Goal: Task Accomplishment & Management: Manage account settings

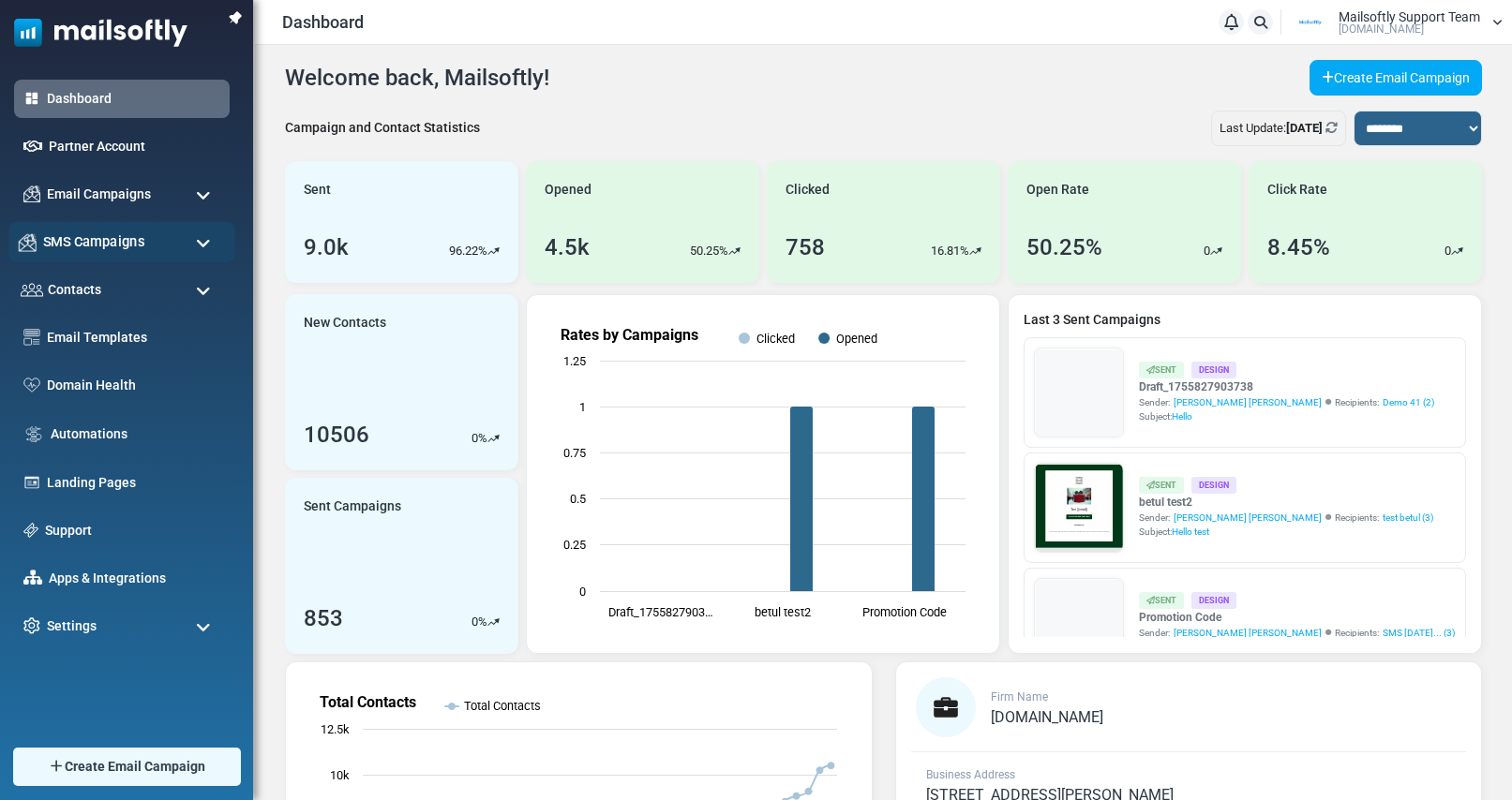
click at [106, 241] on span "SMS Campaigns" at bounding box center [94, 241] width 101 height 21
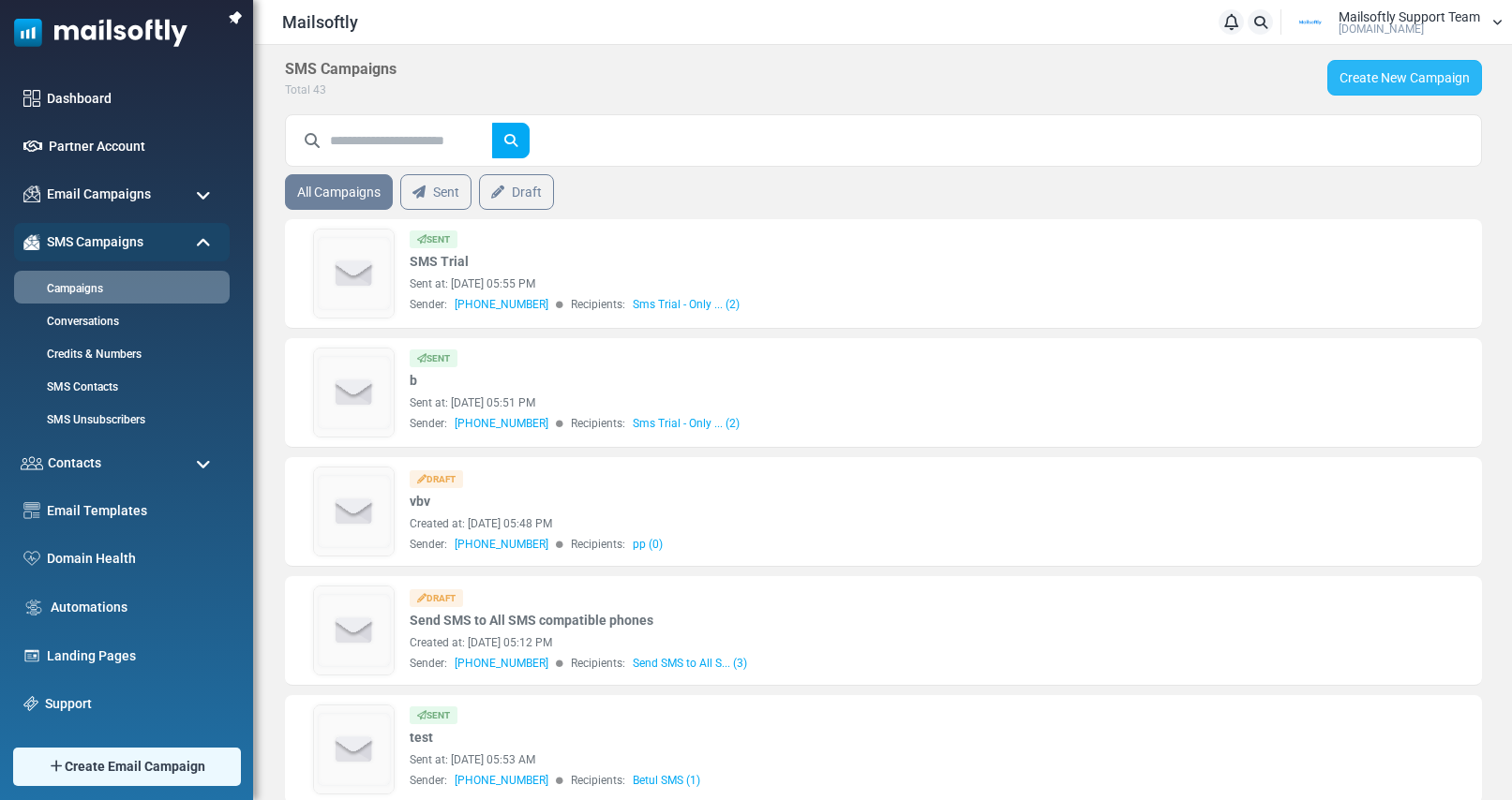
click at [1402, 82] on link "Create New Campaign" at bounding box center [1404, 78] width 155 height 35
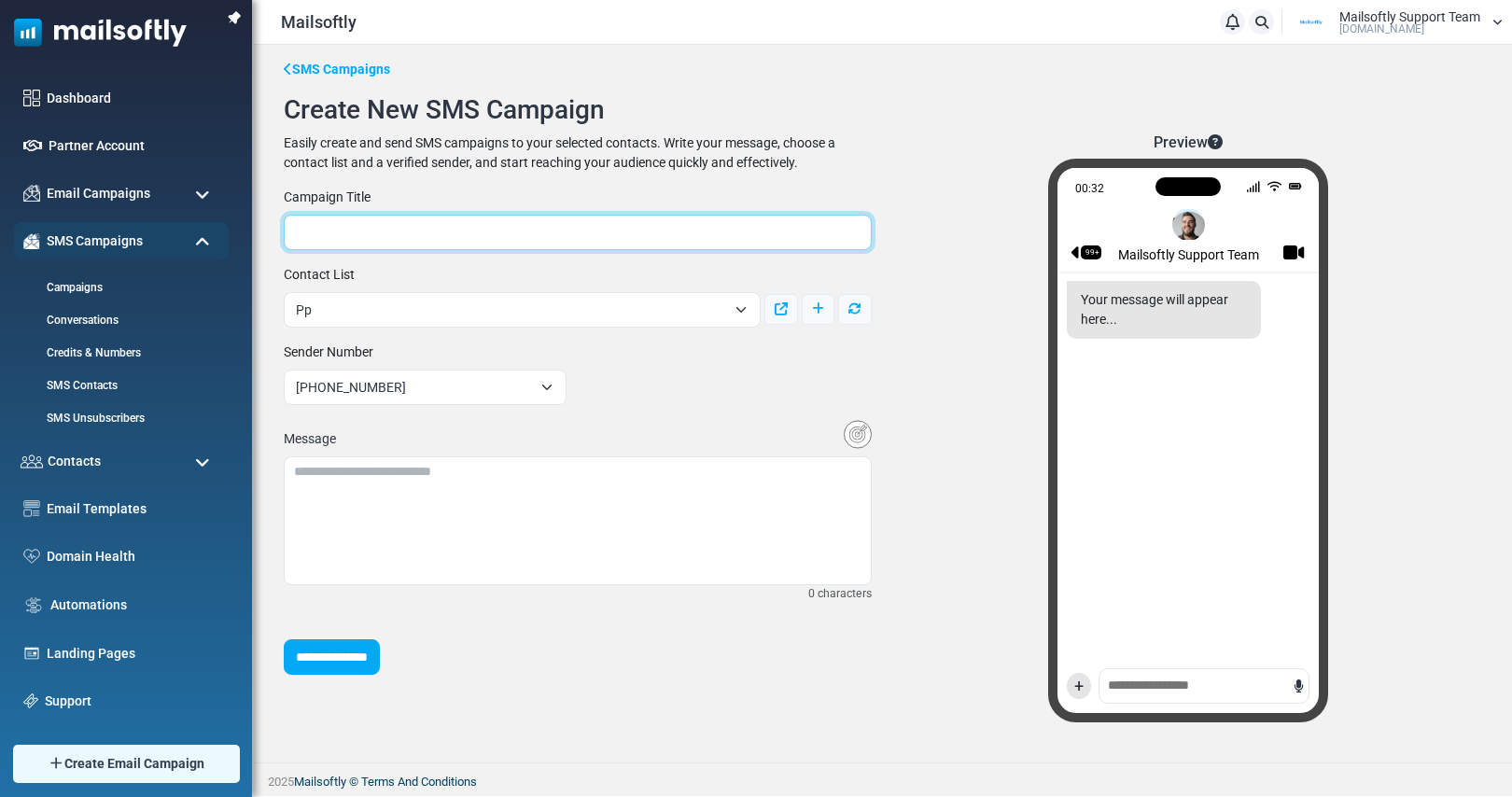
click at [440, 233] on input "text" at bounding box center [577, 232] width 588 height 35
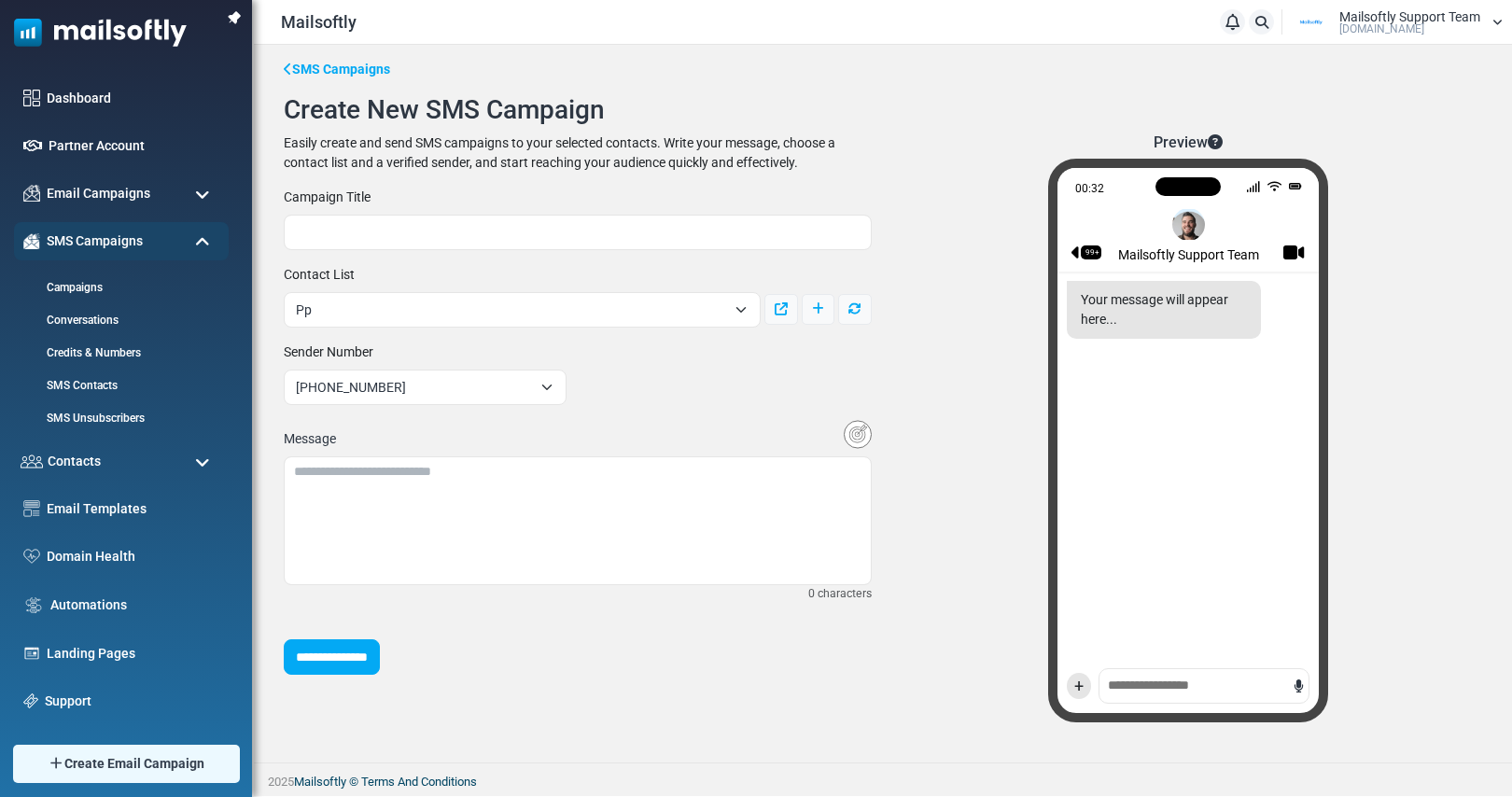
click at [521, 170] on div "Easily create and send SMS campaigns to your selected contacts. Write your mess…" at bounding box center [577, 153] width 588 height 39
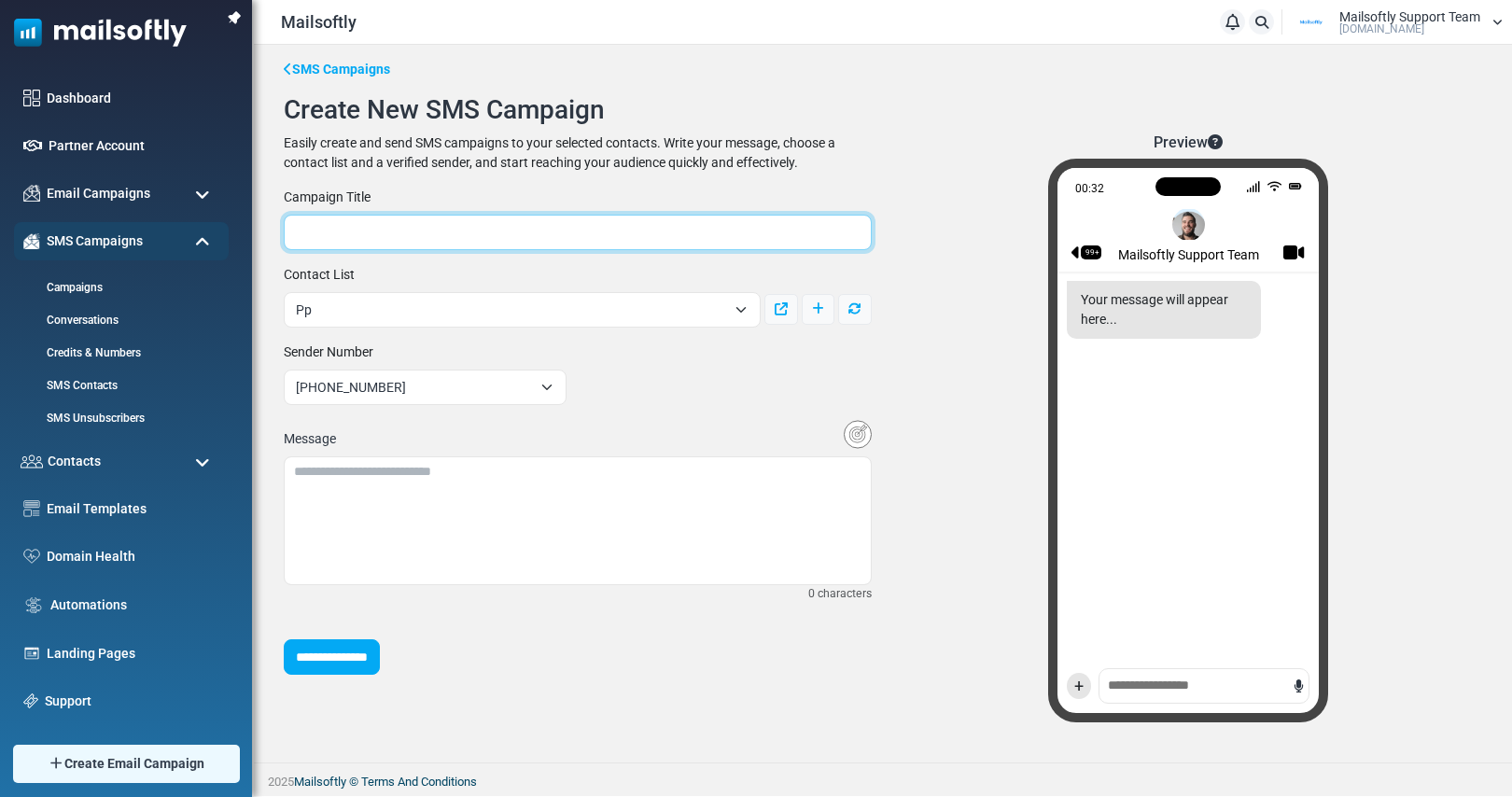
click at [382, 229] on input "text" at bounding box center [577, 232] width 588 height 35
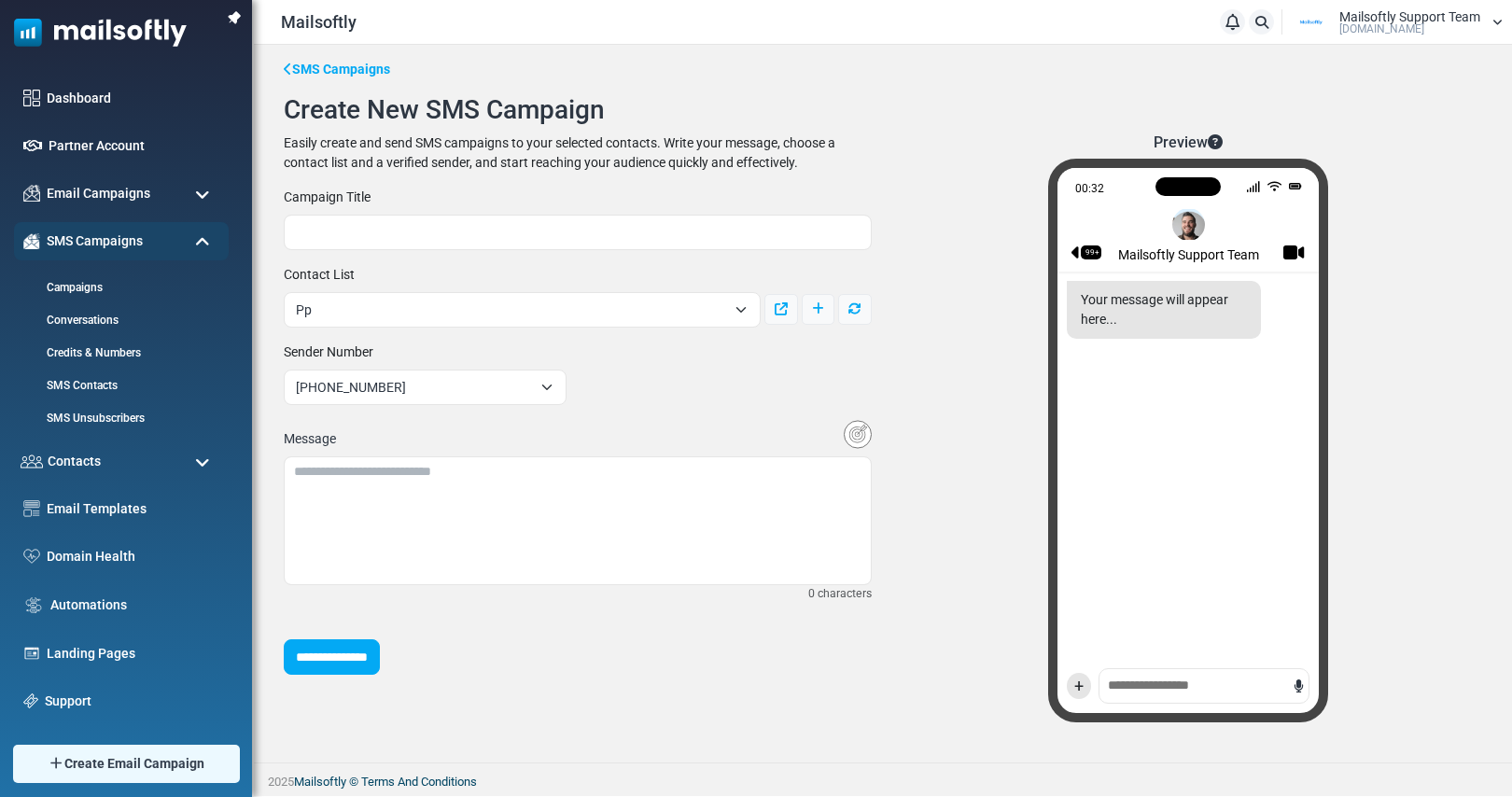
click at [431, 183] on div "**********" at bounding box center [577, 435] width 610 height 604
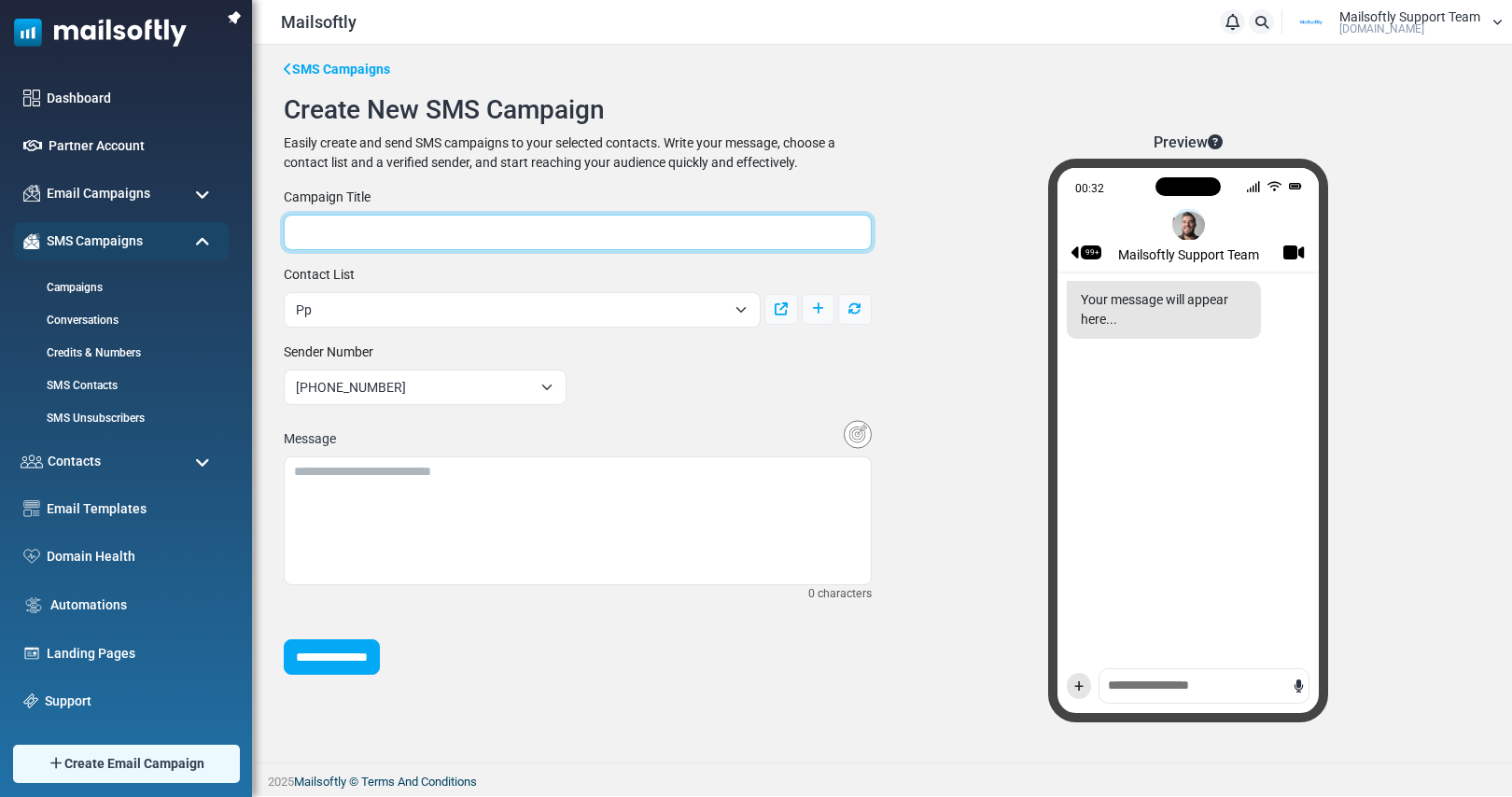
click at [854, 224] on input "text" at bounding box center [577, 232] width 588 height 35
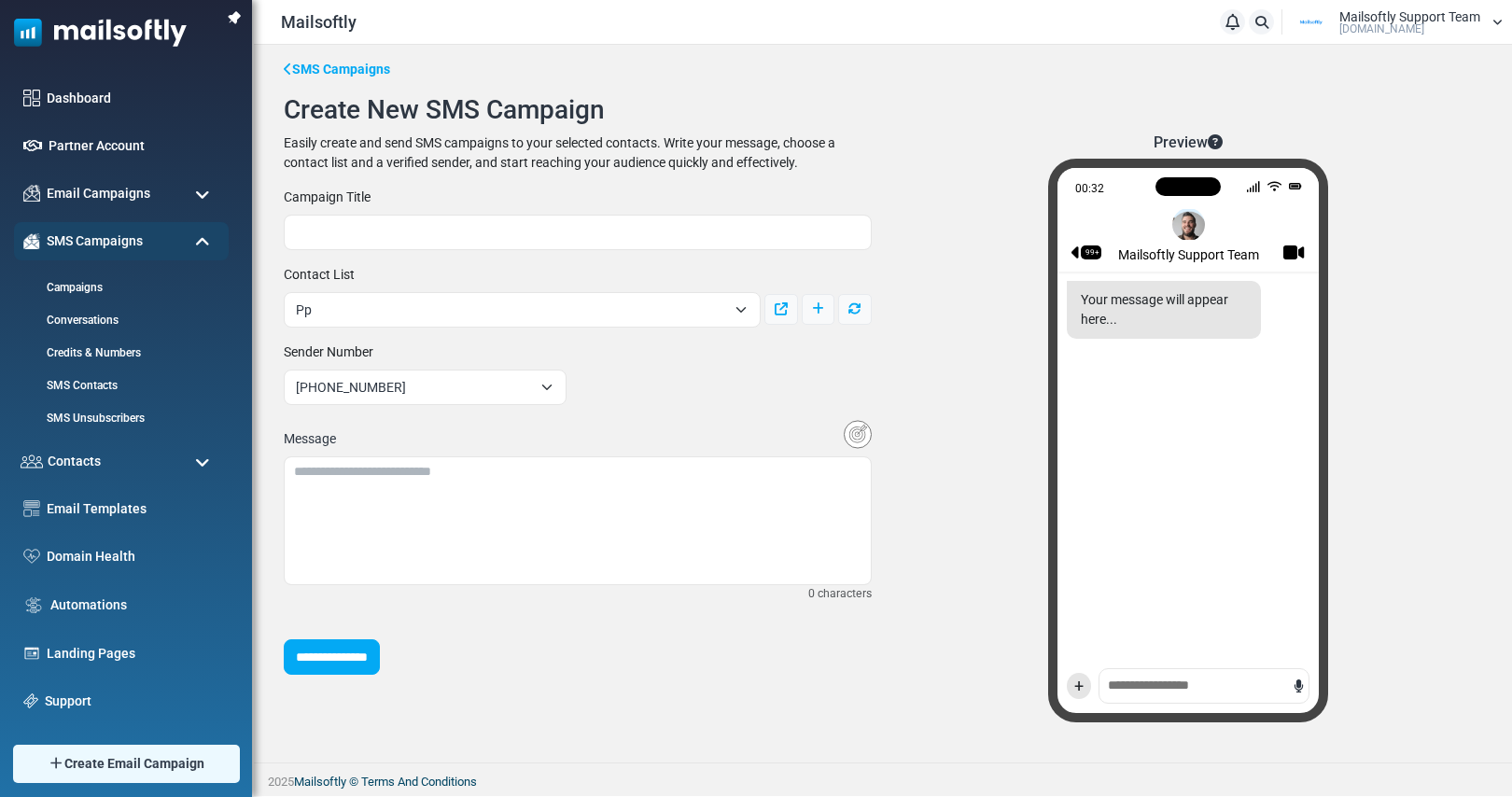
click at [894, 222] on div "Preview 00:32 99+ Mailsoftly Support Team Your message will appear here... +" at bounding box center [1188, 435] width 610 height 604
click at [671, 318] on span "Pp" at bounding box center [511, 310] width 430 height 23
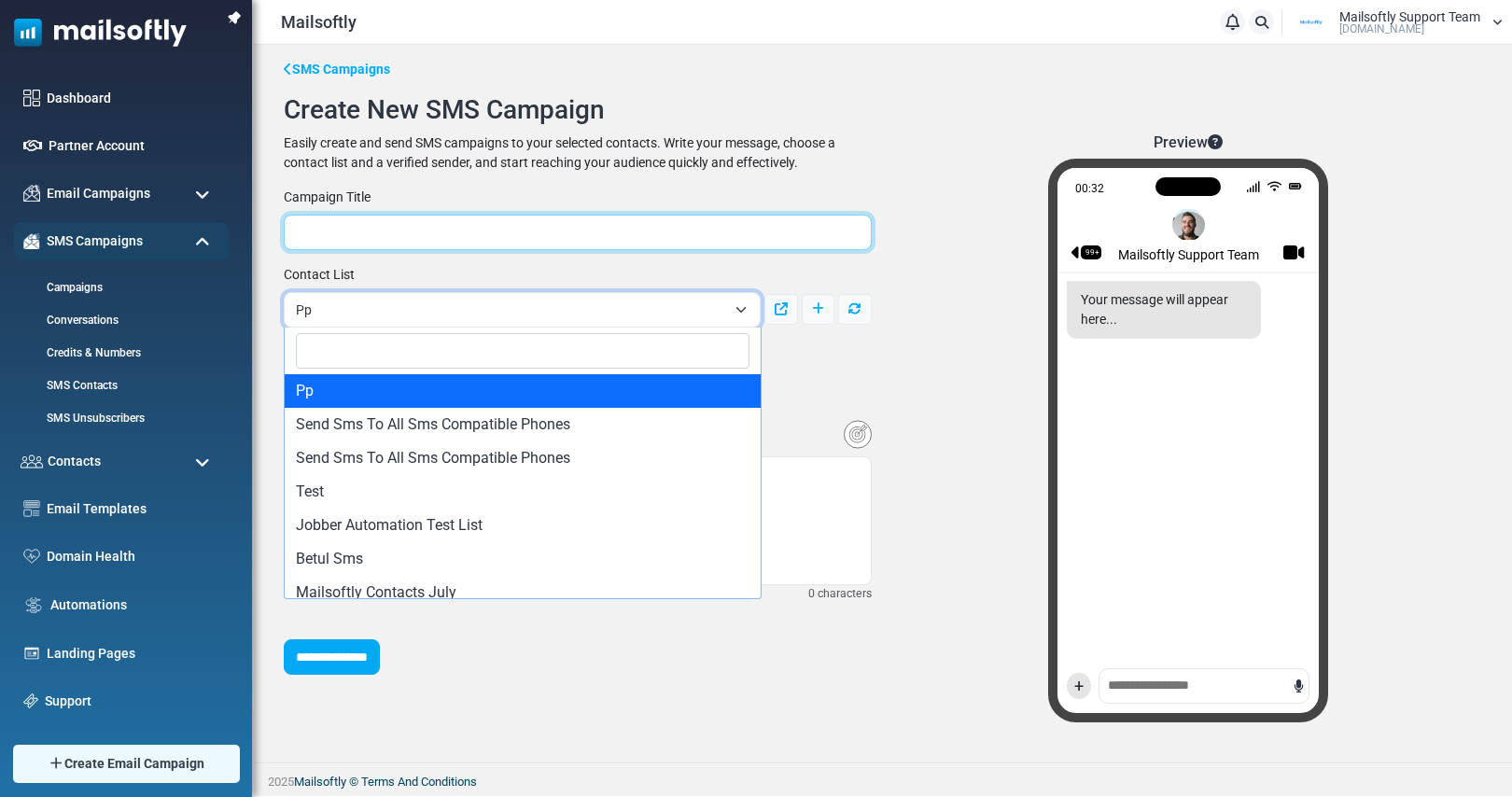
click at [686, 216] on input "text" at bounding box center [577, 232] width 588 height 35
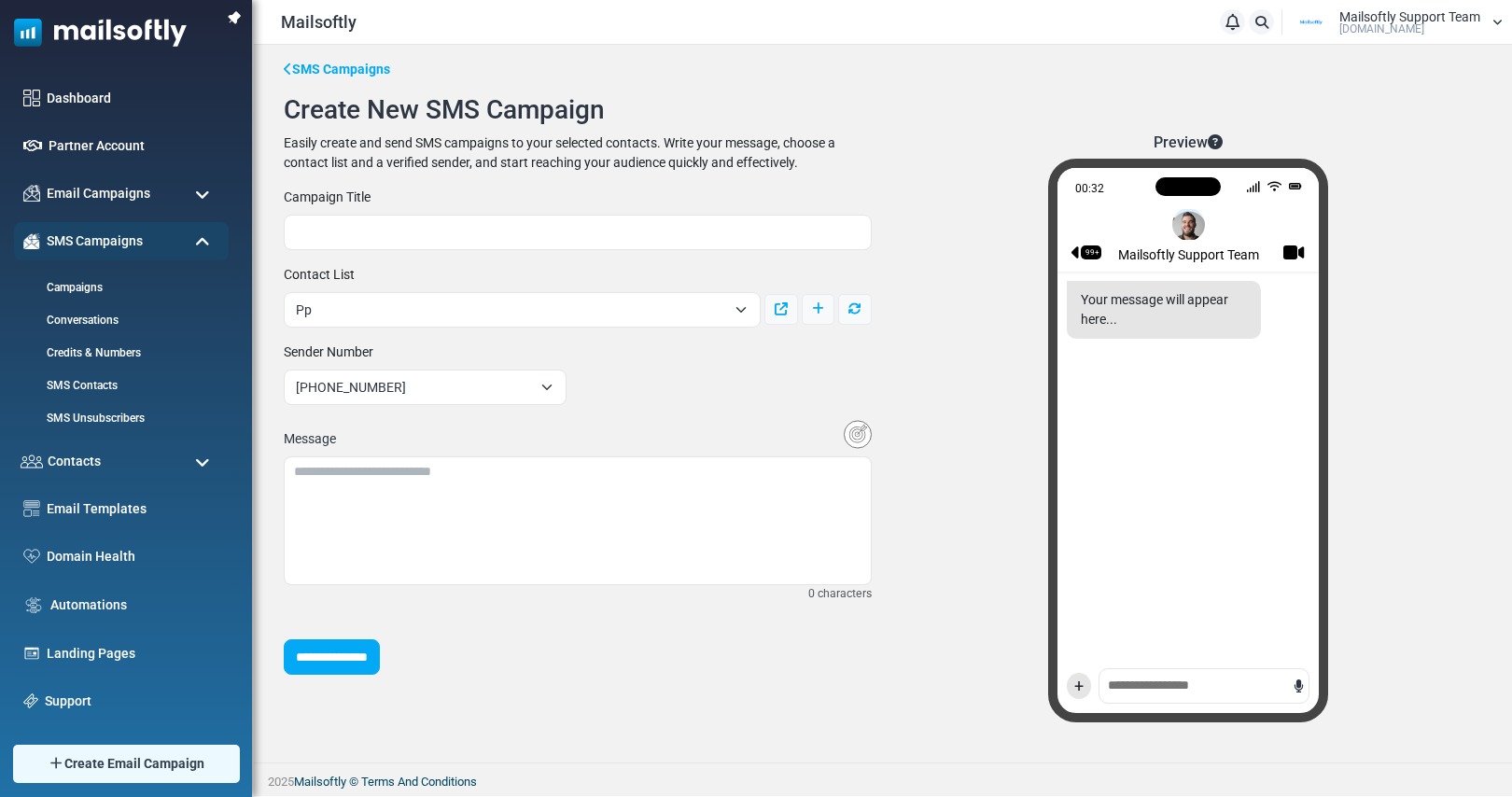
click at [922, 160] on div "Preview 00:32 99+ Mailsoftly Support Team Your message will appear here... +" at bounding box center [1188, 435] width 610 height 604
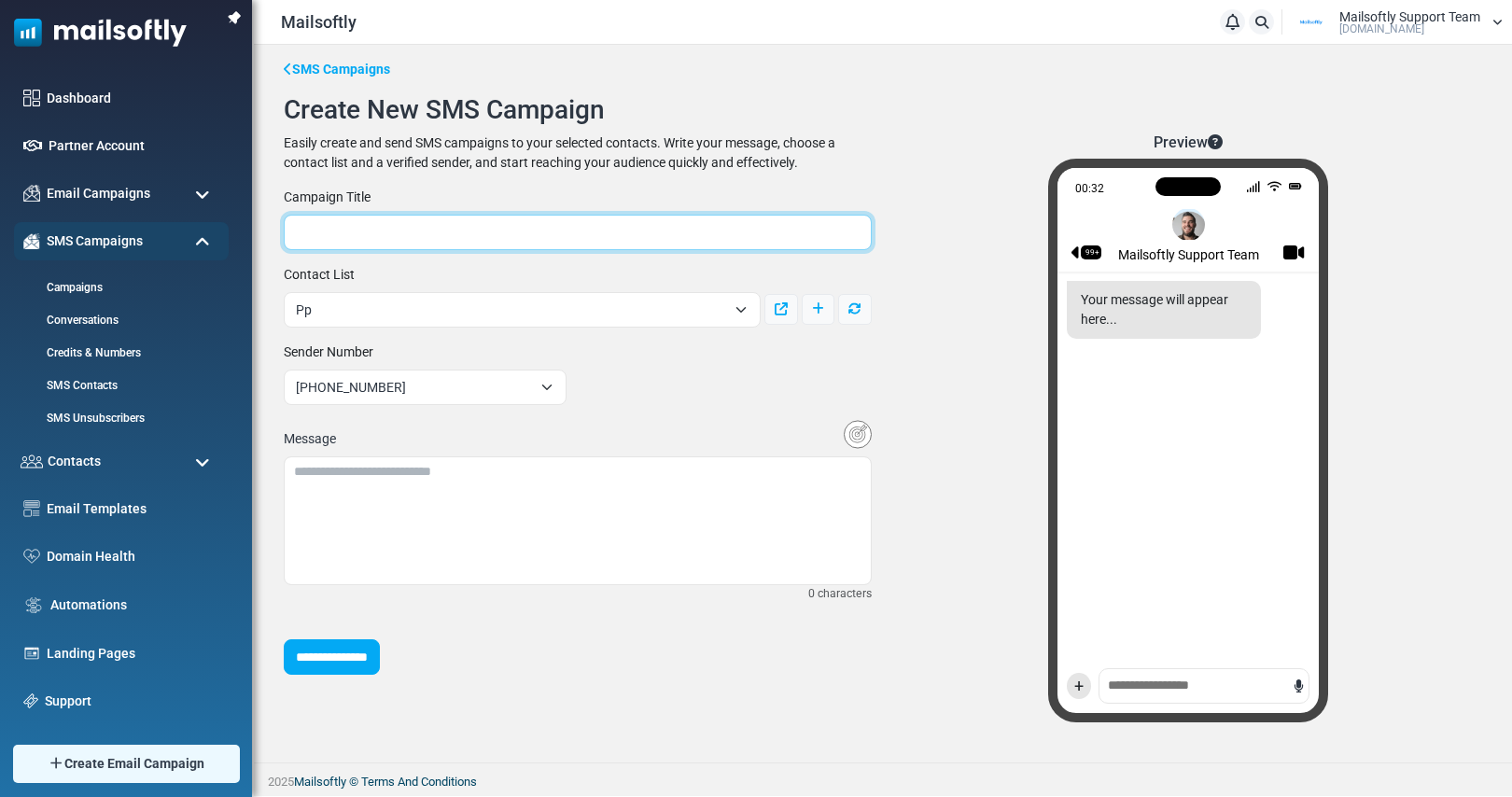
click at [439, 225] on input "text" at bounding box center [577, 232] width 588 height 35
click at [395, 232] on input "**********" at bounding box center [577, 232] width 588 height 35
click at [405, 234] on input "**********" at bounding box center [577, 232] width 588 height 35
click at [413, 235] on input "**********" at bounding box center [577, 232] width 588 height 35
click at [410, 228] on input "**********" at bounding box center [577, 232] width 588 height 35
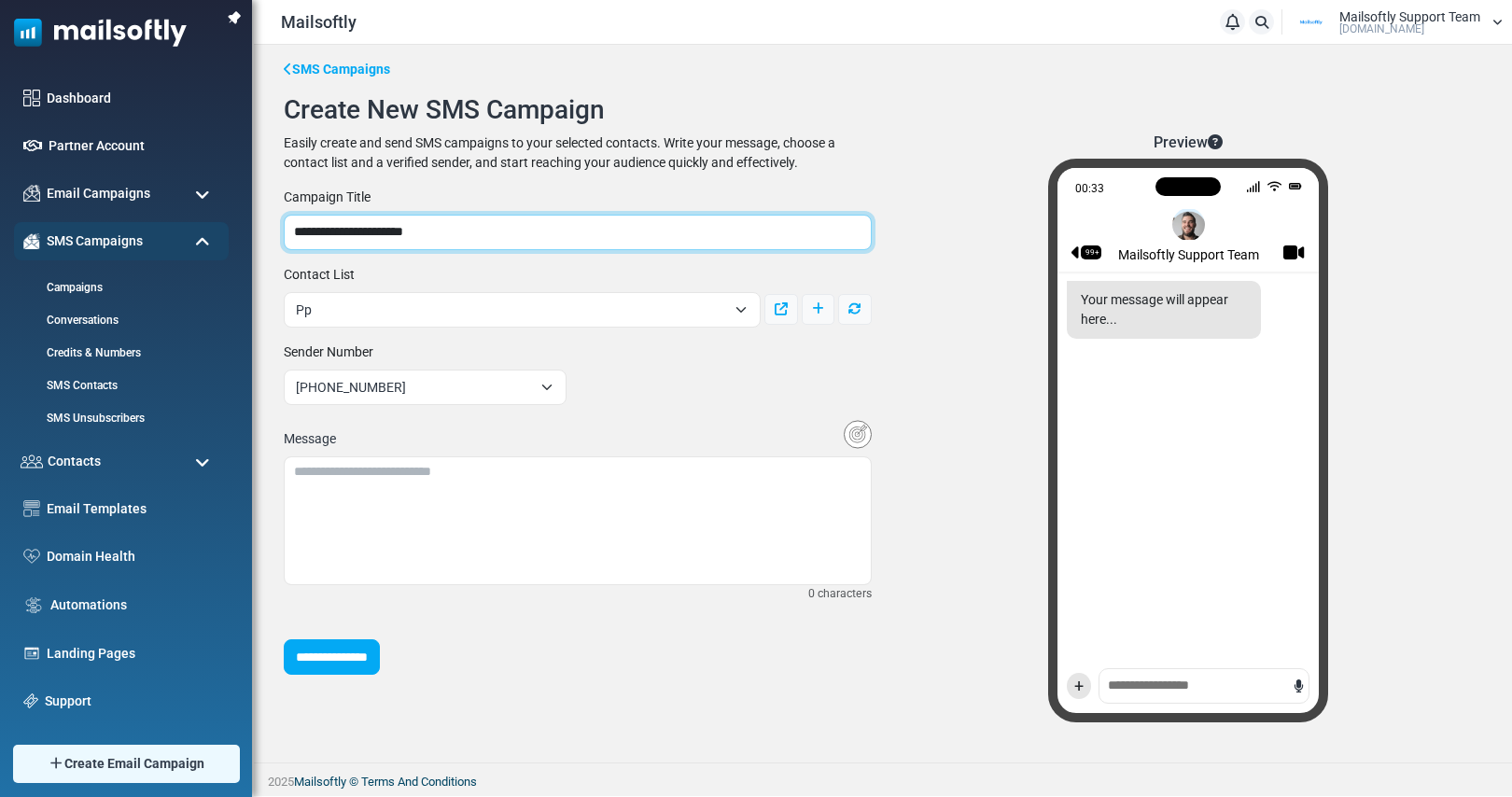
click at [410, 228] on input "**********" at bounding box center [577, 232] width 588 height 35
click at [412, 232] on input "**********" at bounding box center [577, 232] width 588 height 35
drag, startPoint x: 410, startPoint y: 235, endPoint x: 452, endPoint y: 235, distance: 42.0
click at [452, 235] on input "**********" at bounding box center [577, 232] width 588 height 35
type input "**********"
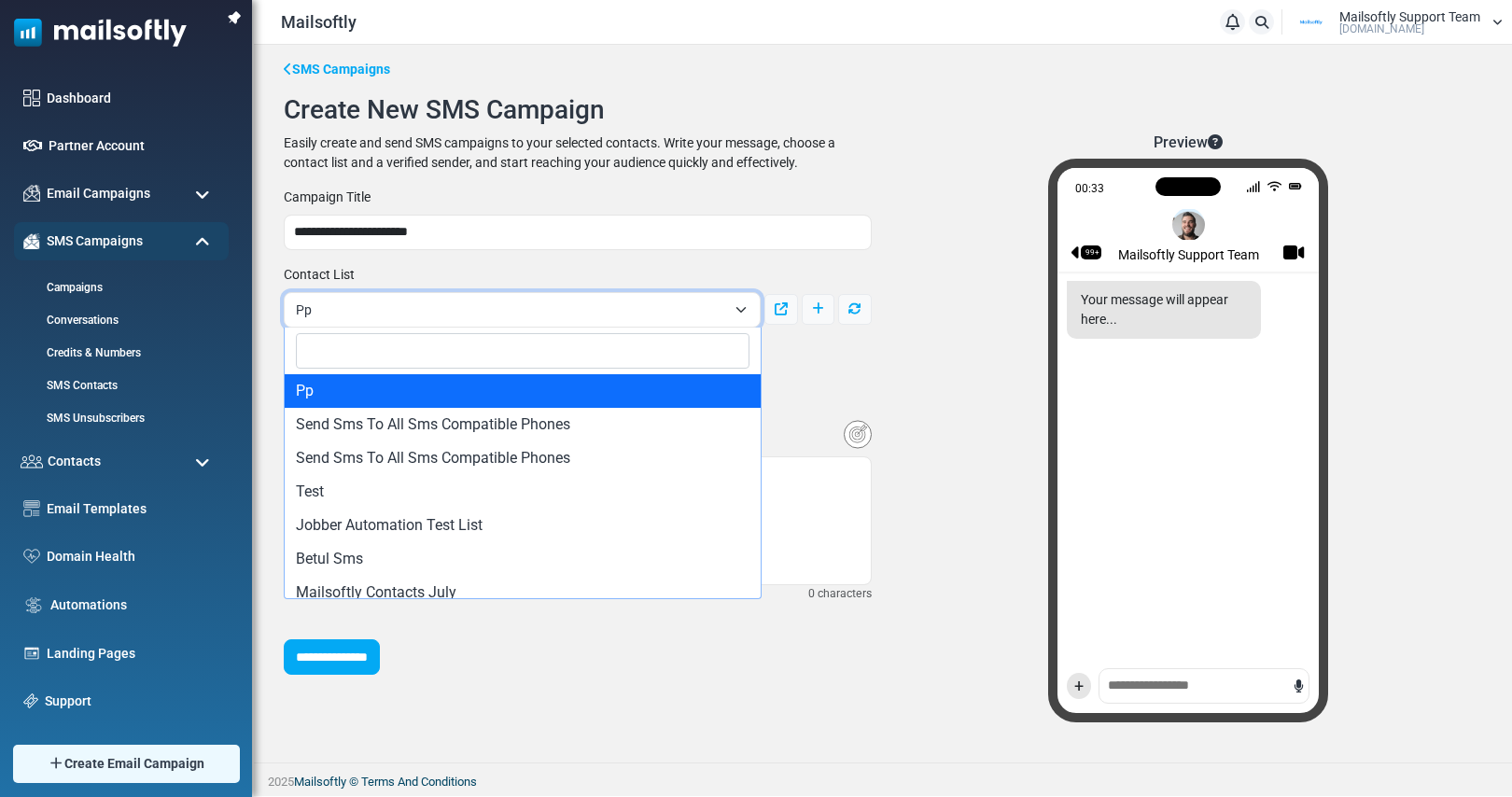
click at [381, 307] on span "Pp" at bounding box center [511, 310] width 430 height 23
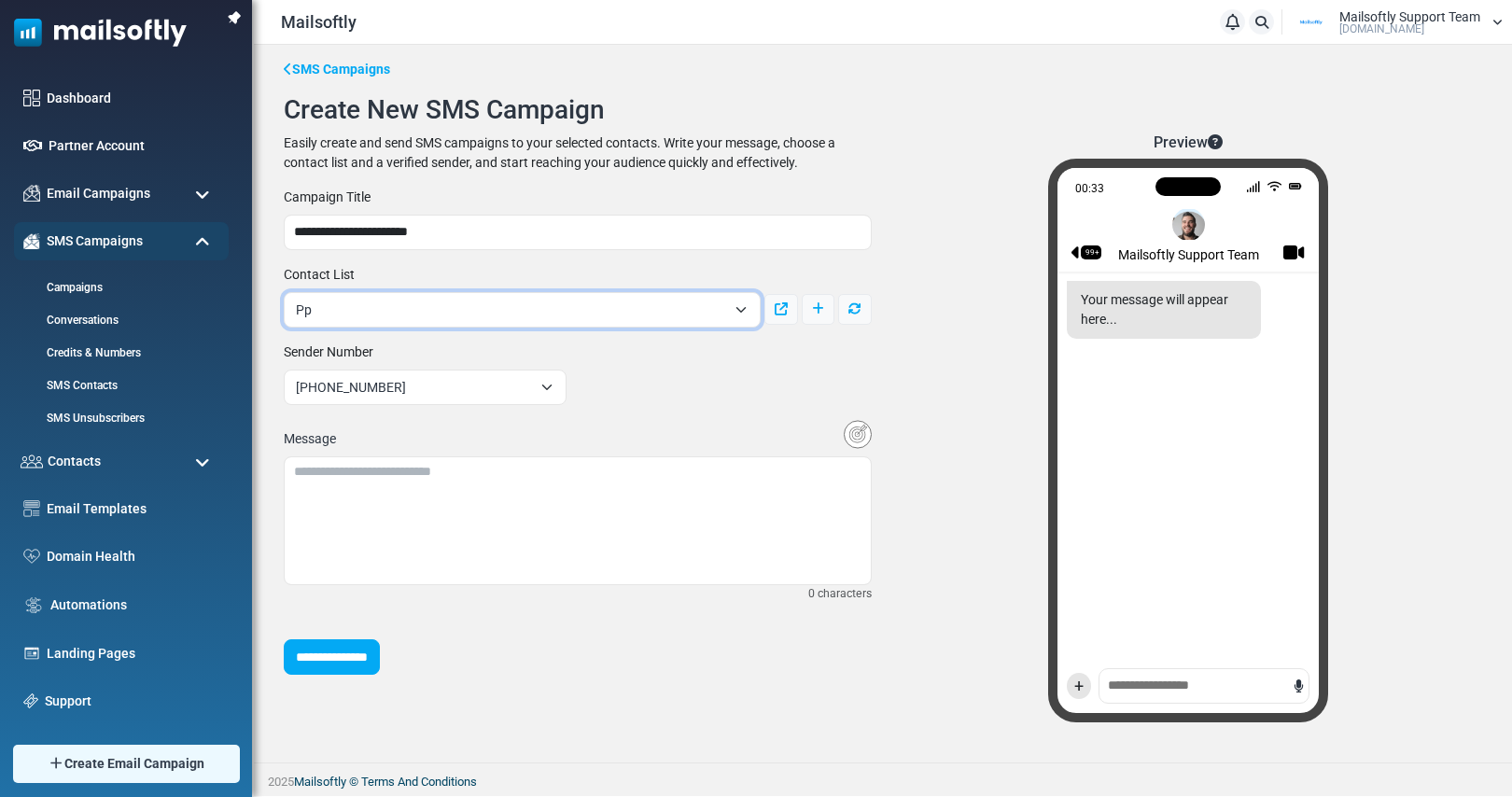
drag, startPoint x: 390, startPoint y: 315, endPoint x: 401, endPoint y: 317, distance: 11.2
click at [390, 314] on span "Pp" at bounding box center [511, 310] width 430 height 23
click at [727, 265] on div "**********" at bounding box center [577, 296] width 610 height 63
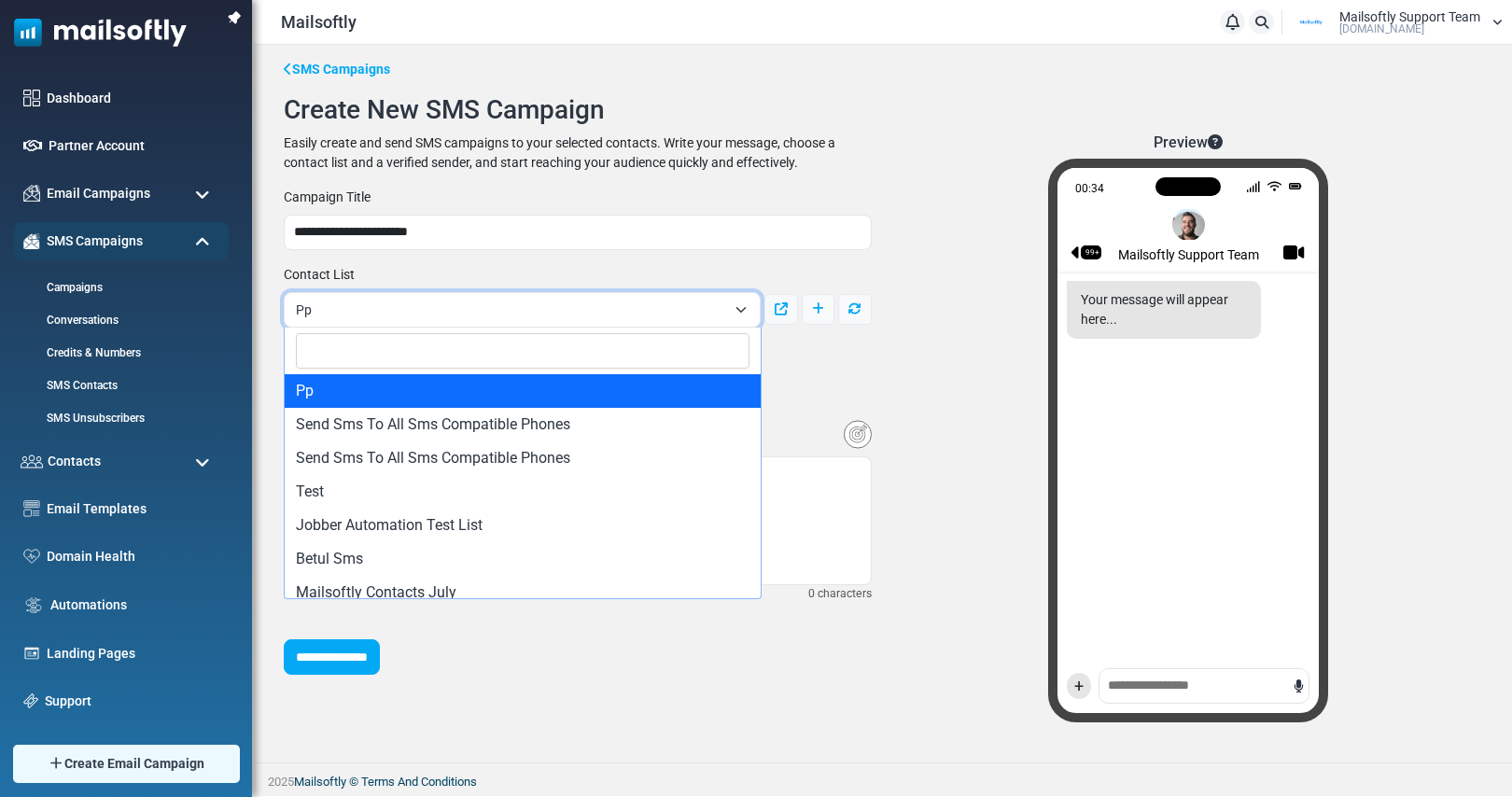
click at [697, 297] on span "Pp" at bounding box center [521, 310] width 477 height 35
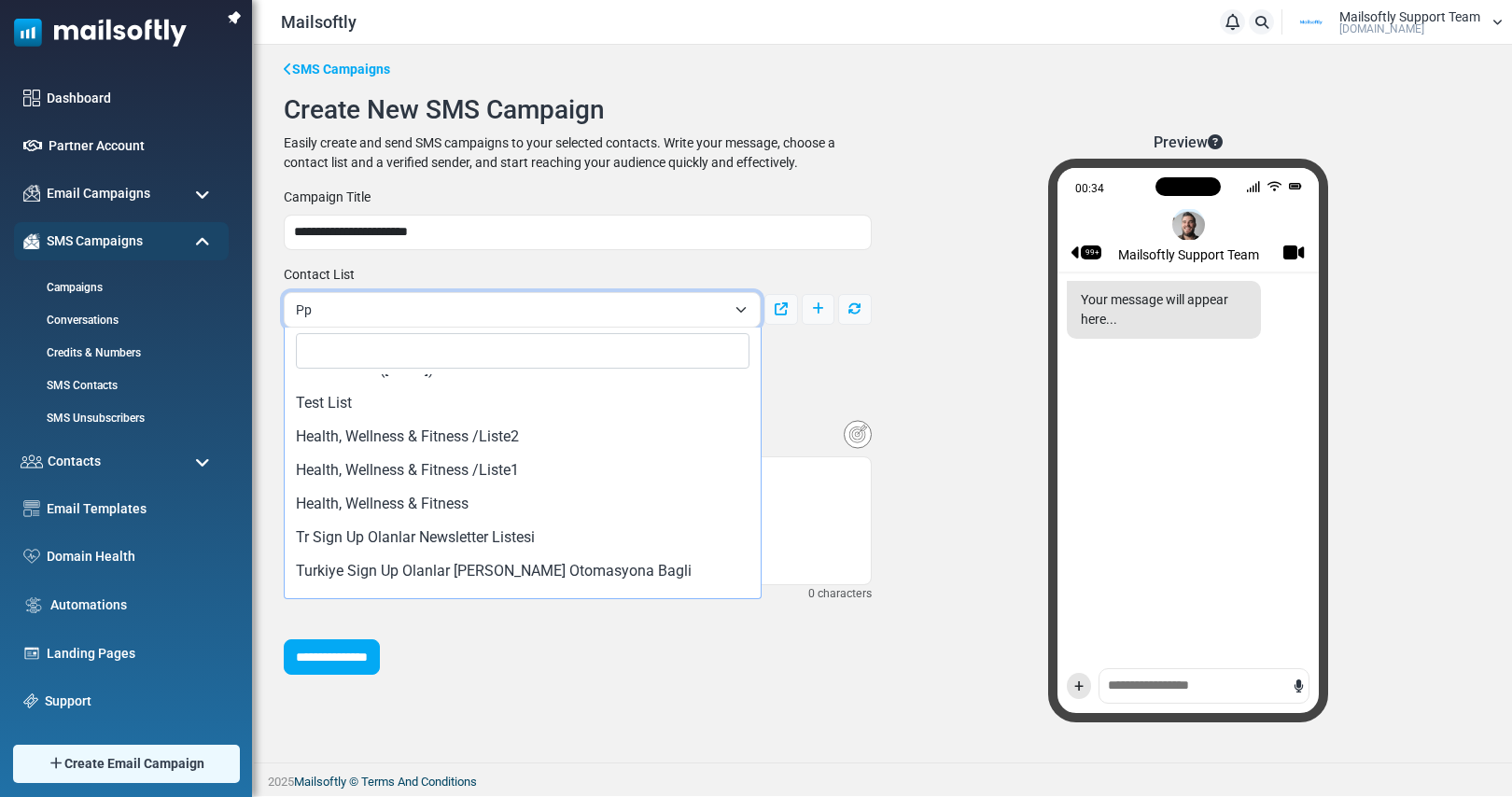
scroll to position [946, 0]
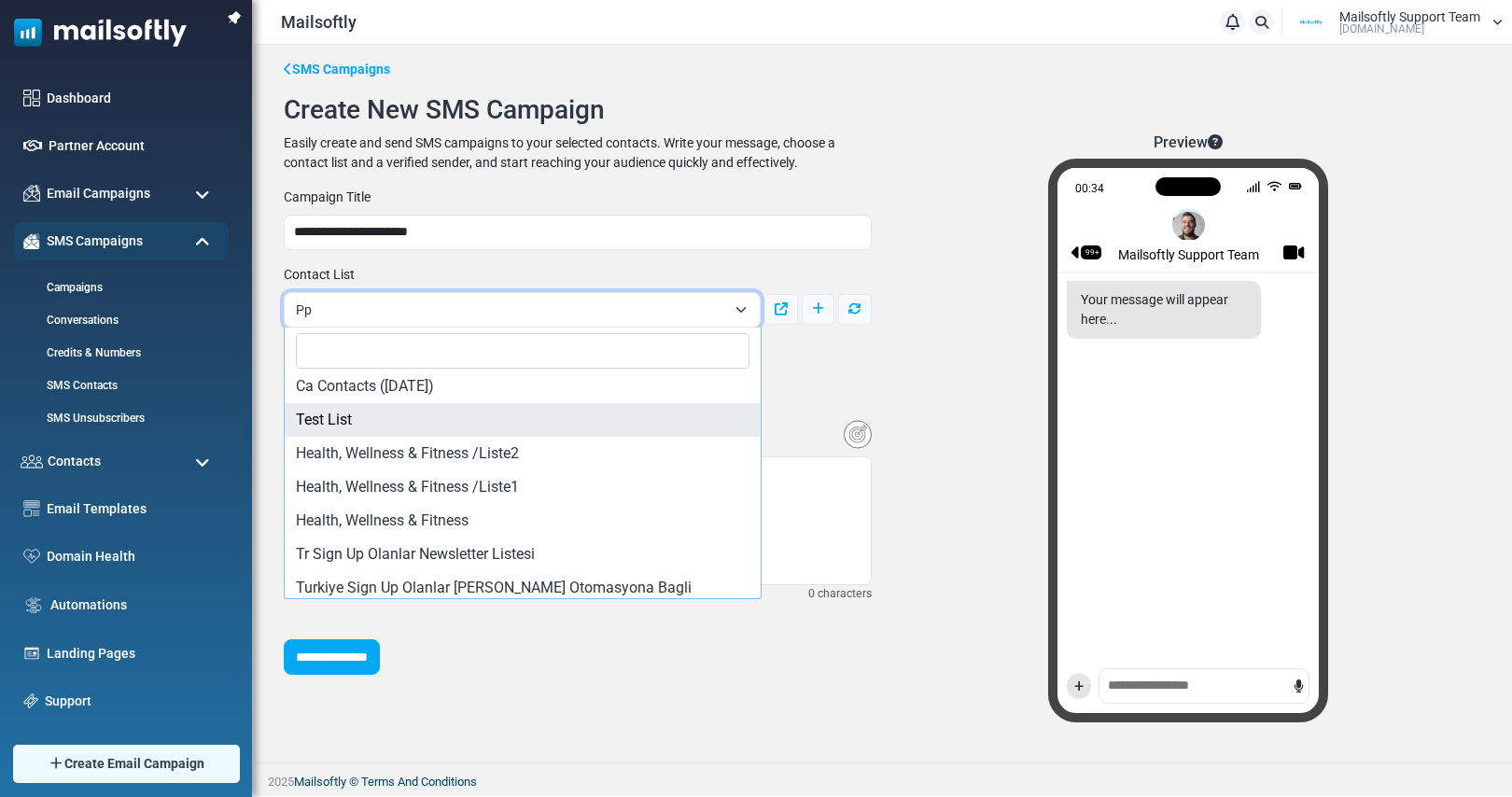
click at [929, 353] on div "Preview 00:34 99+ Mailsoftly Support Team Your message will appear here... +" at bounding box center [1188, 435] width 610 height 604
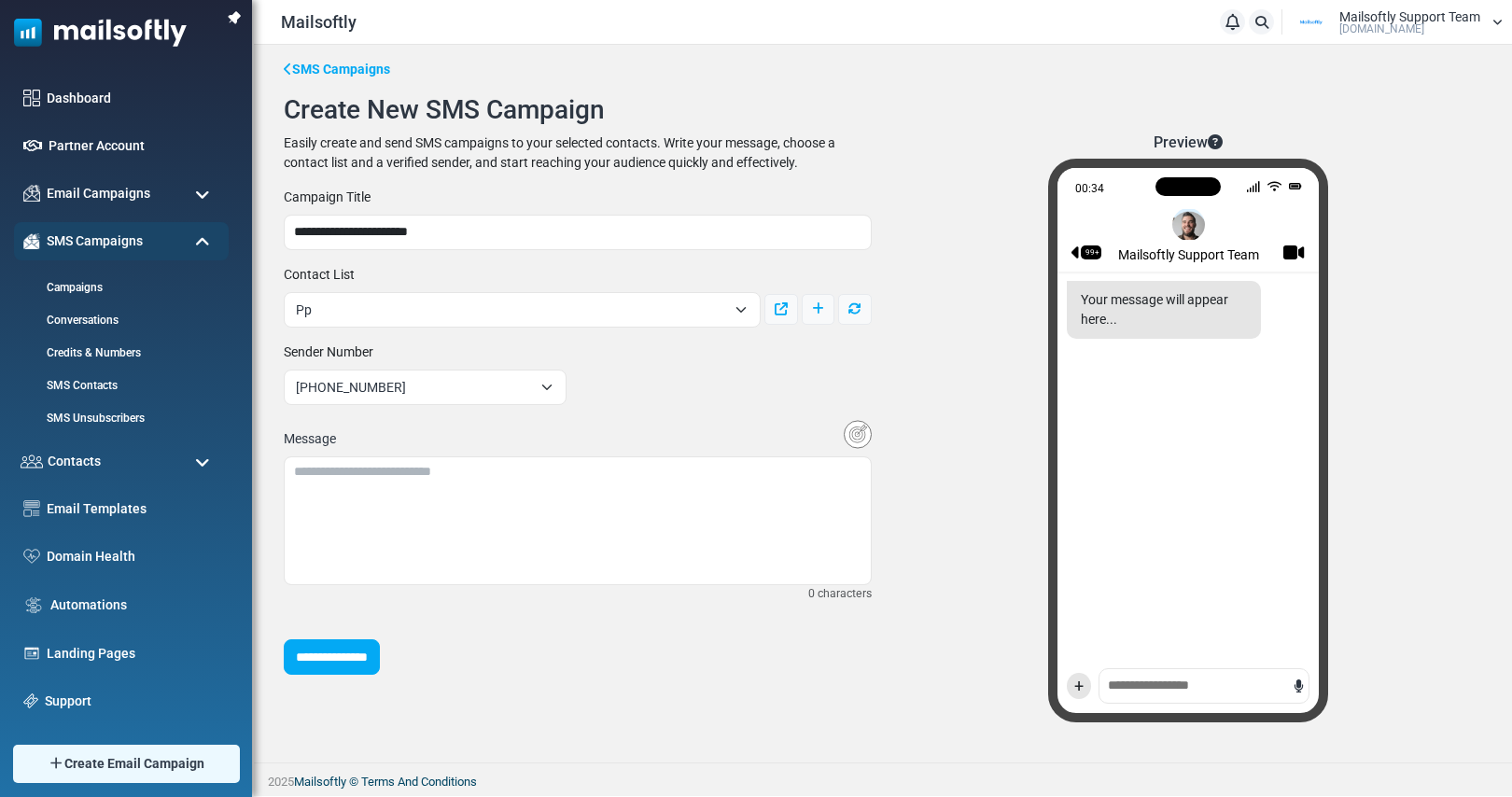
click at [666, 306] on span "Pp" at bounding box center [511, 310] width 430 height 23
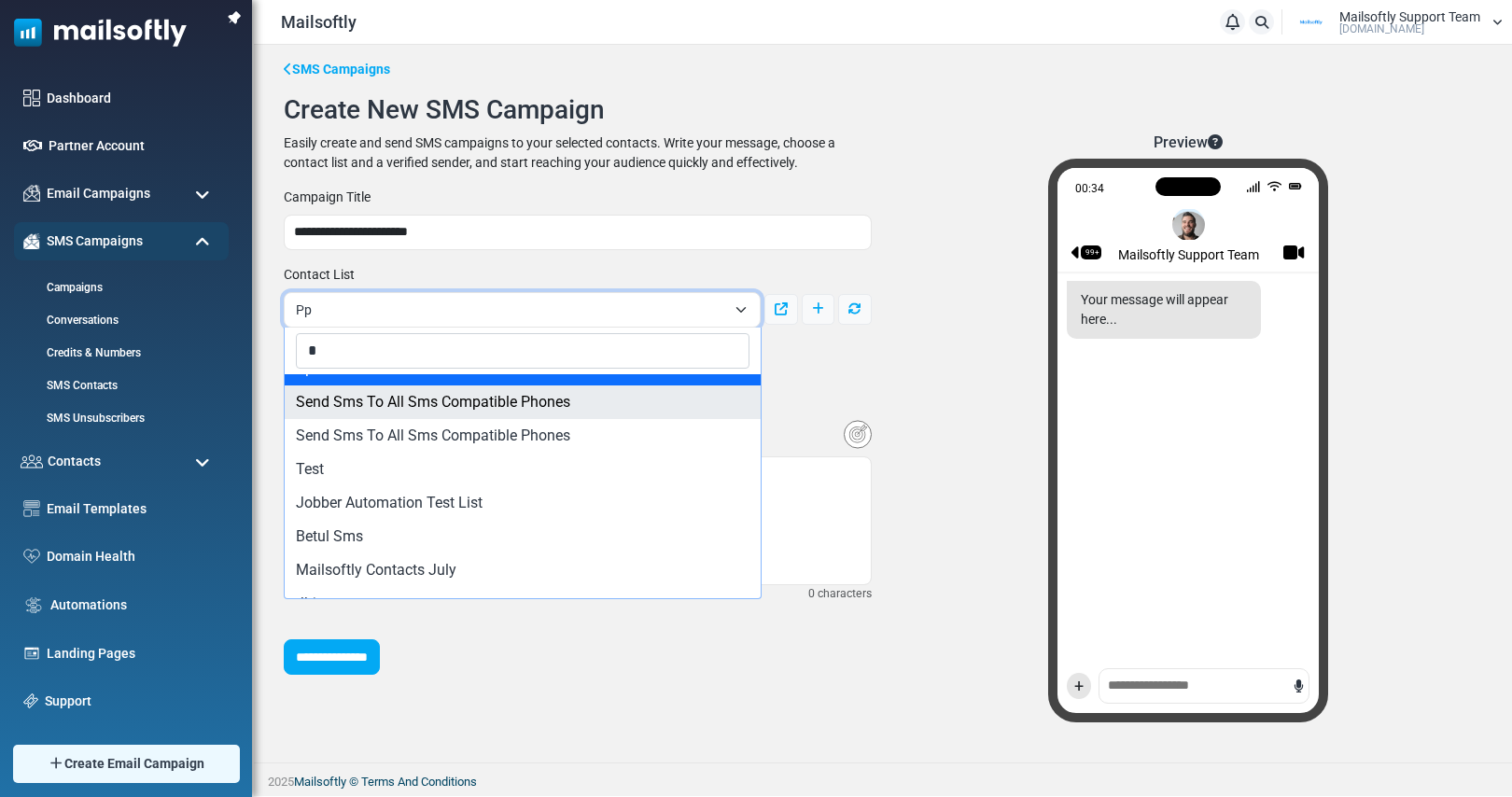
scroll to position [0, 0]
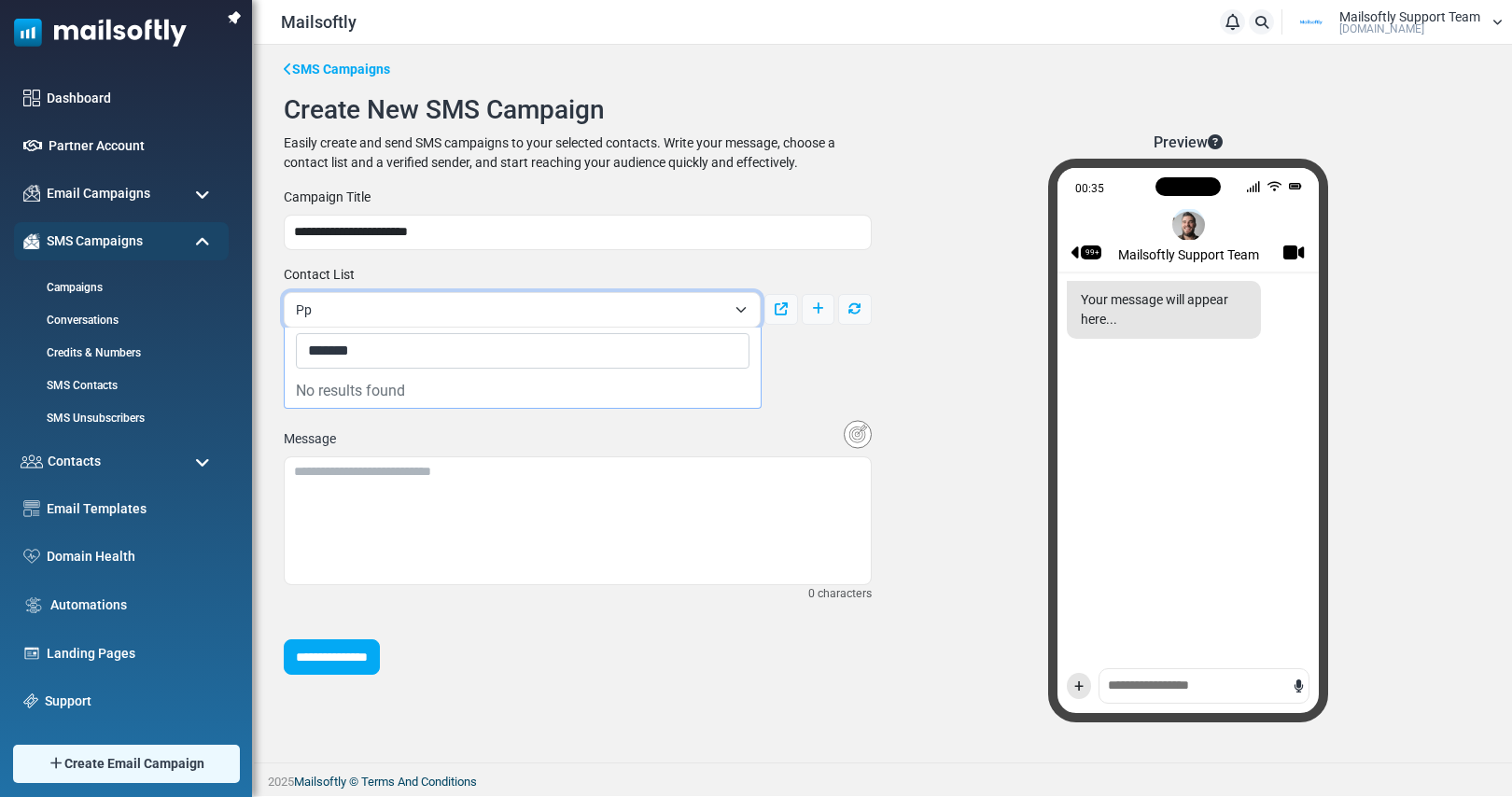
type input "*******"
drag, startPoint x: 344, startPoint y: 350, endPoint x: 283, endPoint y: 342, distance: 61.5
click at [283, 342] on span "******* No results found" at bounding box center [522, 368] width 478 height 81
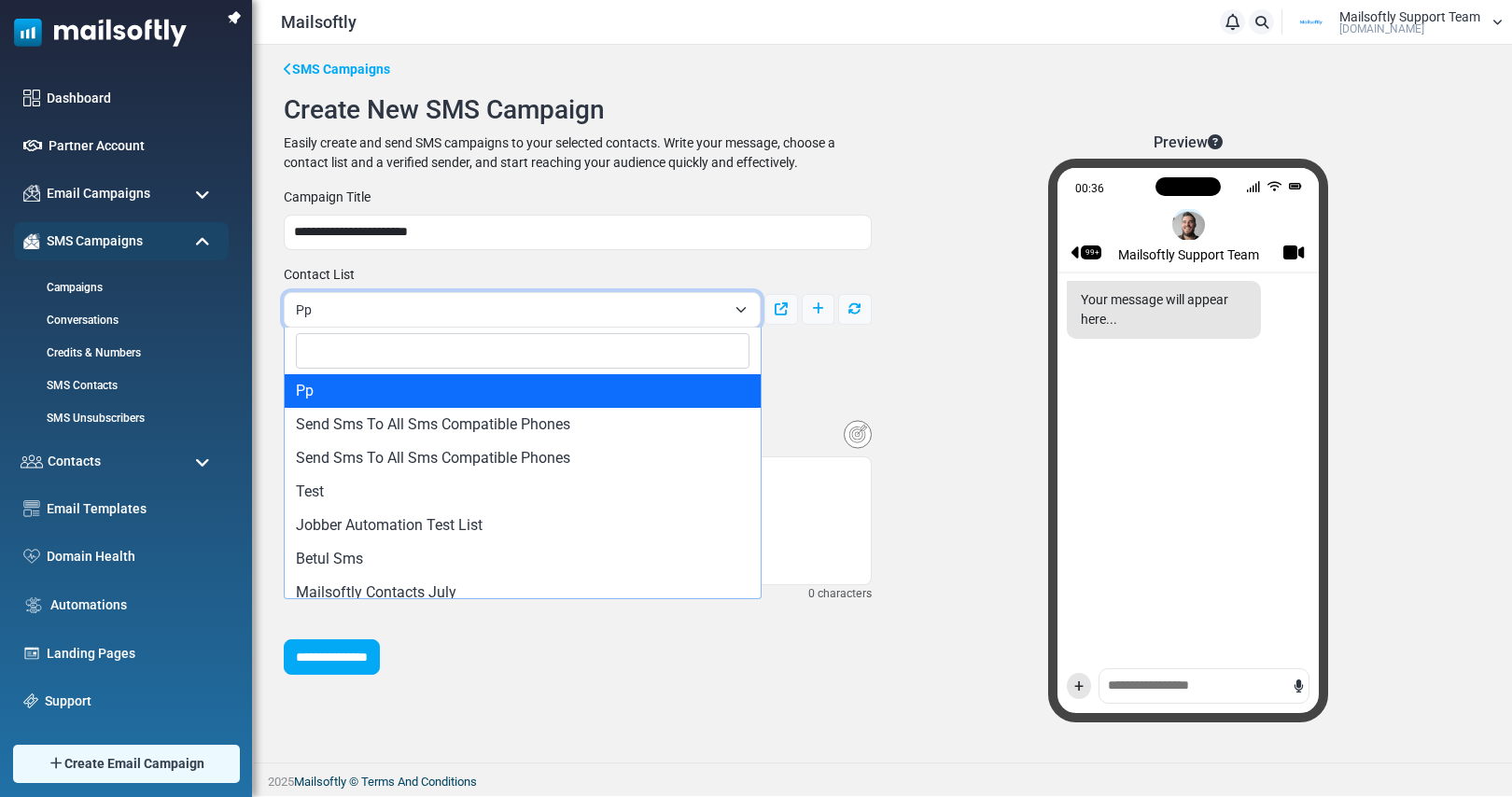
click at [633, 303] on span "Pp" at bounding box center [511, 310] width 430 height 23
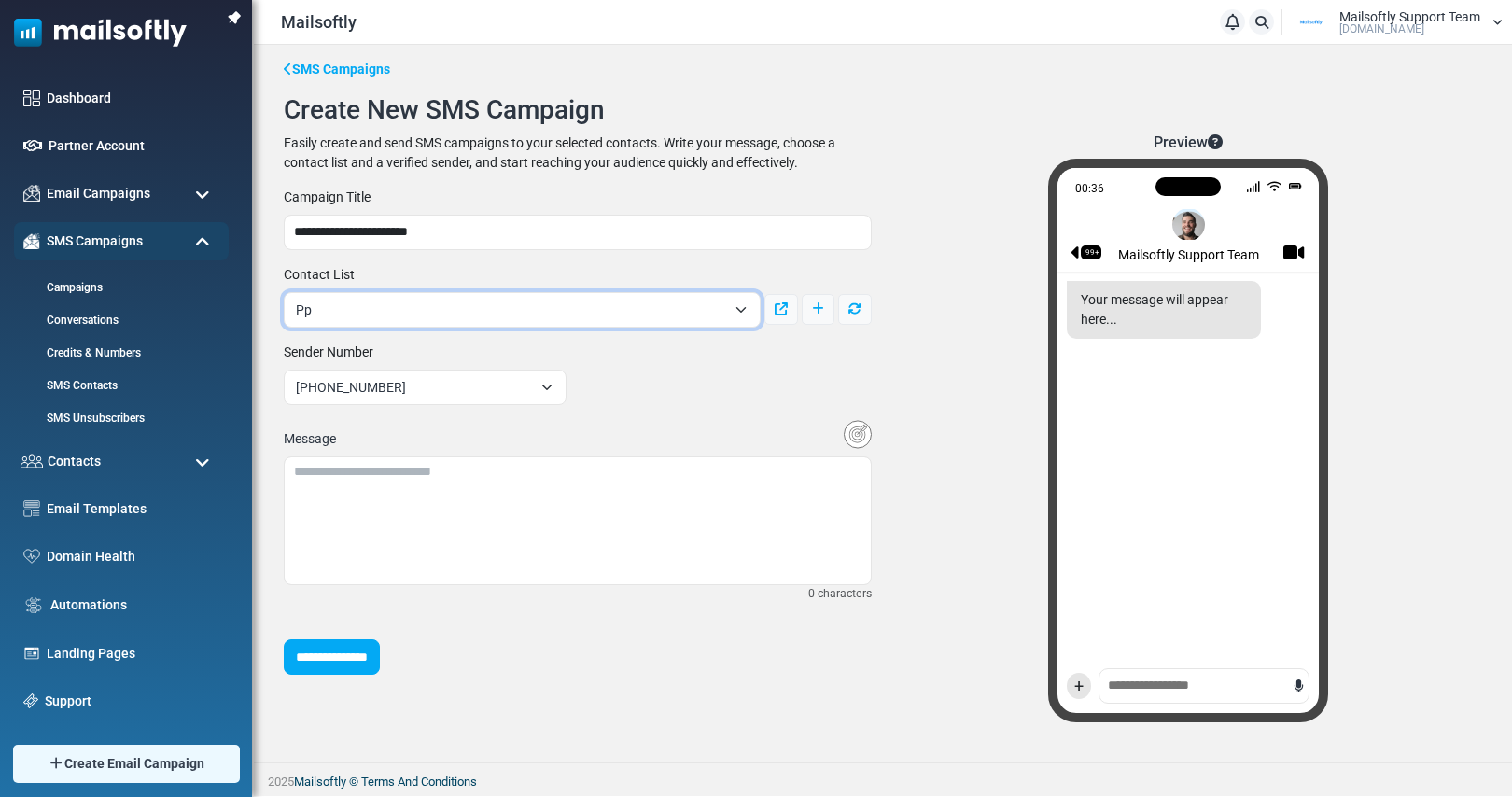
click at [500, 314] on span "Pp" at bounding box center [511, 310] width 430 height 23
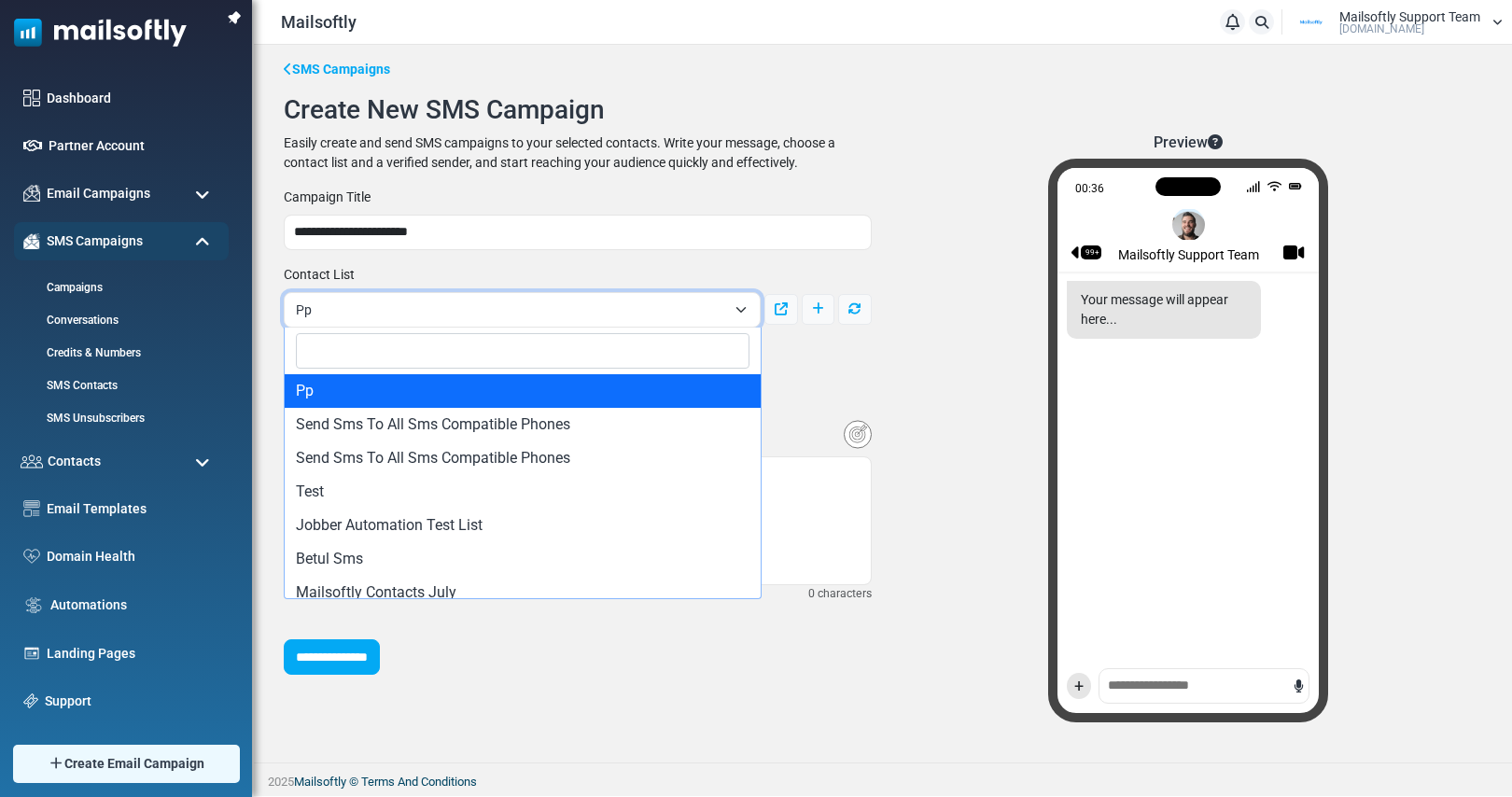
click at [946, 364] on div "Preview 00:36 99+ Mailsoftly Support Team Your message will appear here... +" at bounding box center [1188, 435] width 610 height 604
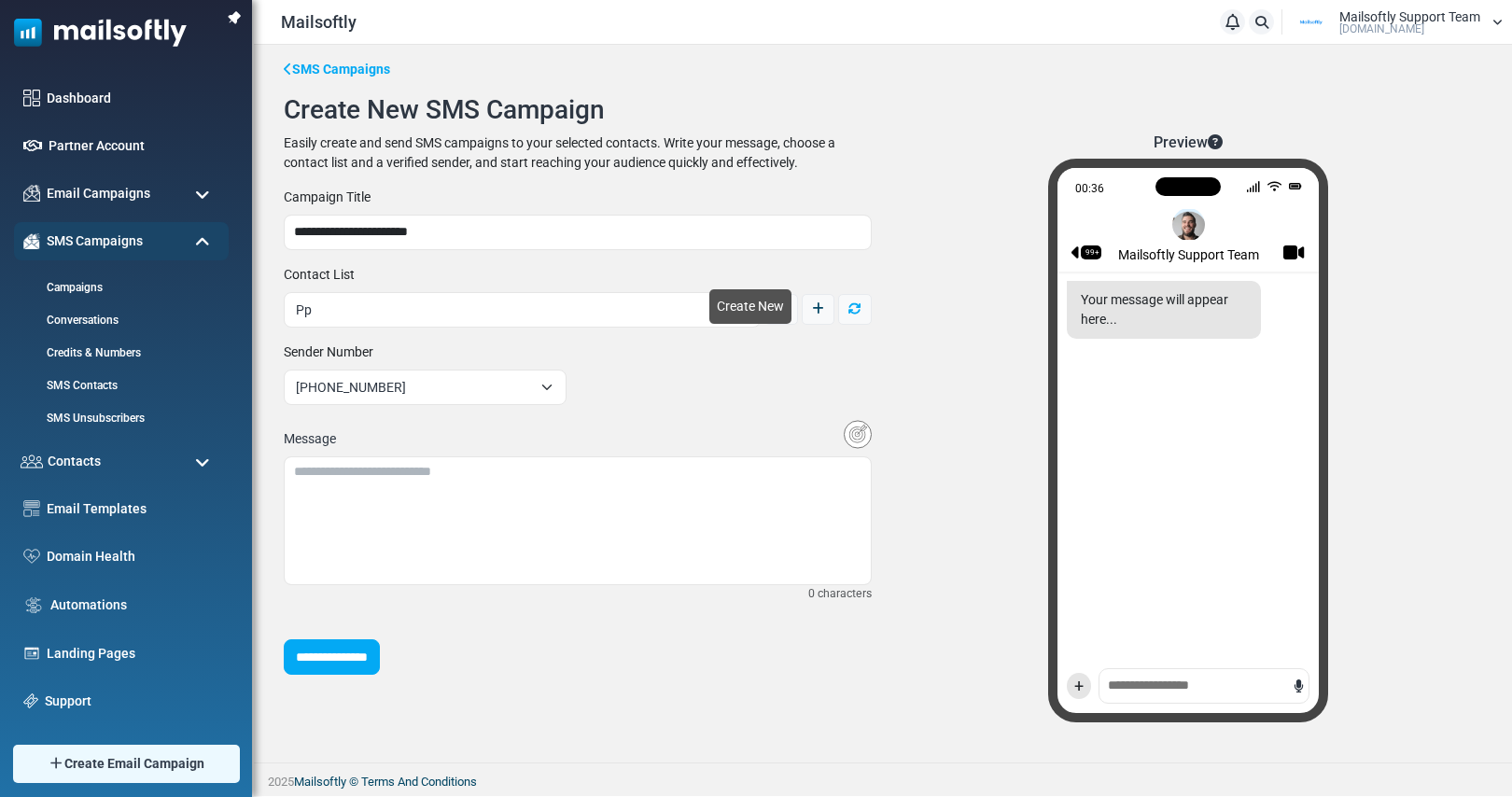
click at [820, 314] on icon at bounding box center [817, 309] width 12 height 13
click at [851, 308] on icon at bounding box center [854, 309] width 13 height 13
click at [847, 310] on link "Refresh list" at bounding box center [854, 309] width 33 height 30
click at [669, 303] on span "Sms Test [DATE]" at bounding box center [511, 310] width 430 height 23
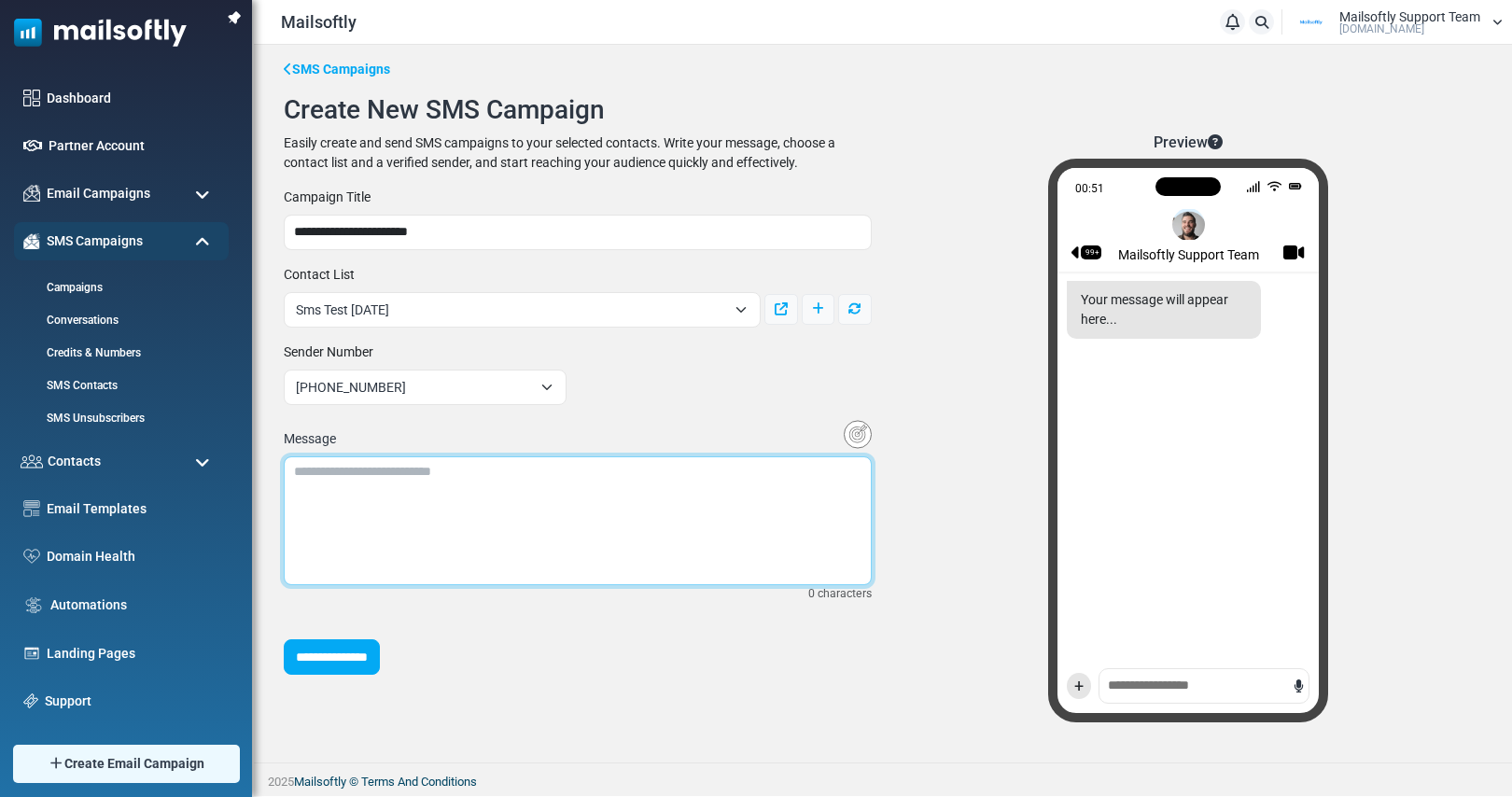
click at [464, 509] on textarea at bounding box center [577, 521] width 588 height 128
type textarea "**********"
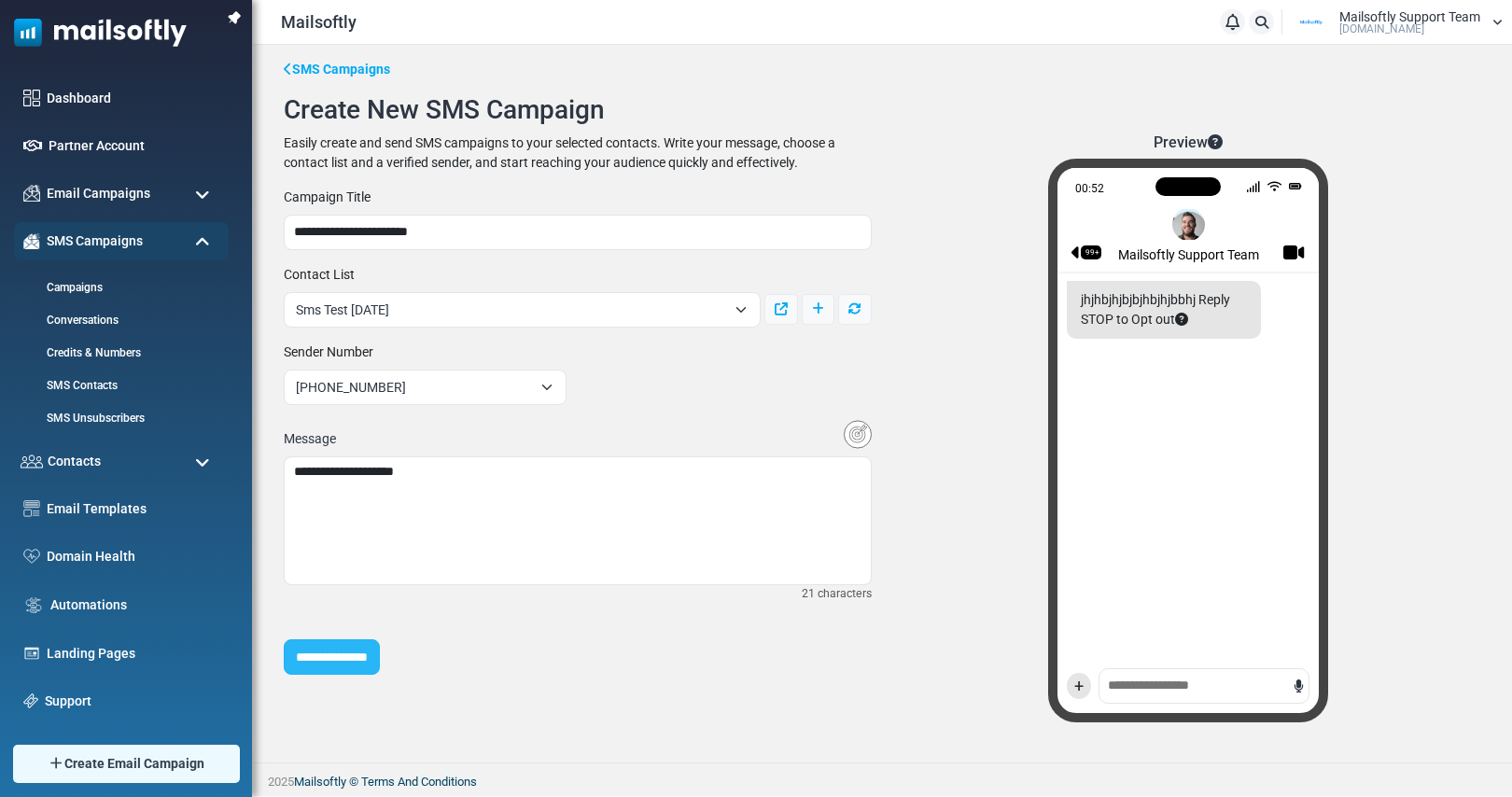
click at [327, 655] on input "**********" at bounding box center [331, 657] width 96 height 35
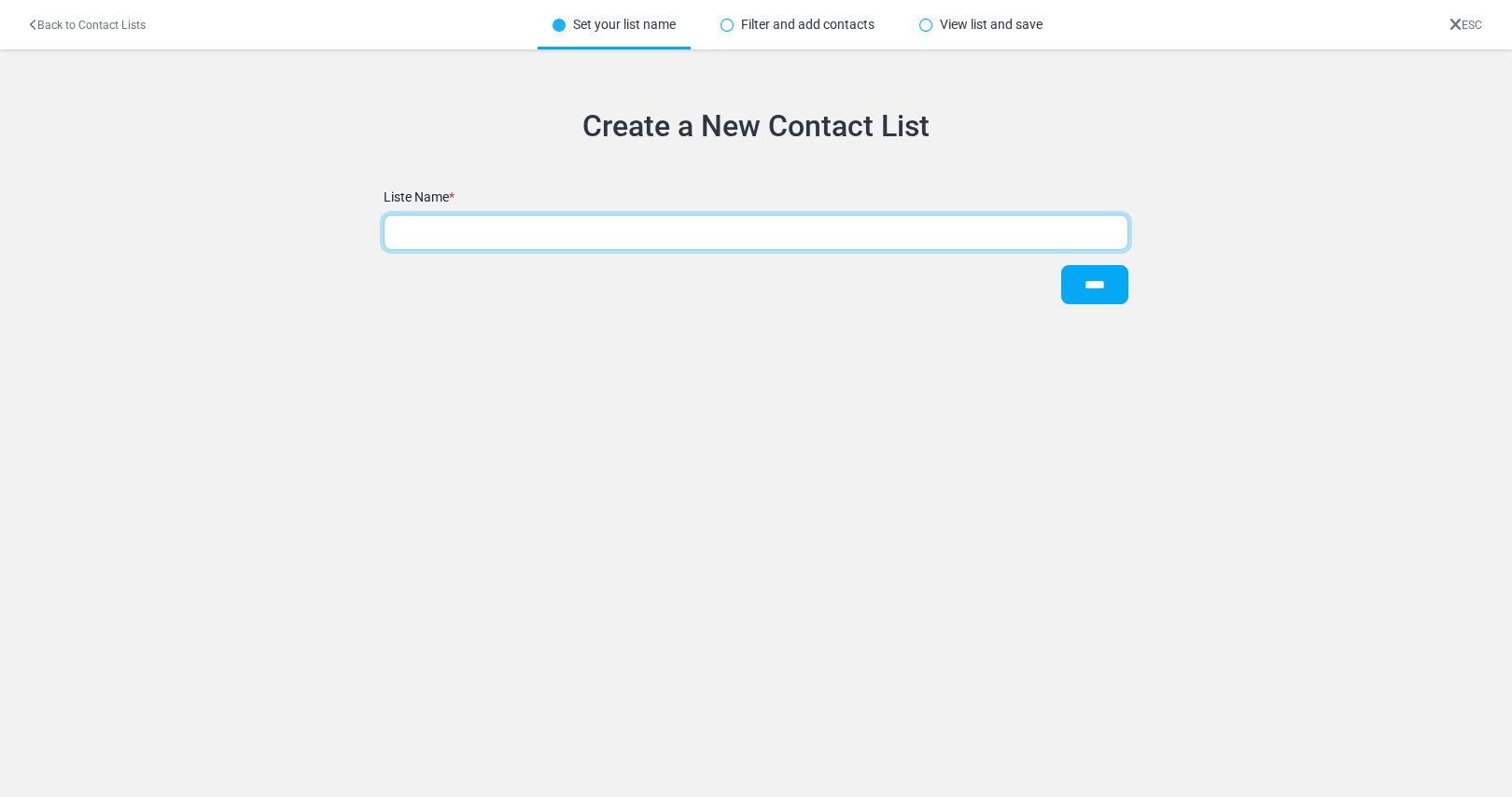
click at [523, 224] on input "text" at bounding box center [756, 232] width 745 height 35
type input "*"
click at [491, 232] on input "**********" at bounding box center [756, 232] width 745 height 35
type input "**********"
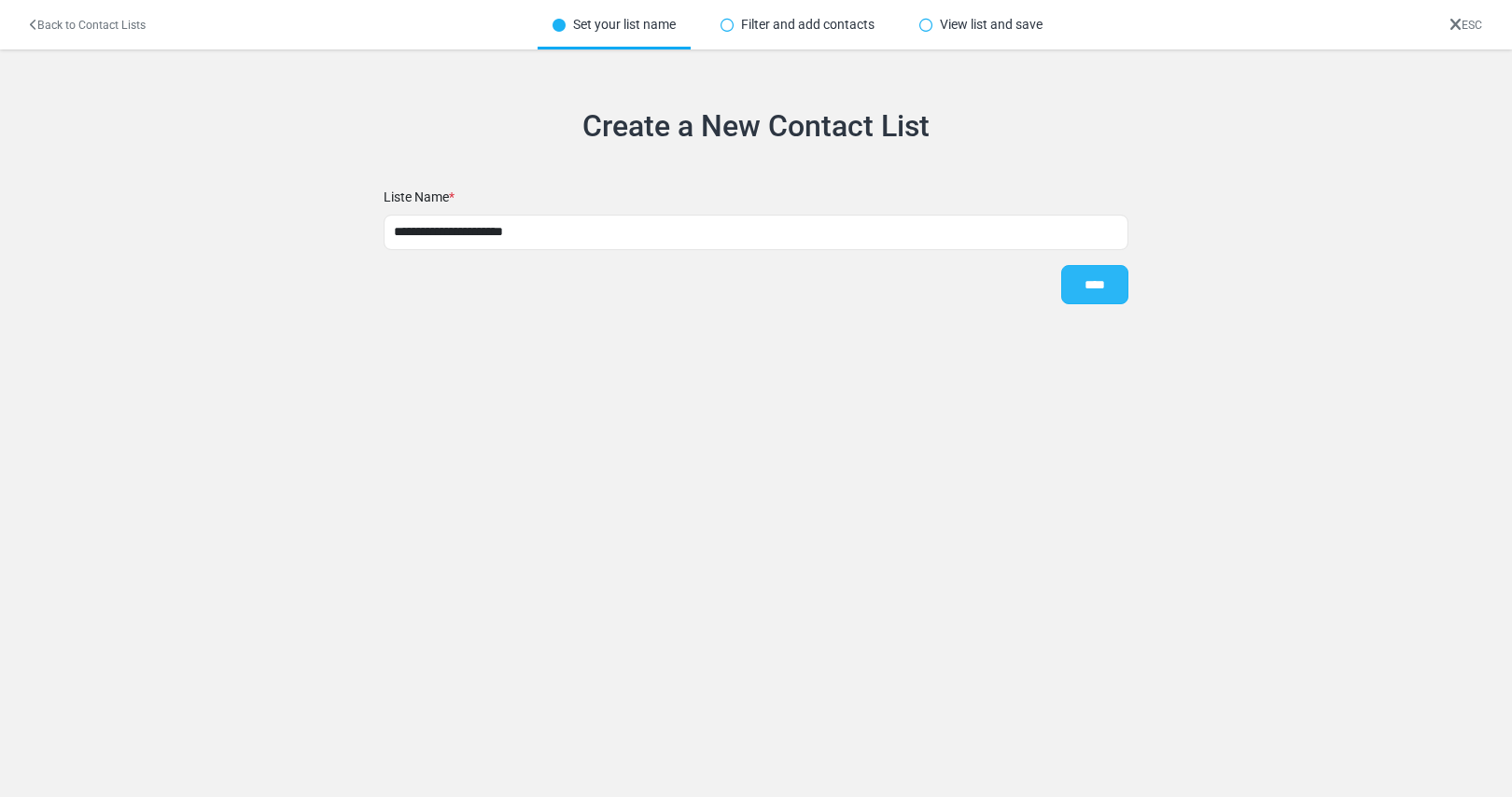
click at [1118, 283] on input "****" at bounding box center [1095, 284] width 68 height 39
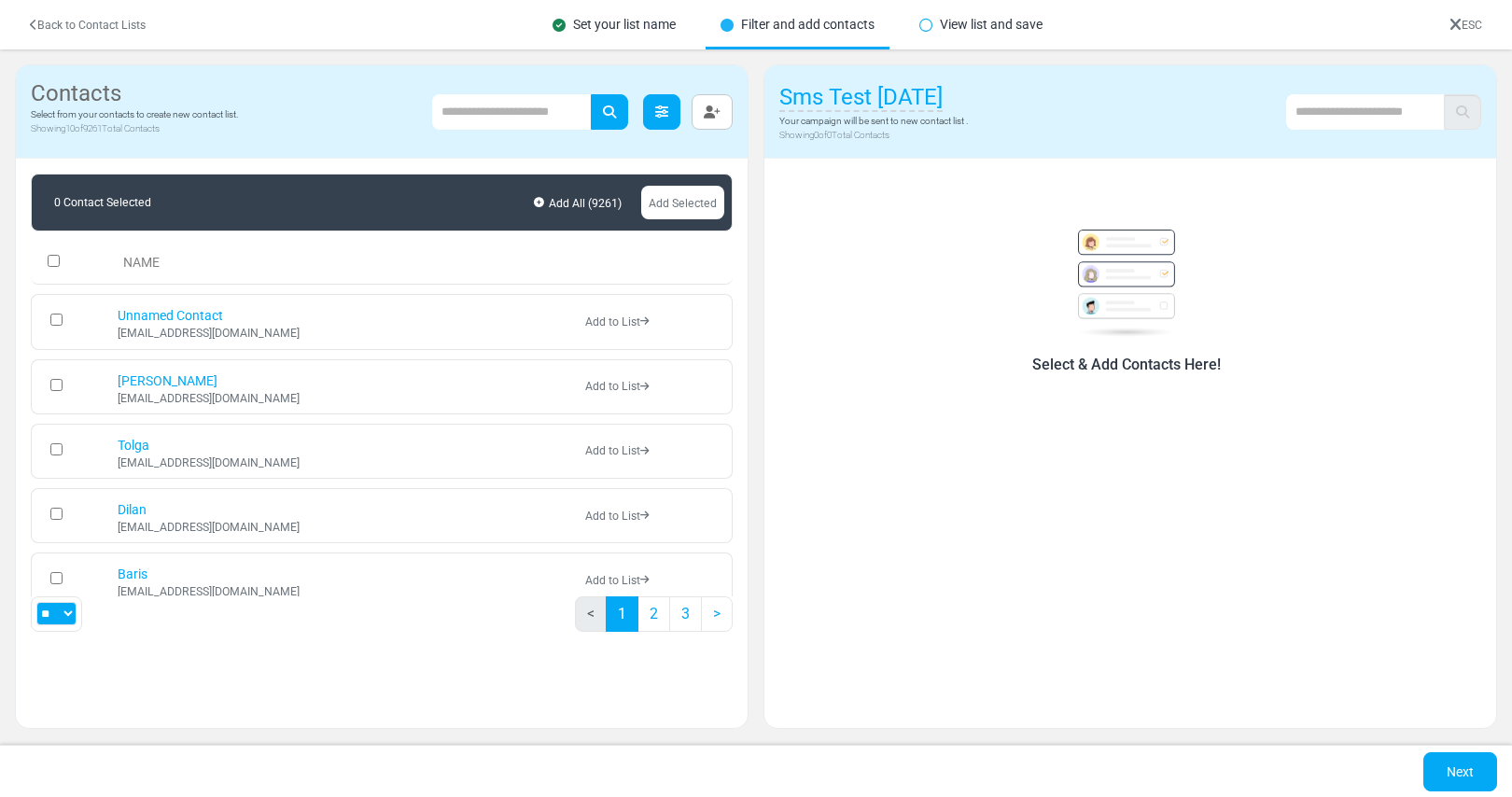
click at [656, 110] on icon at bounding box center [661, 112] width 13 height 13
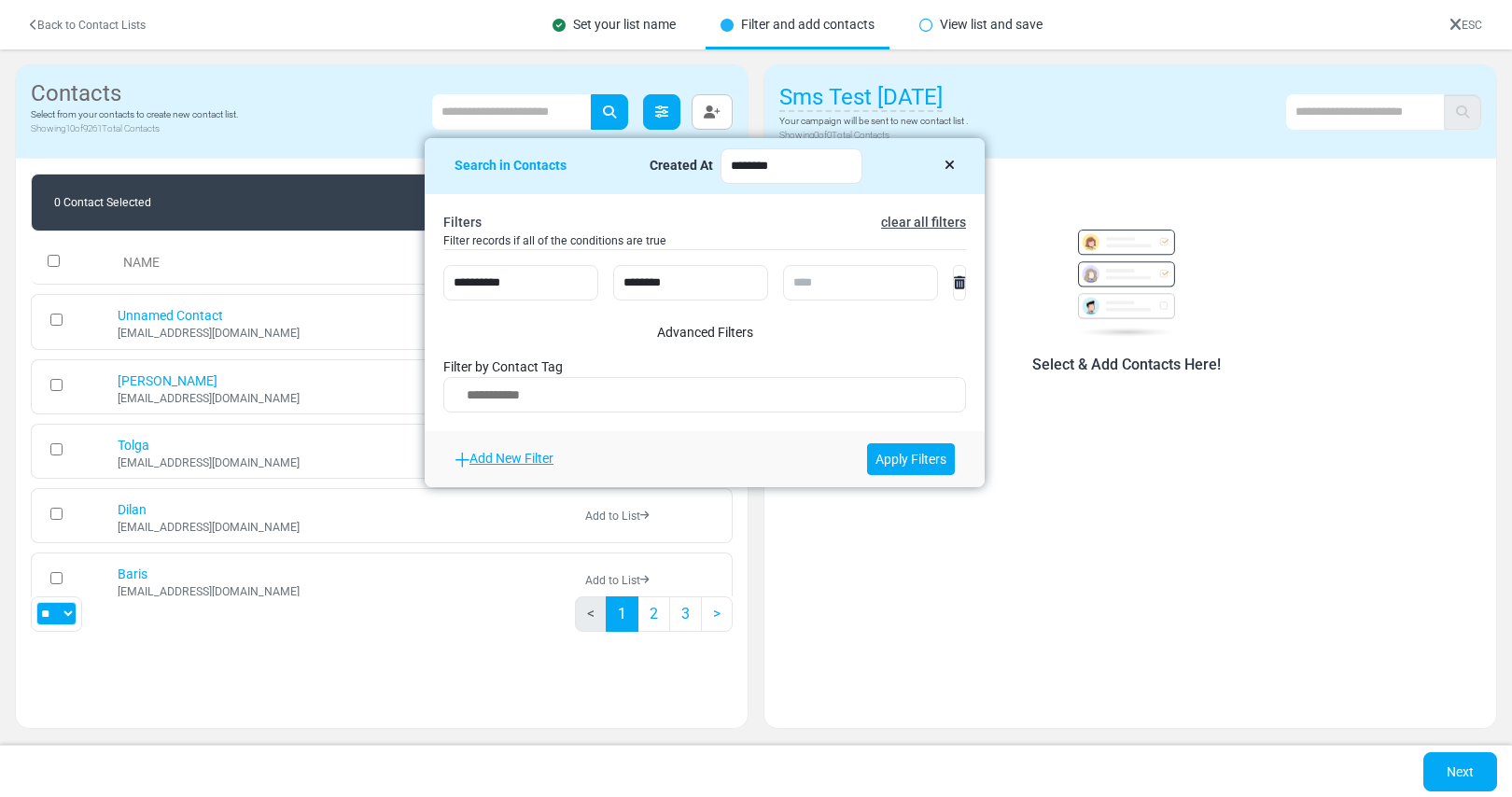
click at [658, 113] on icon at bounding box center [661, 112] width 13 height 13
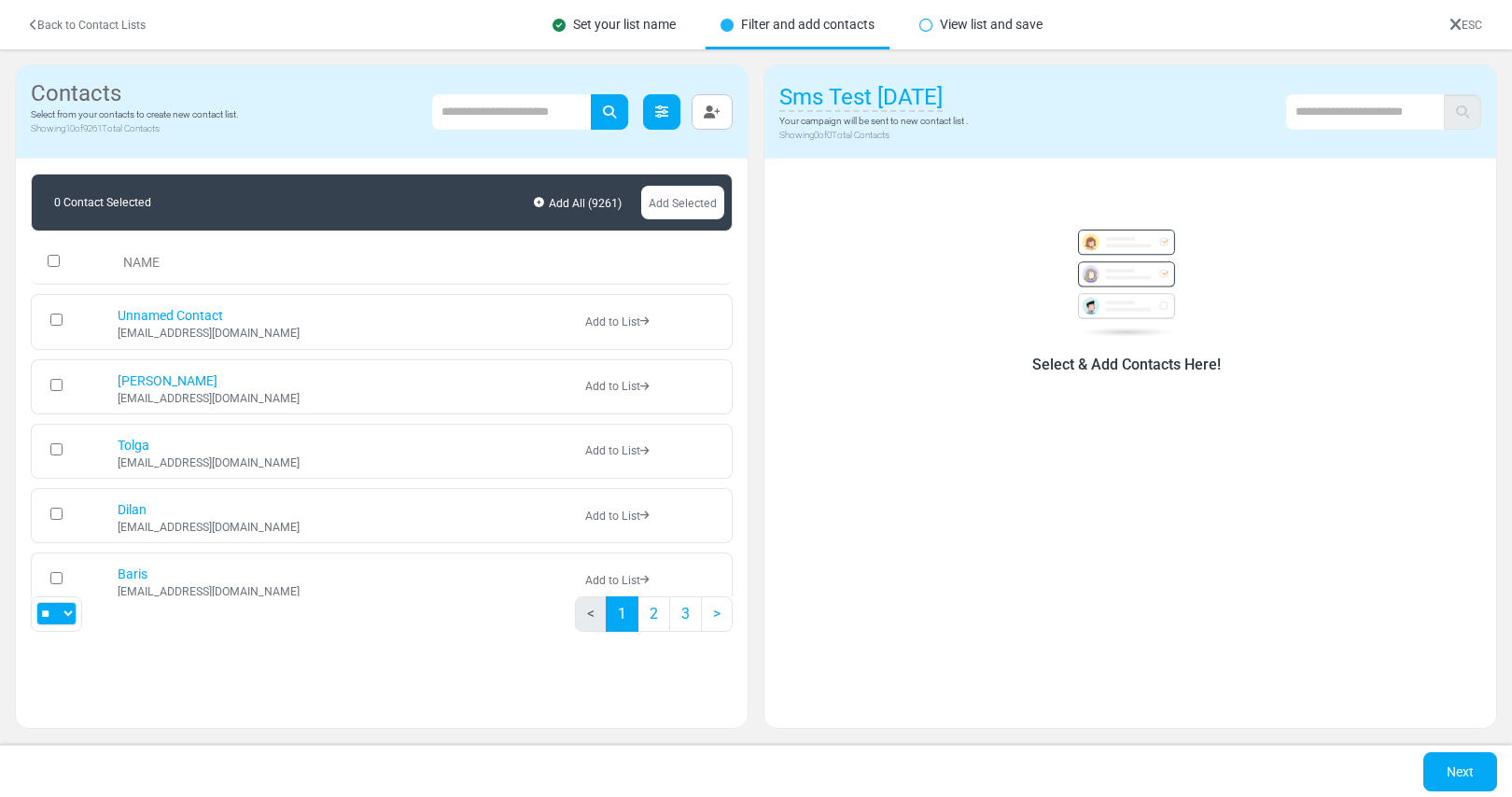
click at [658, 113] on icon at bounding box center [661, 112] width 13 height 13
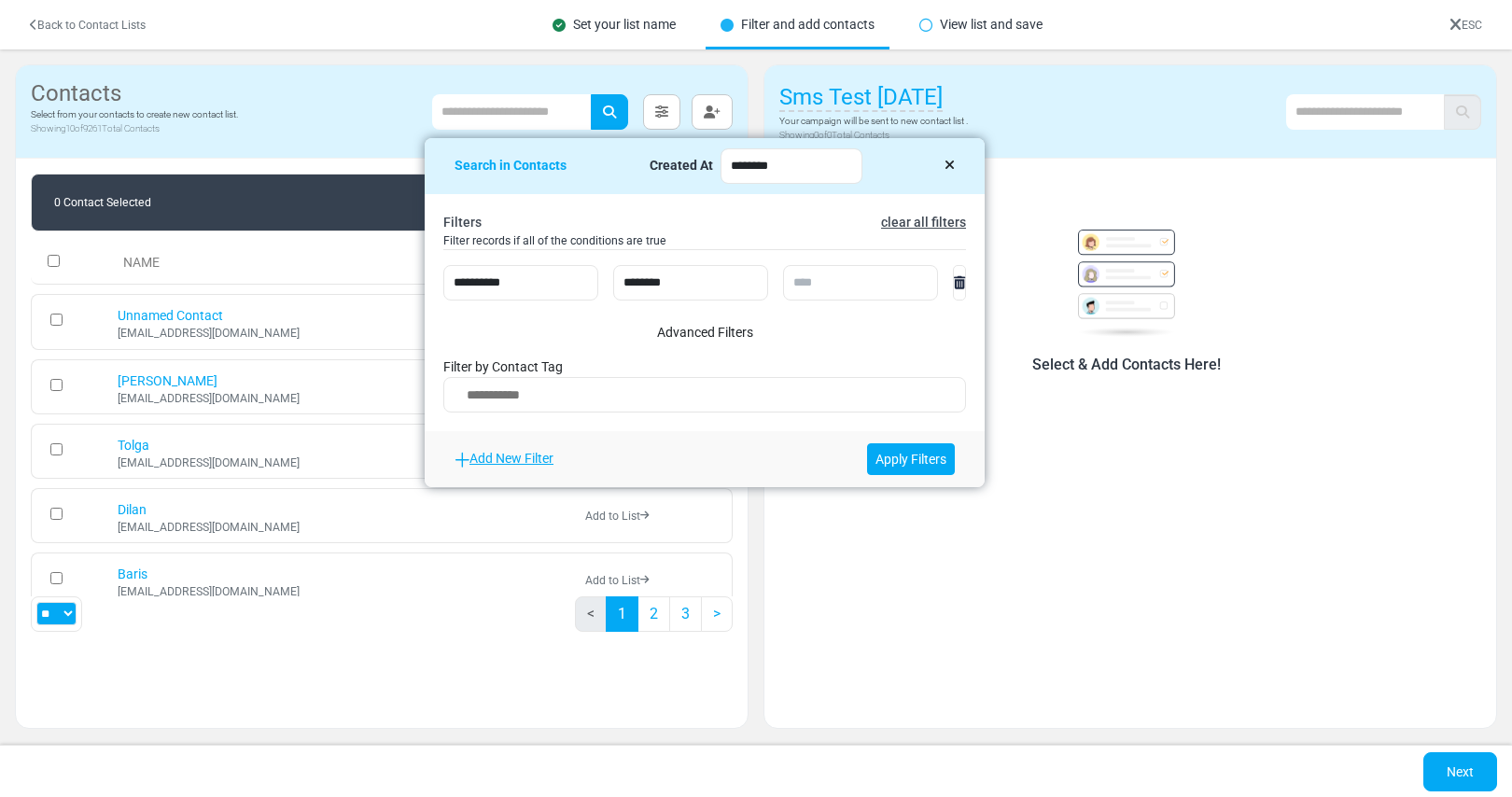
click at [945, 166] on icon at bounding box center [950, 165] width 10 height 13
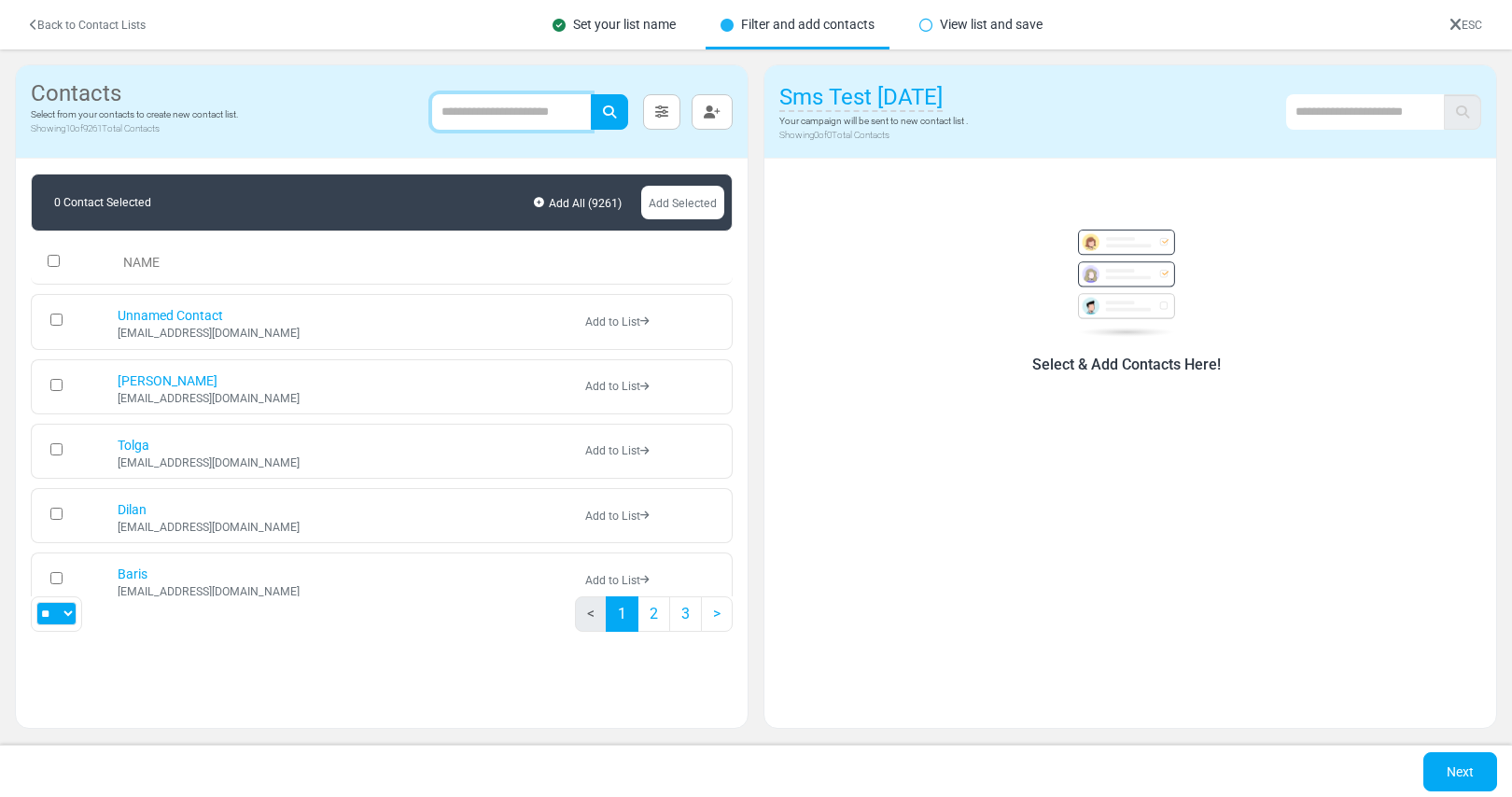
click at [535, 112] on input "text" at bounding box center [512, 112] width 159 height 35
type input "*****"
click at [591, 94] on button "submit" at bounding box center [610, 112] width 37 height 35
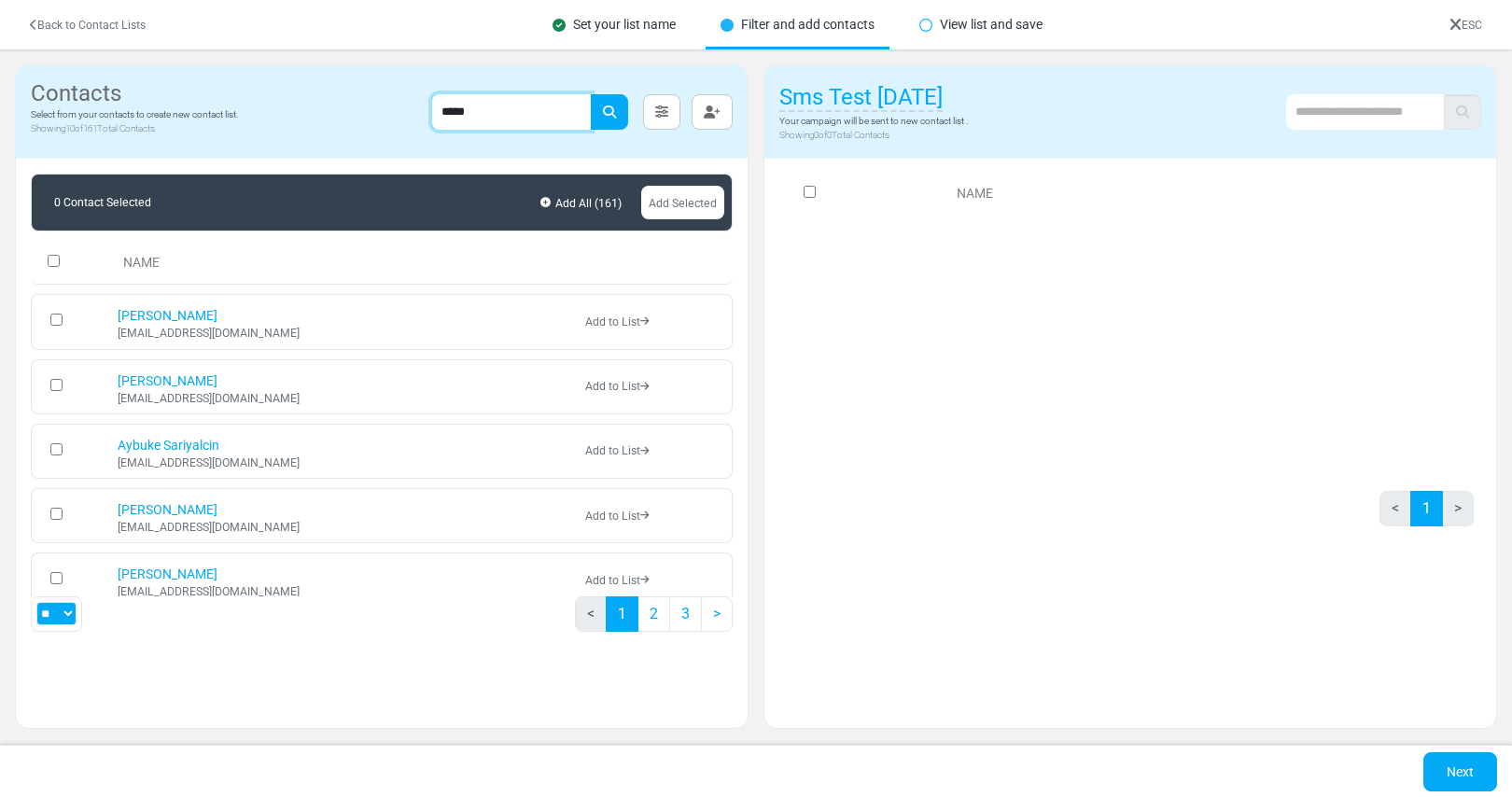
scroll to position [4, 0]
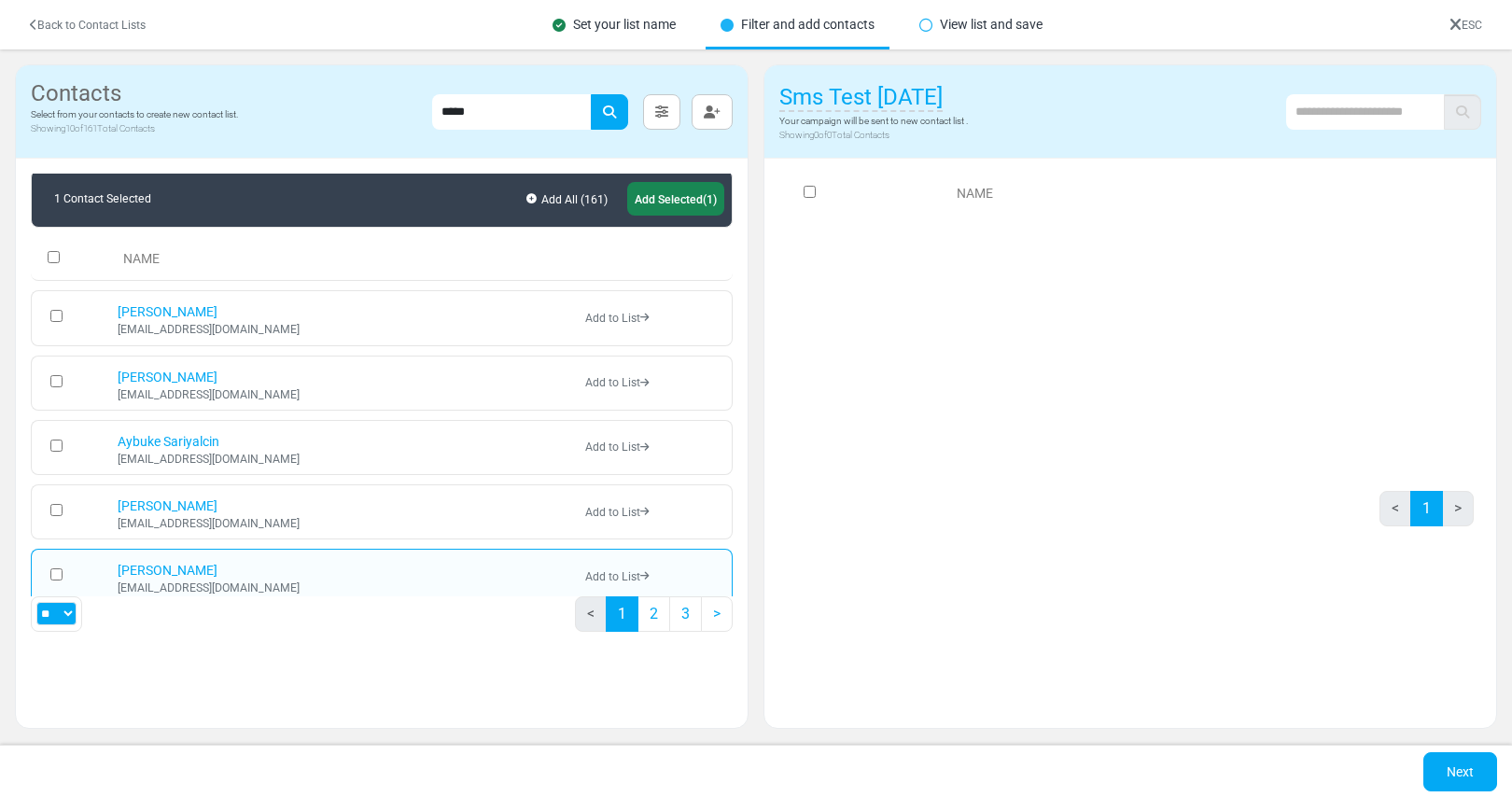
click at [657, 209] on link "Add Selected (1)" at bounding box center [675, 199] width 97 height 33
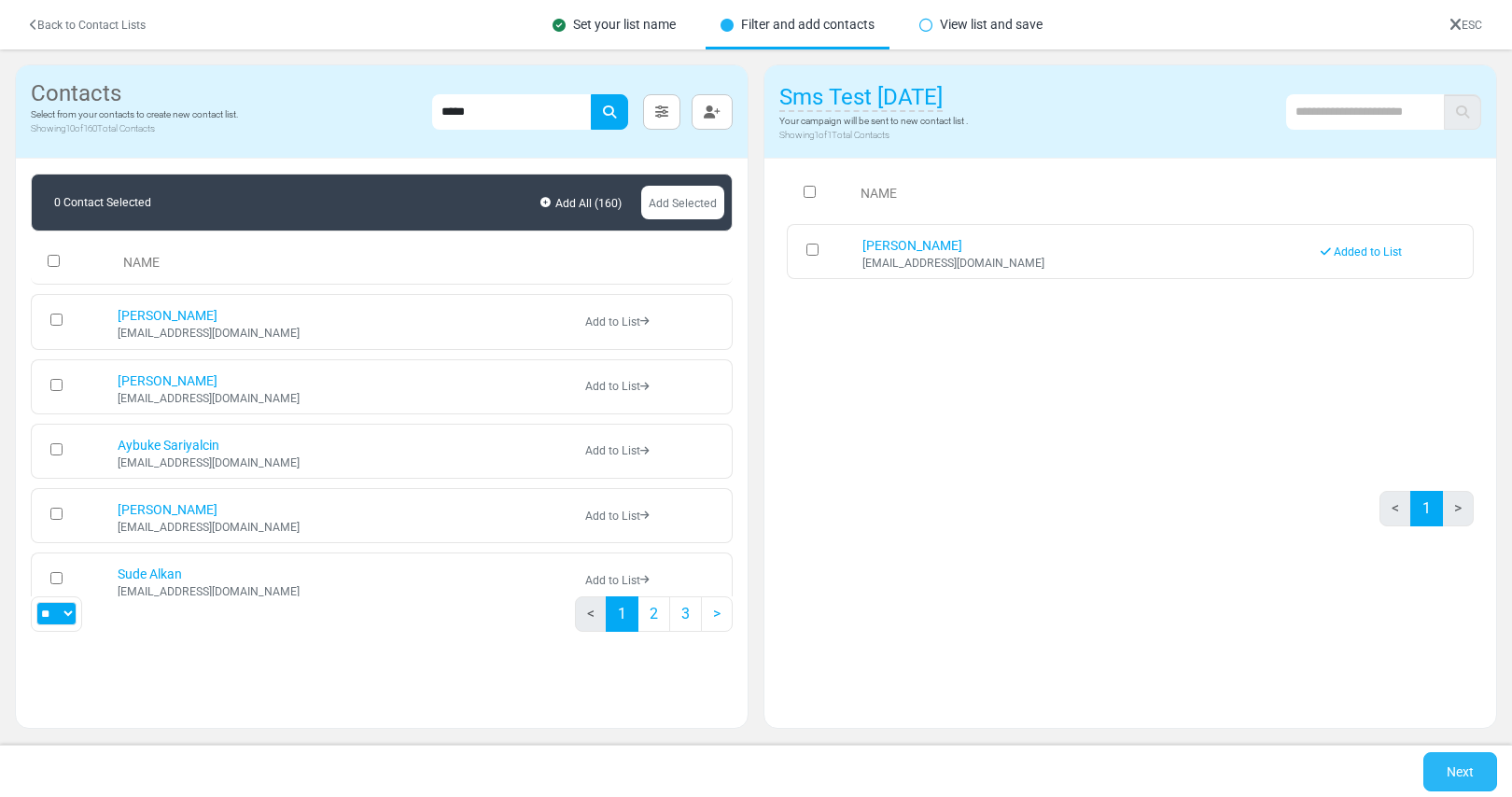
click at [1468, 772] on link "Next" at bounding box center [1459, 772] width 73 height 39
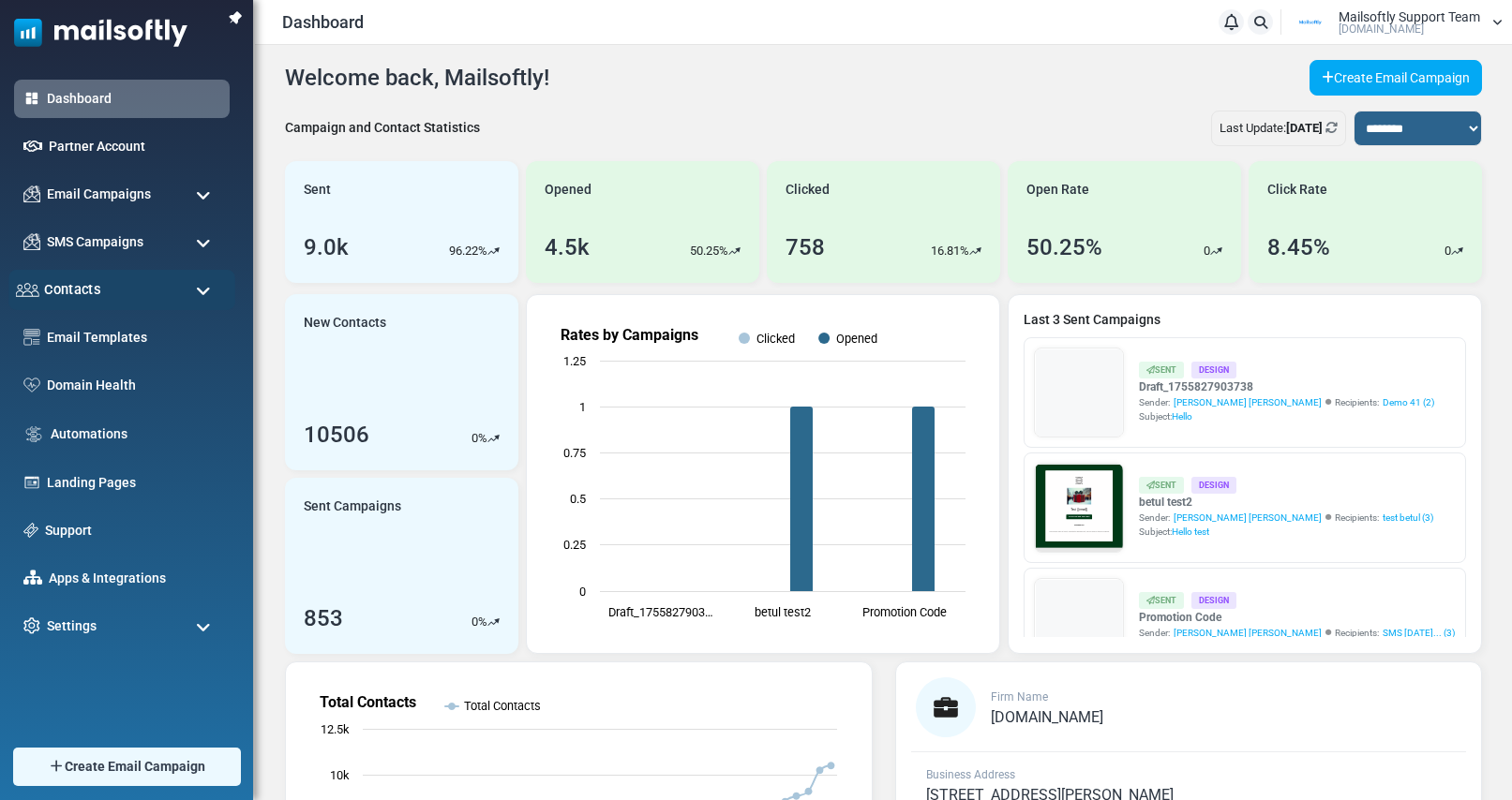
click at [74, 291] on span "Contacts" at bounding box center [72, 289] width 56 height 21
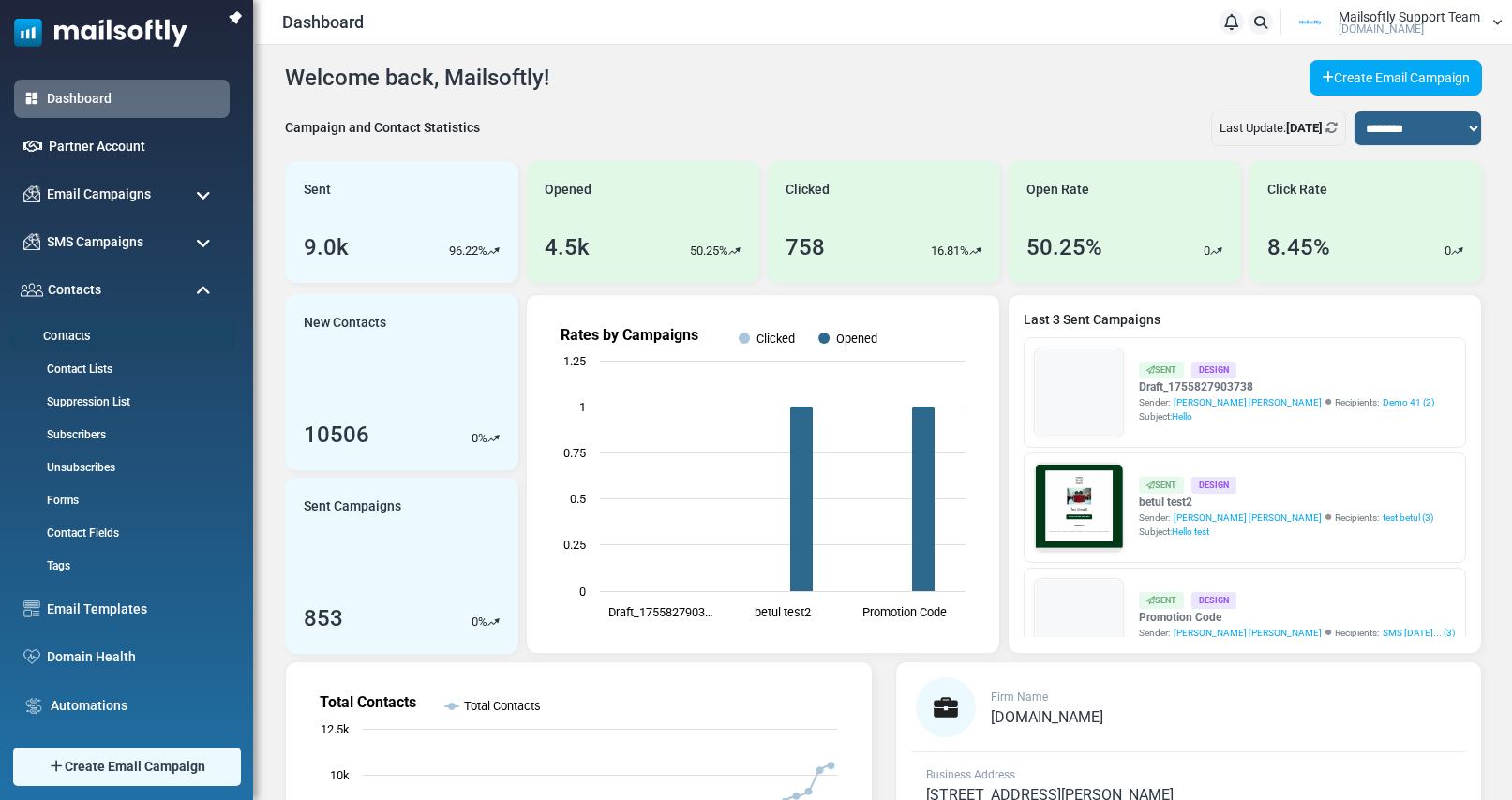
click at [78, 333] on link "Contacts" at bounding box center [119, 337] width 221 height 18
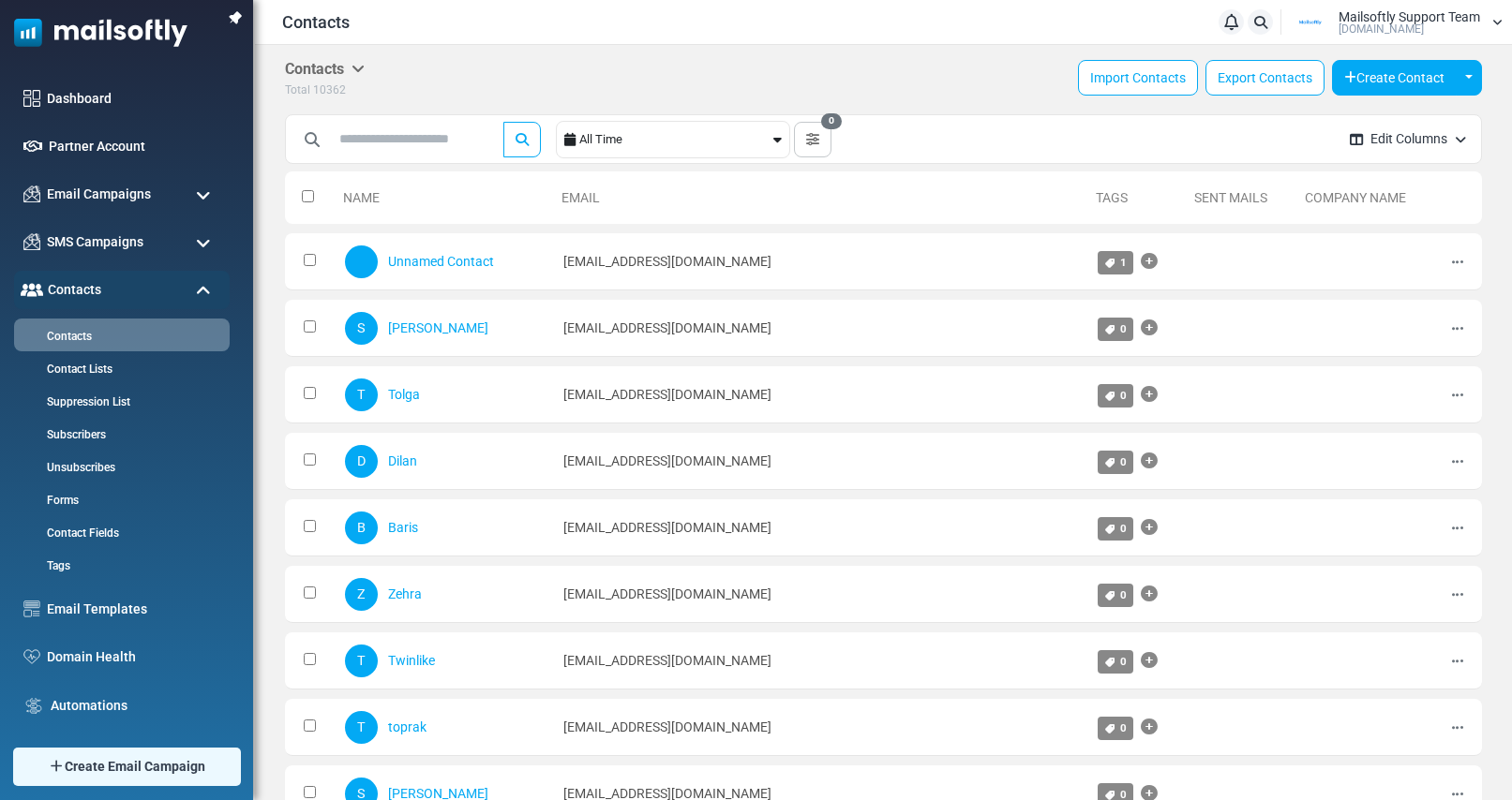
click at [298, 195] on th at bounding box center [309, 197] width 50 height 52
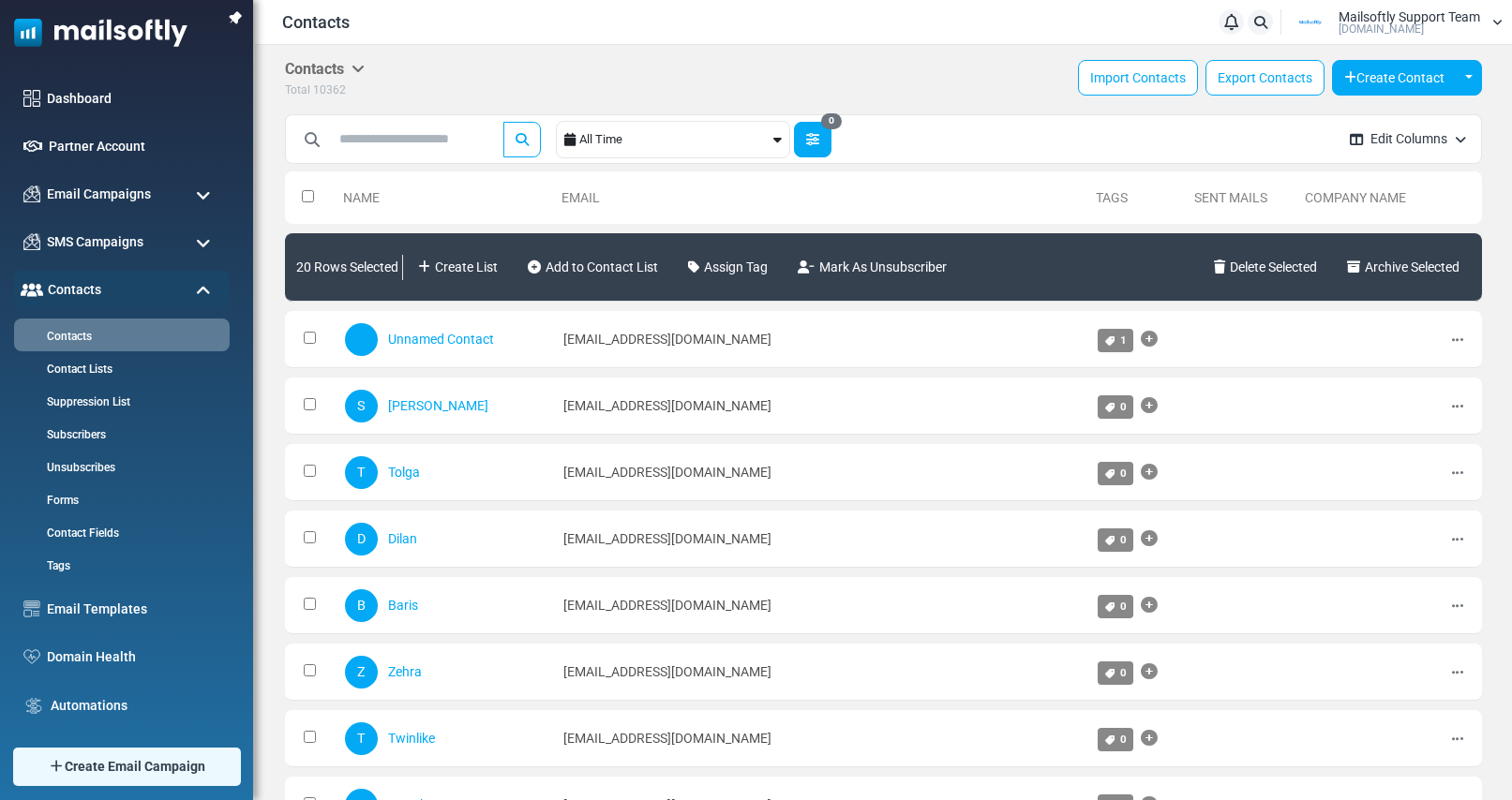
click at [819, 136] on icon "button" at bounding box center [812, 139] width 13 height 13
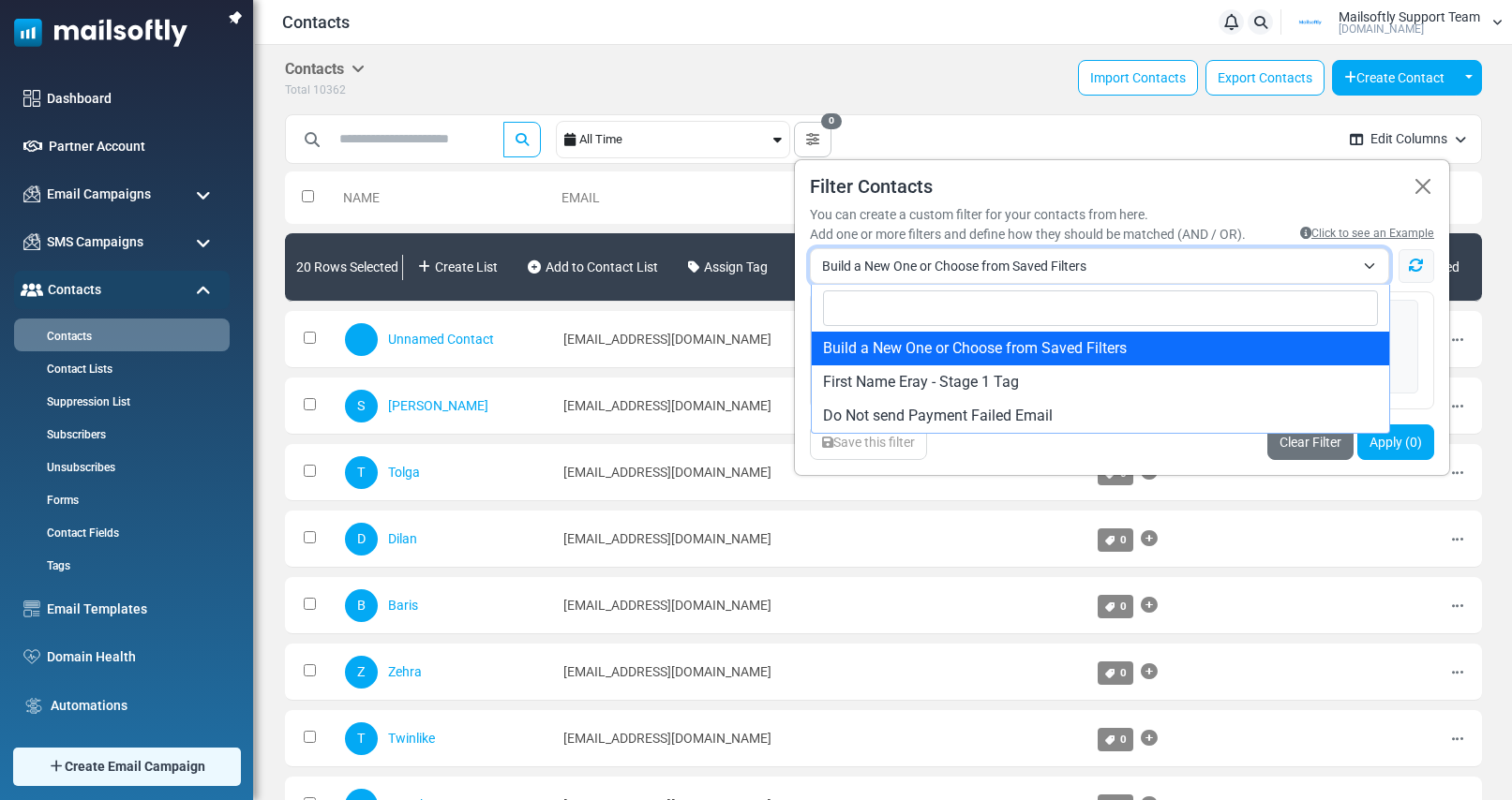
click at [1084, 277] on span "Build a New One or Choose from Saved Filters" at bounding box center [1100, 266] width 580 height 35
click at [1150, 187] on h5 "Filter Contacts" at bounding box center [1122, 186] width 624 height 23
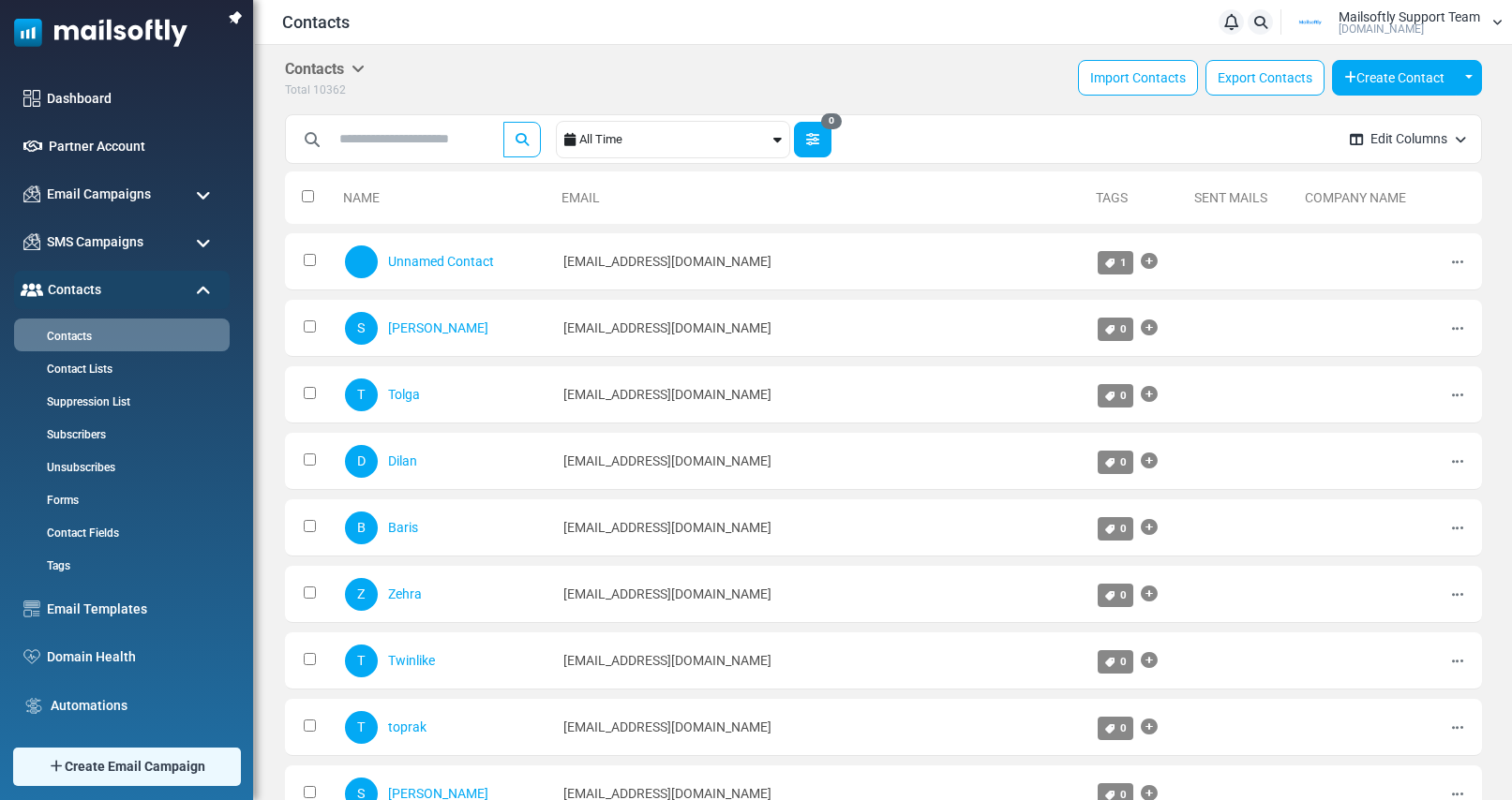
click at [824, 148] on button "0" at bounding box center [813, 140] width 37 height 35
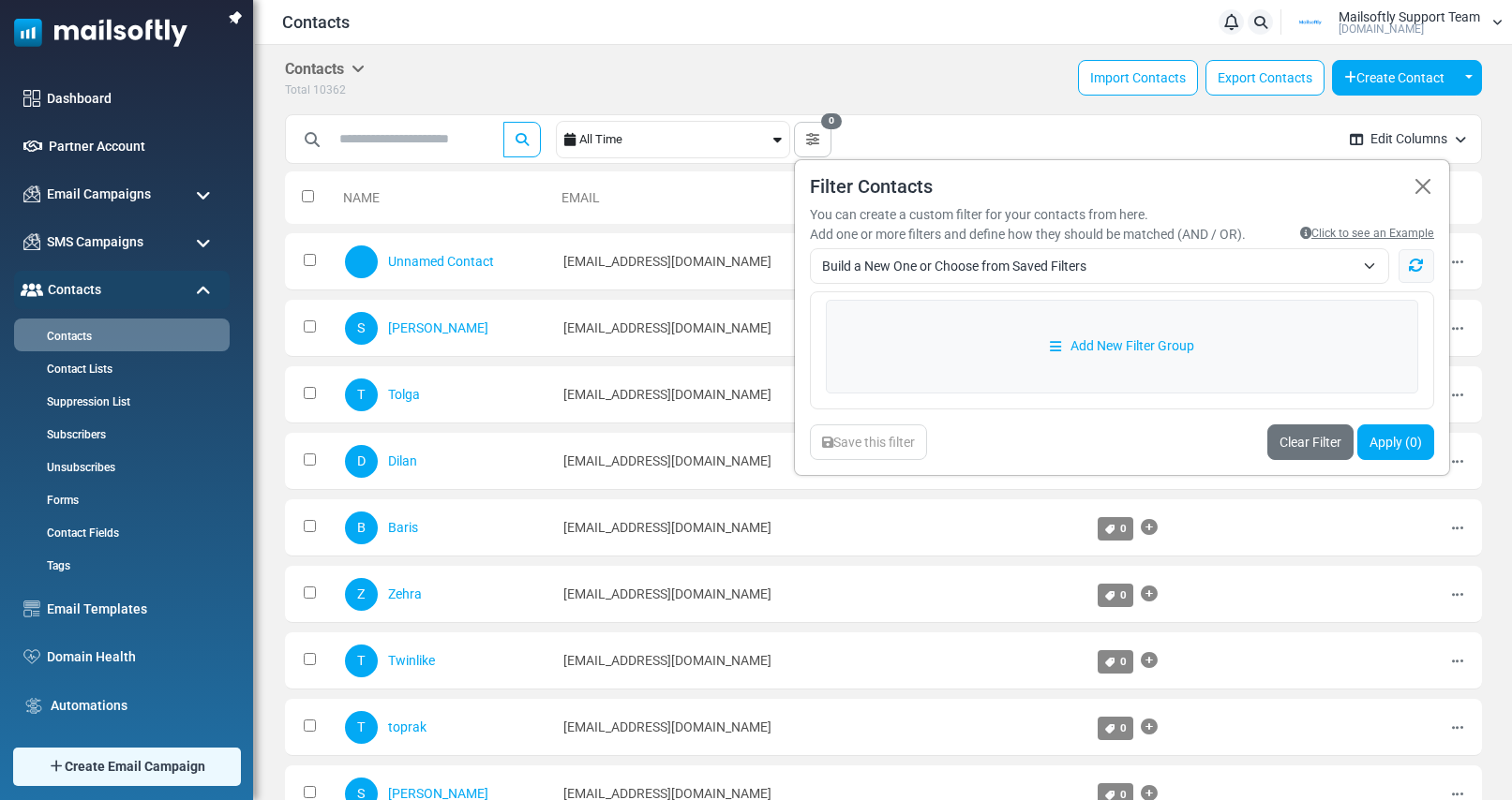
click at [1046, 268] on span "Build a New One or Choose from Saved Filters" at bounding box center [1088, 266] width 533 height 23
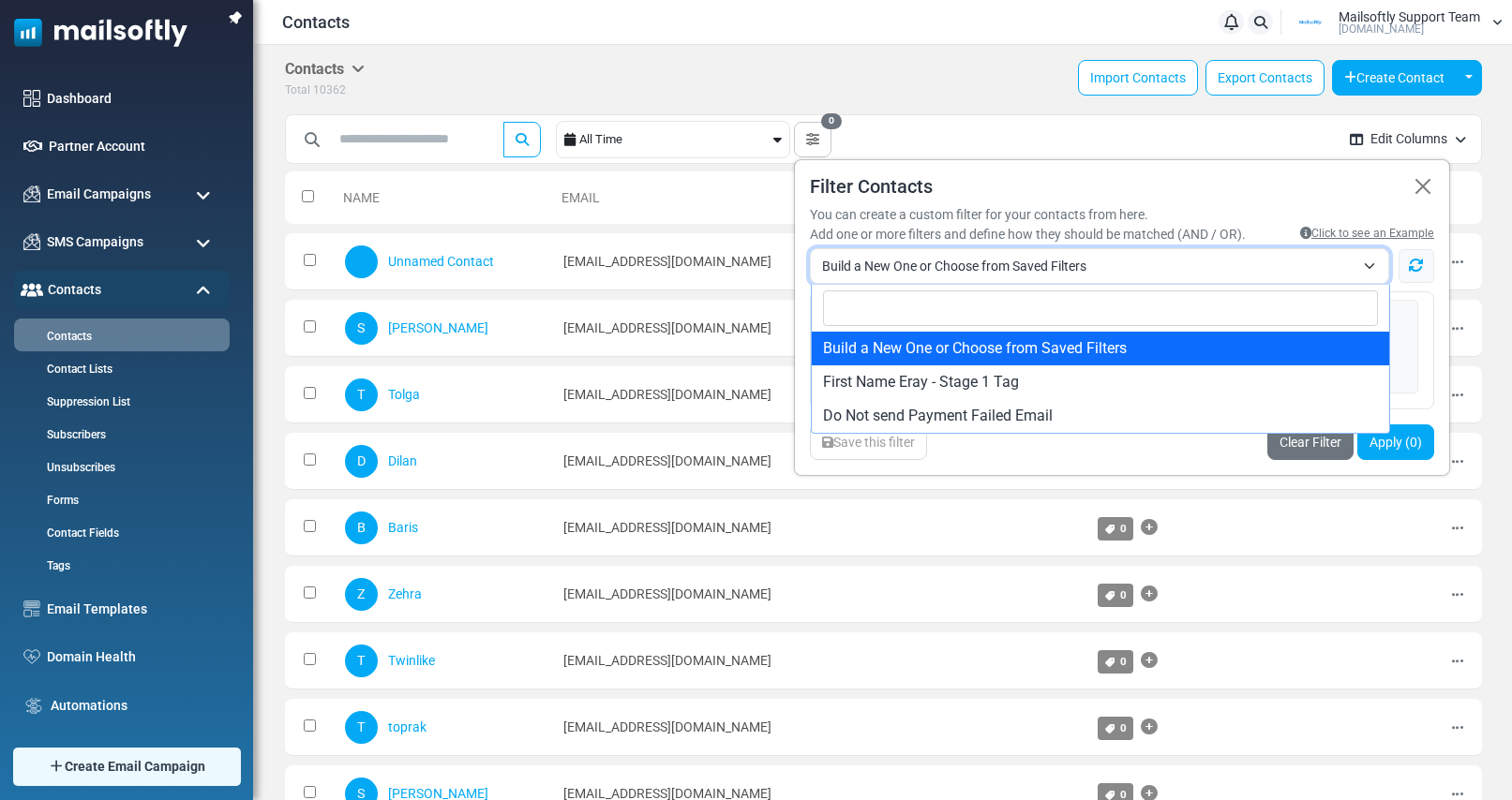
click at [1173, 180] on h5 "Filter Contacts" at bounding box center [1122, 186] width 624 height 23
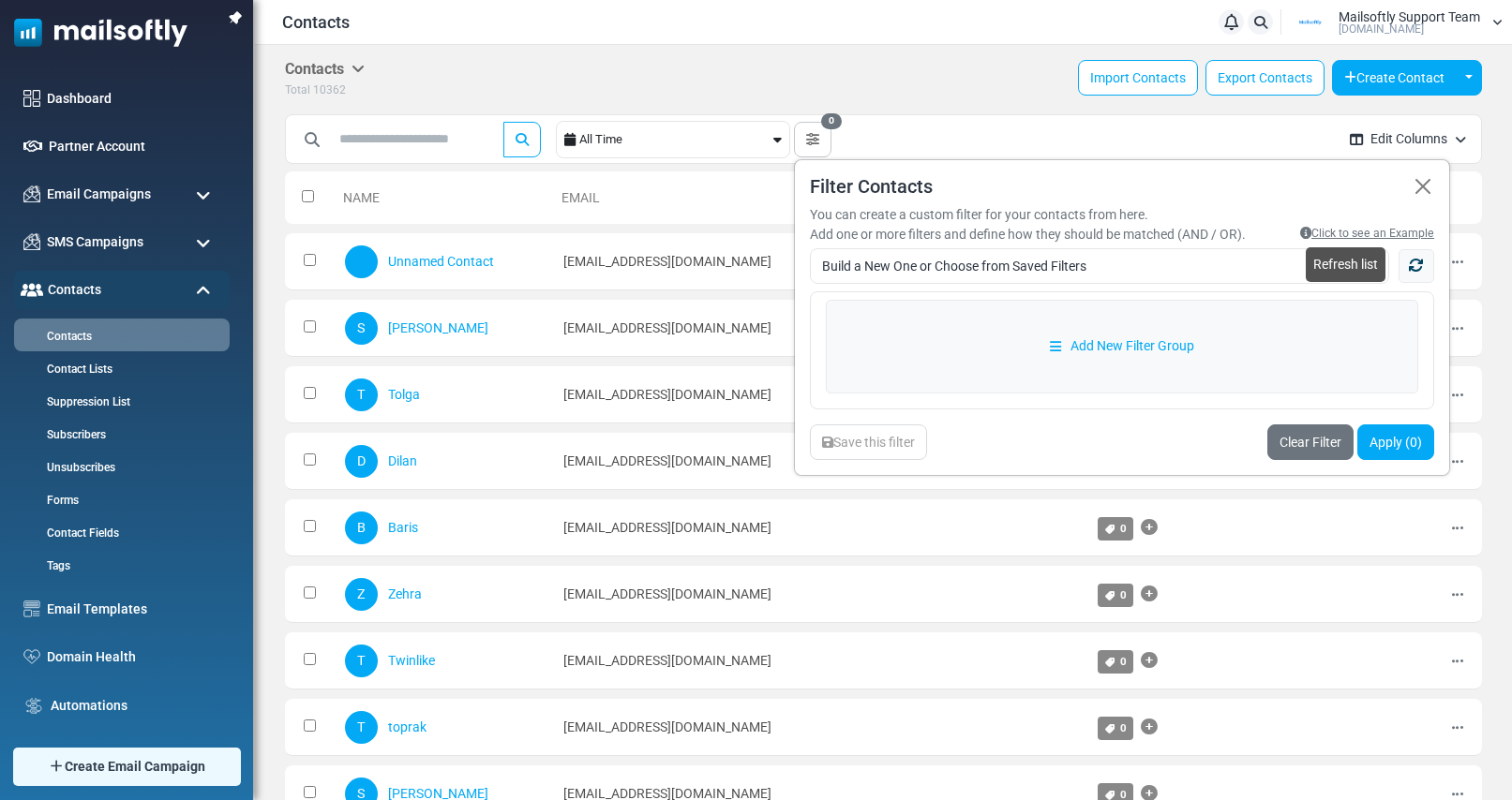
click at [1420, 265] on icon at bounding box center [1416, 265] width 15 height 15
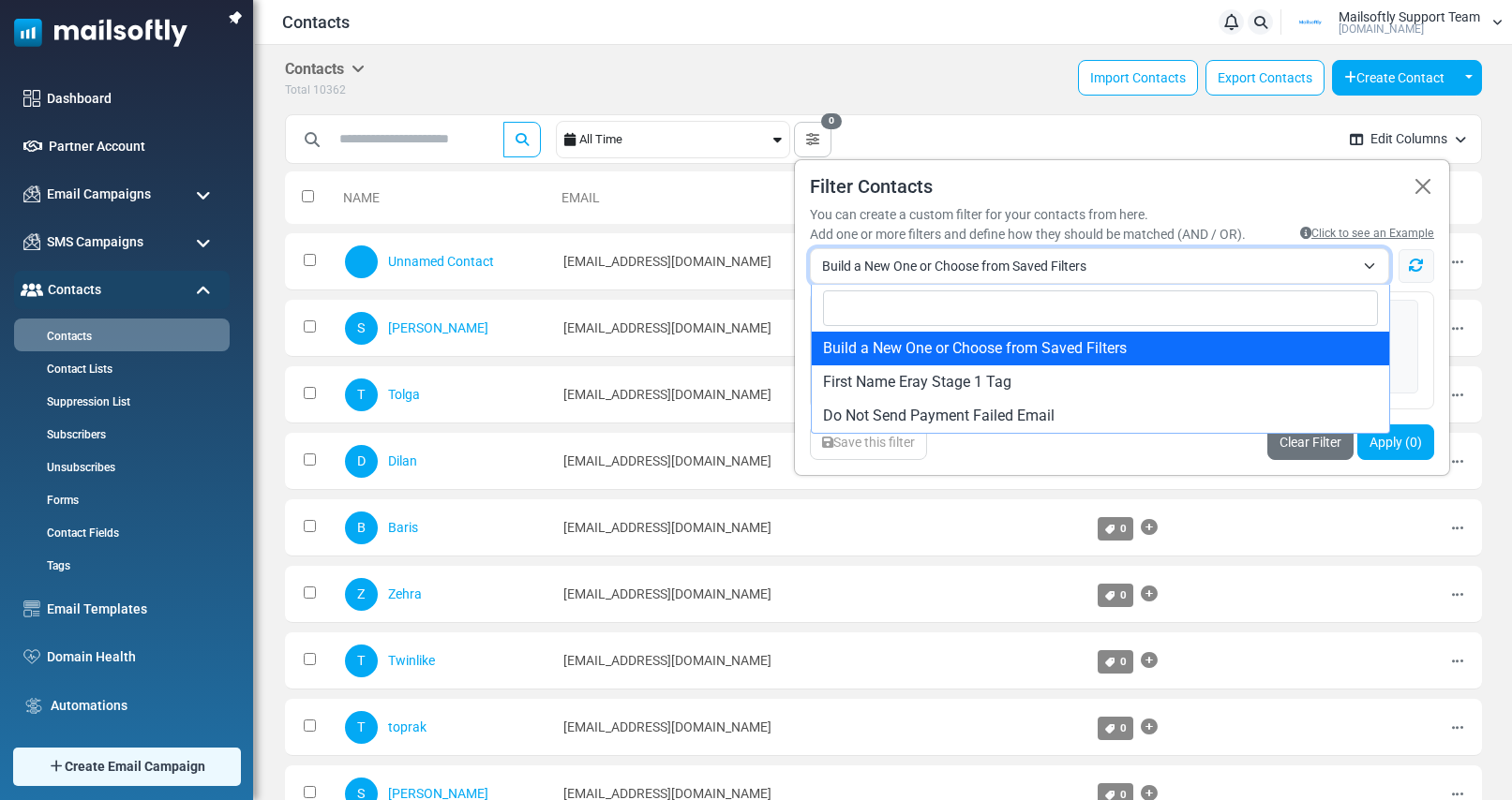
click at [1195, 273] on span "Build a New One or Choose from Saved Filters" at bounding box center [1088, 266] width 533 height 23
click at [1181, 173] on div "**********" at bounding box center [1122, 318] width 657 height 317
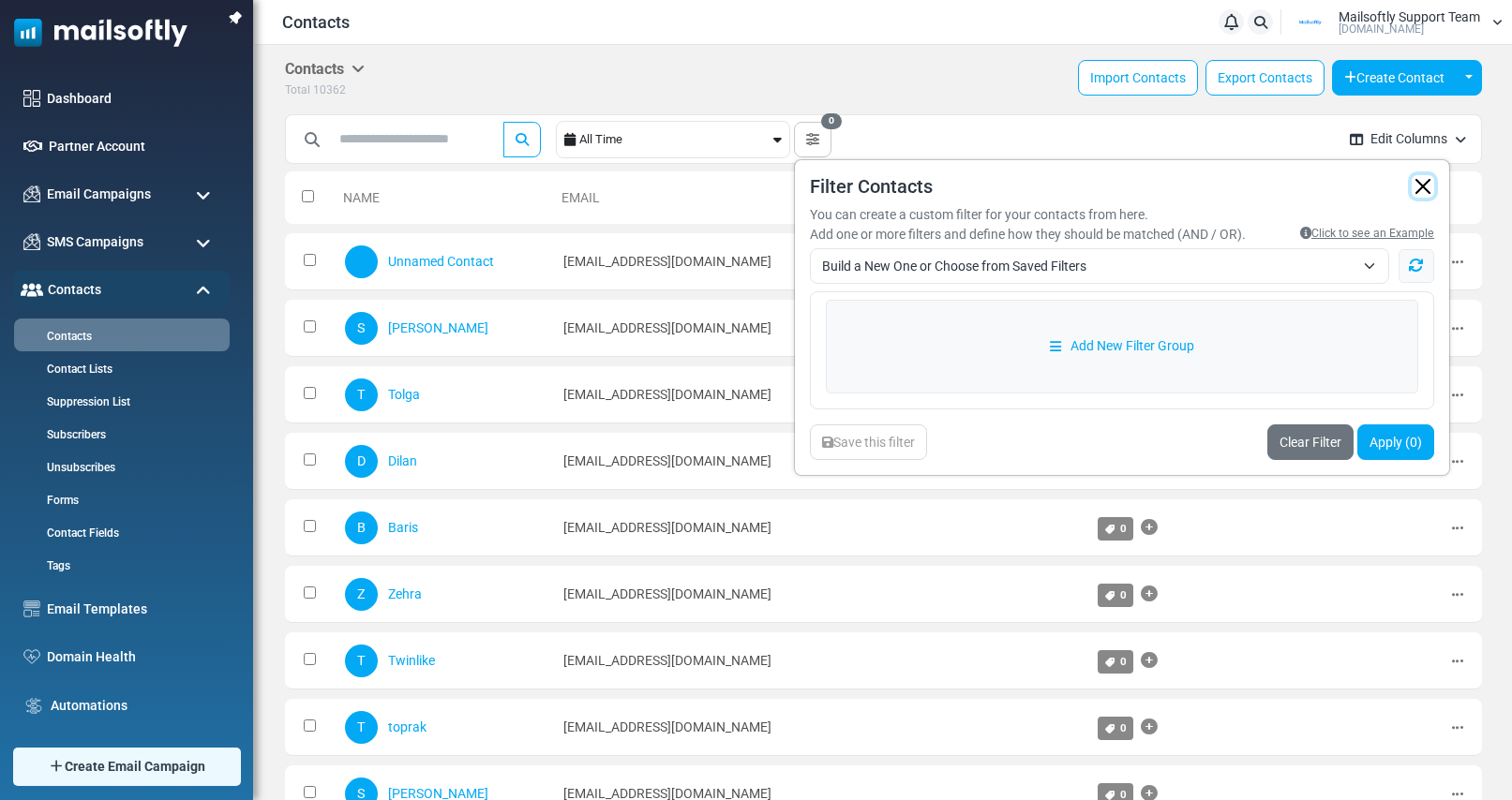
click at [1427, 185] on button "button" at bounding box center [1422, 186] width 23 height 23
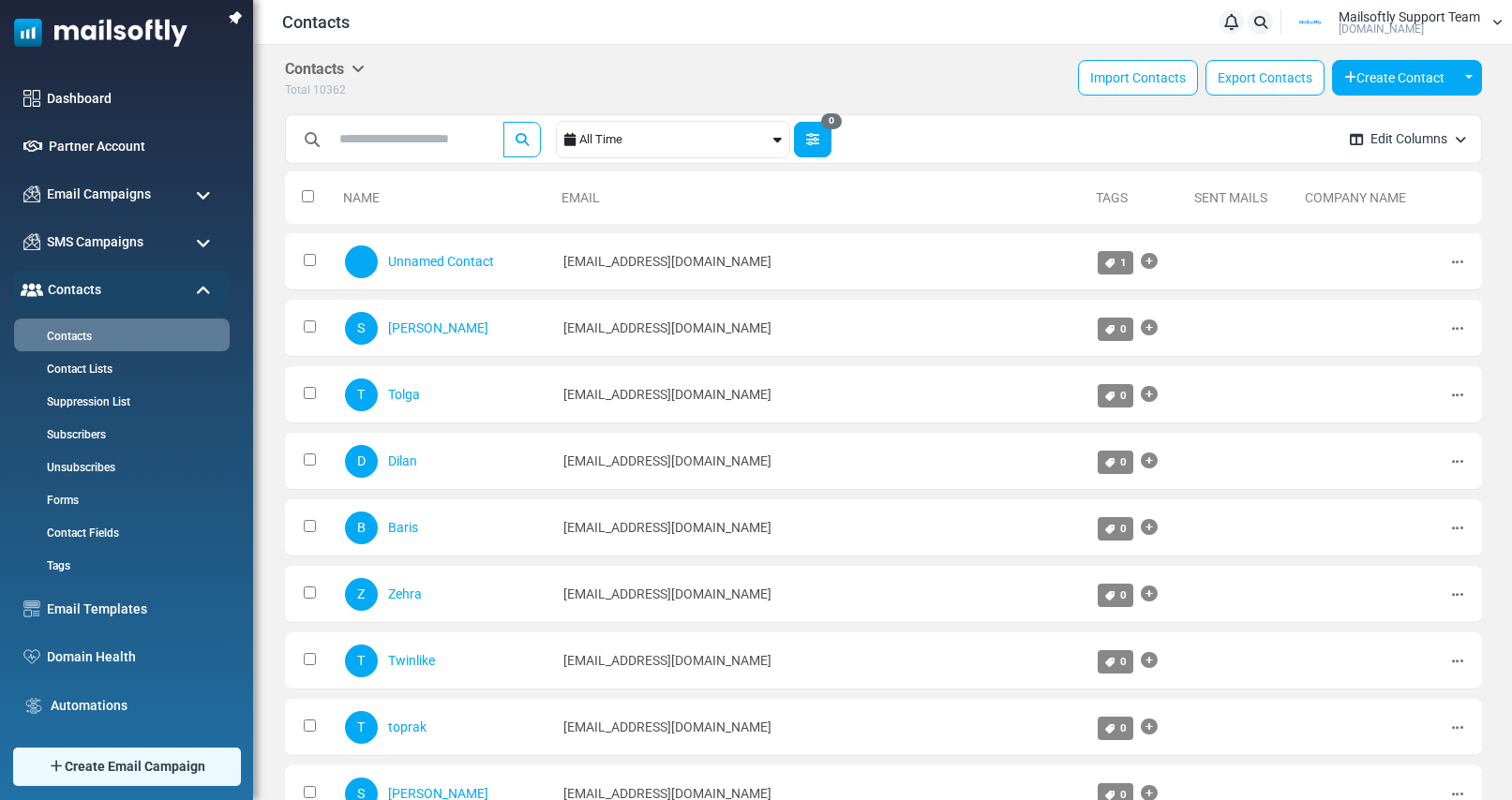
click at [811, 145] on button "0" at bounding box center [813, 140] width 37 height 35
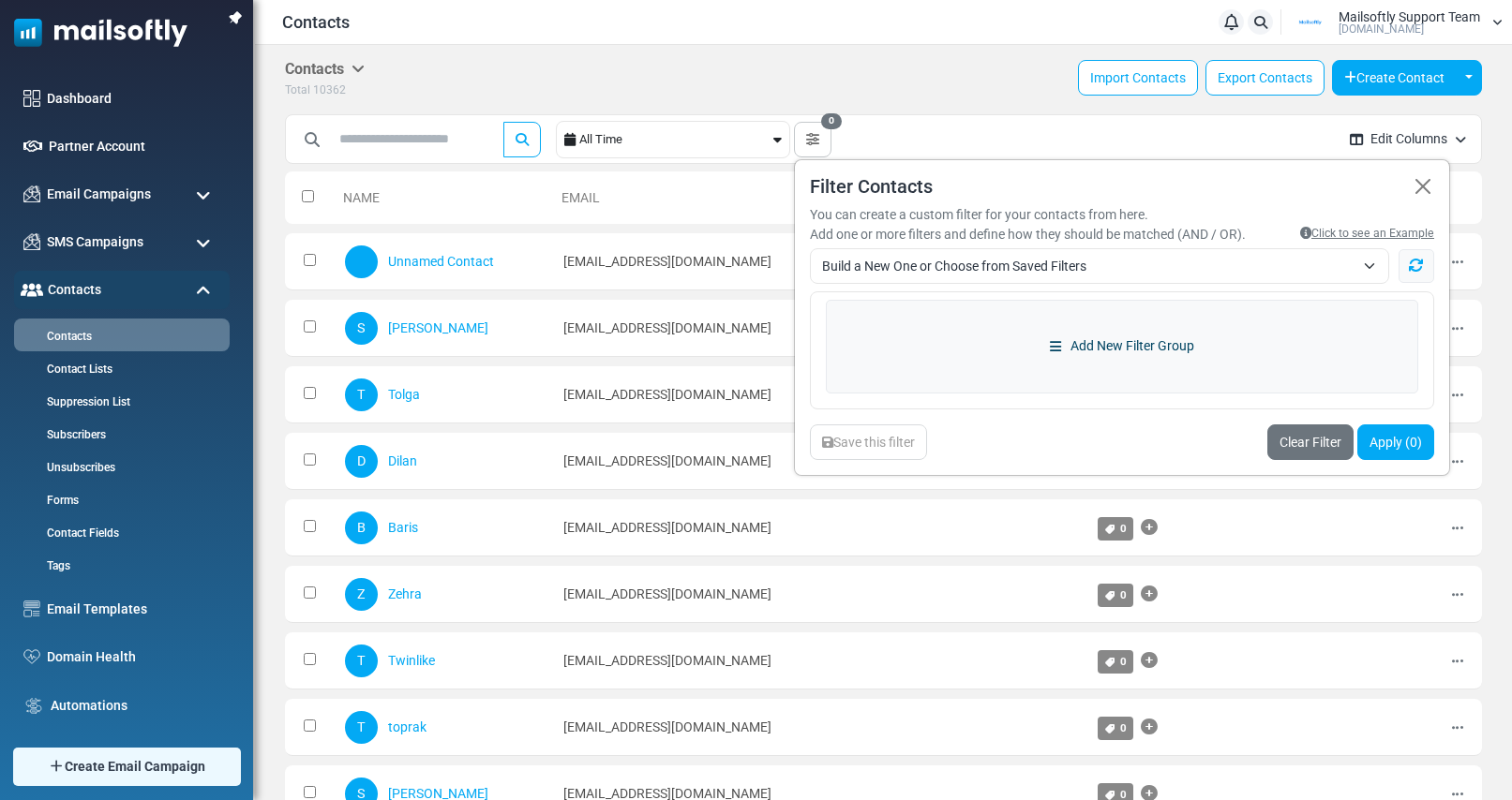
click at [1073, 346] on link "Add New Filter Group" at bounding box center [1122, 346] width 593 height 93
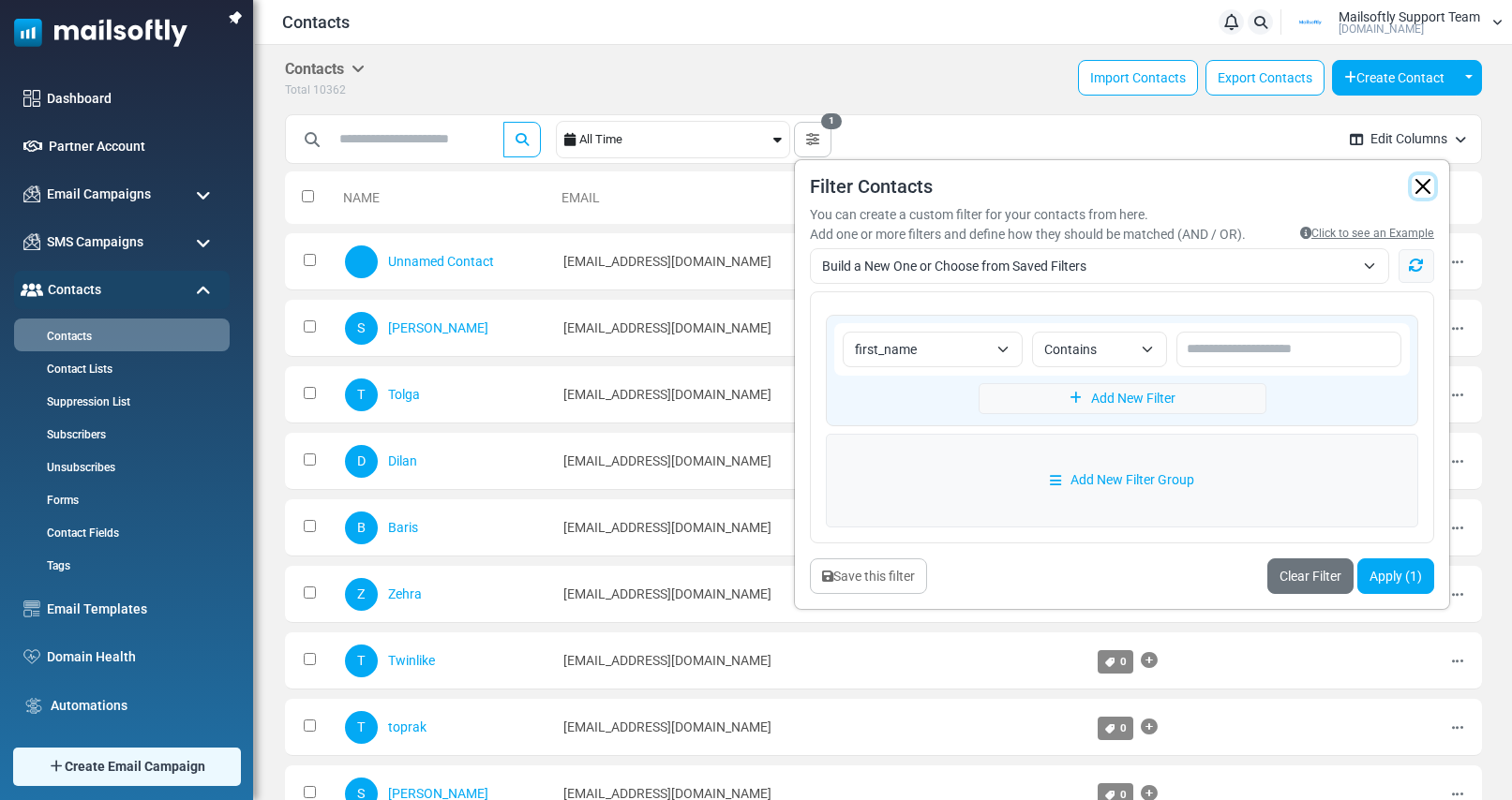
drag, startPoint x: 1432, startPoint y: 187, endPoint x: 1374, endPoint y: 166, distance: 61.7
click at [1432, 187] on button "button" at bounding box center [1422, 186] width 23 height 23
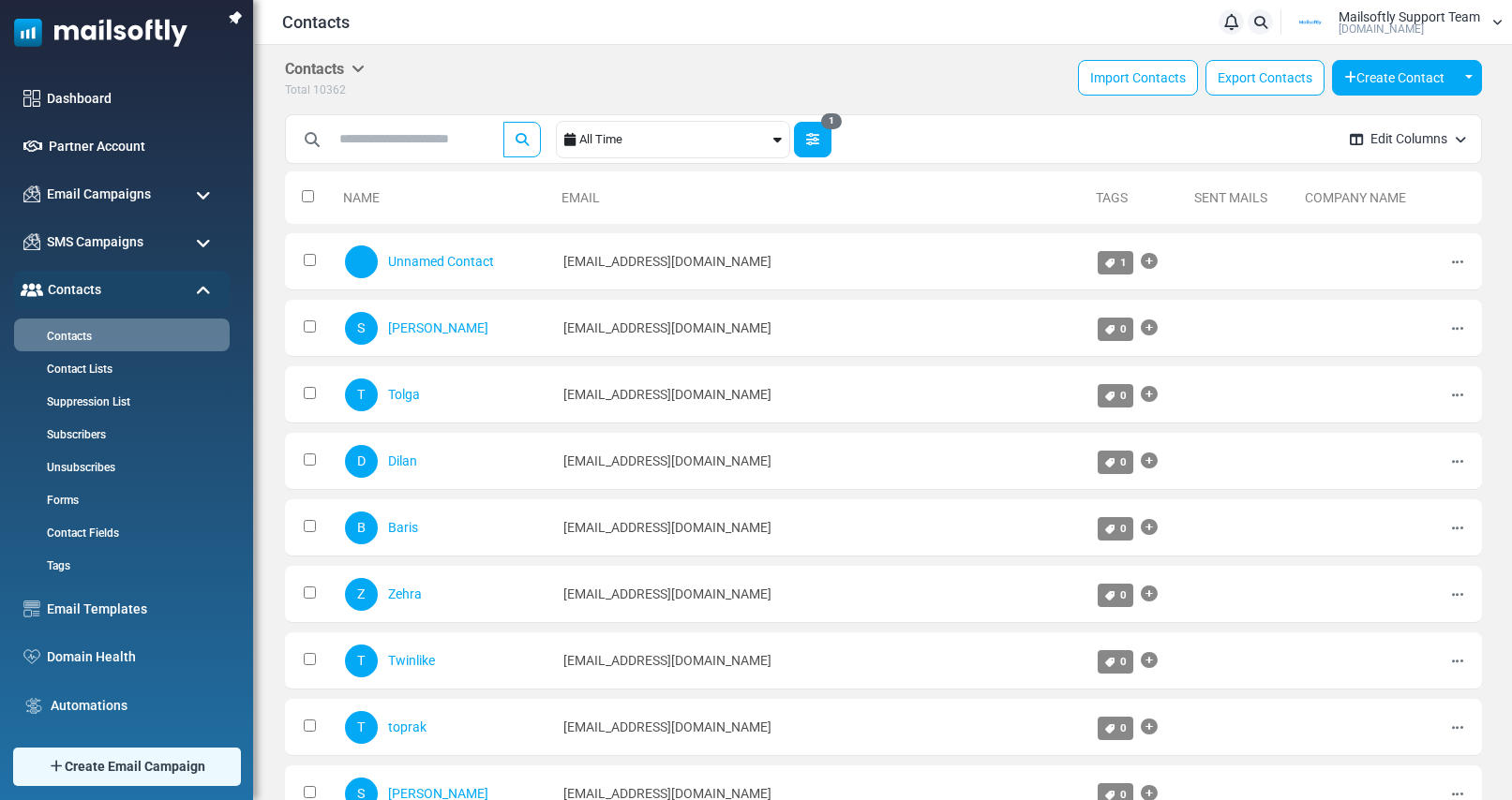
click at [819, 134] on icon "button" at bounding box center [812, 139] width 13 height 13
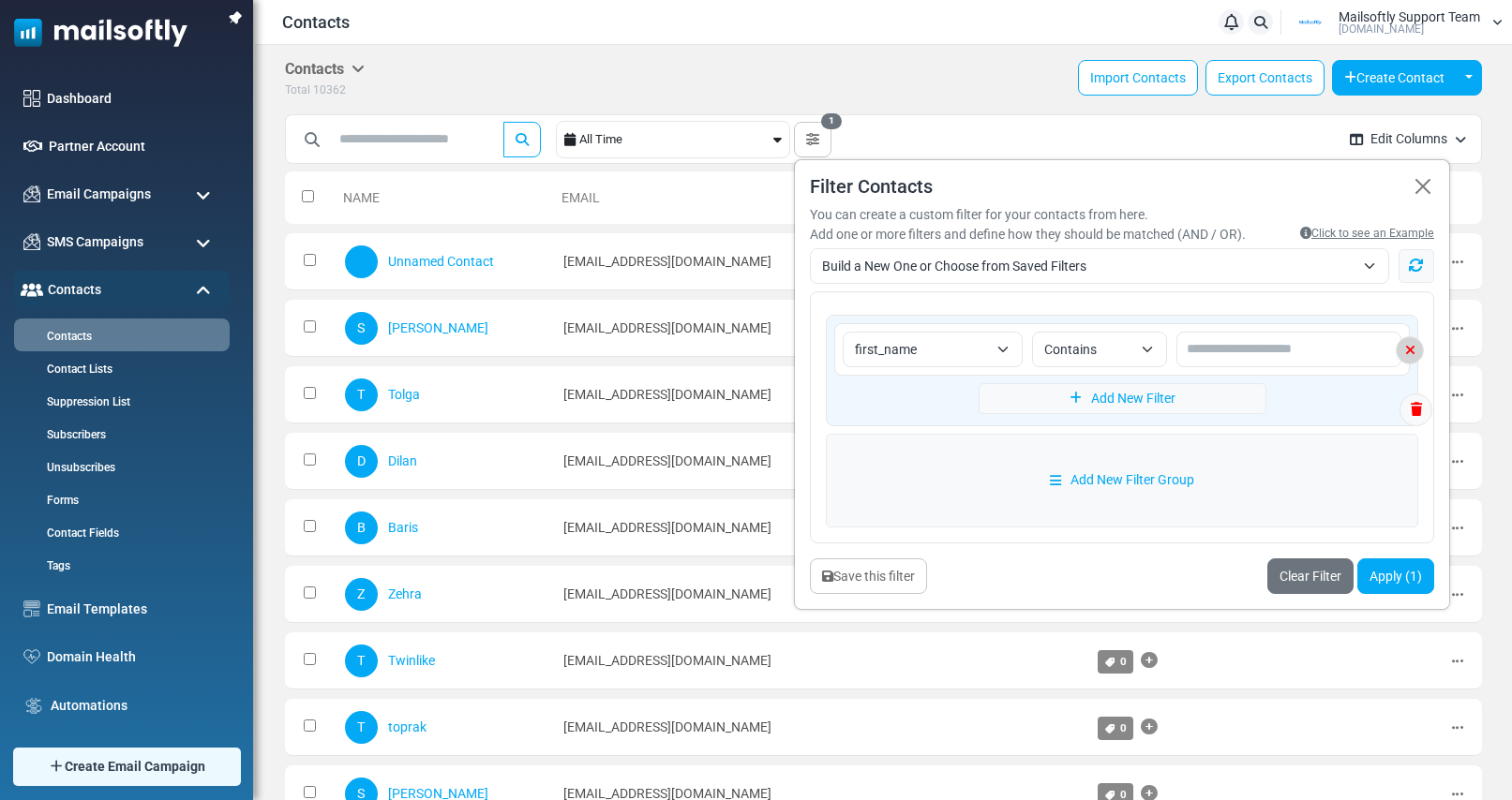
click at [1409, 348] on icon at bounding box center [1410, 349] width 27 height 13
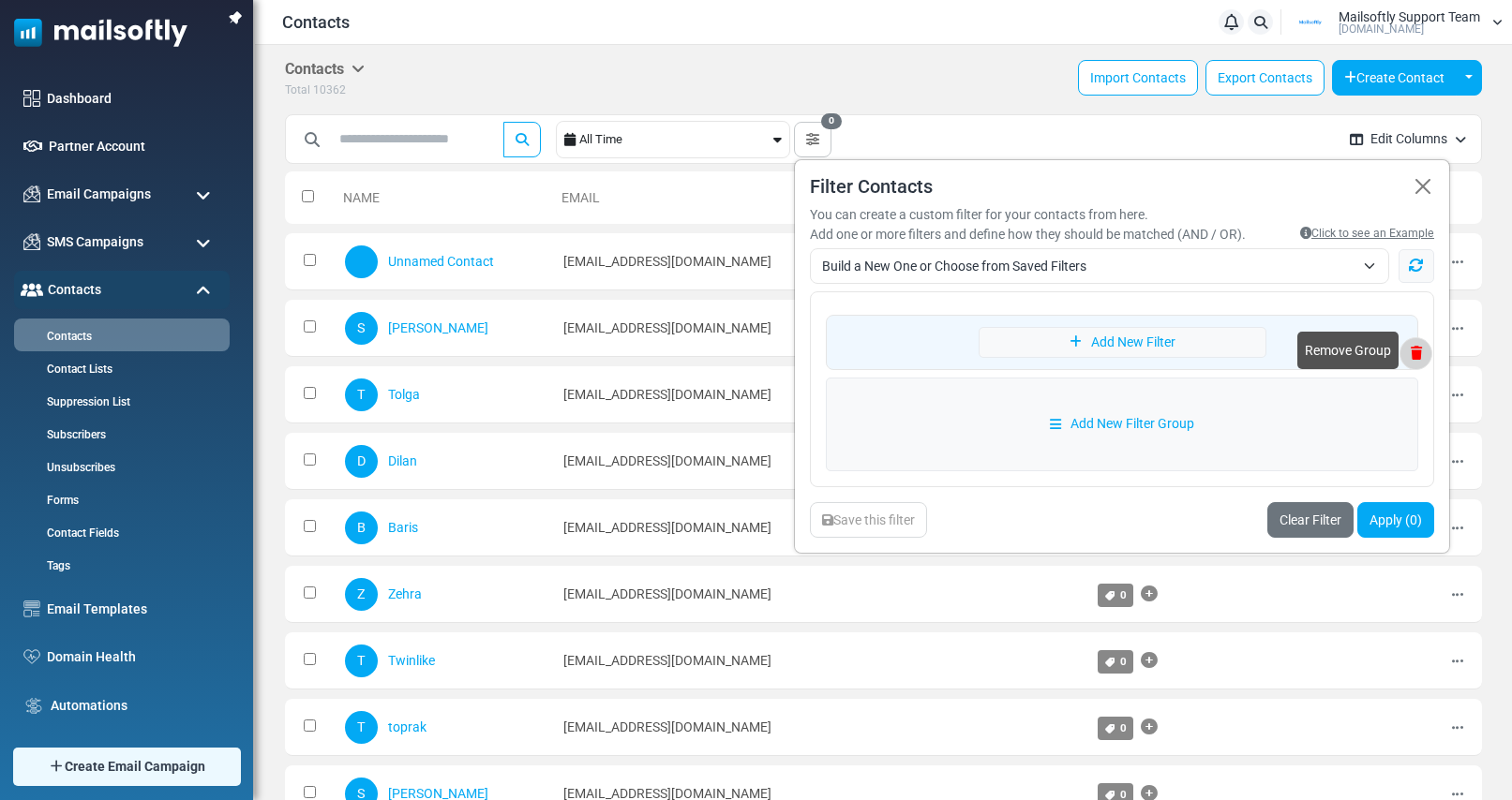
click at [1419, 351] on icon at bounding box center [1416, 352] width 31 height 13
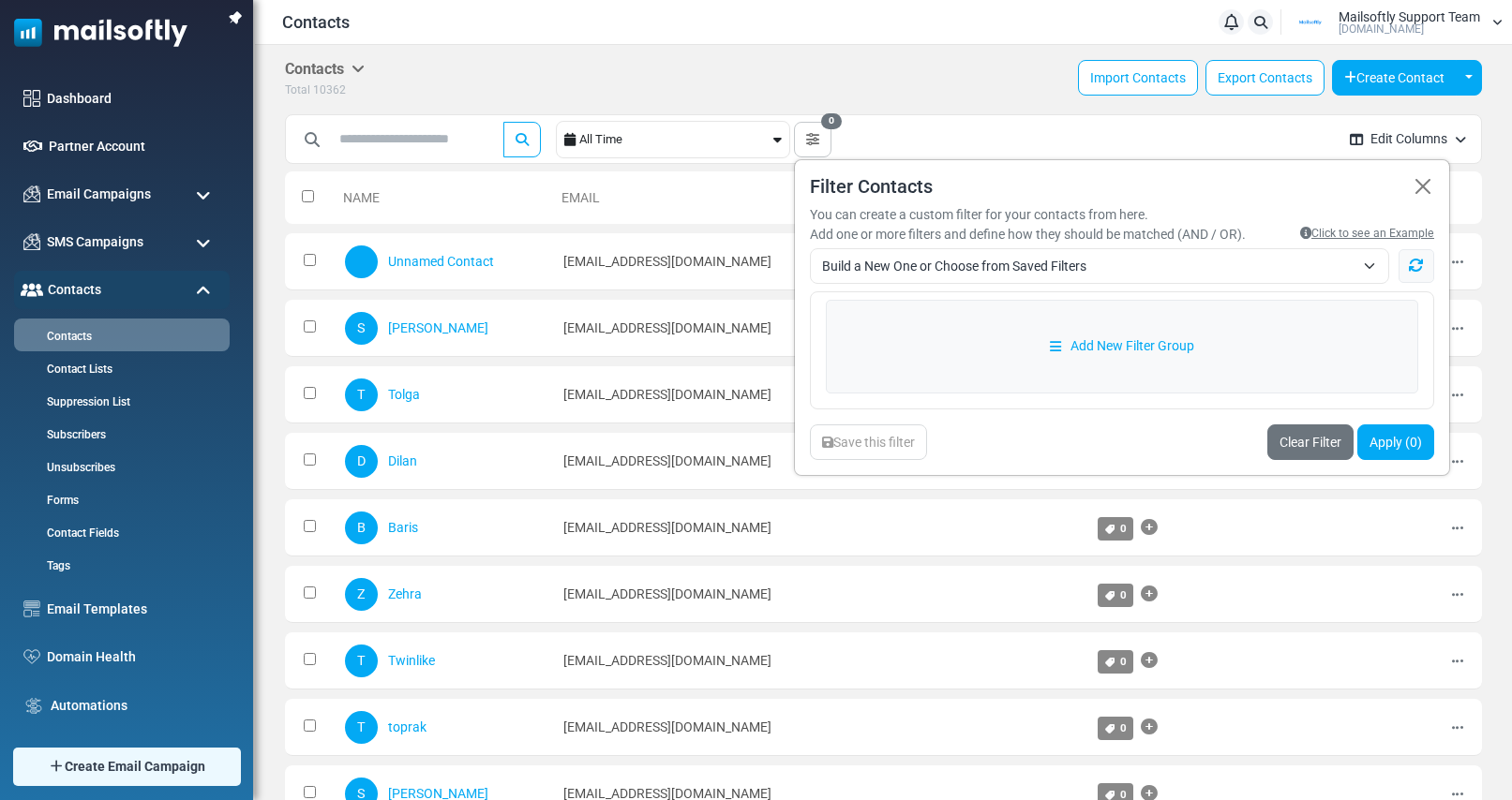
drag, startPoint x: 816, startPoint y: 215, endPoint x: 1258, endPoint y: 237, distance: 442.5
click at [1257, 237] on div "You can create a custom filter for your contacts from here. Add one or more fil…" at bounding box center [1122, 225] width 624 height 39
click at [958, 228] on div "Add one or more filters and define how they should be matched (AND / OR)." at bounding box center [1028, 235] width 436 height 20
drag, startPoint x: 1257, startPoint y: 235, endPoint x: 816, endPoint y: 219, distance: 441.3
click at [816, 219] on div "You can create a custom filter for your contacts from here. Add one or more fil…" at bounding box center [1122, 225] width 624 height 39
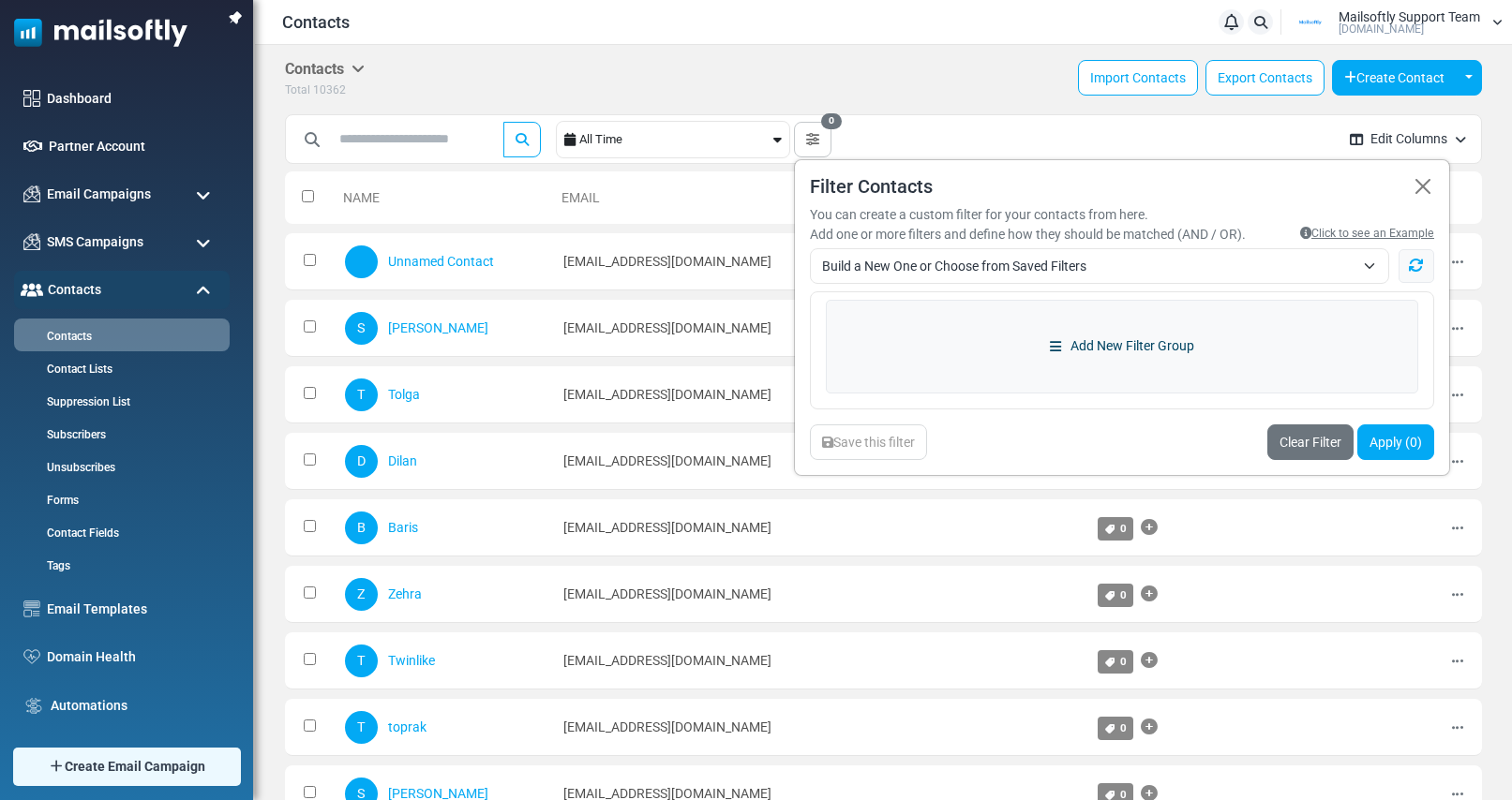
click at [1101, 346] on link "Add New Filter Group" at bounding box center [1122, 346] width 593 height 93
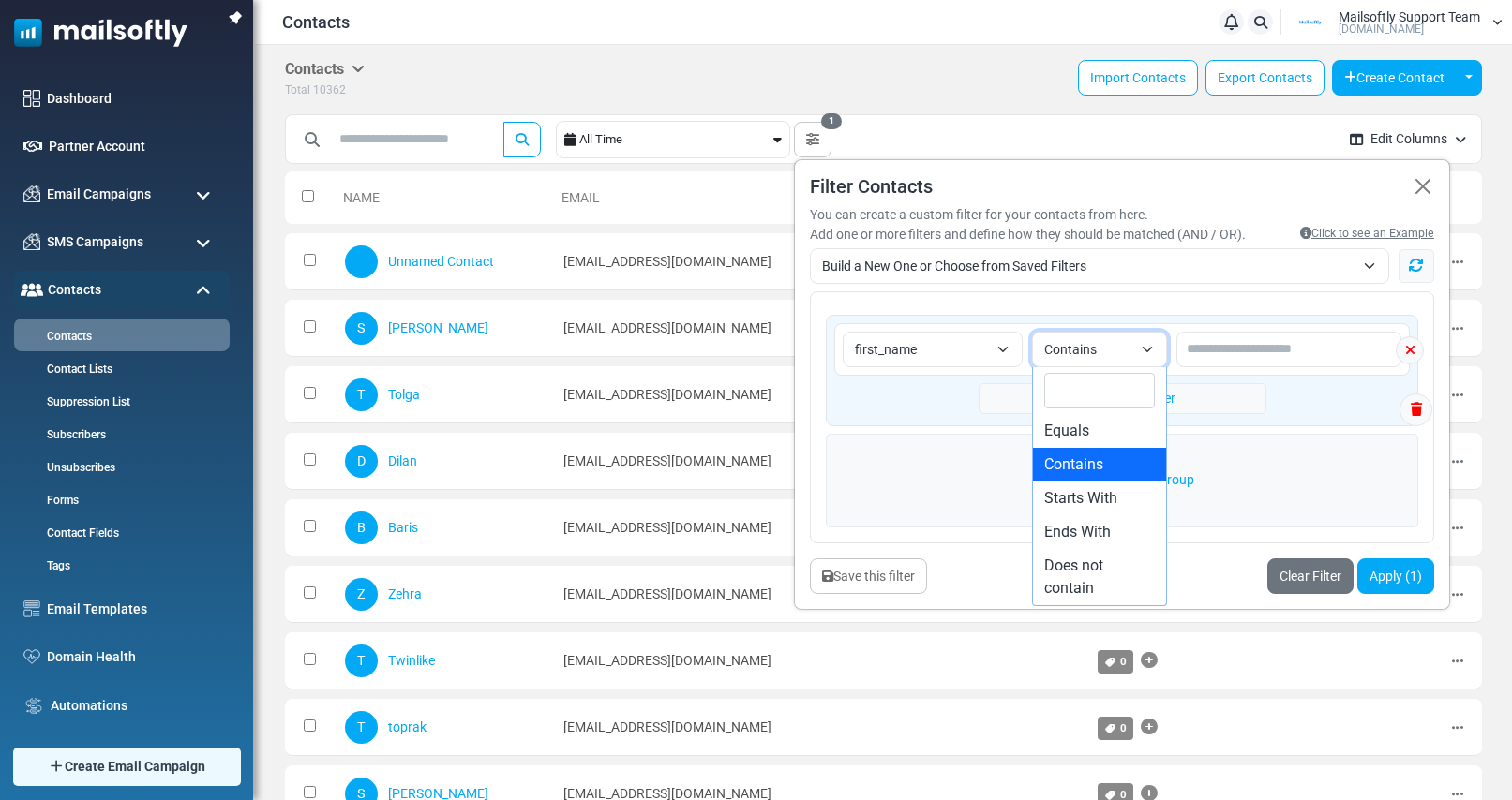
click at [1140, 350] on span "Contains" at bounding box center [1099, 349] width 135 height 35
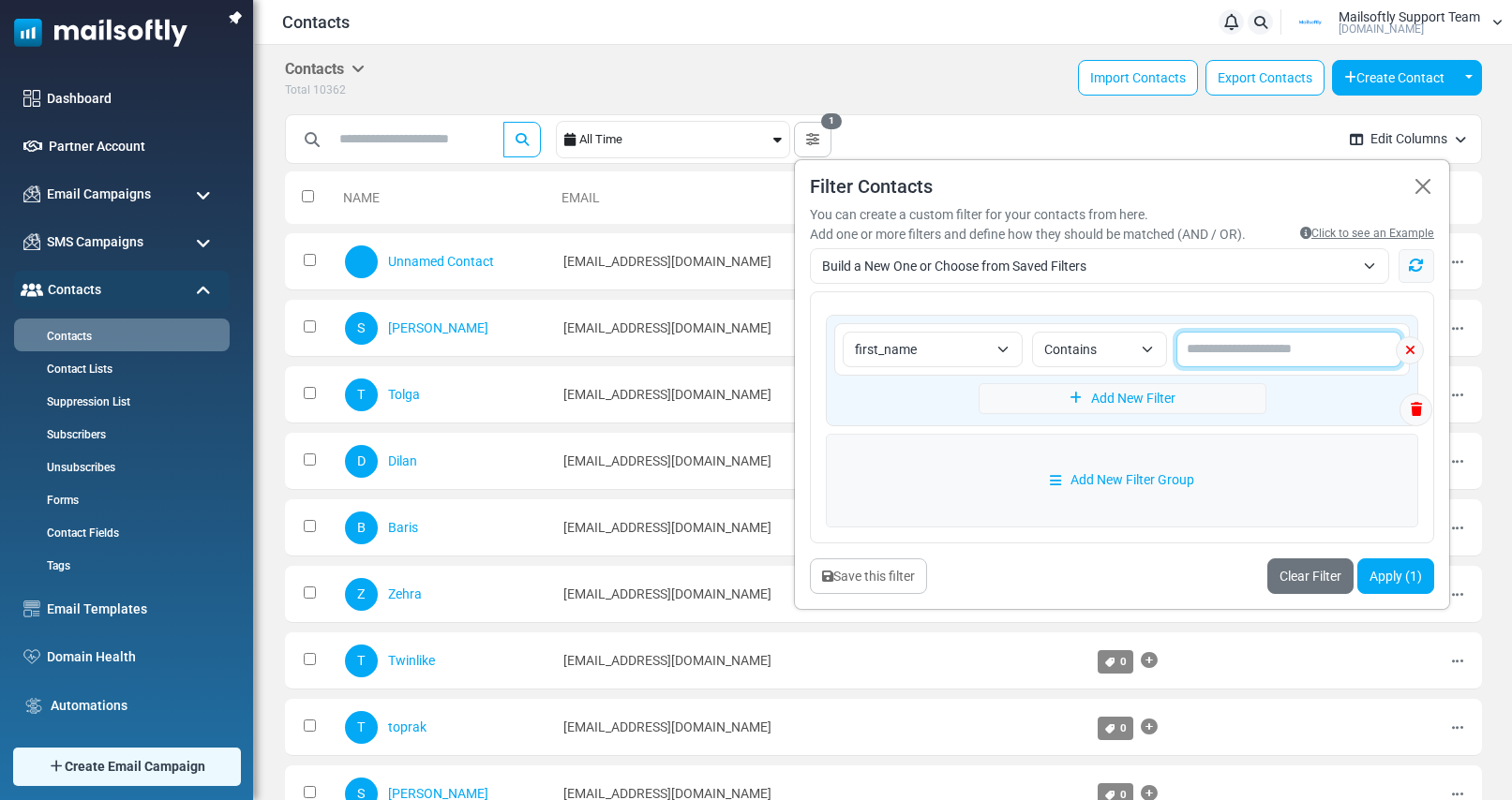
click at [1227, 350] on input "text" at bounding box center [1289, 349] width 225 height 35
type input "****"
click at [503, 122] on button "submit" at bounding box center [522, 140] width 37 height 35
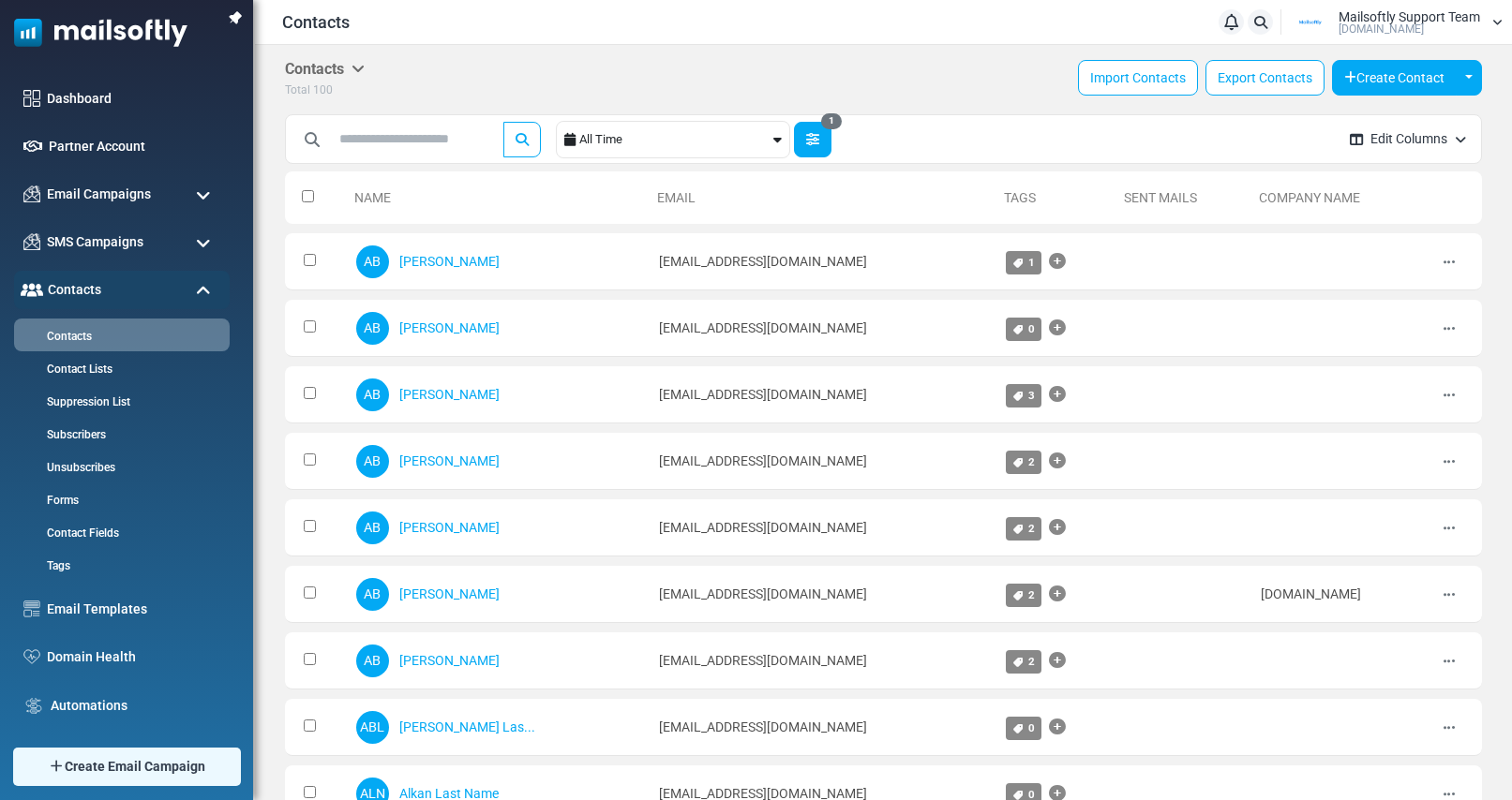
click at [814, 147] on button "1" at bounding box center [813, 140] width 37 height 35
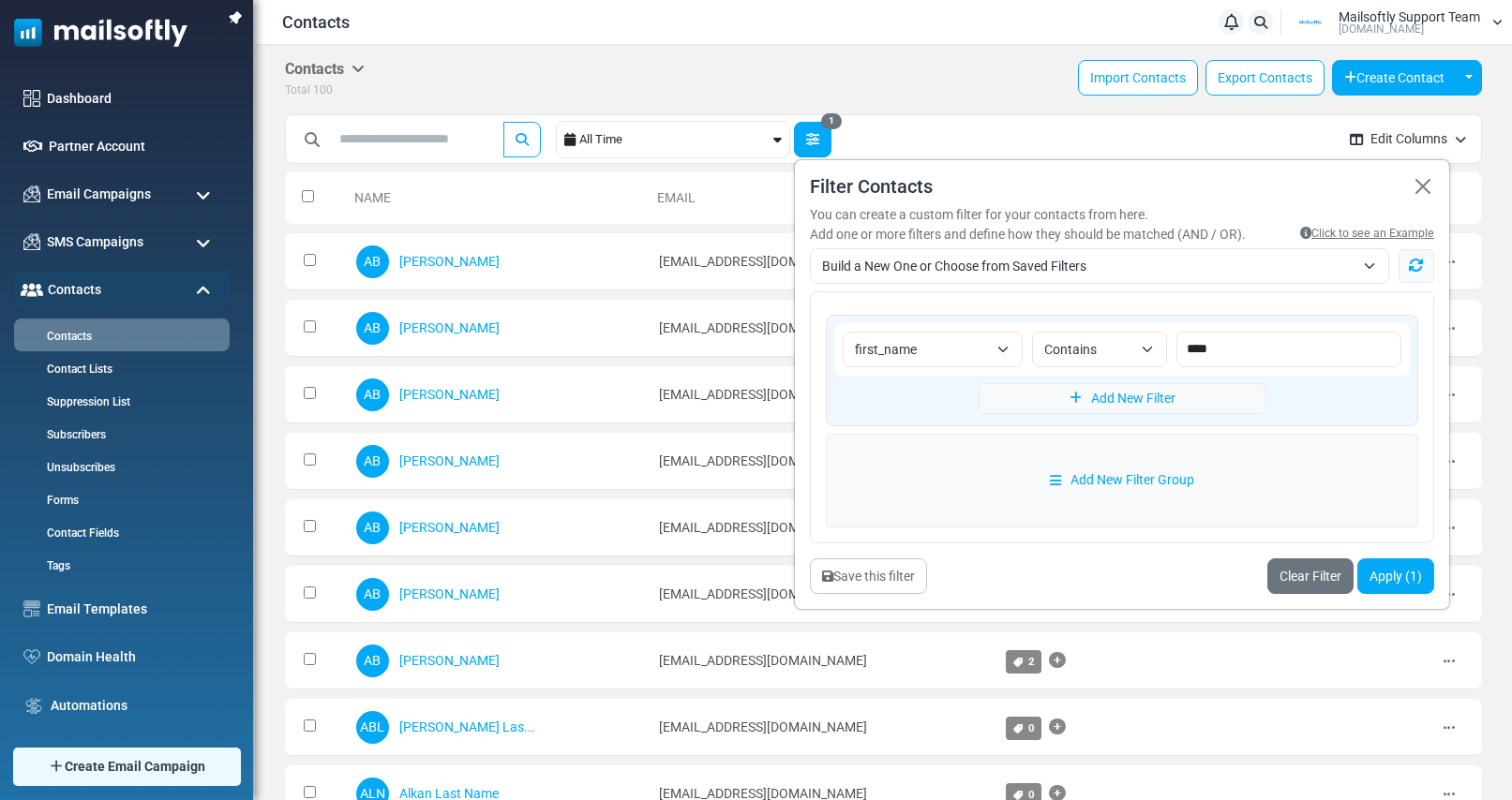
click at [814, 147] on button "1" at bounding box center [813, 140] width 37 height 35
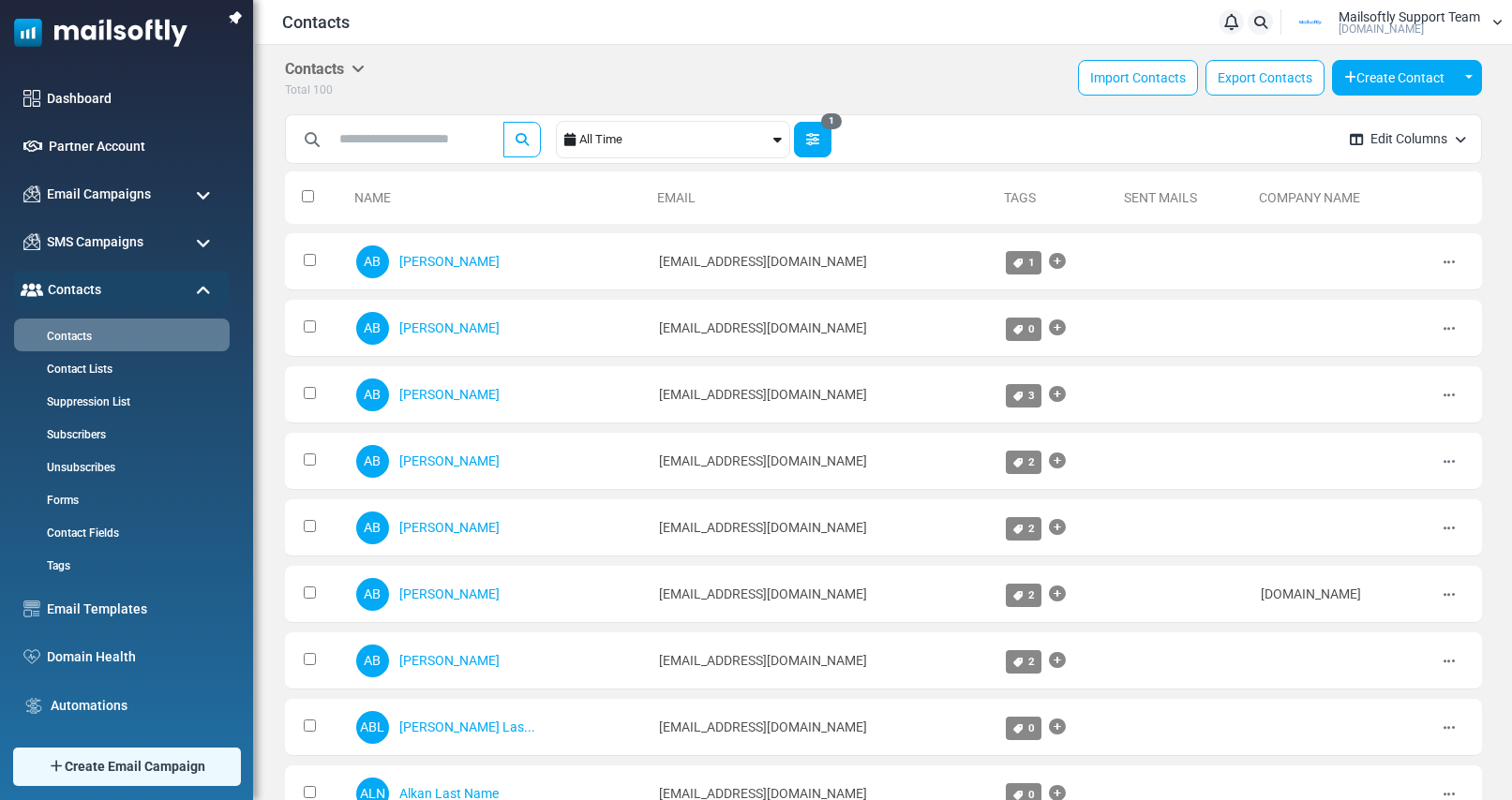
click at [819, 137] on icon "button" at bounding box center [812, 139] width 13 height 13
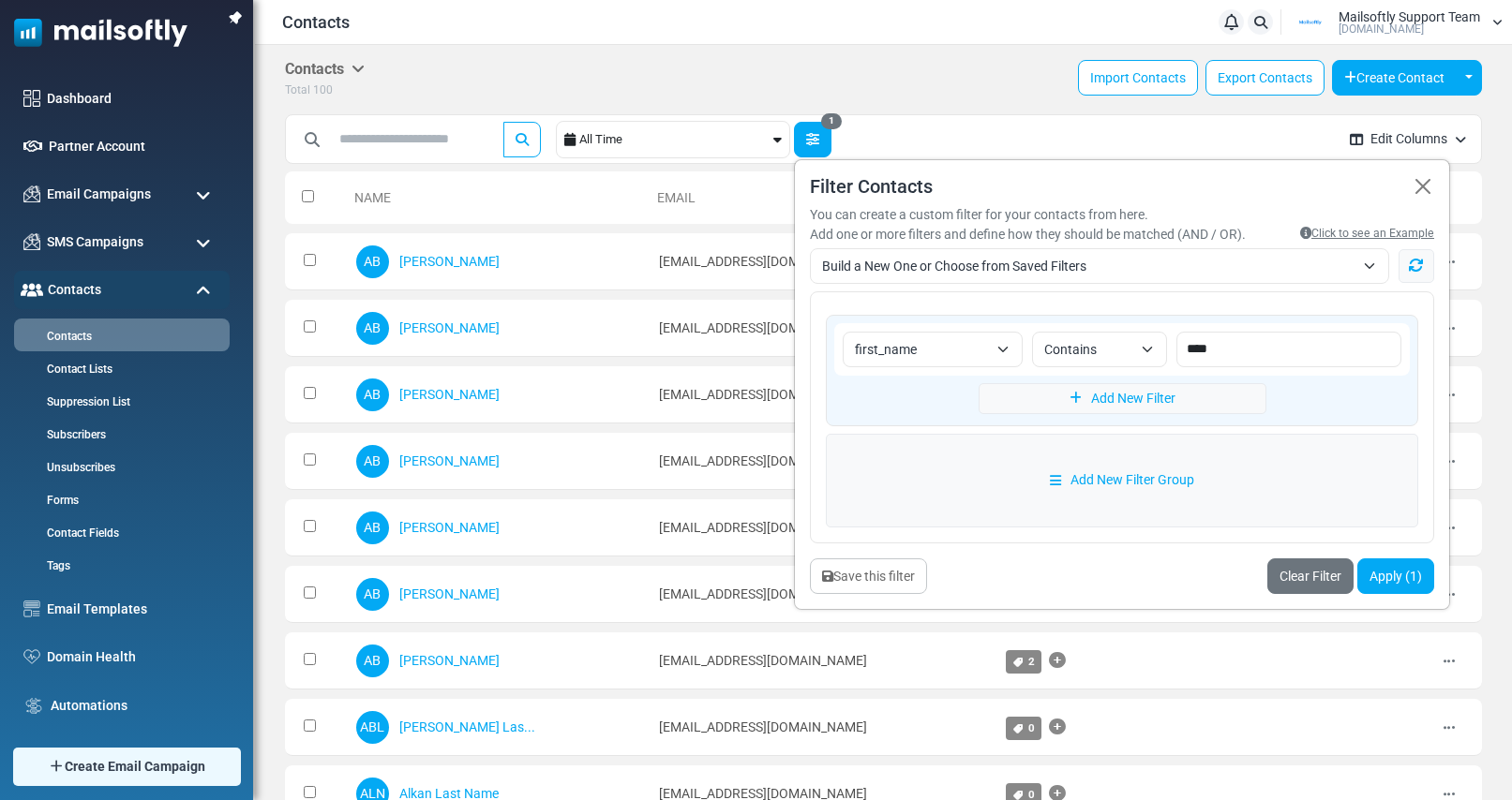
click at [819, 137] on icon "button" at bounding box center [812, 139] width 13 height 13
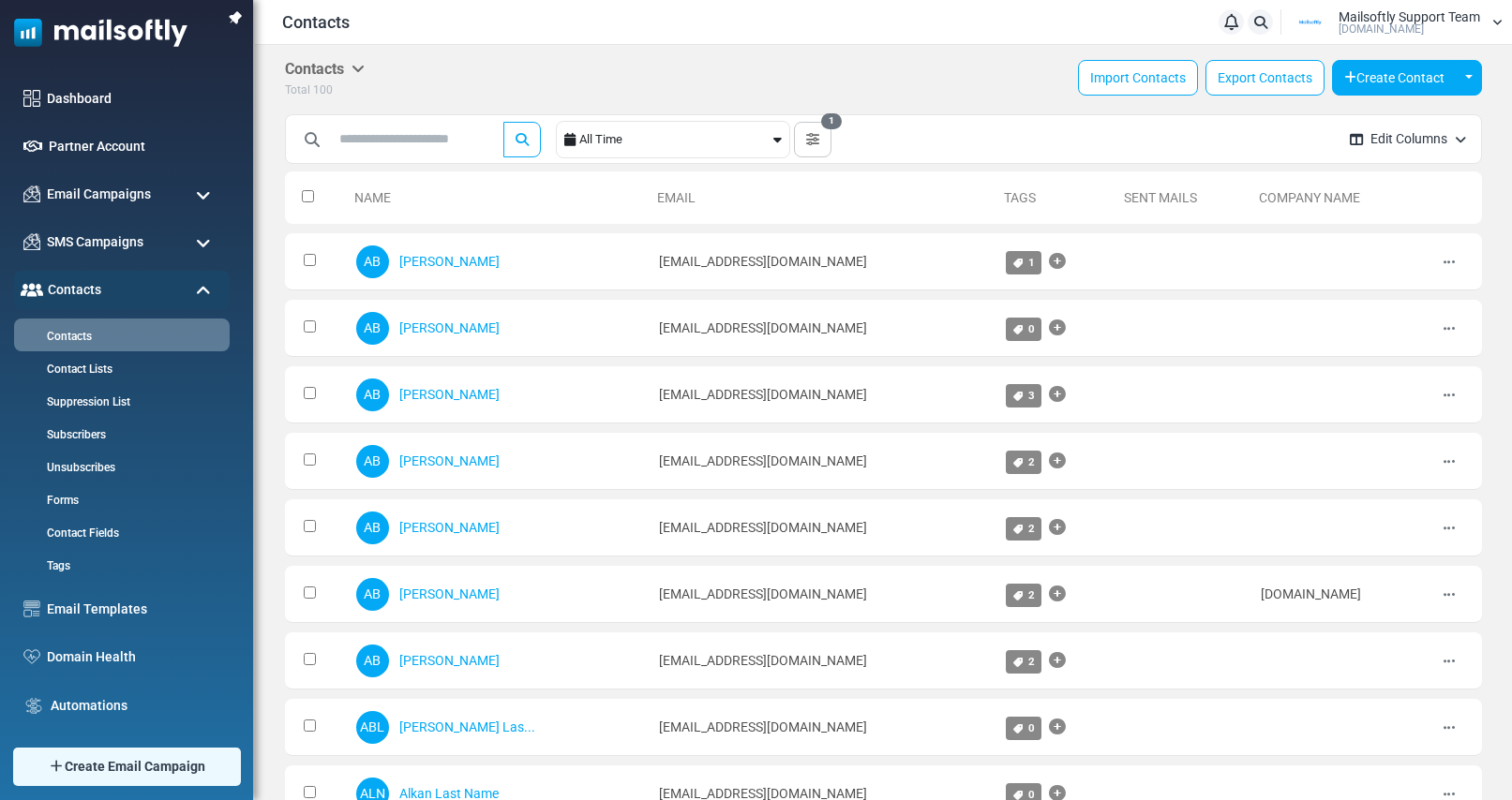
click at [314, 191] on th at bounding box center [315, 197] width 62 height 52
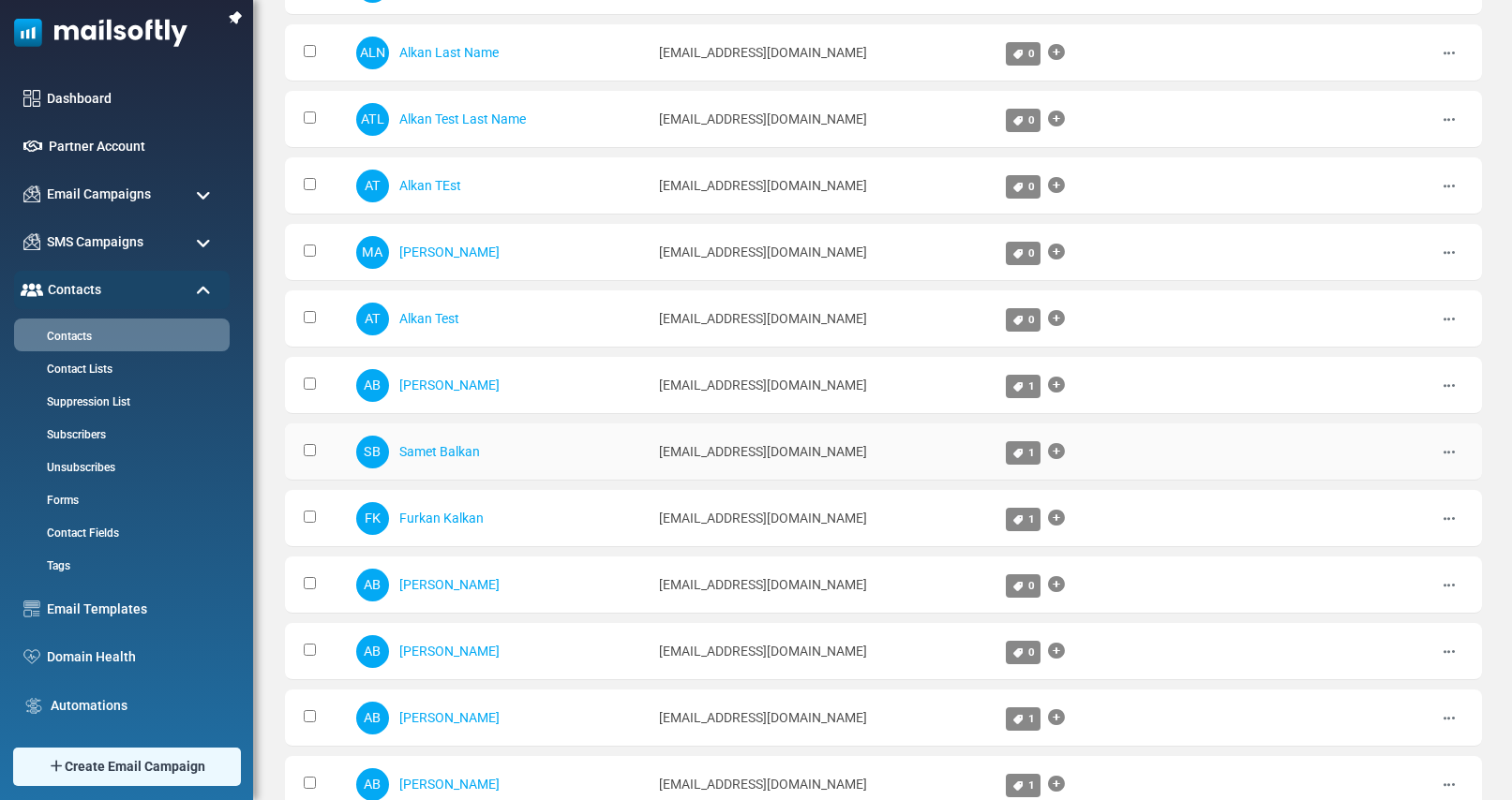
scroll to position [985, 0]
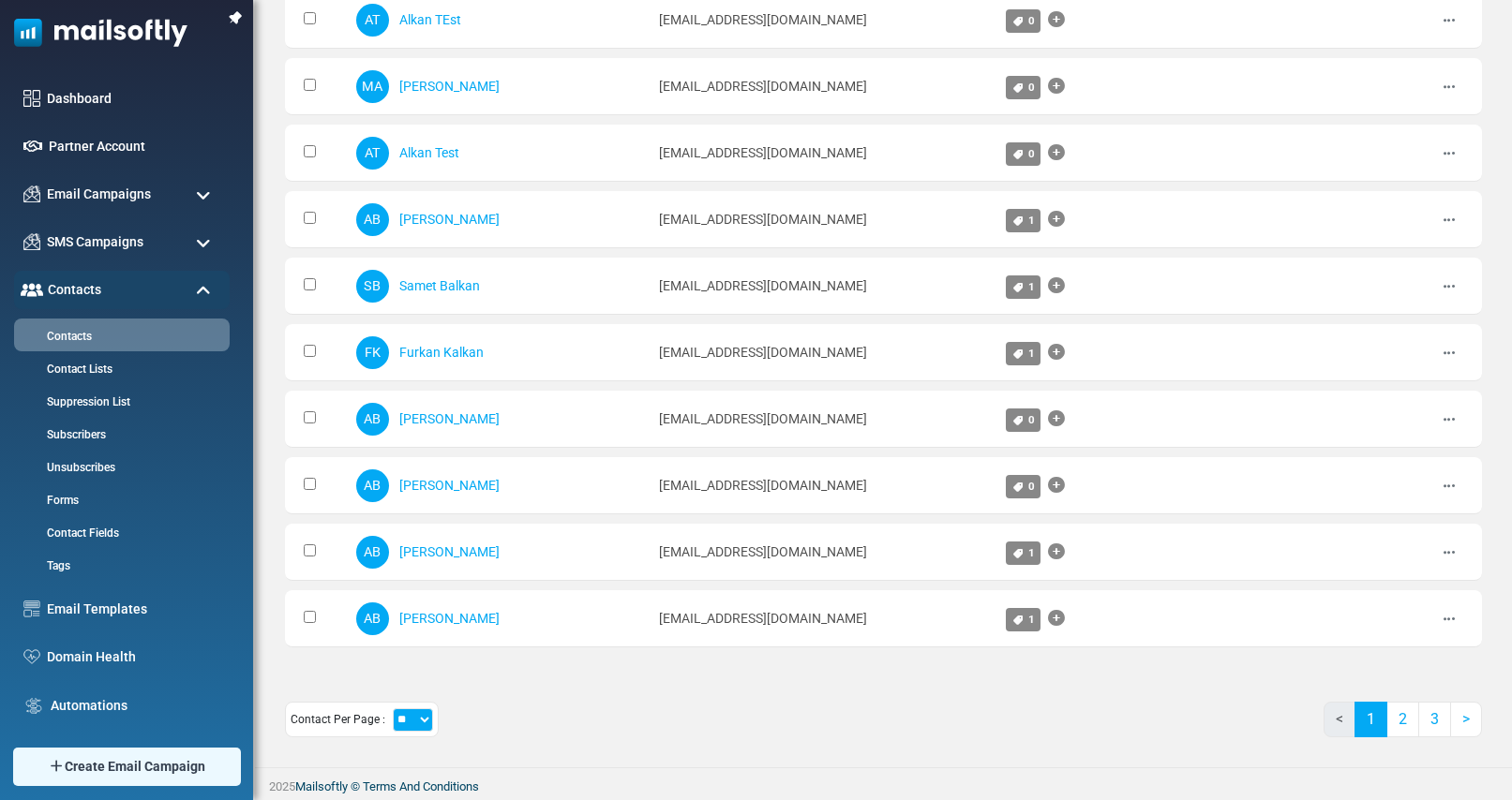
click at [415, 725] on select "** ** ***" at bounding box center [412, 720] width 40 height 24
select select "***"
click at [393, 708] on select "** ** ***" at bounding box center [412, 720] width 40 height 24
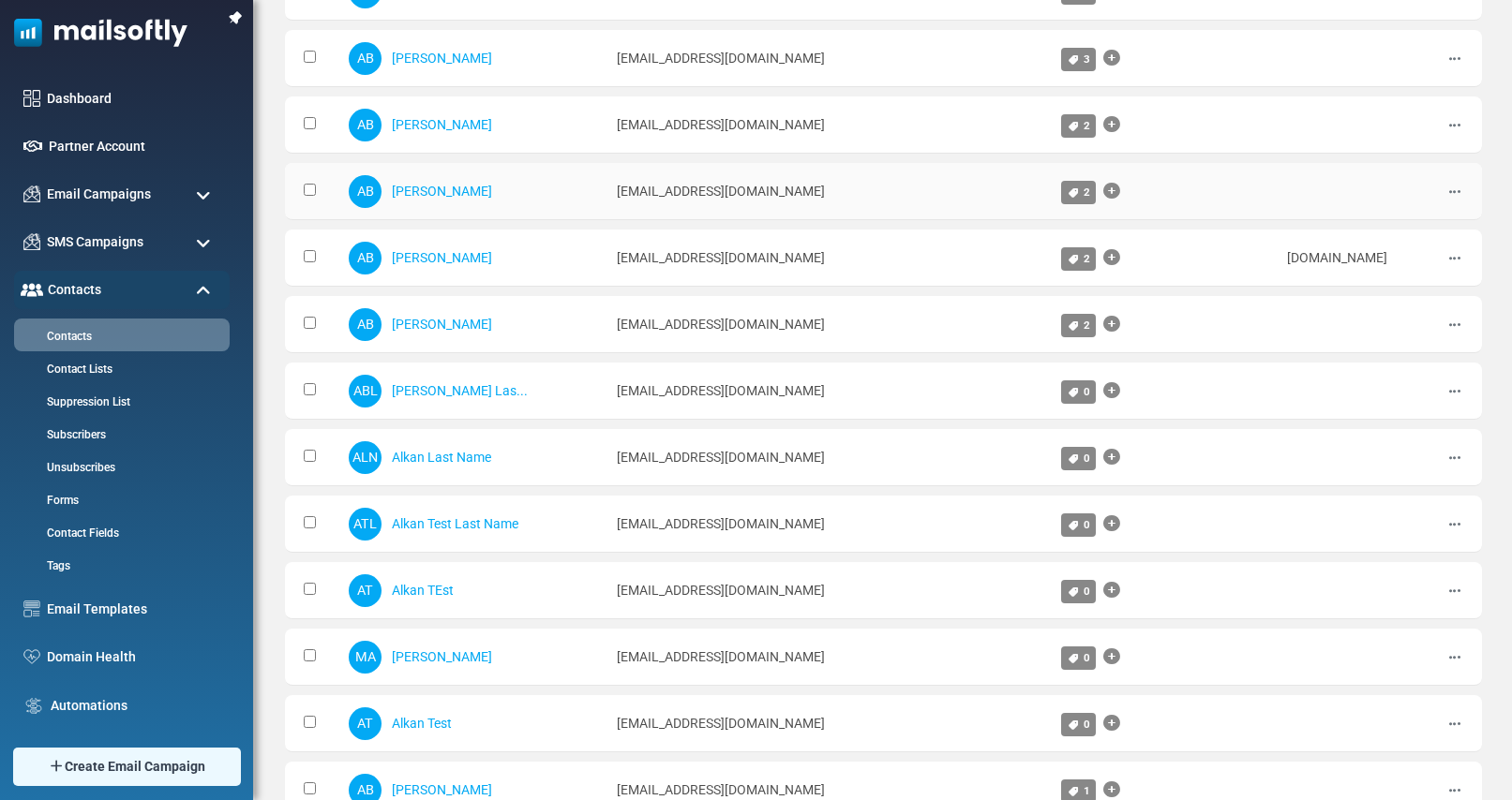
scroll to position [0, 0]
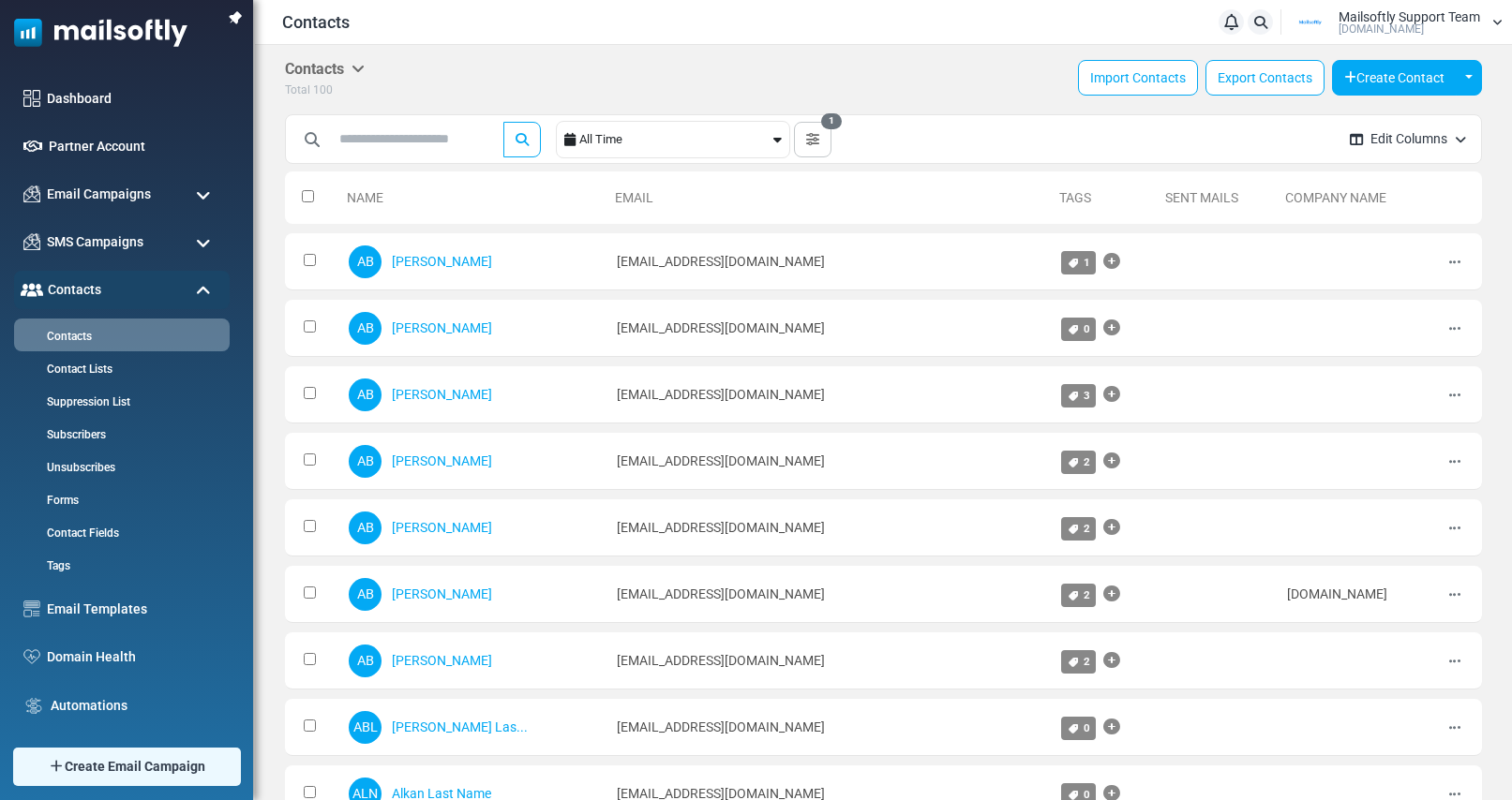
click at [300, 194] on th at bounding box center [311, 197] width 54 height 52
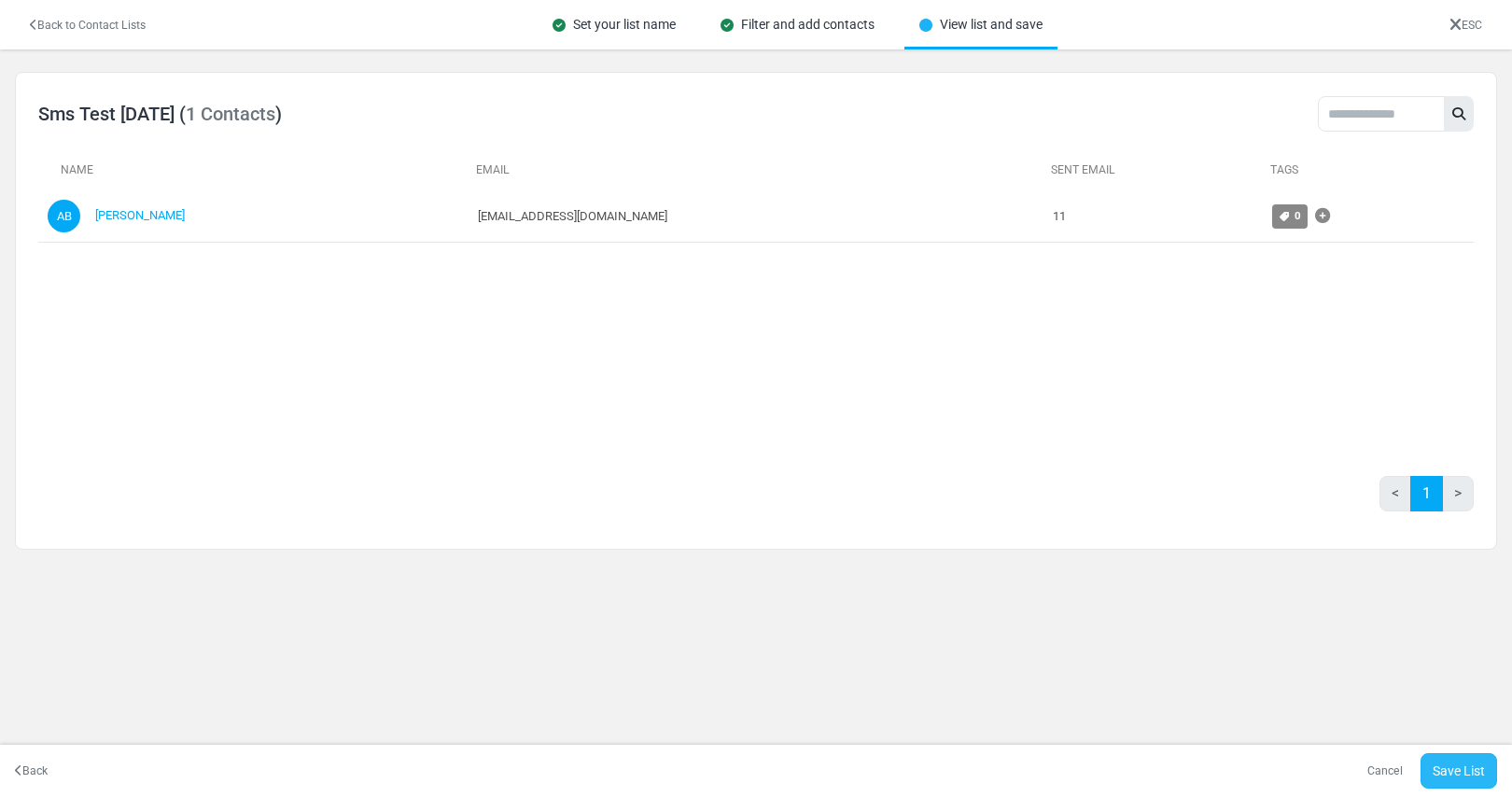
click at [1453, 772] on link "Save List" at bounding box center [1458, 771] width 76 height 35
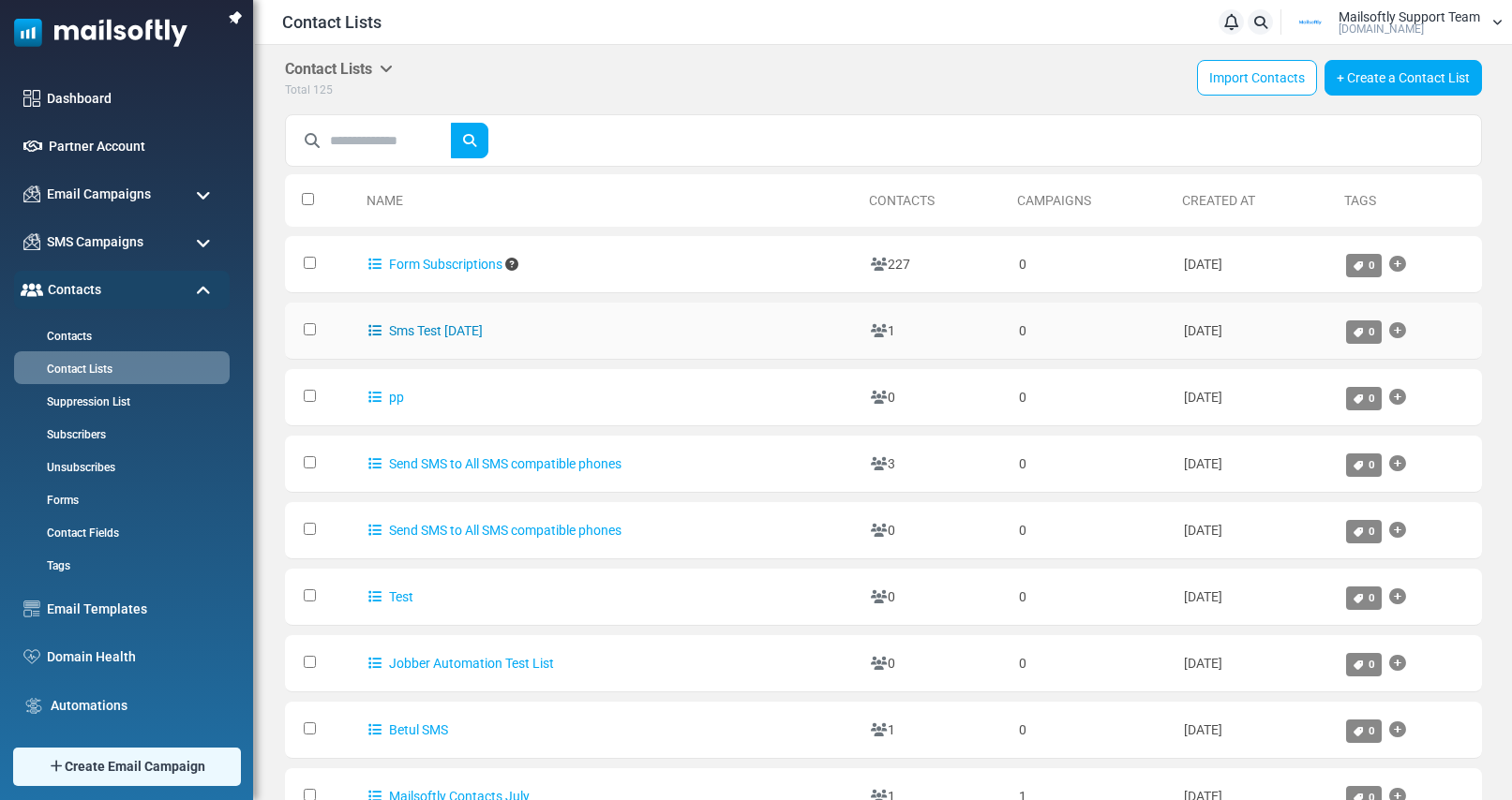
click at [465, 332] on link "Sms Test [DATE]" at bounding box center [425, 331] width 114 height 15
click at [111, 243] on span "SMS Campaigns" at bounding box center [94, 241] width 101 height 21
click at [136, 245] on span "SMS Campaigns" at bounding box center [94, 241] width 101 height 21
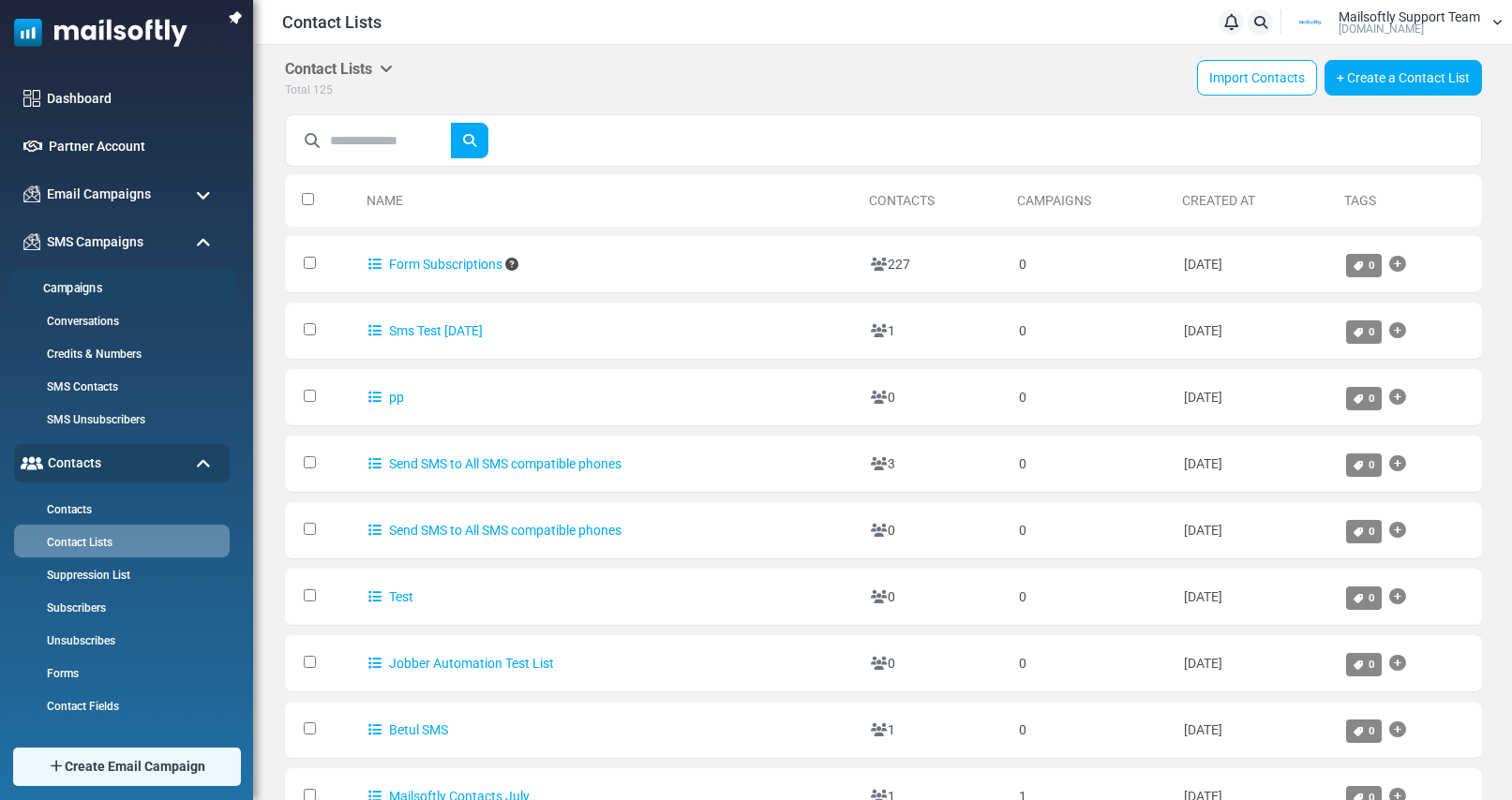
click at [84, 284] on link "Campaigns" at bounding box center [119, 289] width 221 height 18
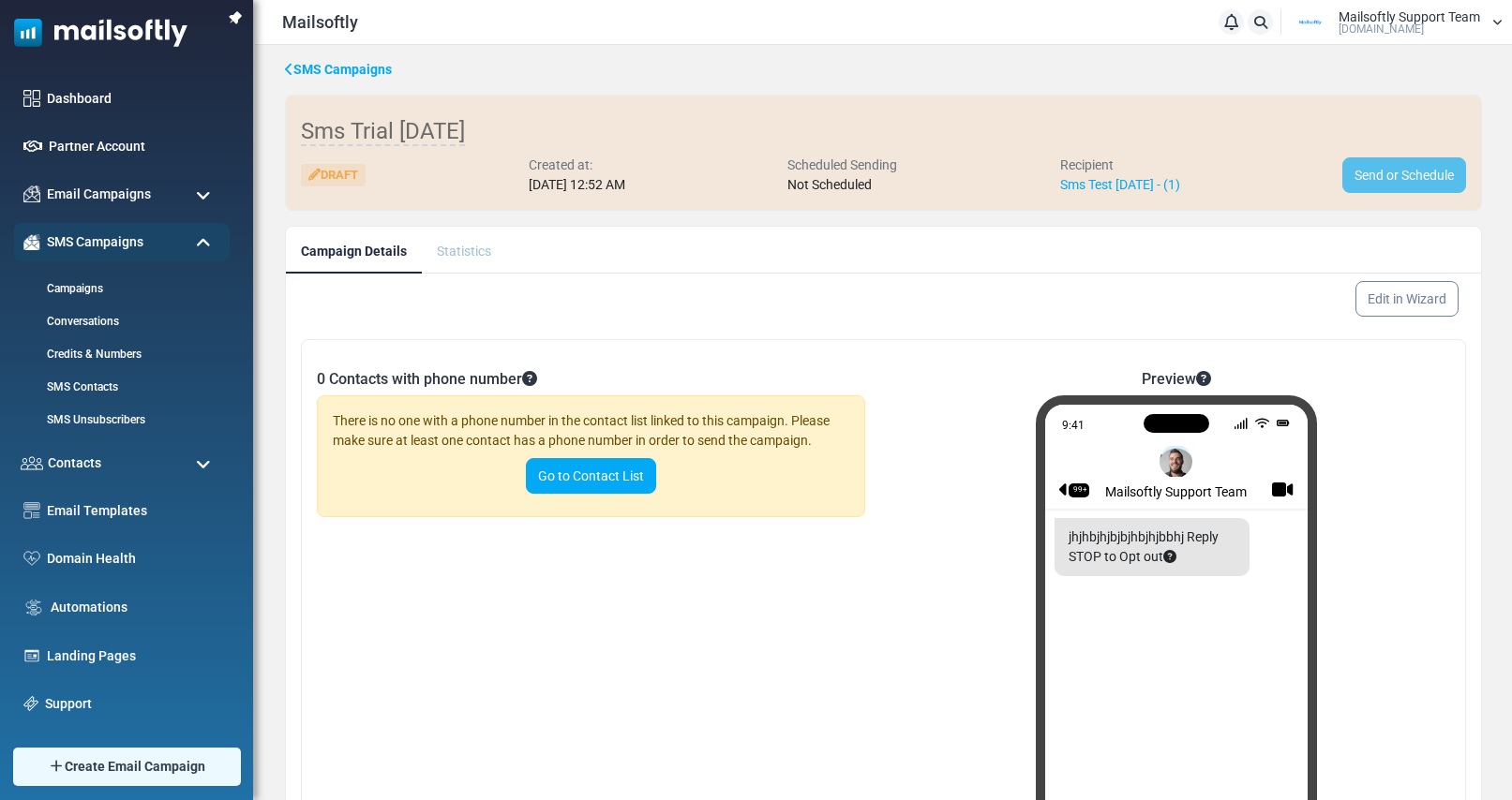
click at [332, 73] on link "SMS Campaigns" at bounding box center [338, 70] width 107 height 20
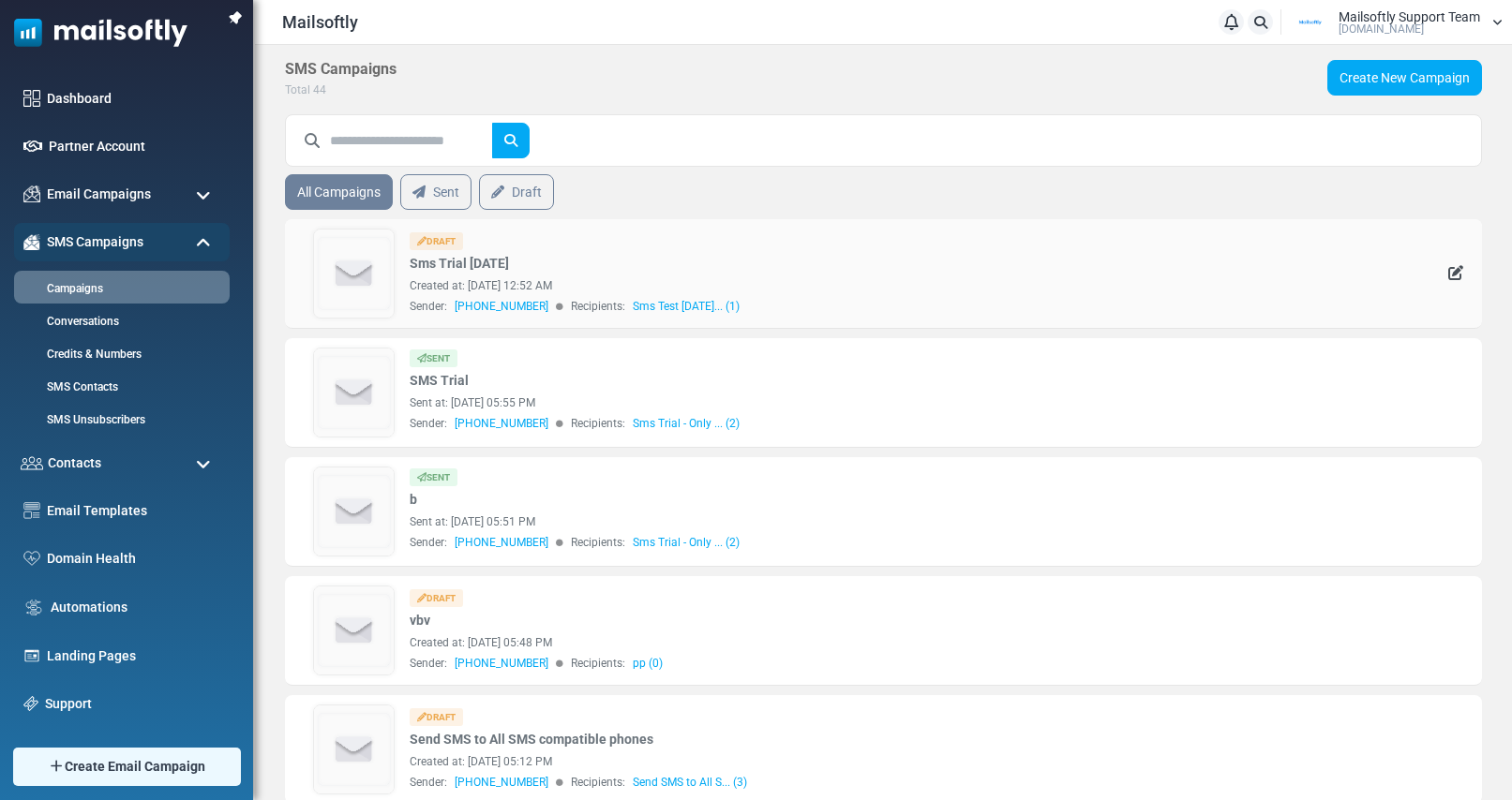
click at [1465, 268] on td "See Stats Edit" at bounding box center [1404, 274] width 156 height 109
click at [1452, 270] on icon "Edit" at bounding box center [1455, 272] width 15 height 15
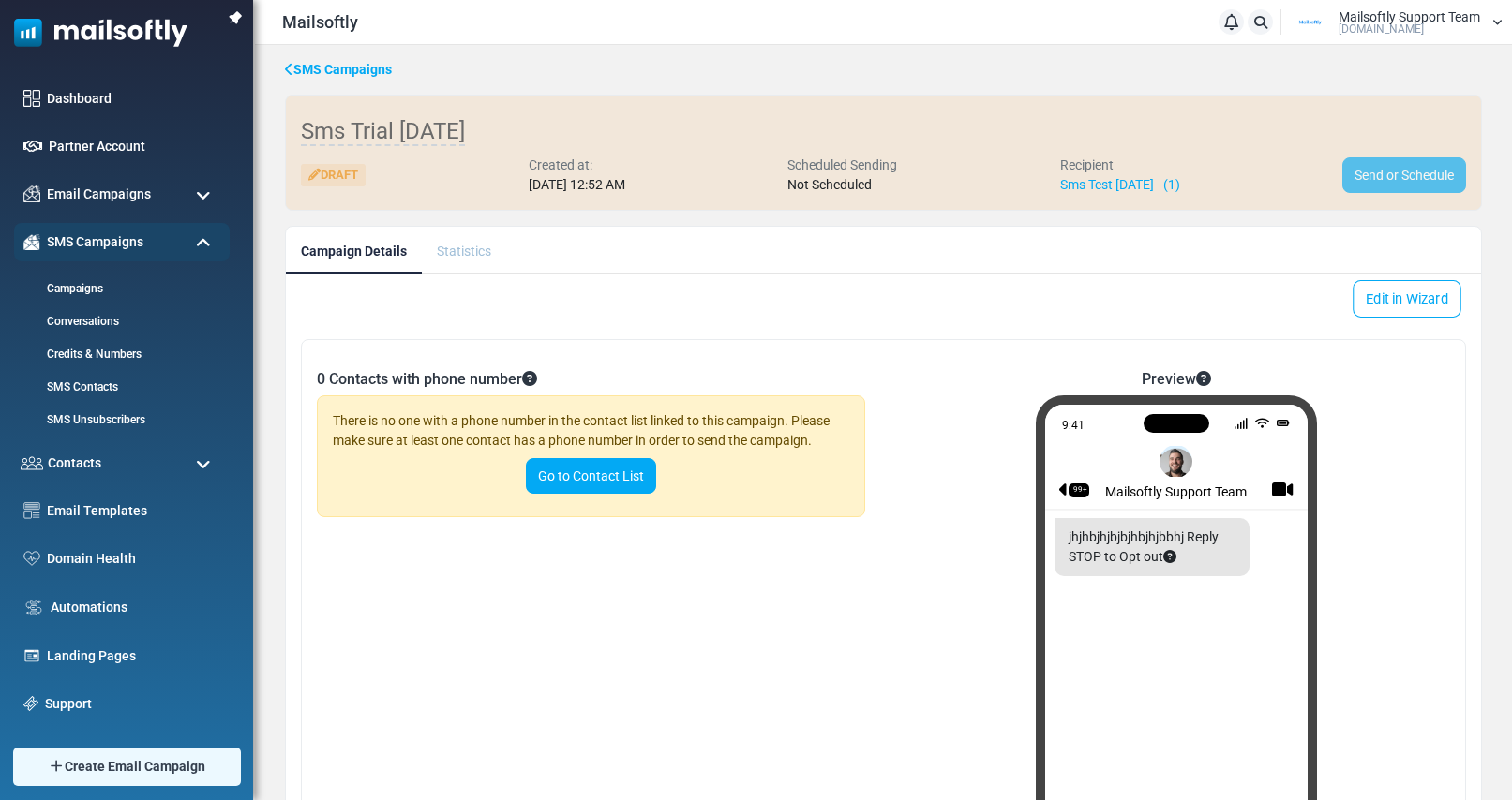
click at [1425, 305] on link "Edit in Wizard" at bounding box center [1407, 299] width 108 height 37
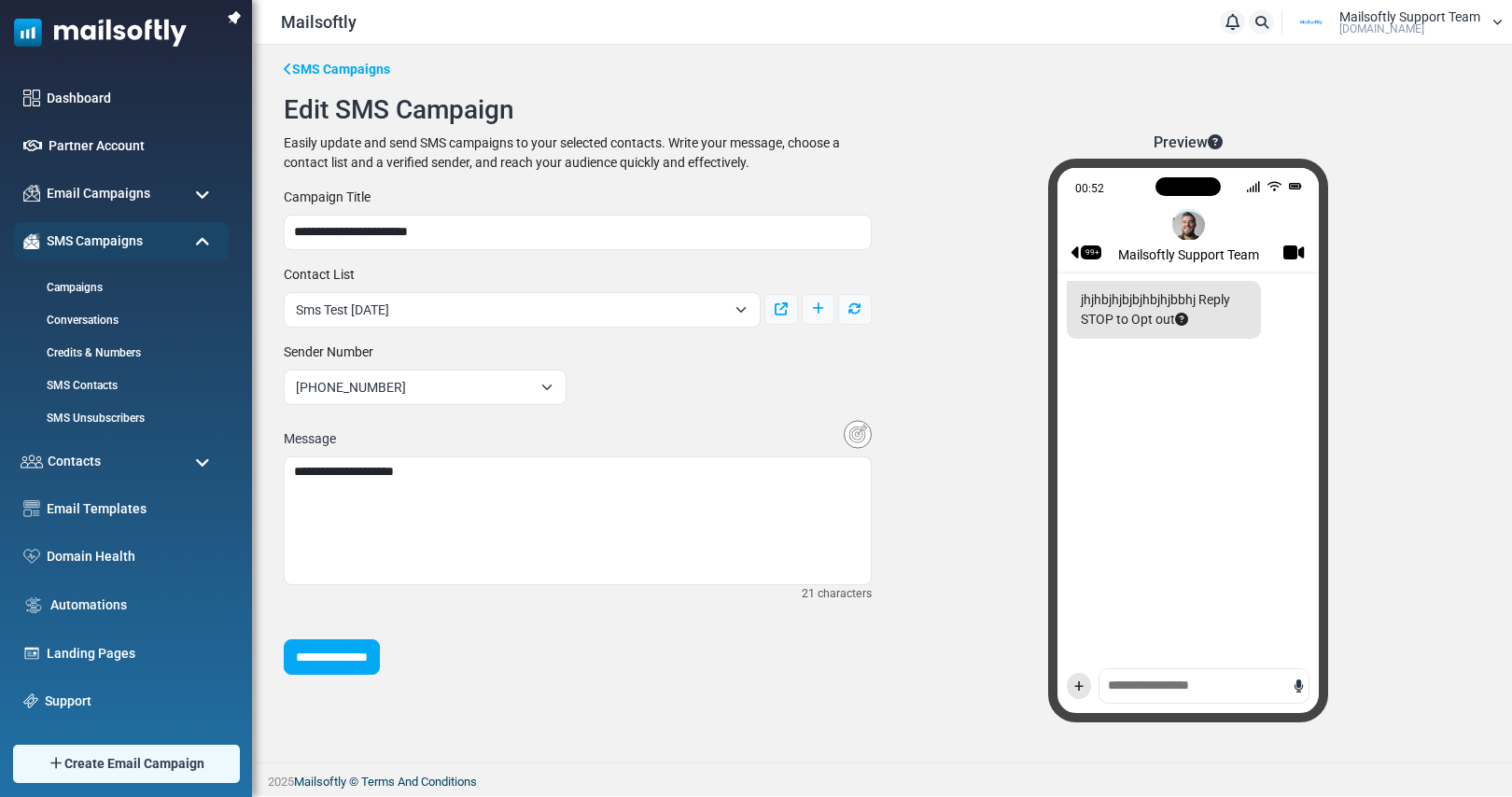
click at [467, 323] on span "Sms Test [DATE]" at bounding box center [521, 310] width 477 height 35
click at [759, 280] on div "**********" at bounding box center [577, 296] width 610 height 63
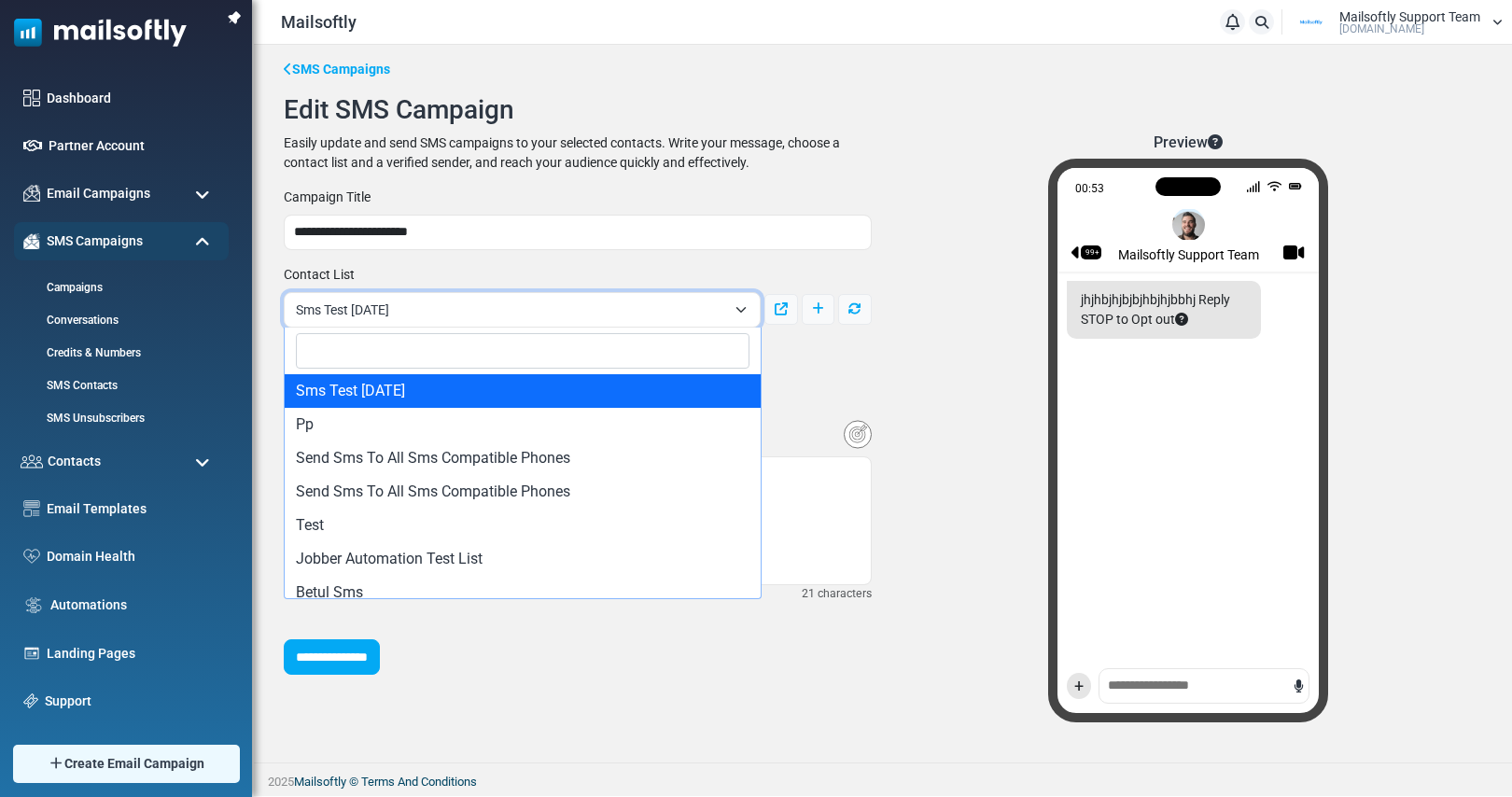
click at [556, 318] on span "Sms Test August 29 1236" at bounding box center [511, 310] width 430 height 23
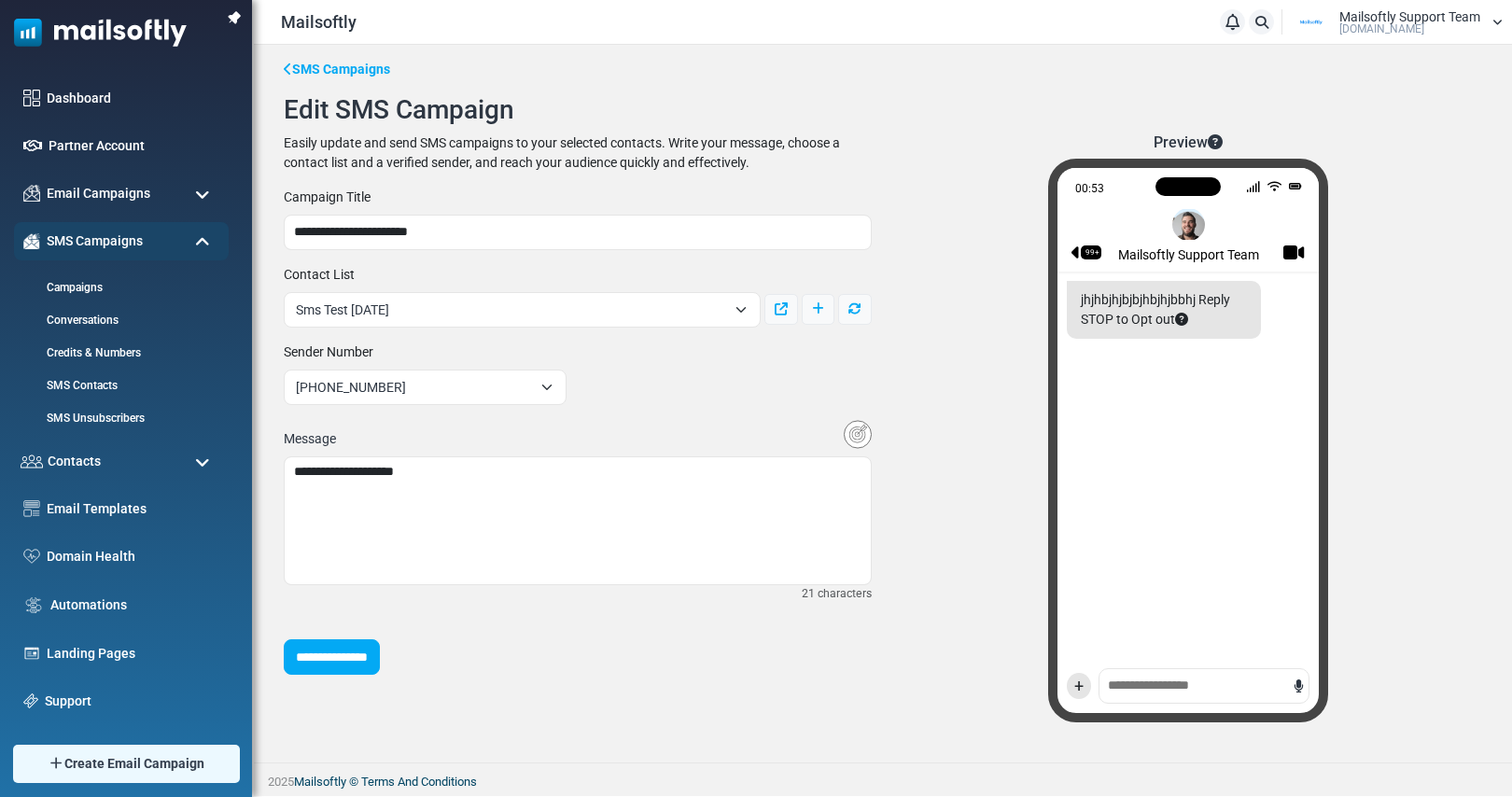
click at [975, 167] on div "Preview 00:53 99+ Mailsoftly Support Team jhjhbjhjbjbjhbjhjbbhj Reply STOP to O…" at bounding box center [1188, 435] width 610 height 604
click at [363, 673] on input "**********" at bounding box center [331, 657] width 96 height 35
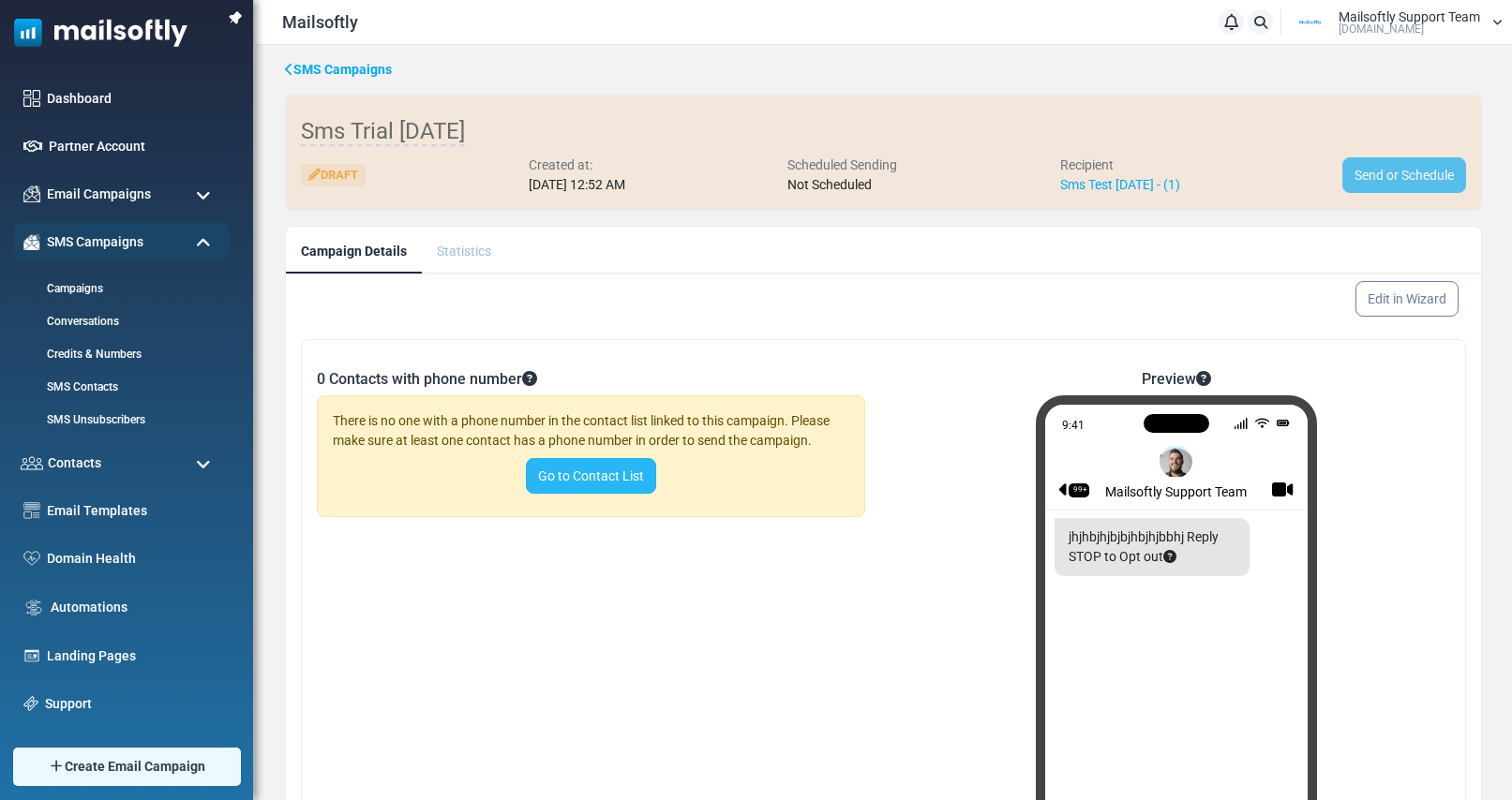
click at [604, 488] on link "Go to Contact List" at bounding box center [591, 476] width 130 height 35
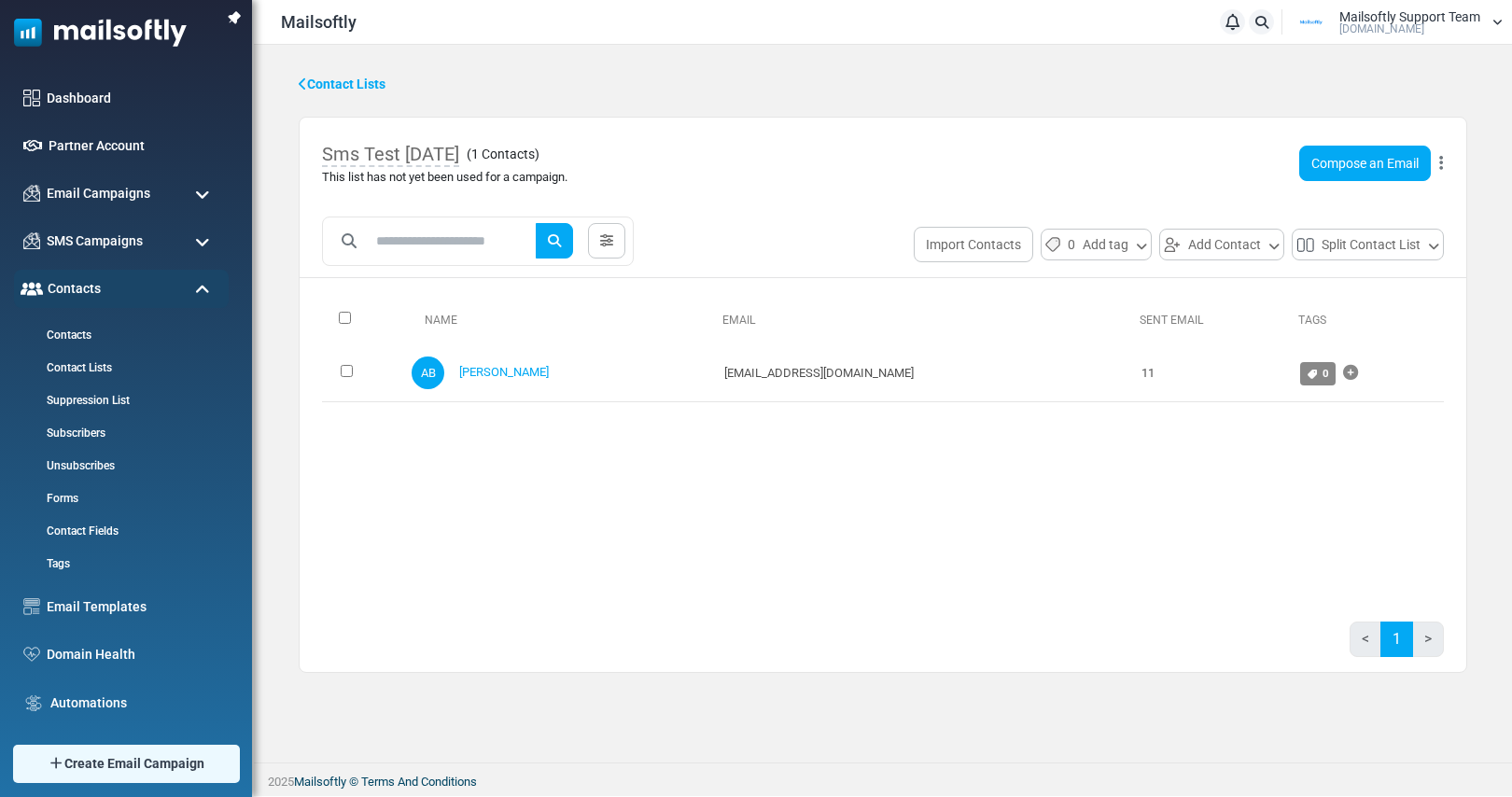
click at [341, 89] on link "Contact Lists" at bounding box center [342, 84] width 87 height 20
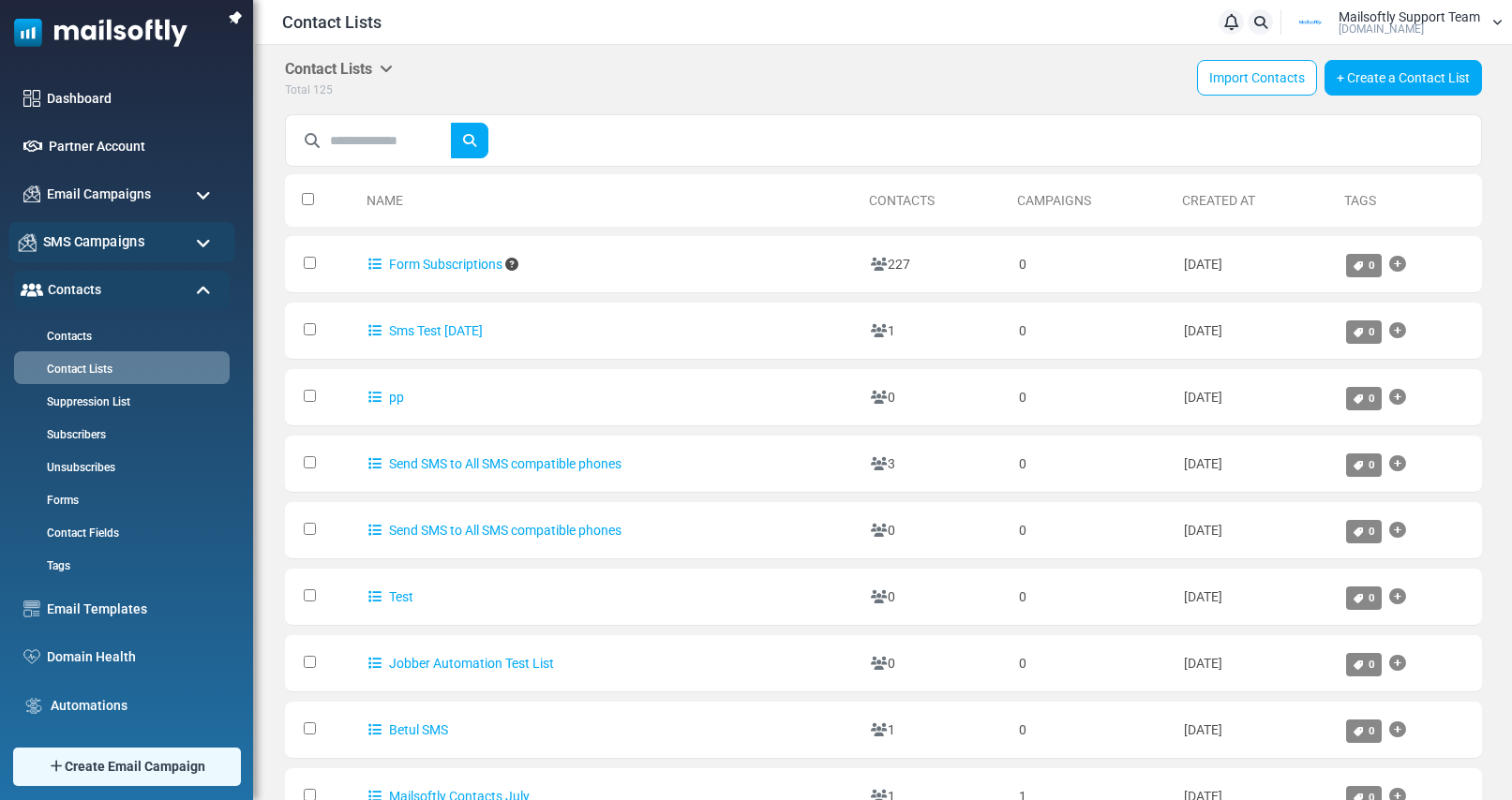
click at [145, 245] on span "SMS Campaigns" at bounding box center [94, 241] width 101 height 21
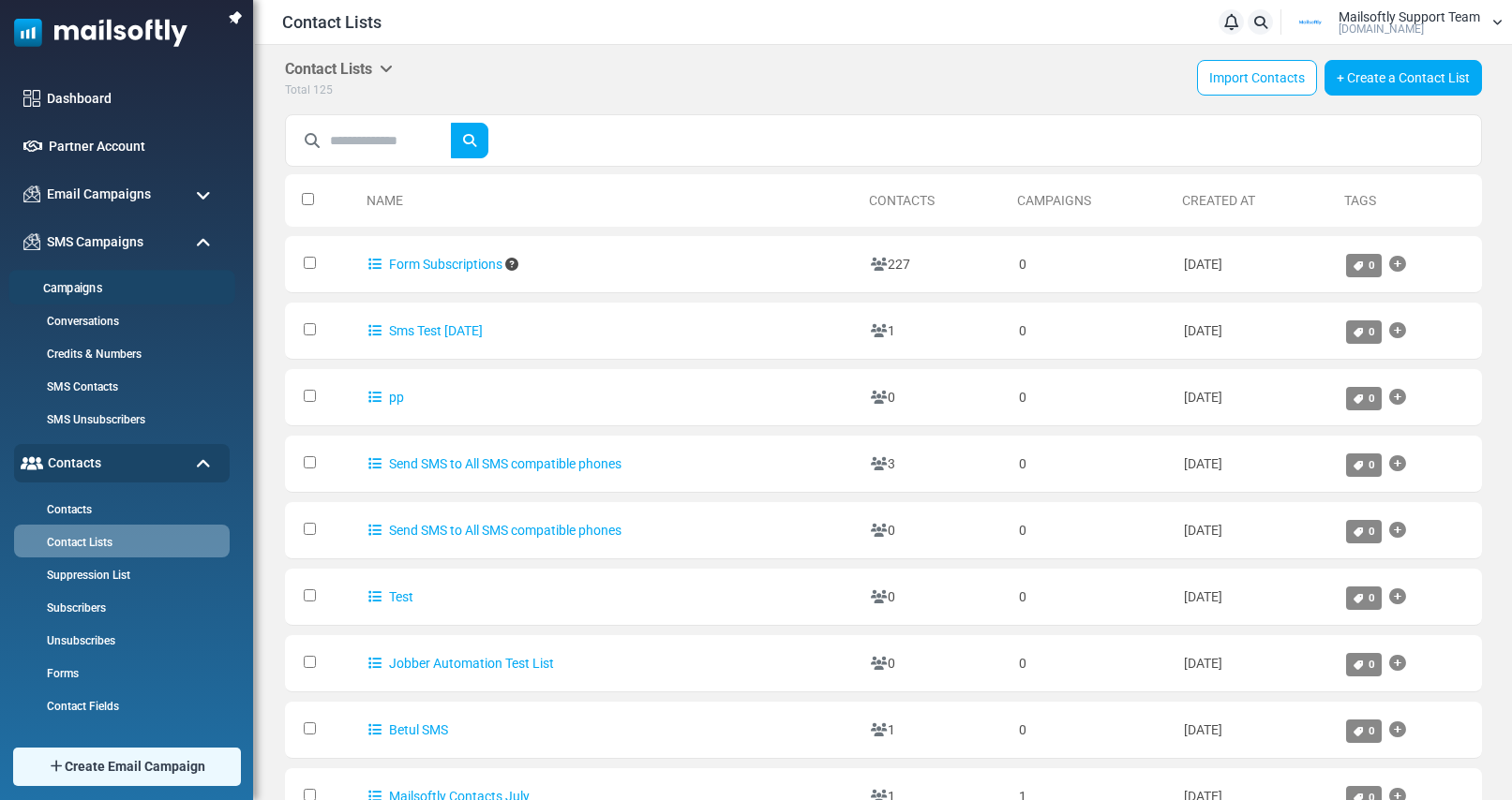
click at [75, 284] on link "Campaigns" at bounding box center [119, 289] width 221 height 18
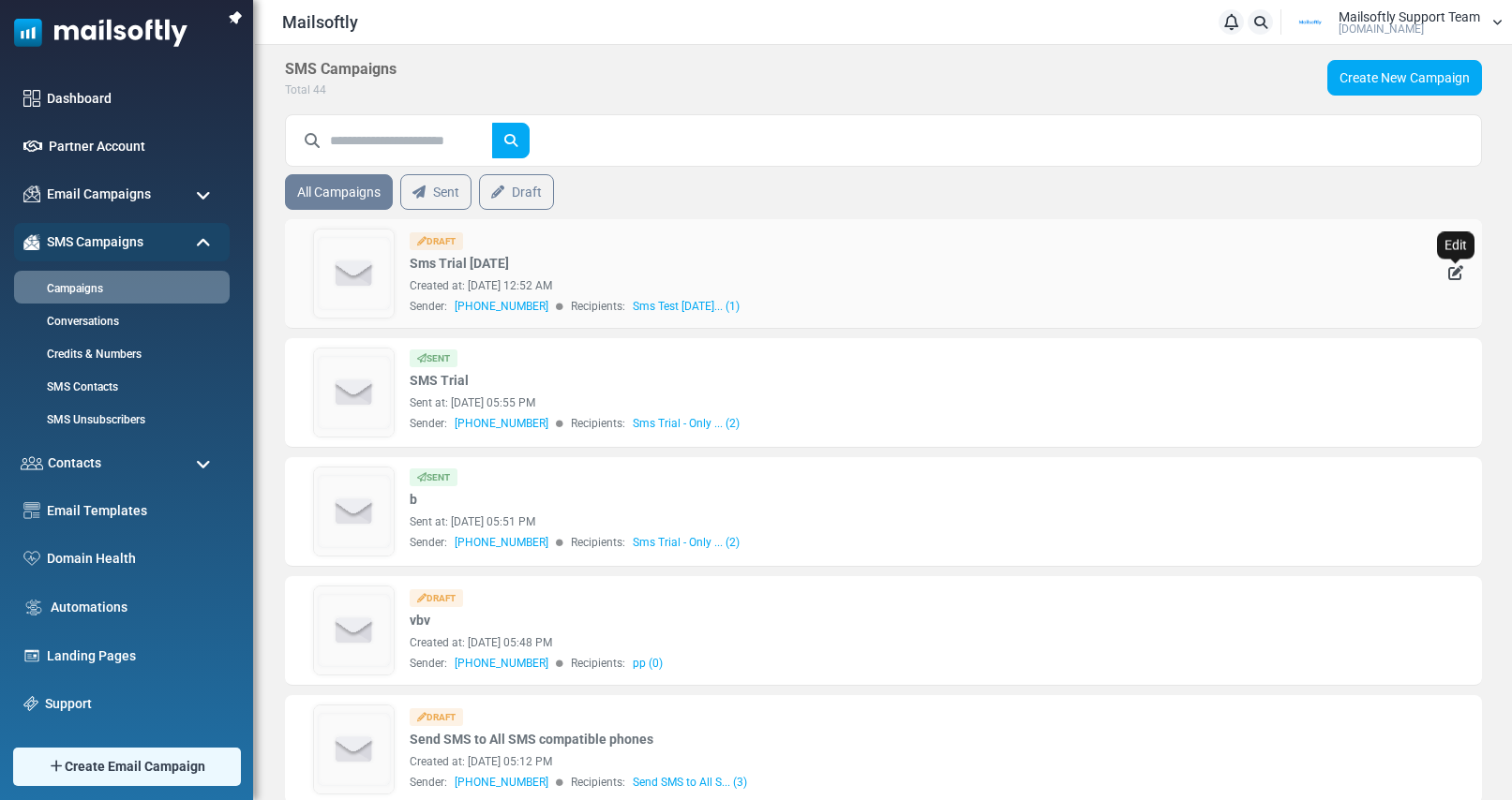
click at [1454, 267] on icon "Edit" at bounding box center [1455, 272] width 15 height 15
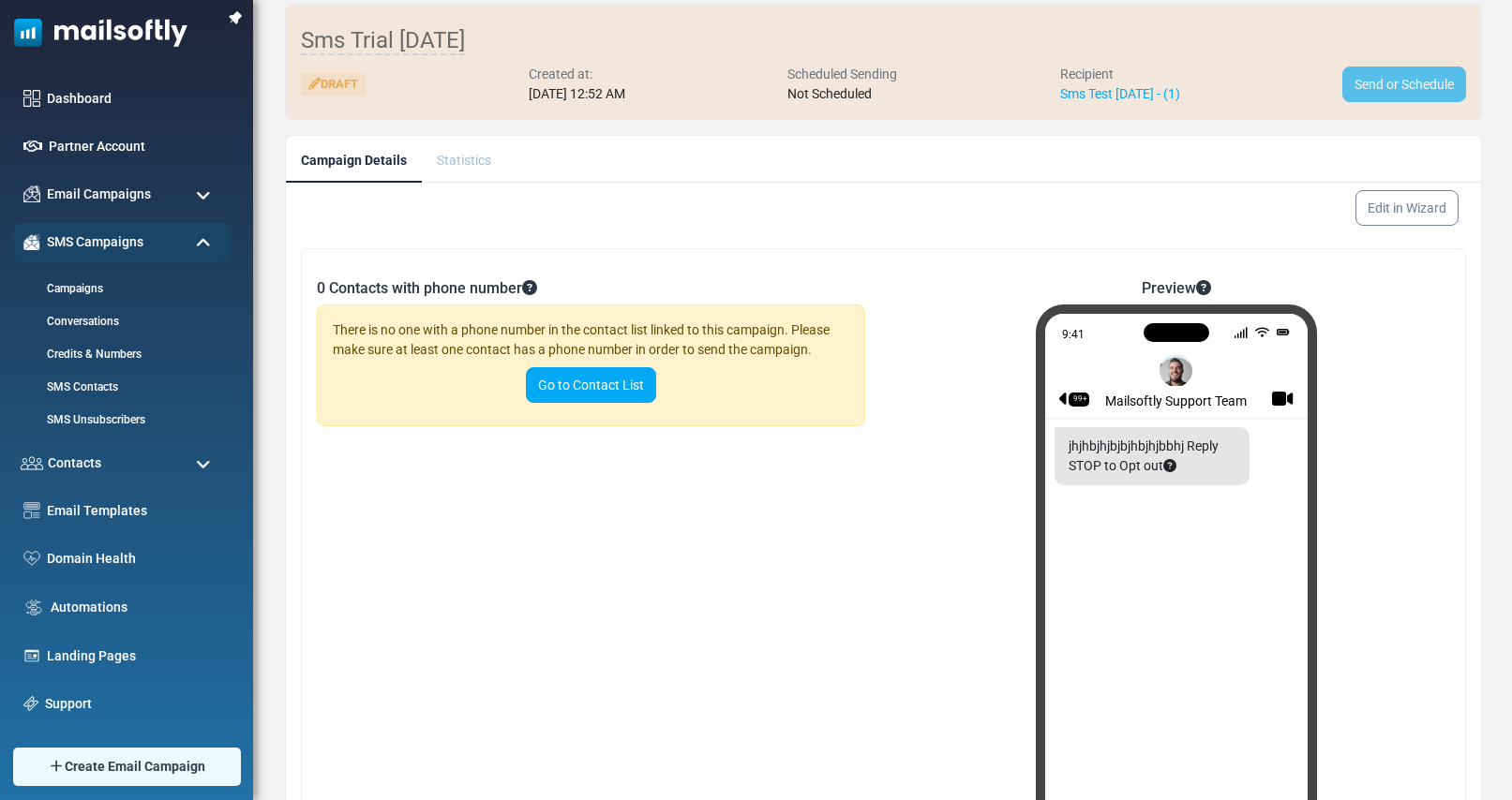
scroll to position [324, 0]
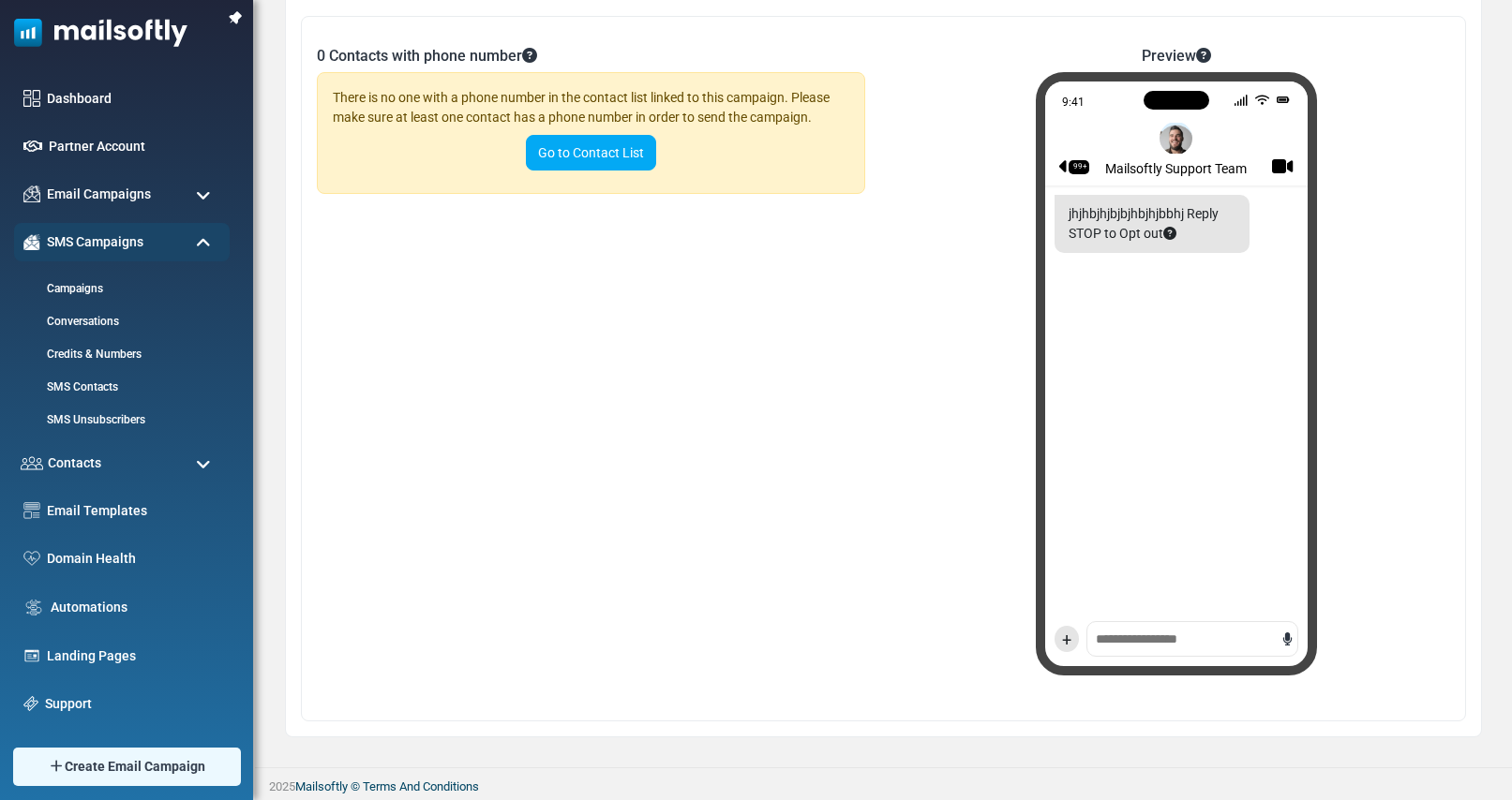
click at [1164, 642] on div "+" at bounding box center [1176, 644] width 263 height 45
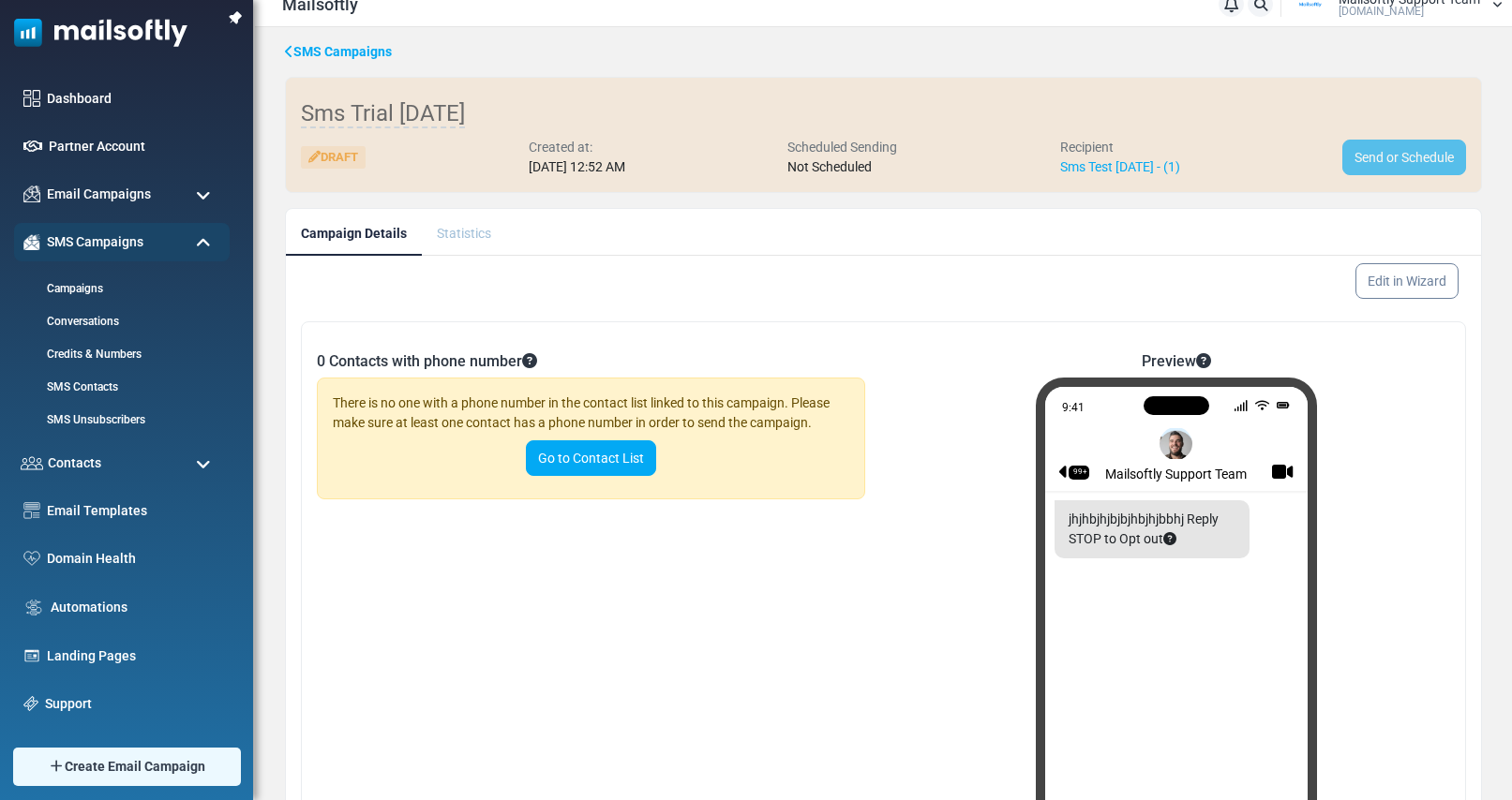
scroll to position [0, 0]
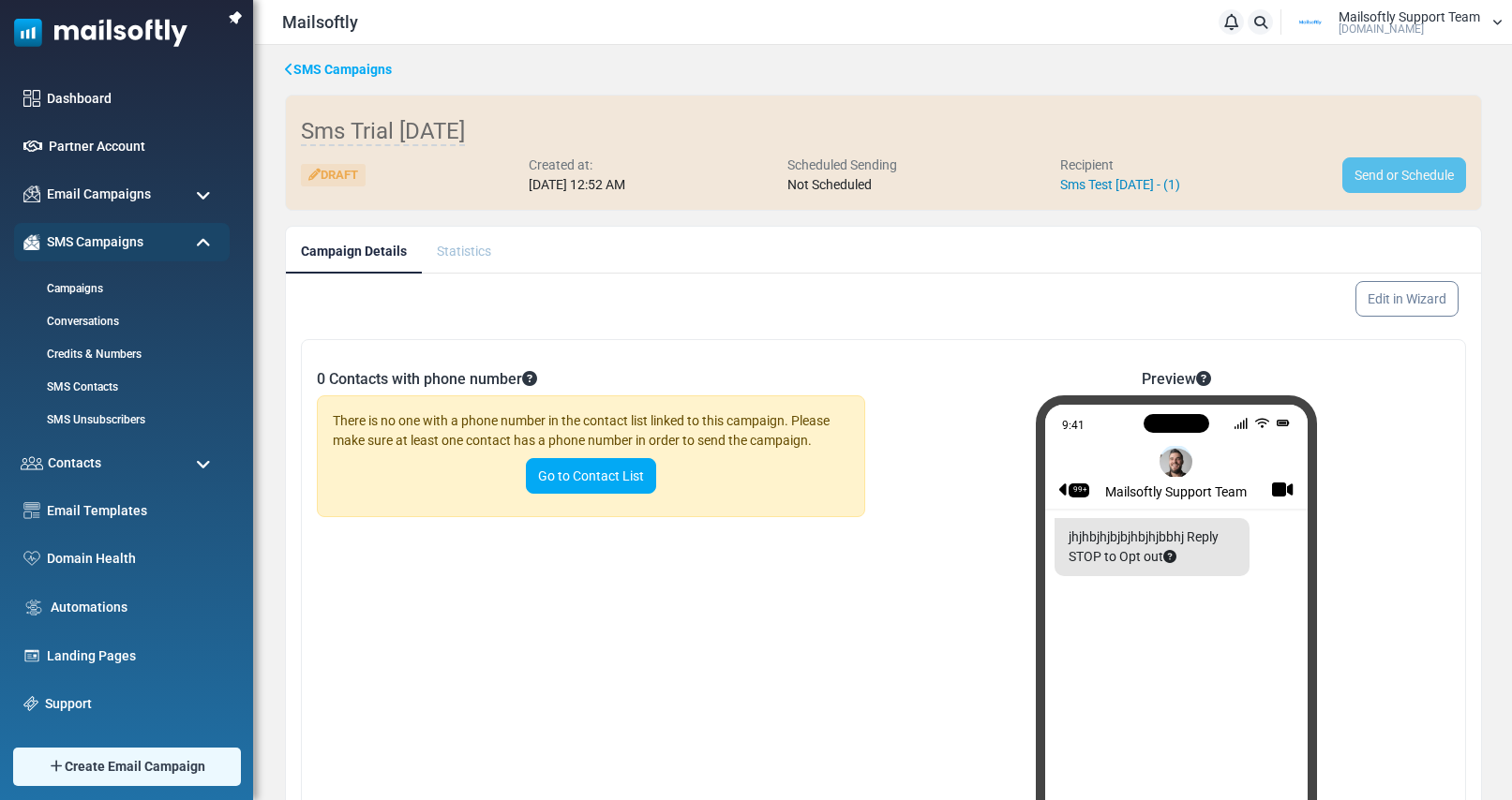
click at [1137, 191] on link "Sms Test August 29 1236 - (1)" at bounding box center [1120, 184] width 120 height 15
click at [1409, 303] on link "Edit in Wizard" at bounding box center [1407, 299] width 108 height 37
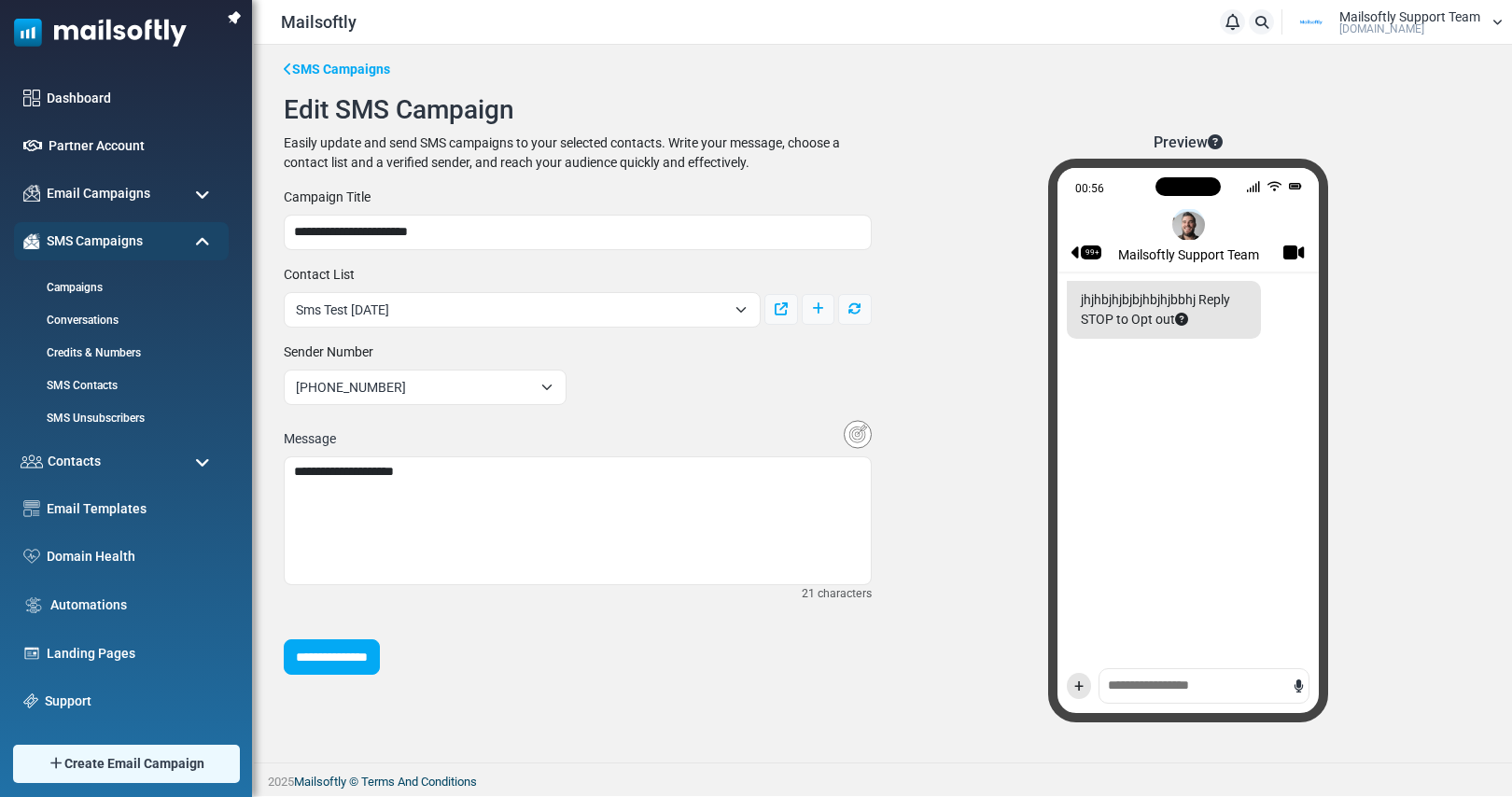
click at [612, 310] on span "Sms Test [DATE]" at bounding box center [511, 310] width 430 height 23
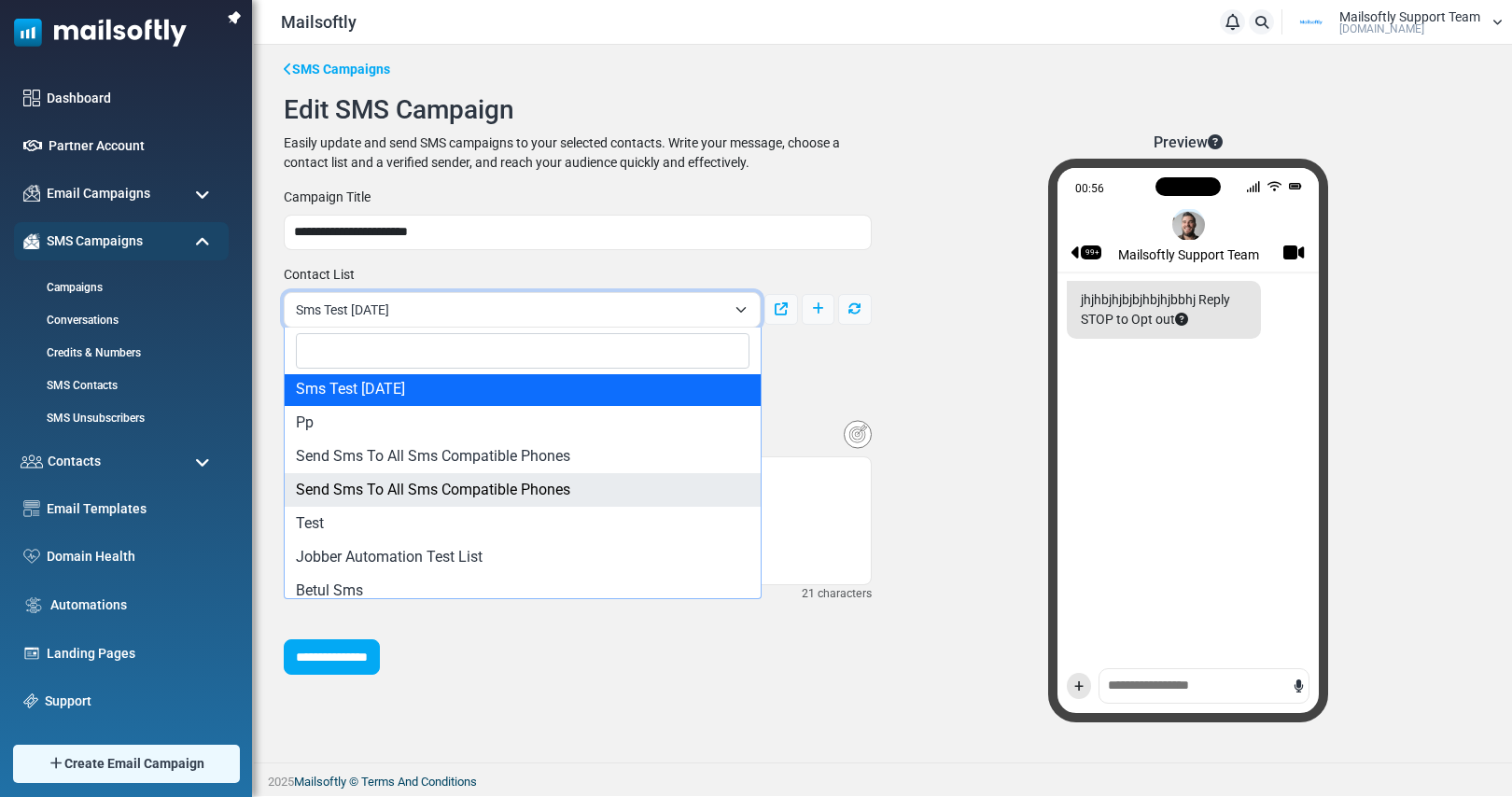
scroll to position [4, 0]
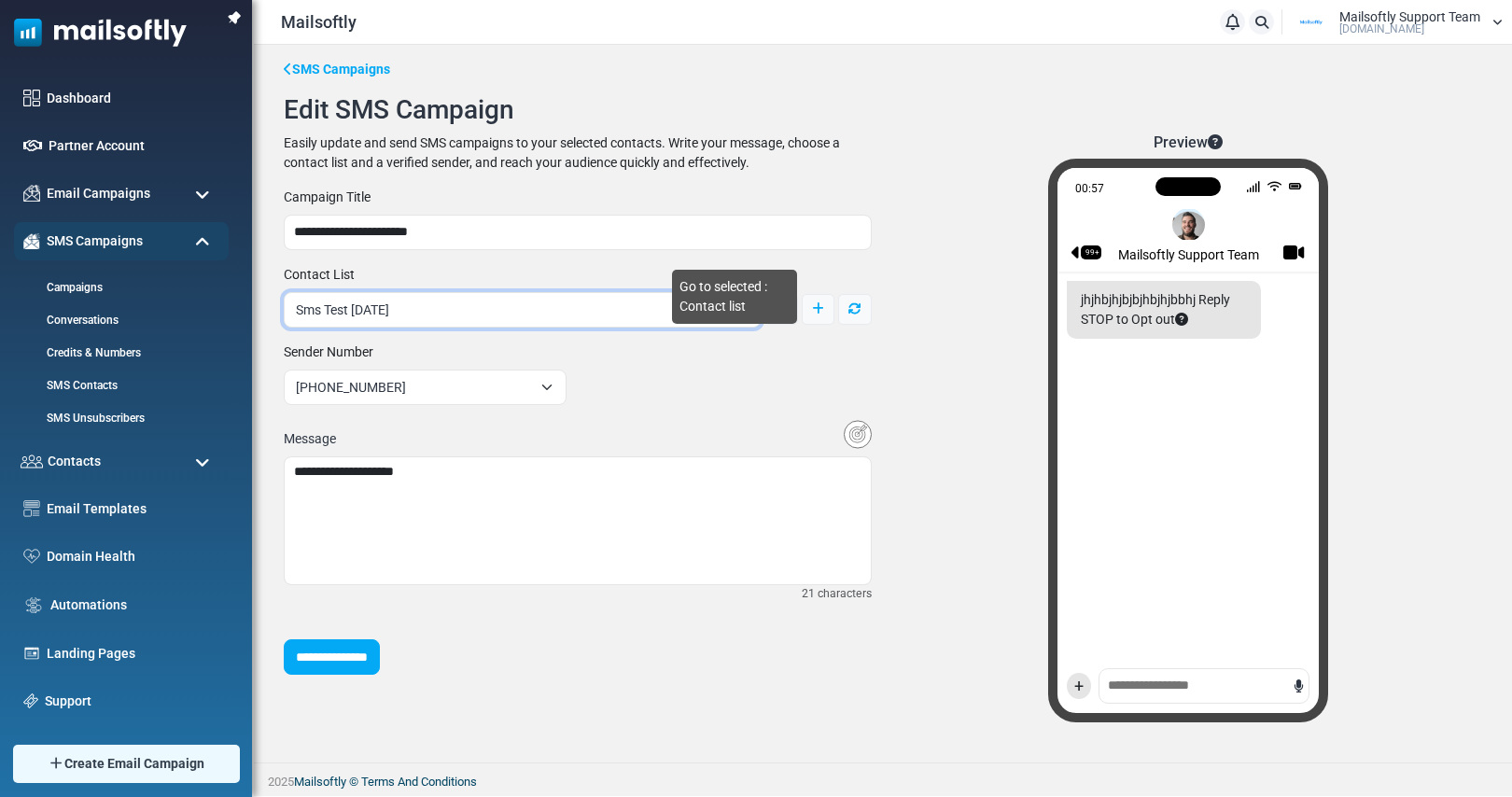
click at [776, 311] on span "Go to selected : Contact list" at bounding box center [735, 296] width 125 height 54
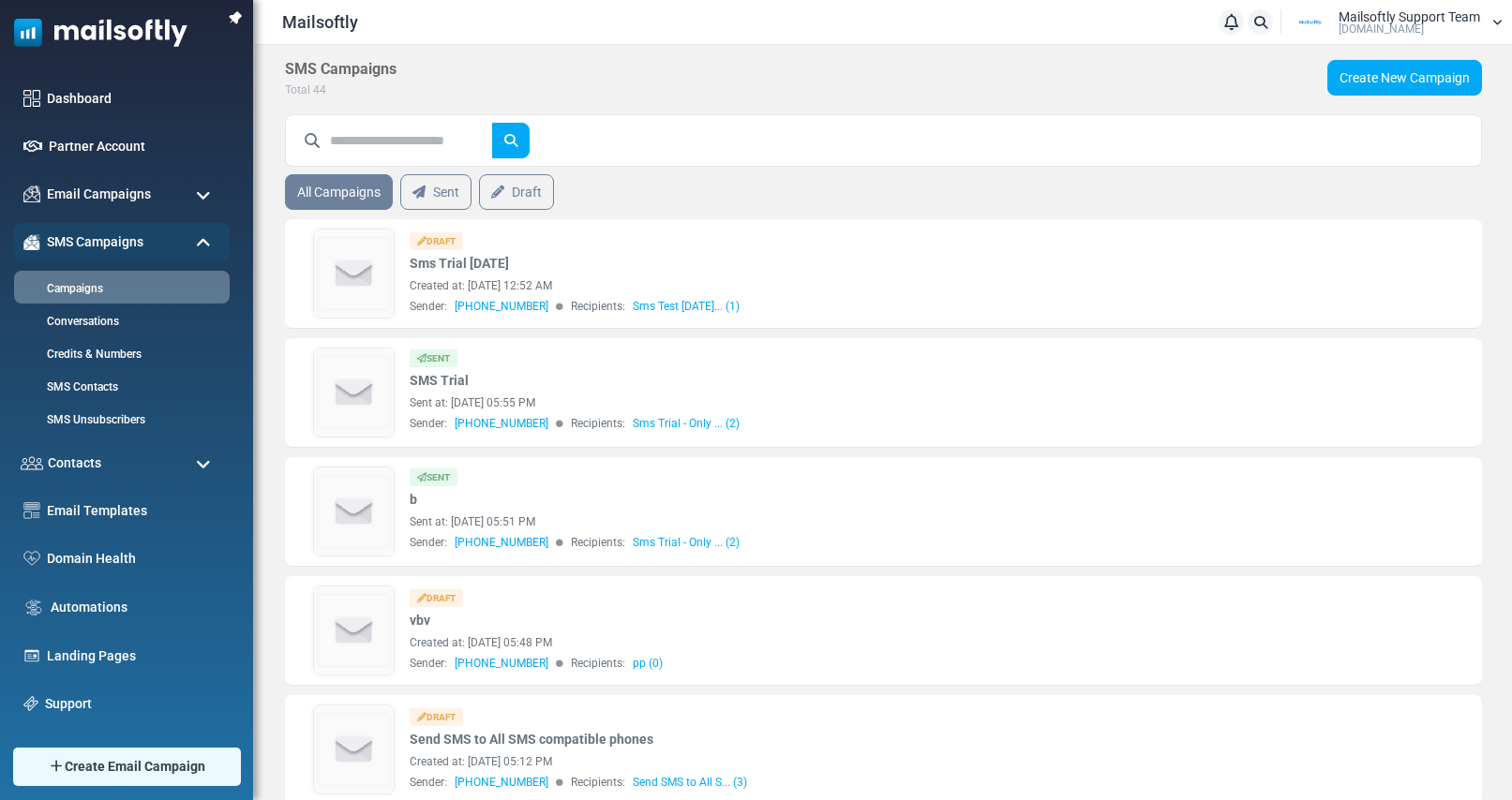
click at [345, 281] on img at bounding box center [353, 274] width 80 height 89
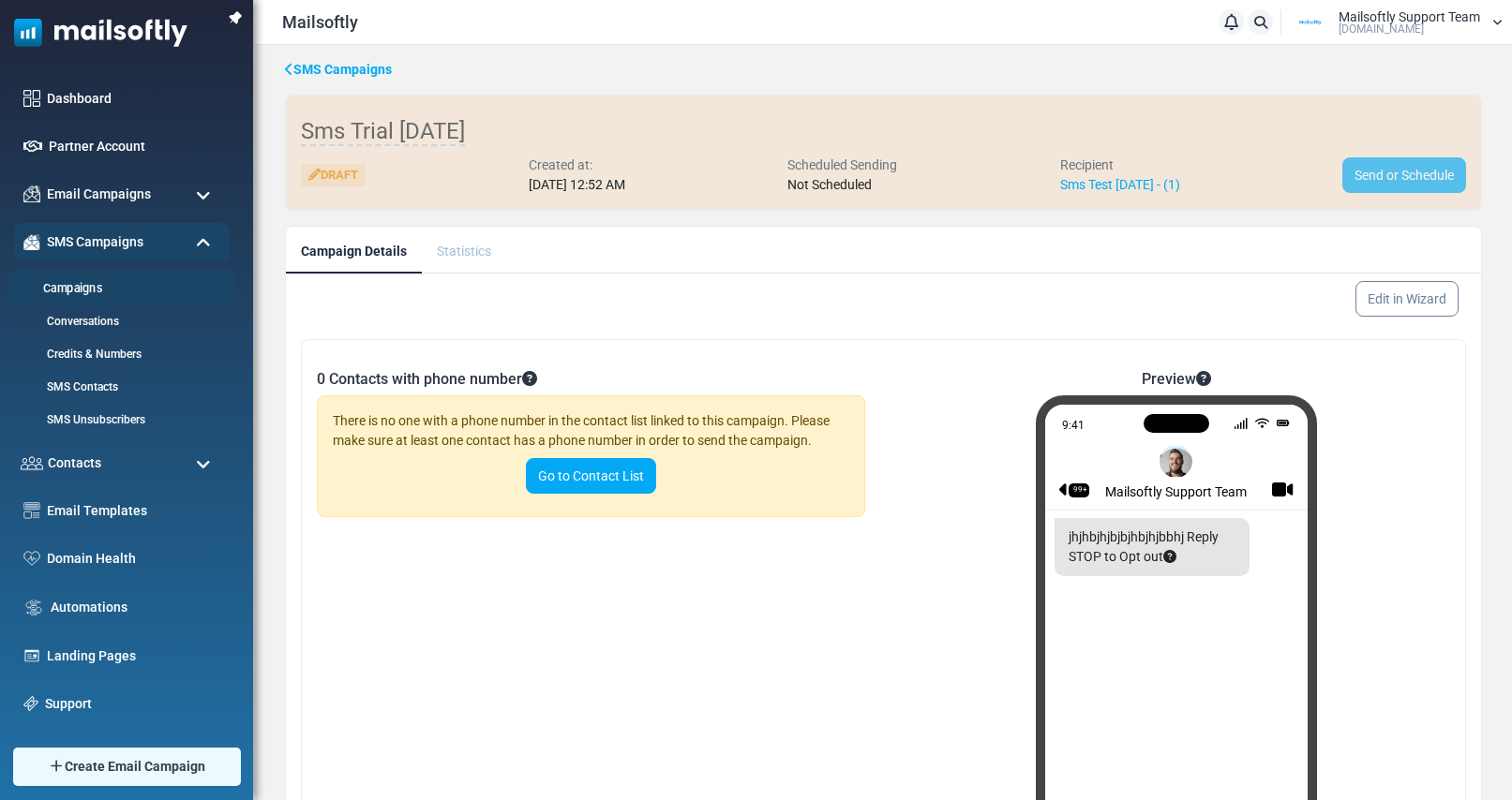
click at [65, 284] on link "Campaigns" at bounding box center [119, 289] width 221 height 18
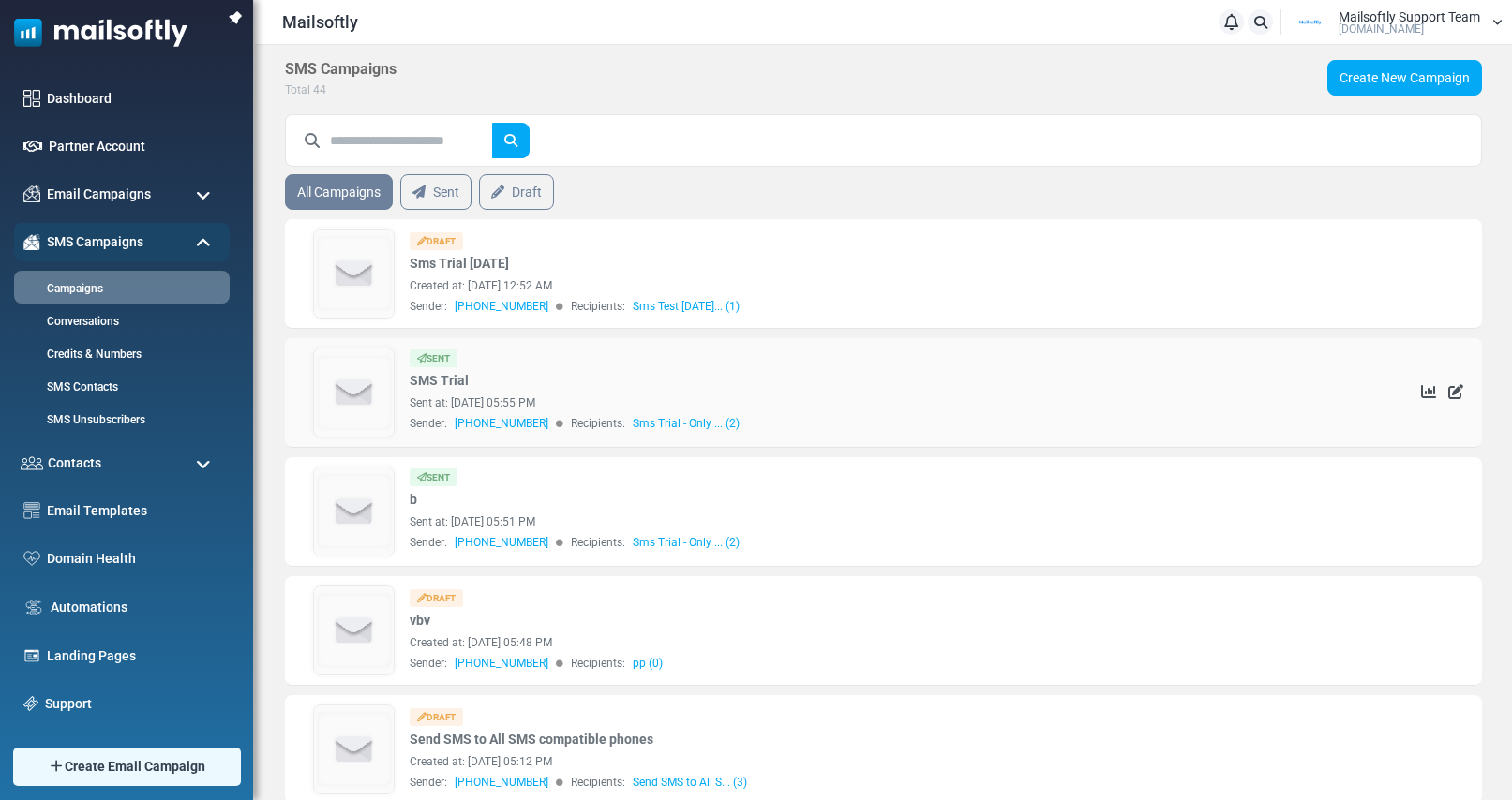
click at [332, 382] on img at bounding box center [353, 393] width 80 height 89
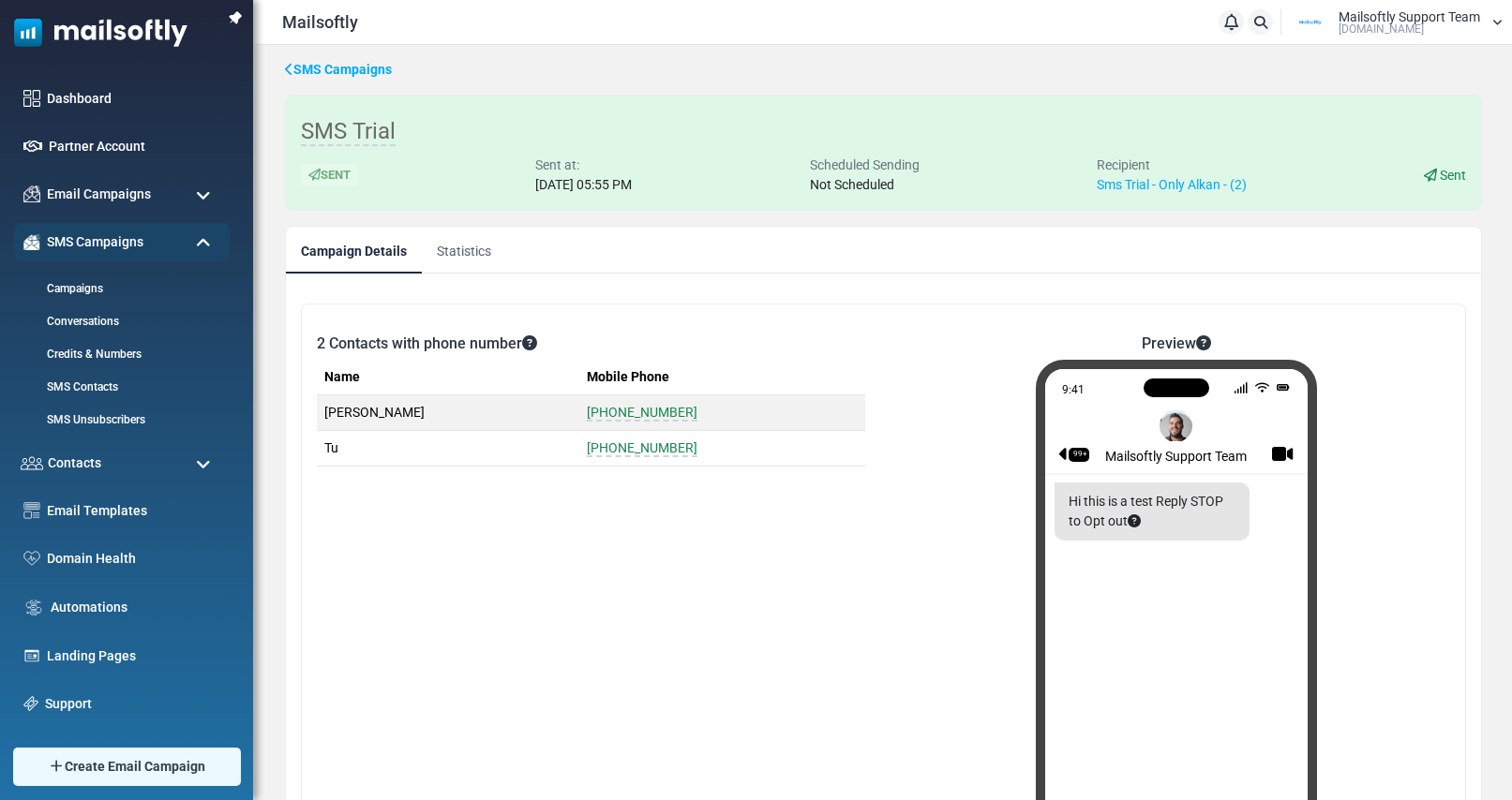
click at [459, 255] on link "Statistics" at bounding box center [465, 250] width 85 height 47
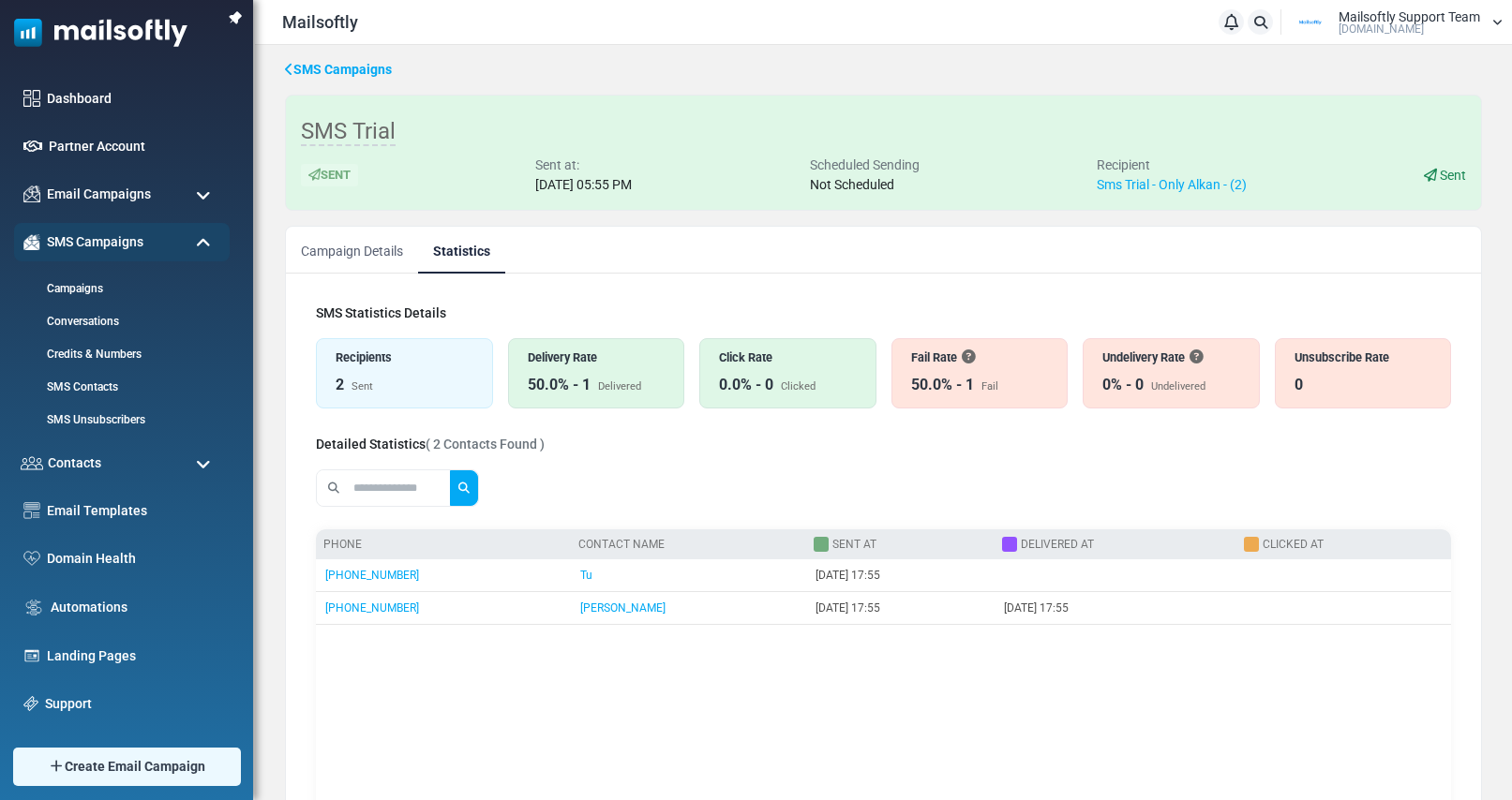
click at [355, 245] on link "Campaign Details" at bounding box center [351, 250] width 132 height 47
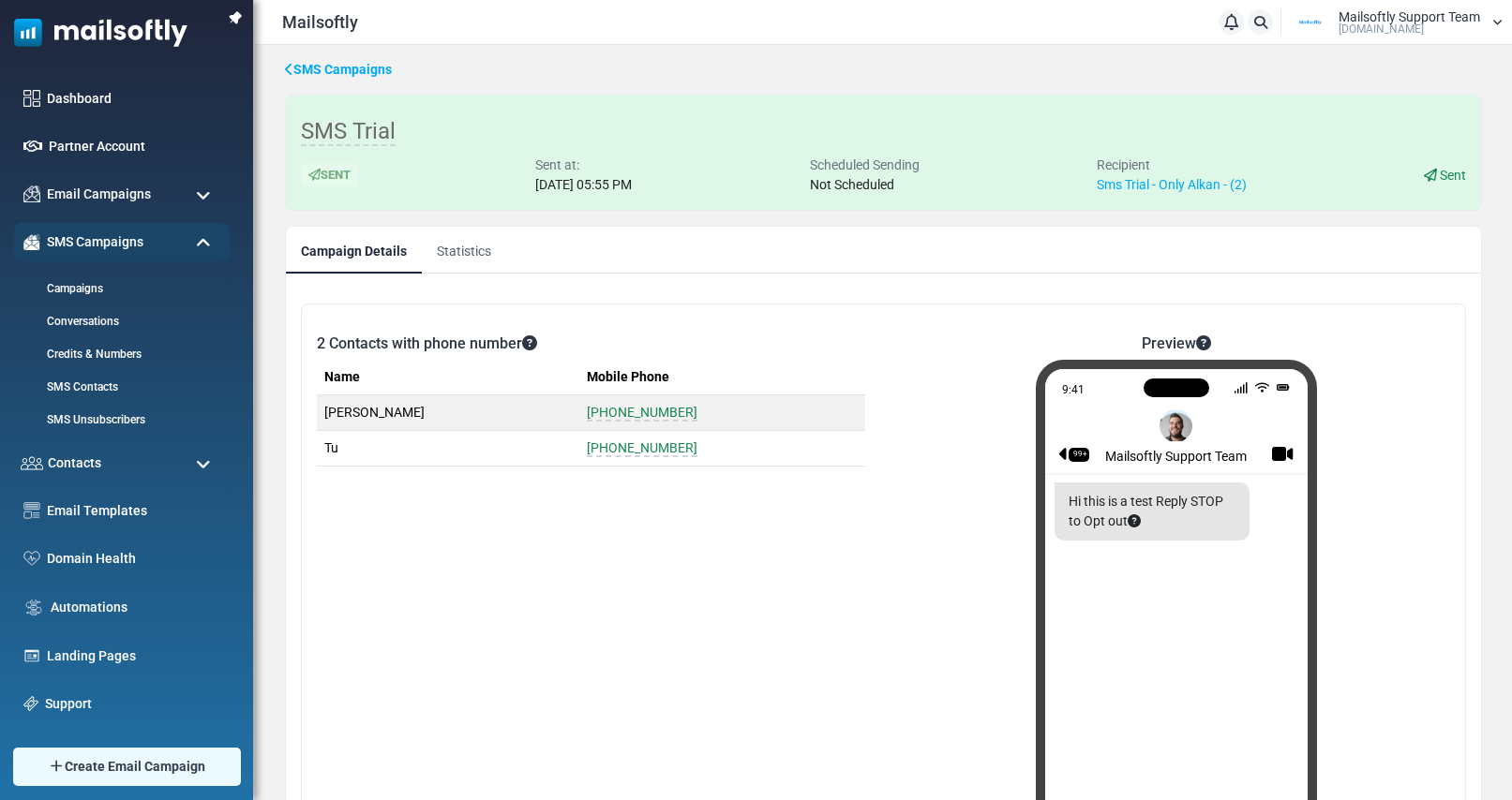
click at [457, 249] on link "Statistics" at bounding box center [465, 250] width 85 height 47
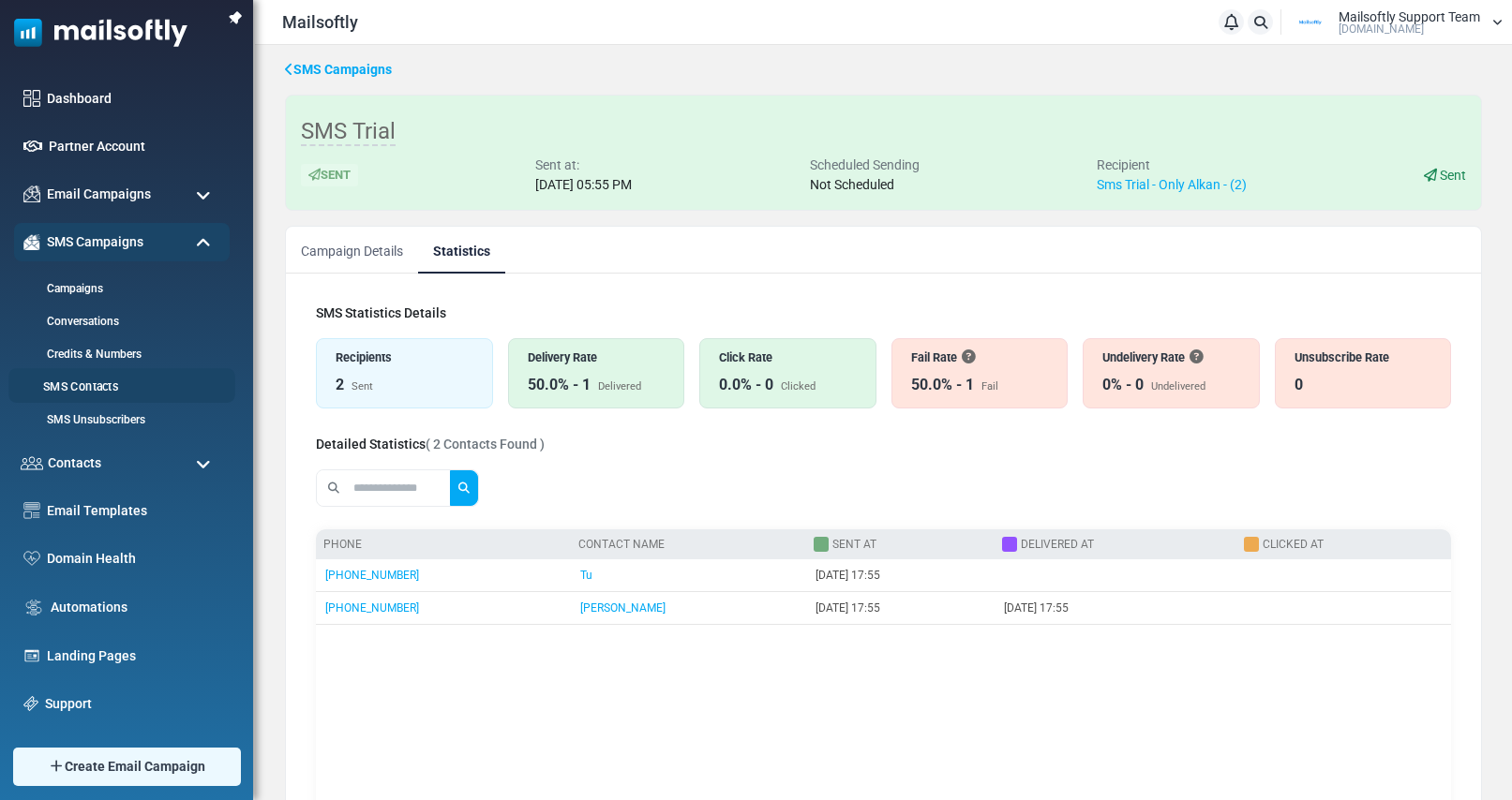
click at [87, 383] on link "SMS Contacts" at bounding box center [119, 388] width 221 height 18
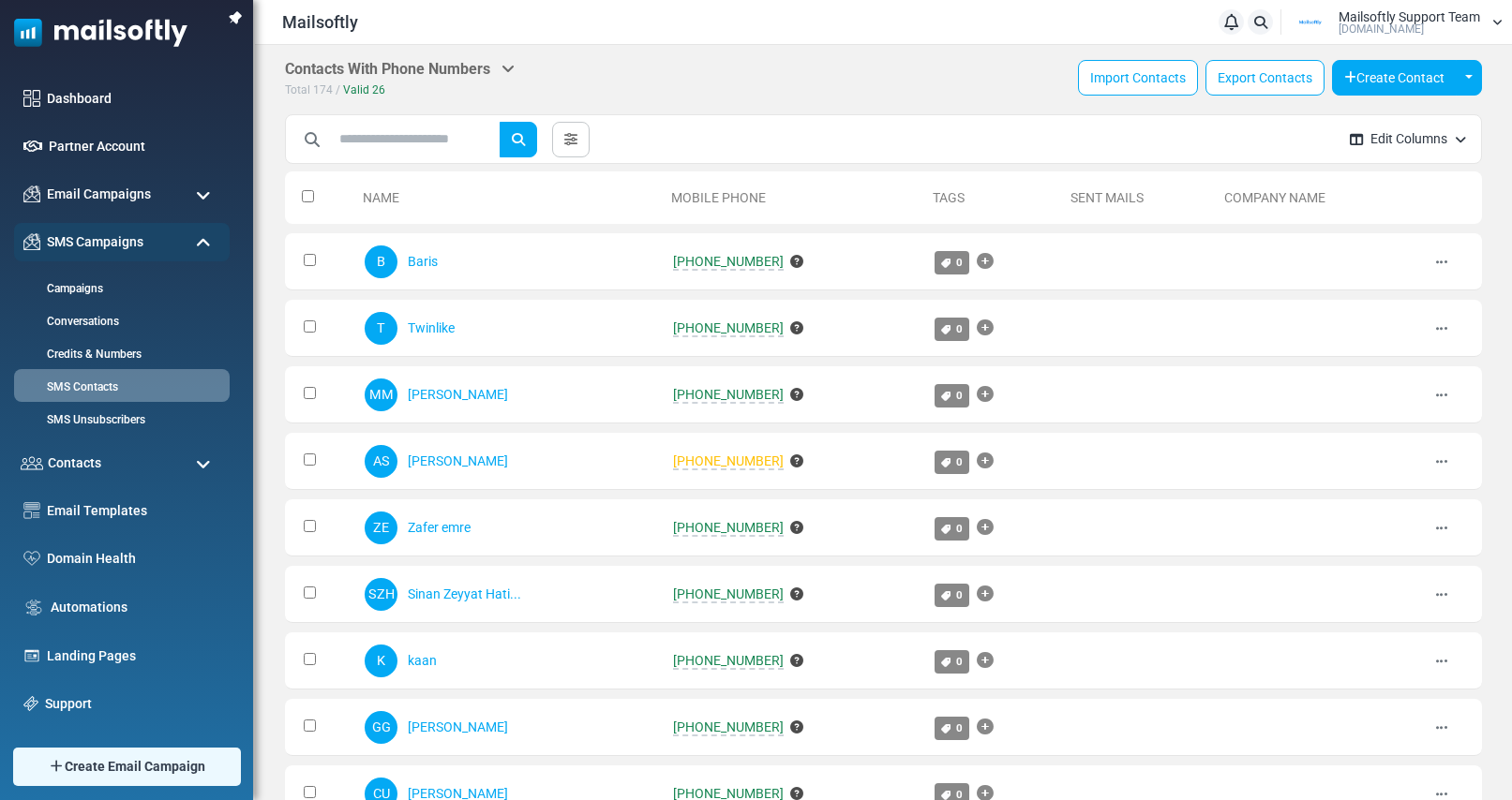
click at [372, 90] on span "26" at bounding box center [378, 90] width 13 height 13
click at [360, 90] on span "Valid" at bounding box center [356, 90] width 27 height 13
click at [368, 92] on span "Valid" at bounding box center [356, 90] width 27 height 13
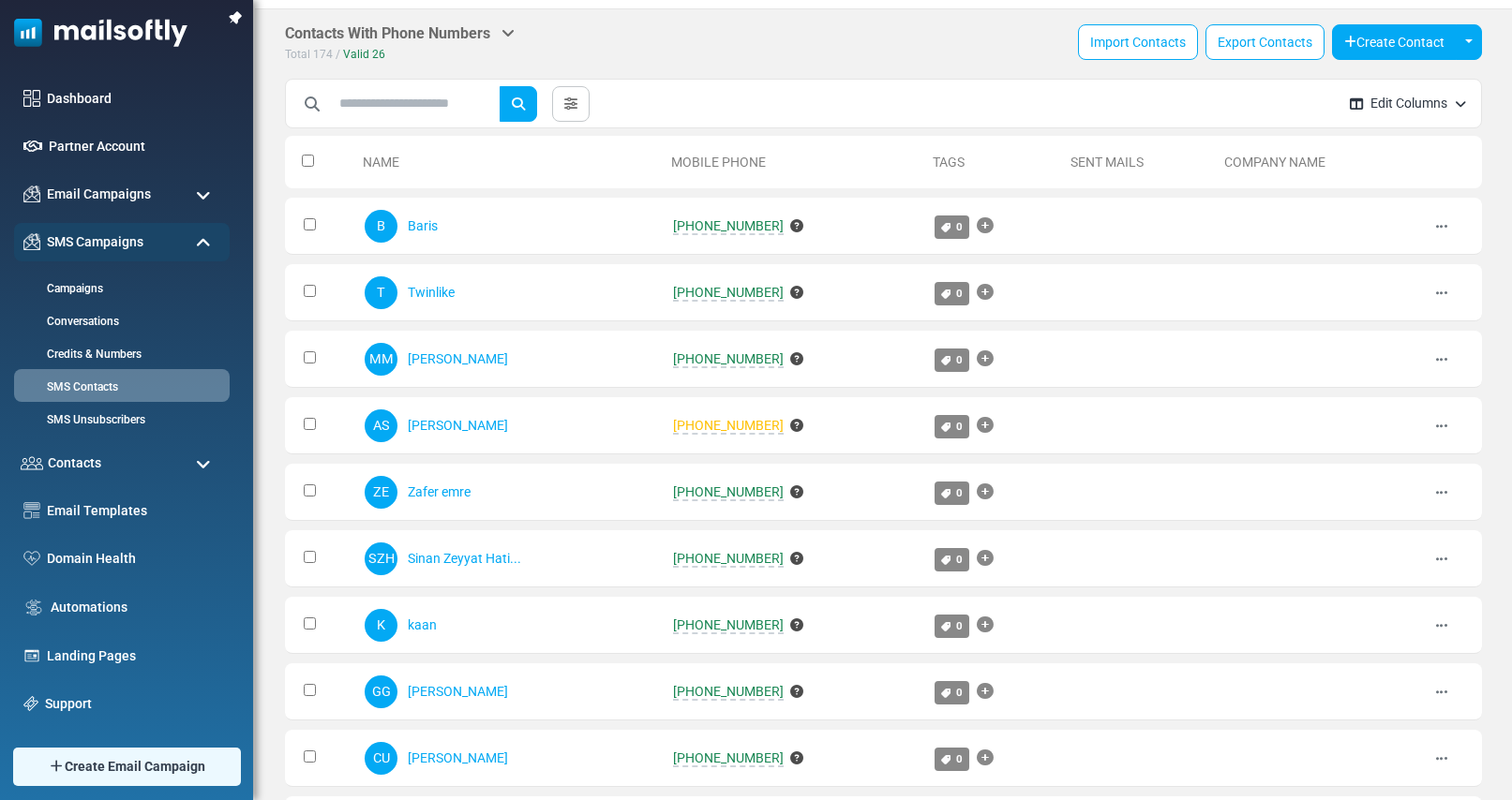
scroll to position [30, 0]
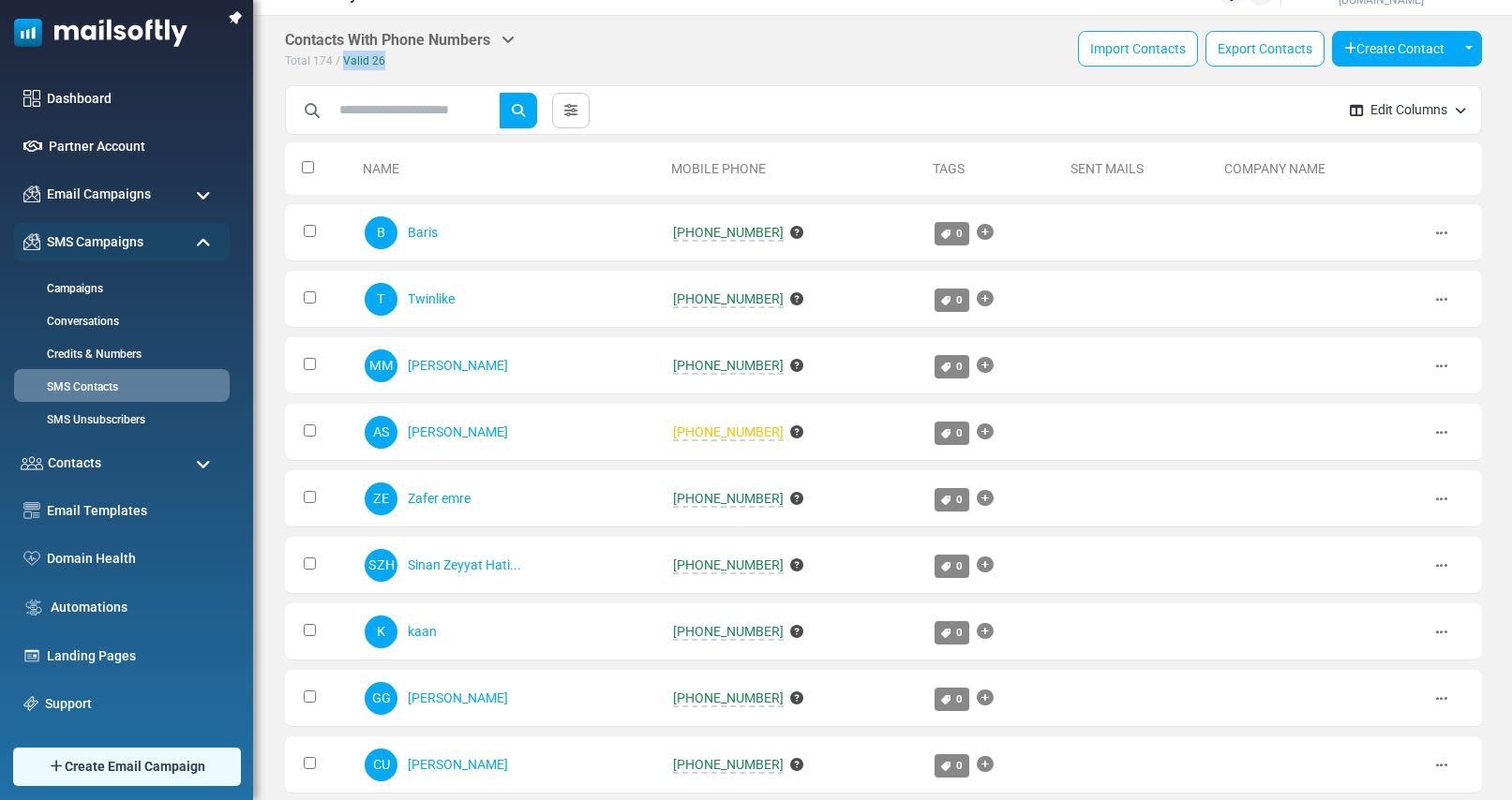
drag, startPoint x: 344, startPoint y: 60, endPoint x: 409, endPoint y: 57, distance: 65.1
click at [409, 57] on div "Total 174 / Valid 26" at bounding box center [399, 60] width 229 height 20
click at [414, 60] on div "Total 174 / Valid 26" at bounding box center [399, 60] width 229 height 20
click at [356, 63] on span "Valid" at bounding box center [356, 60] width 27 height 13
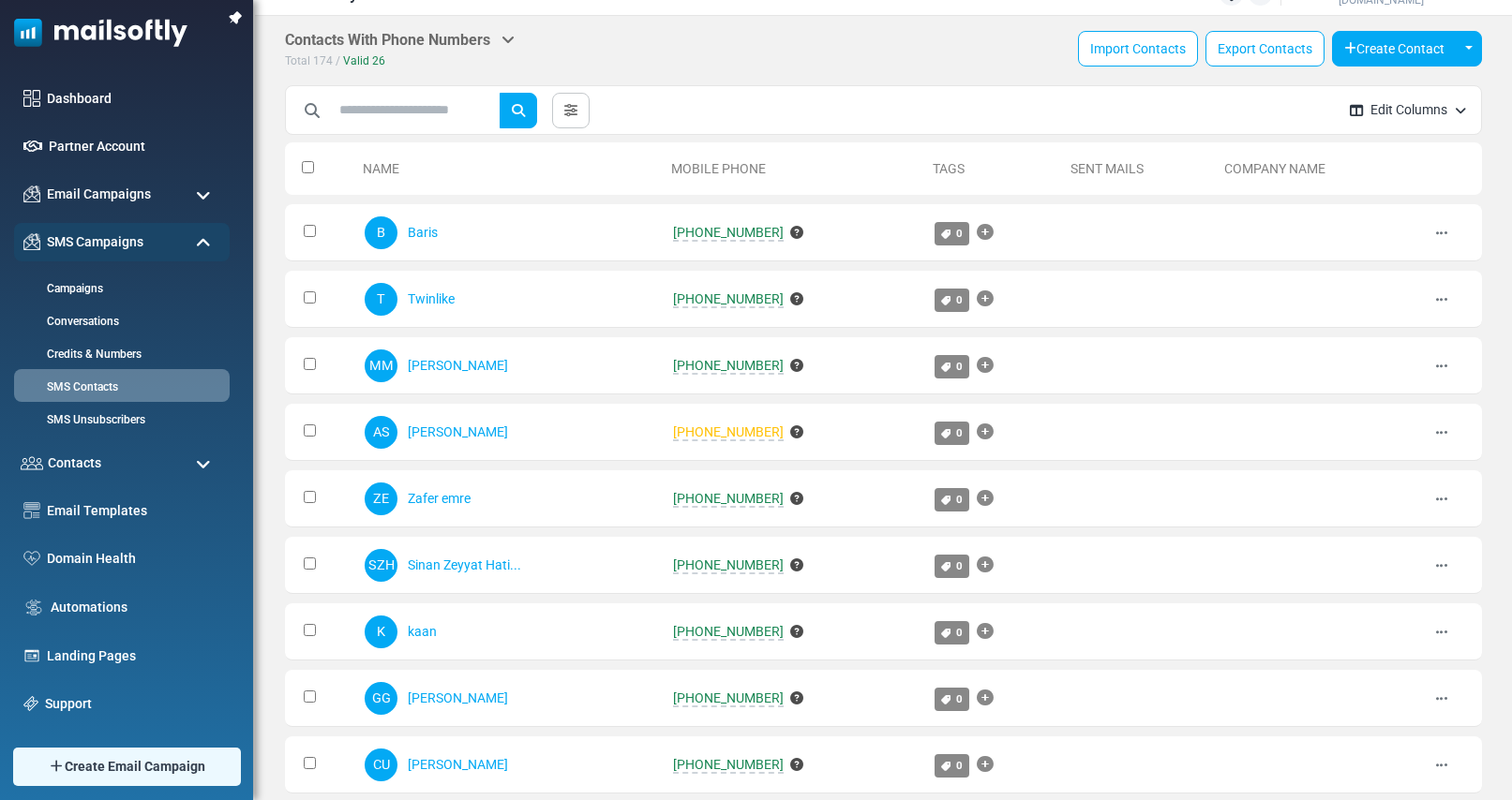
click at [356, 63] on span "Valid" at bounding box center [356, 60] width 27 height 13
click at [310, 174] on th at bounding box center [319, 168] width 70 height 52
click at [390, 54] on div "Total 174 / Valid 26" at bounding box center [399, 60] width 229 height 20
click at [734, 430] on span "+919177571888" at bounding box center [728, 432] width 110 height 17
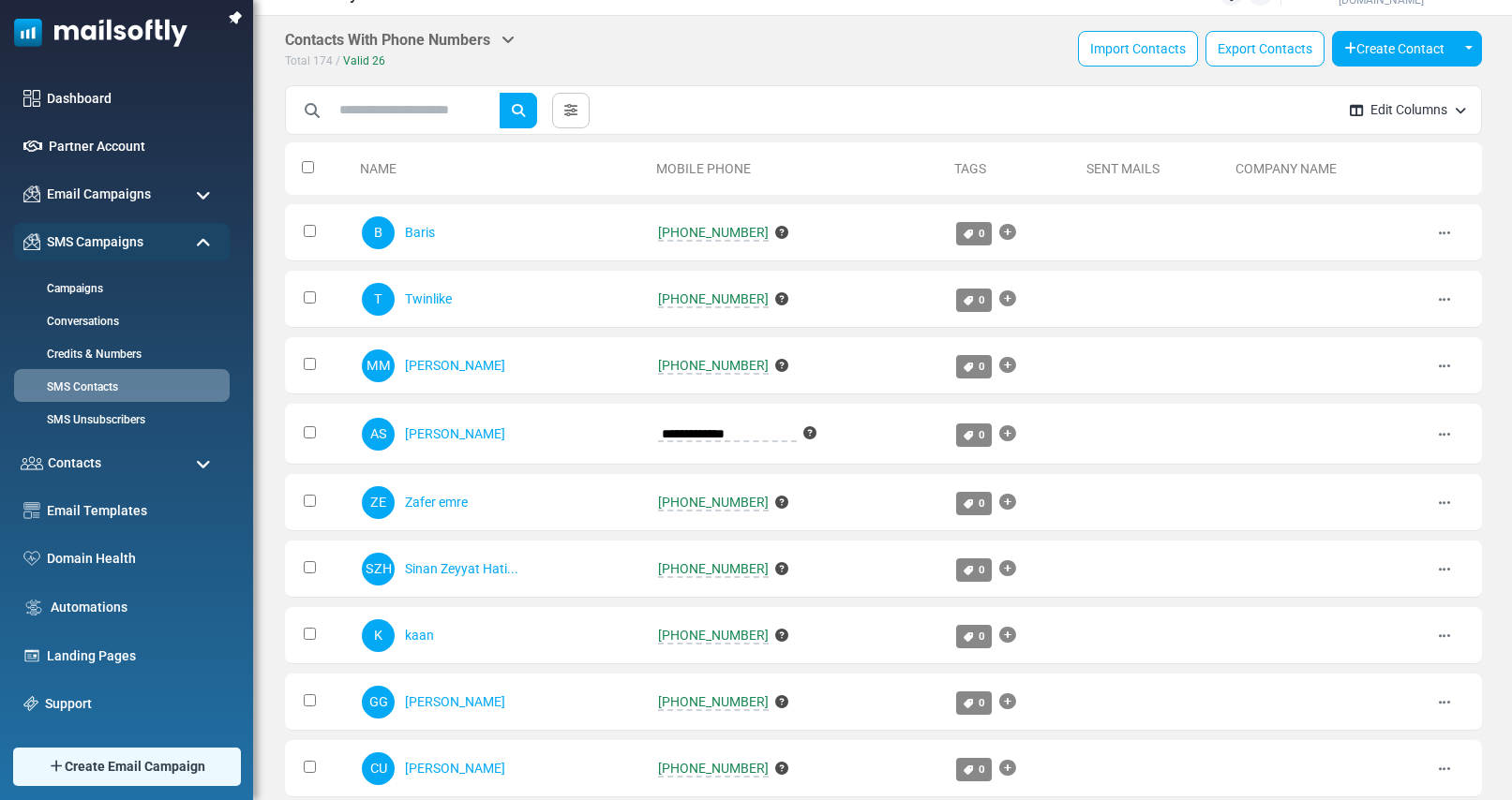
click at [1008, 90] on div "***** Clear All Add Tag ( 174 ) Create List ( 174 )" at bounding box center [810, 110] width 1049 height 52
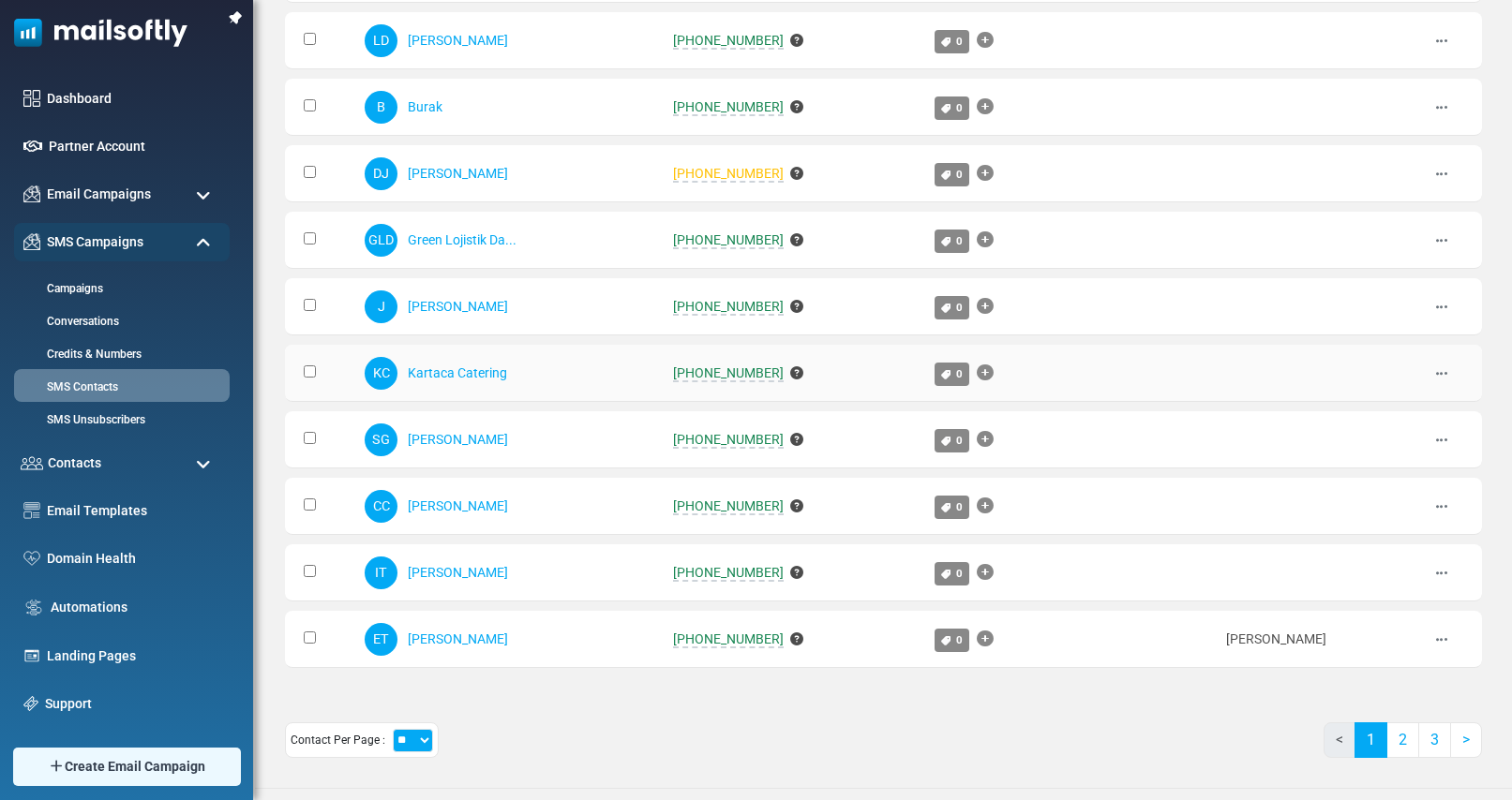
scroll to position [907, 0]
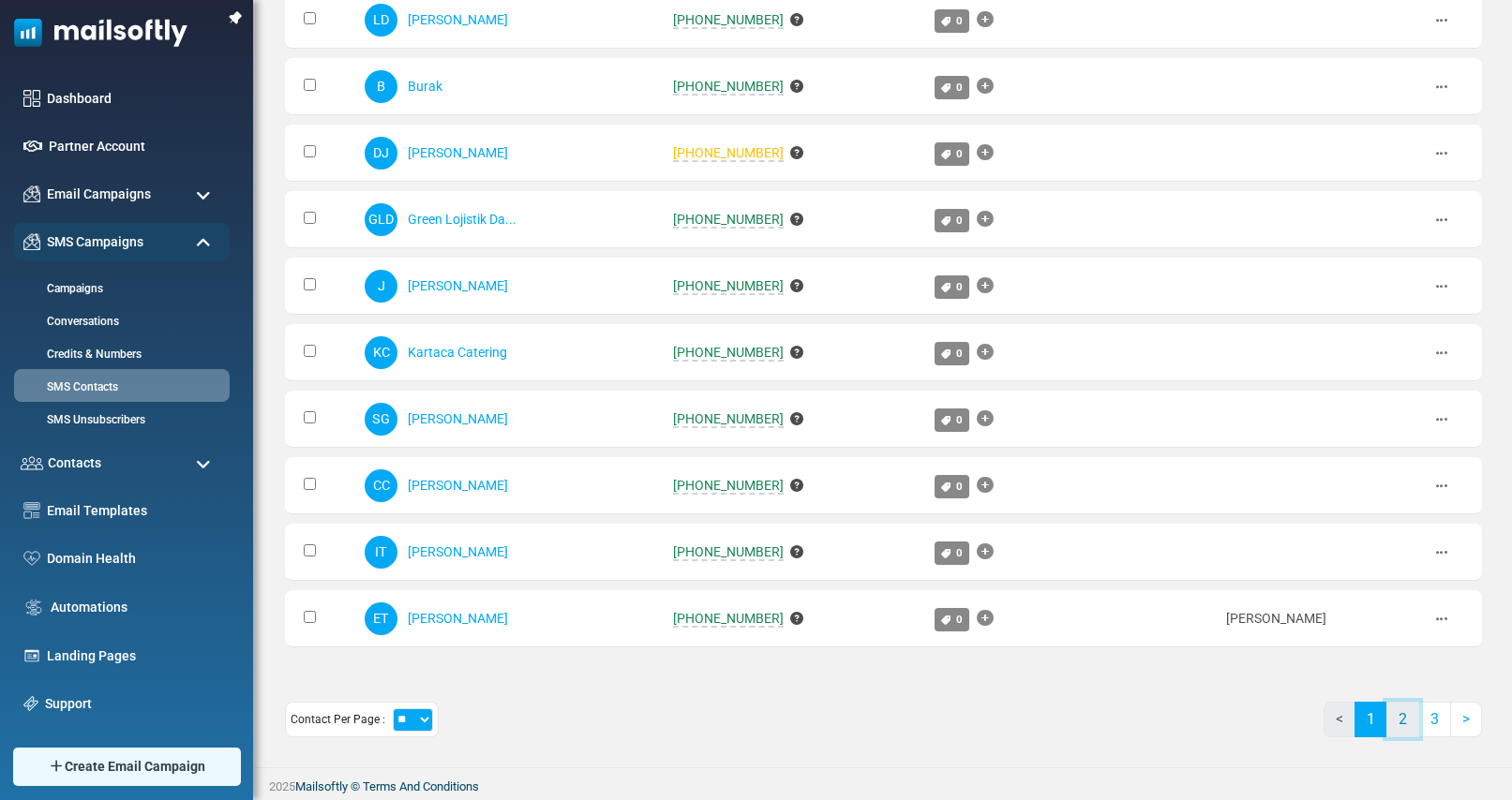
click at [1410, 726] on link "2" at bounding box center [1402, 719] width 32 height 35
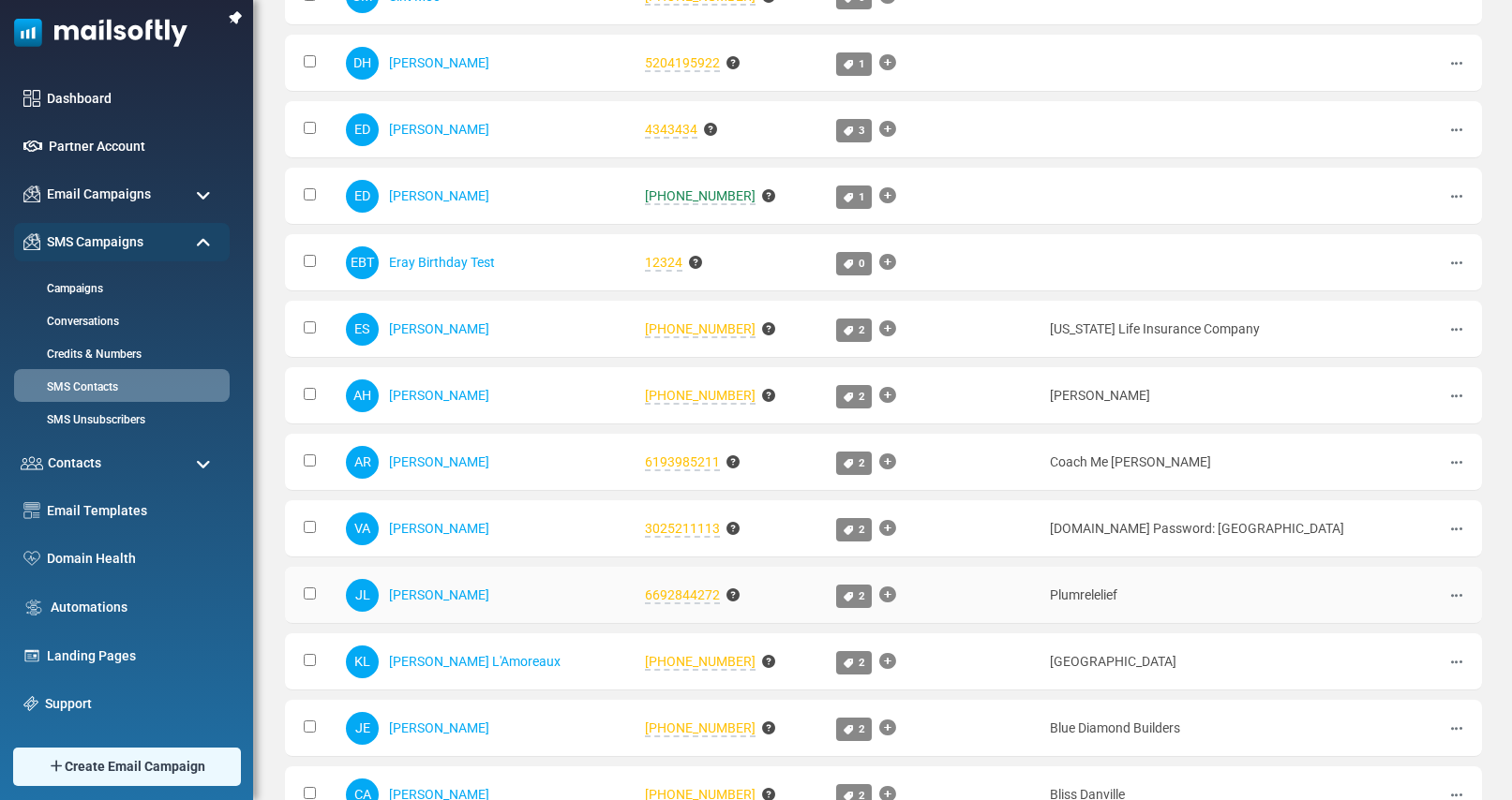
scroll to position [547, 0]
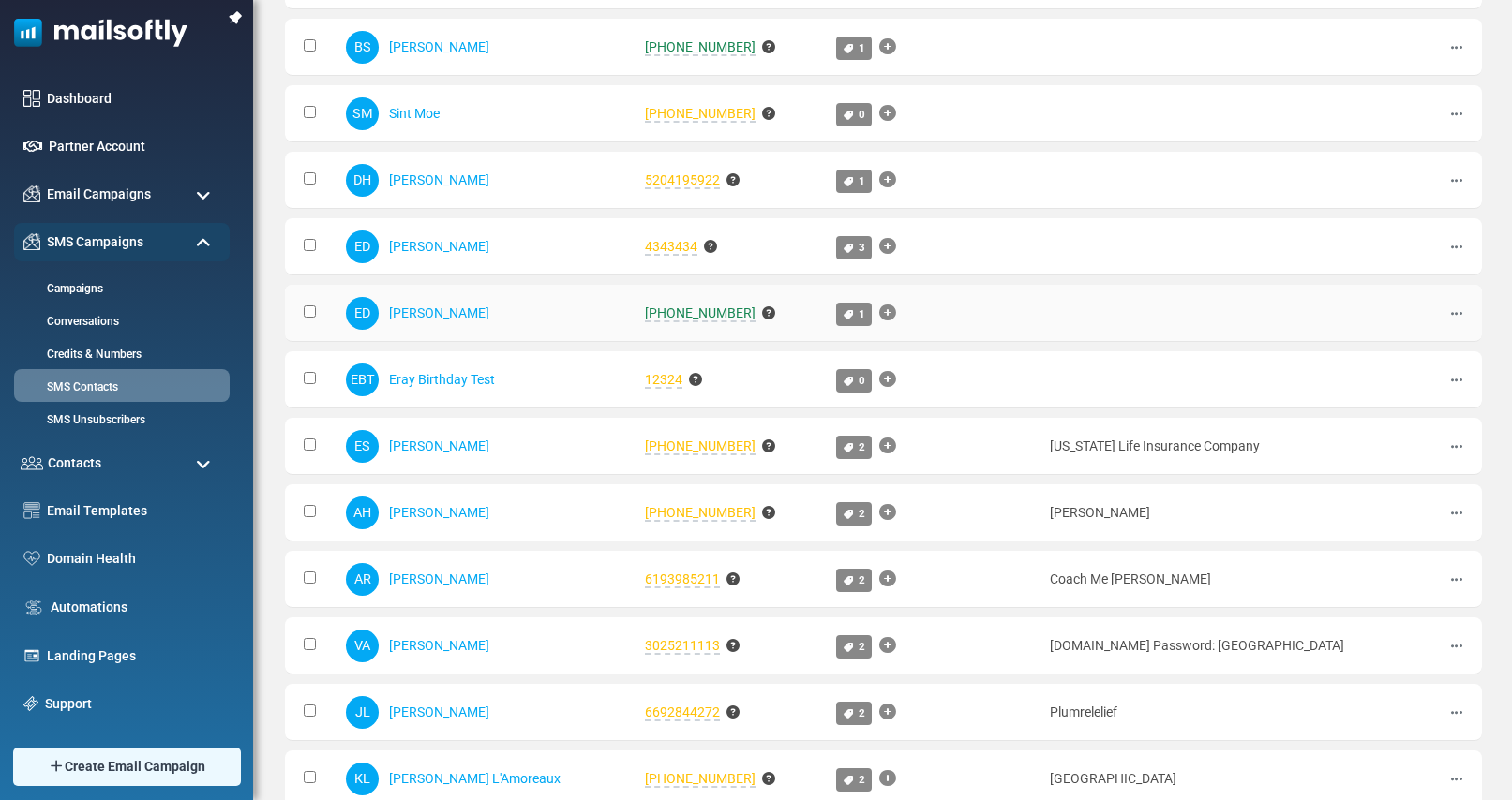
click at [655, 312] on span "+905313068616" at bounding box center [700, 313] width 110 height 17
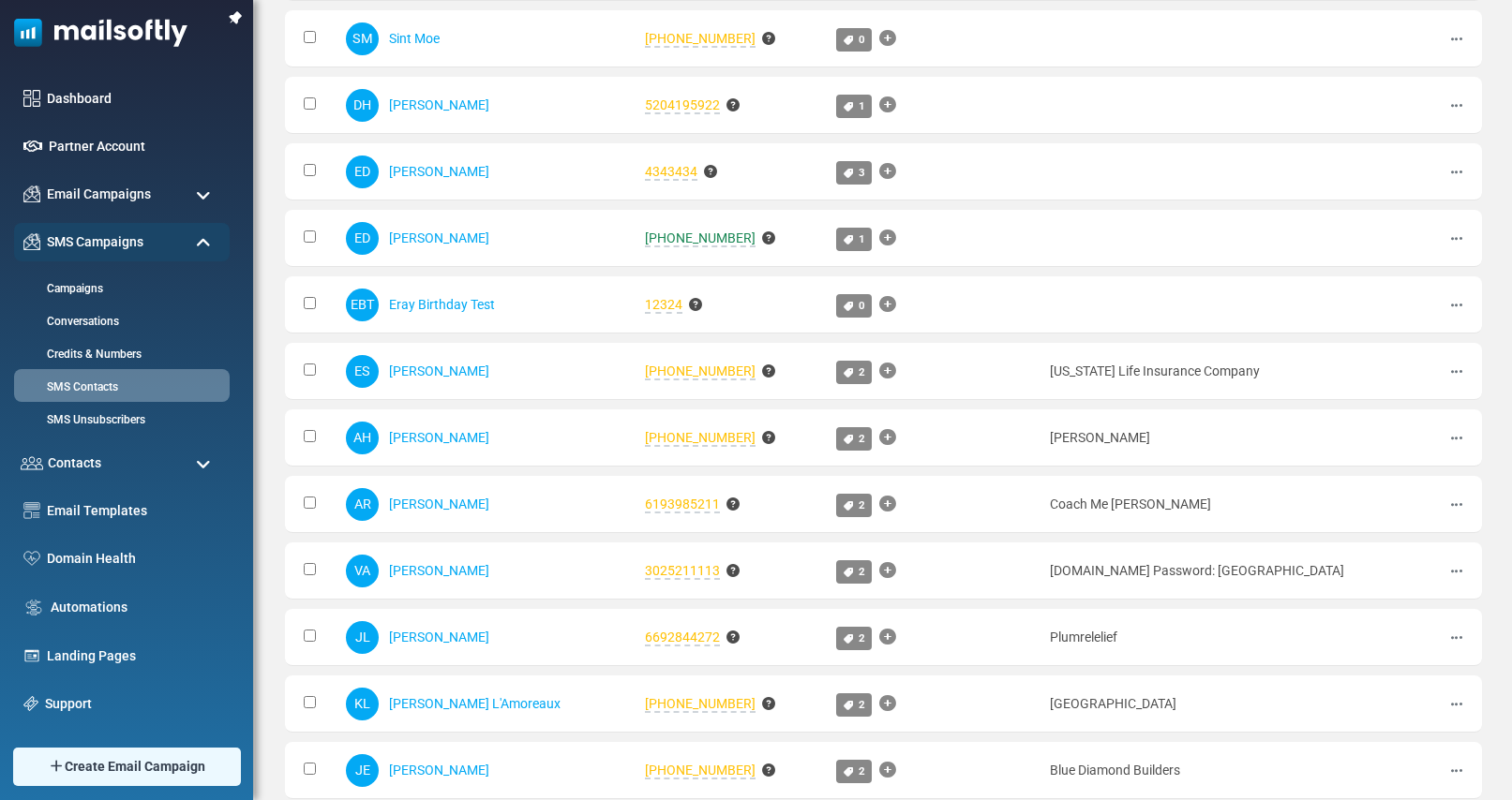
scroll to position [0, 0]
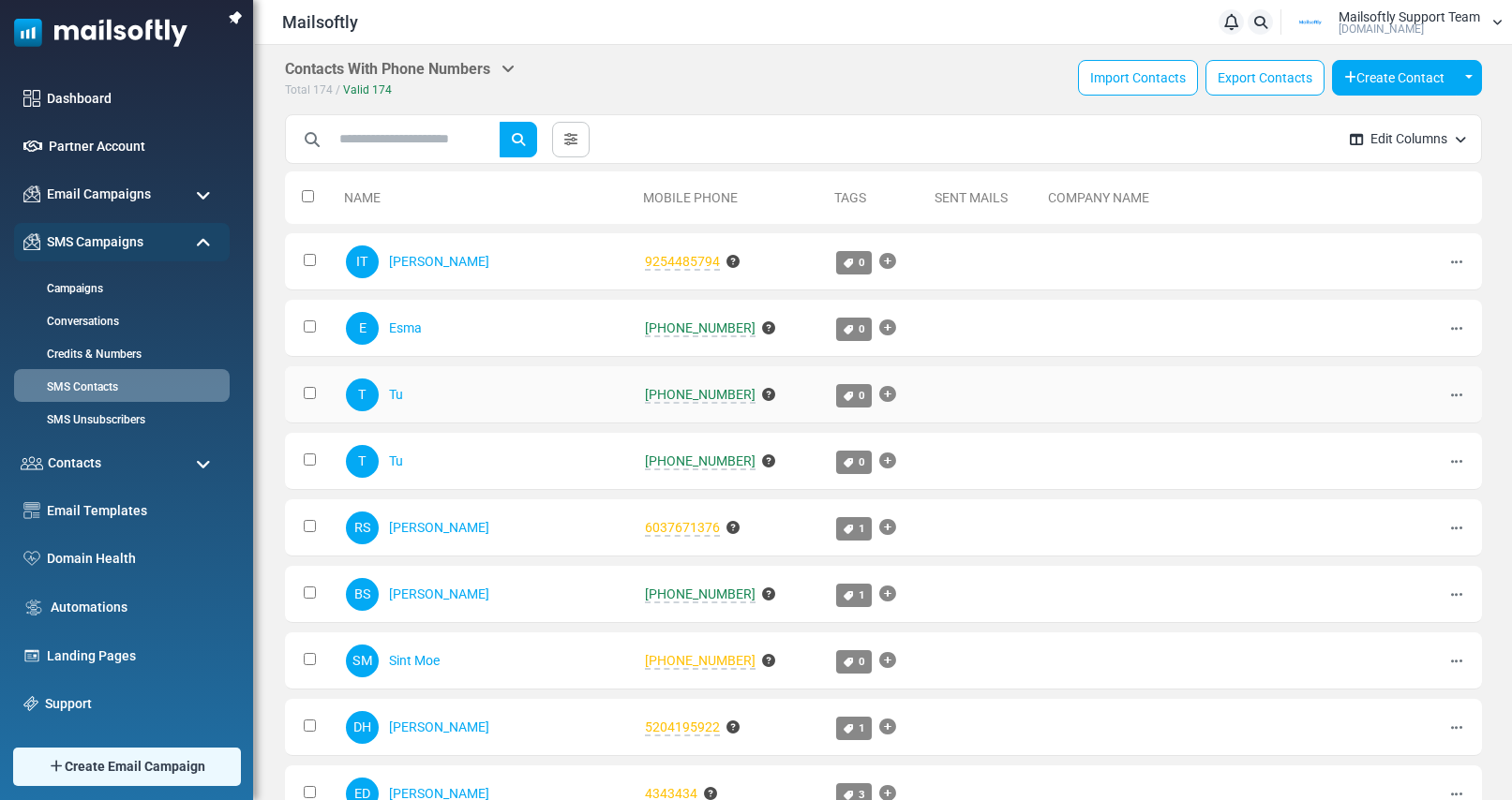
click at [645, 396] on span "+14083607755" at bounding box center [700, 395] width 110 height 17
click at [652, 329] on span "+905308961176" at bounding box center [700, 329] width 110 height 17
click at [653, 466] on span "+14083607755" at bounding box center [700, 462] width 110 height 17
click at [654, 462] on span "+14083607755" at bounding box center [700, 462] width 110 height 17
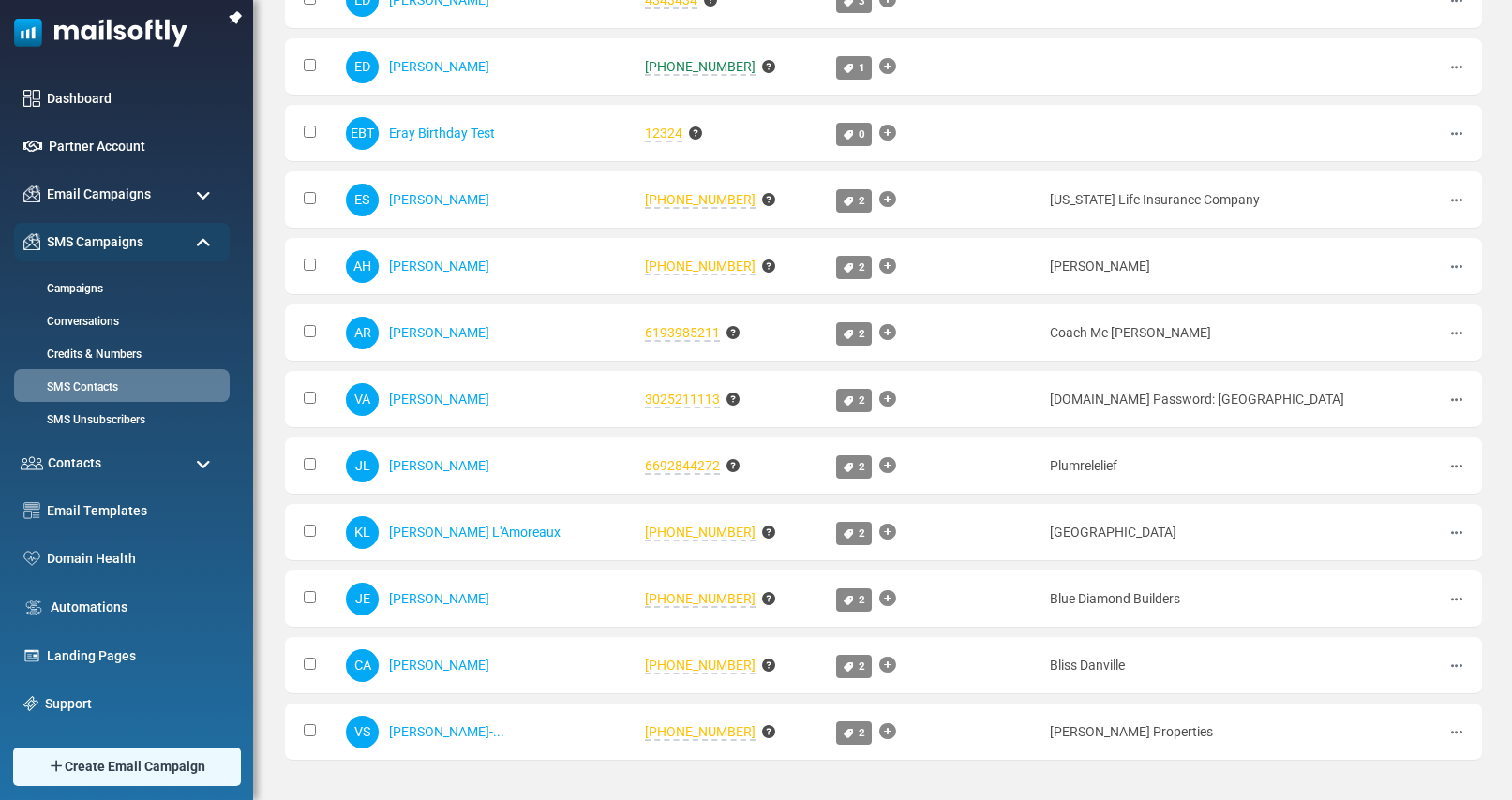
scroll to position [907, 0]
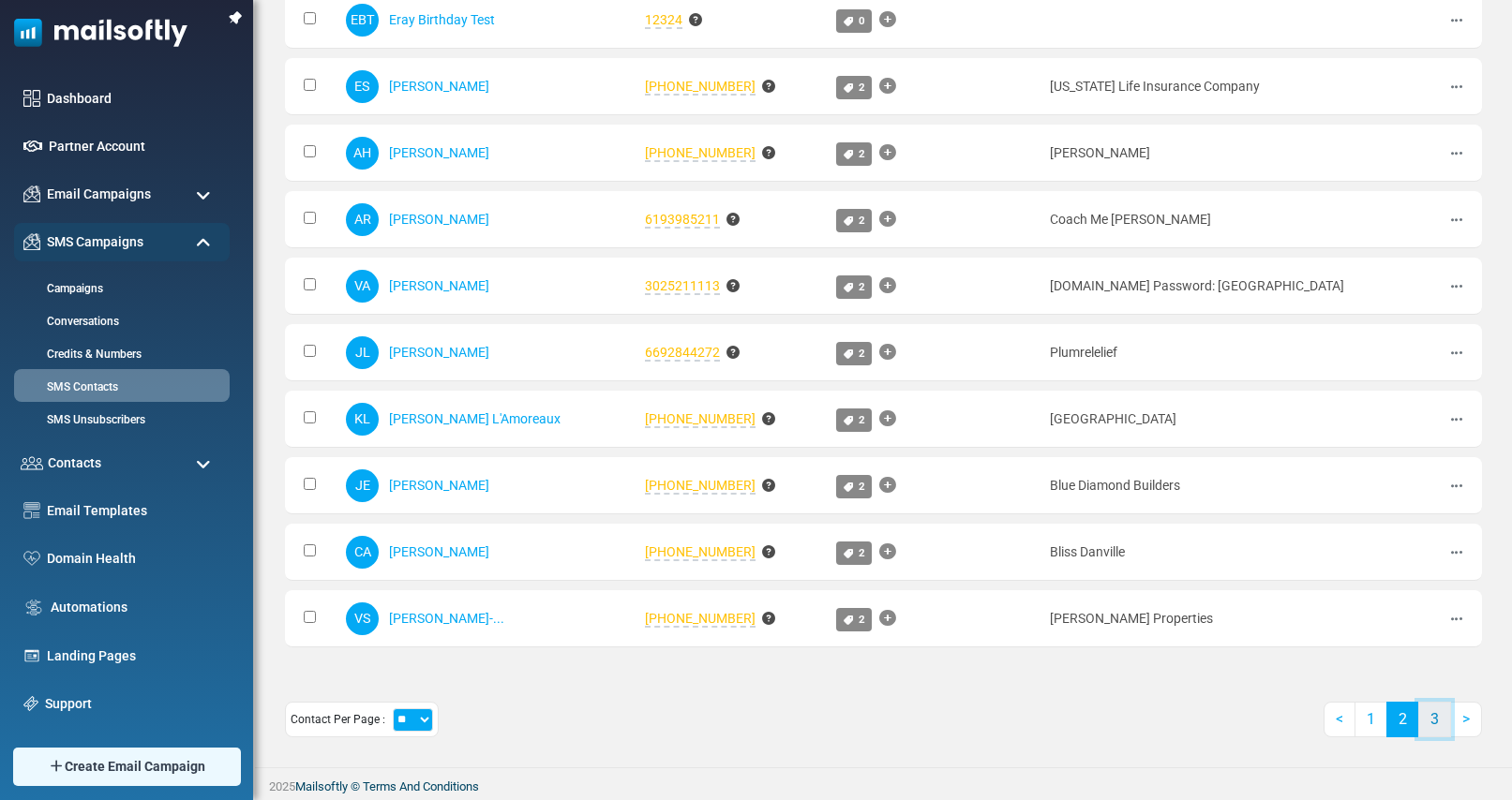
click at [1443, 724] on link "3" at bounding box center [1434, 719] width 32 height 35
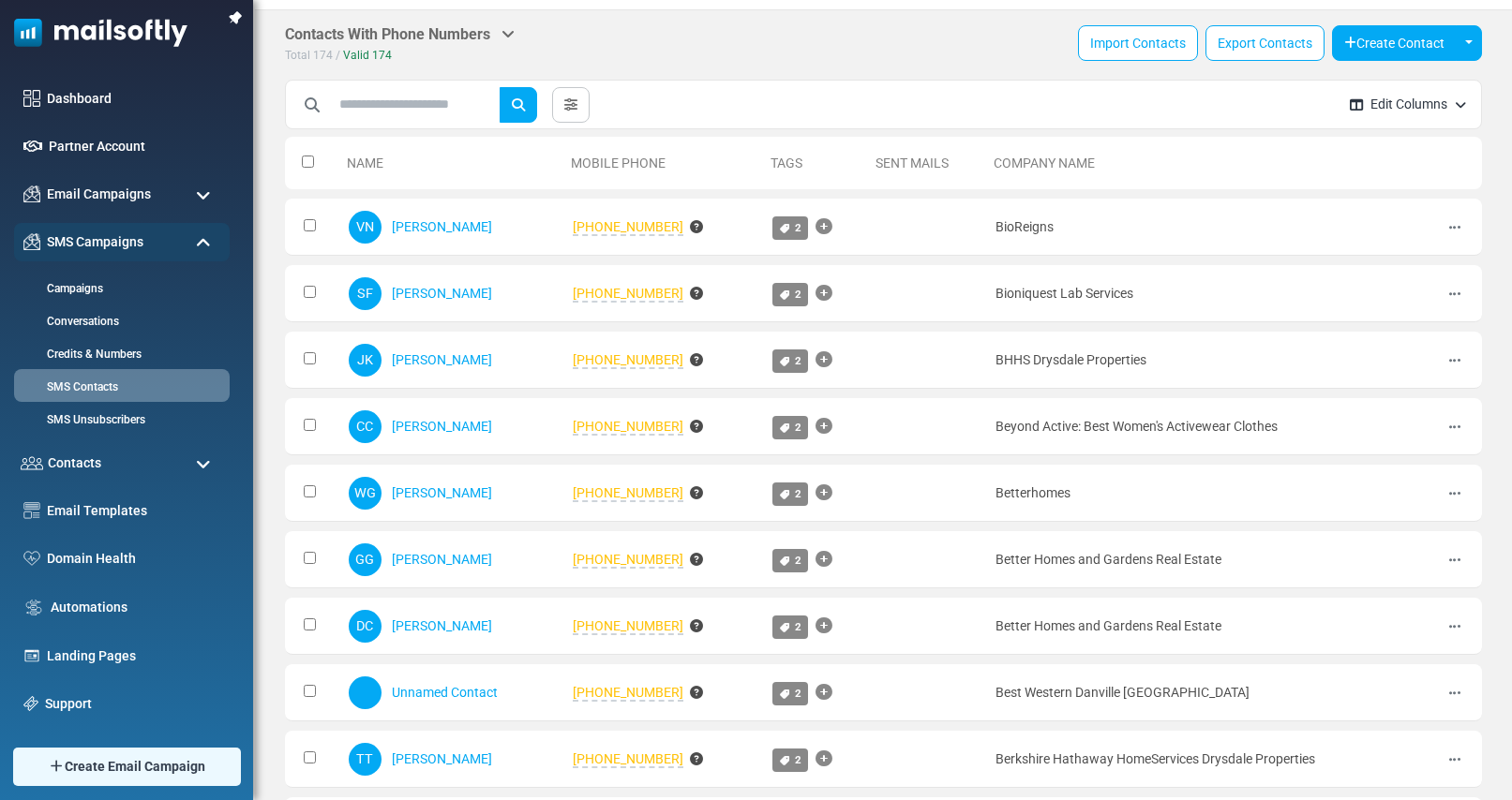
scroll to position [0, 0]
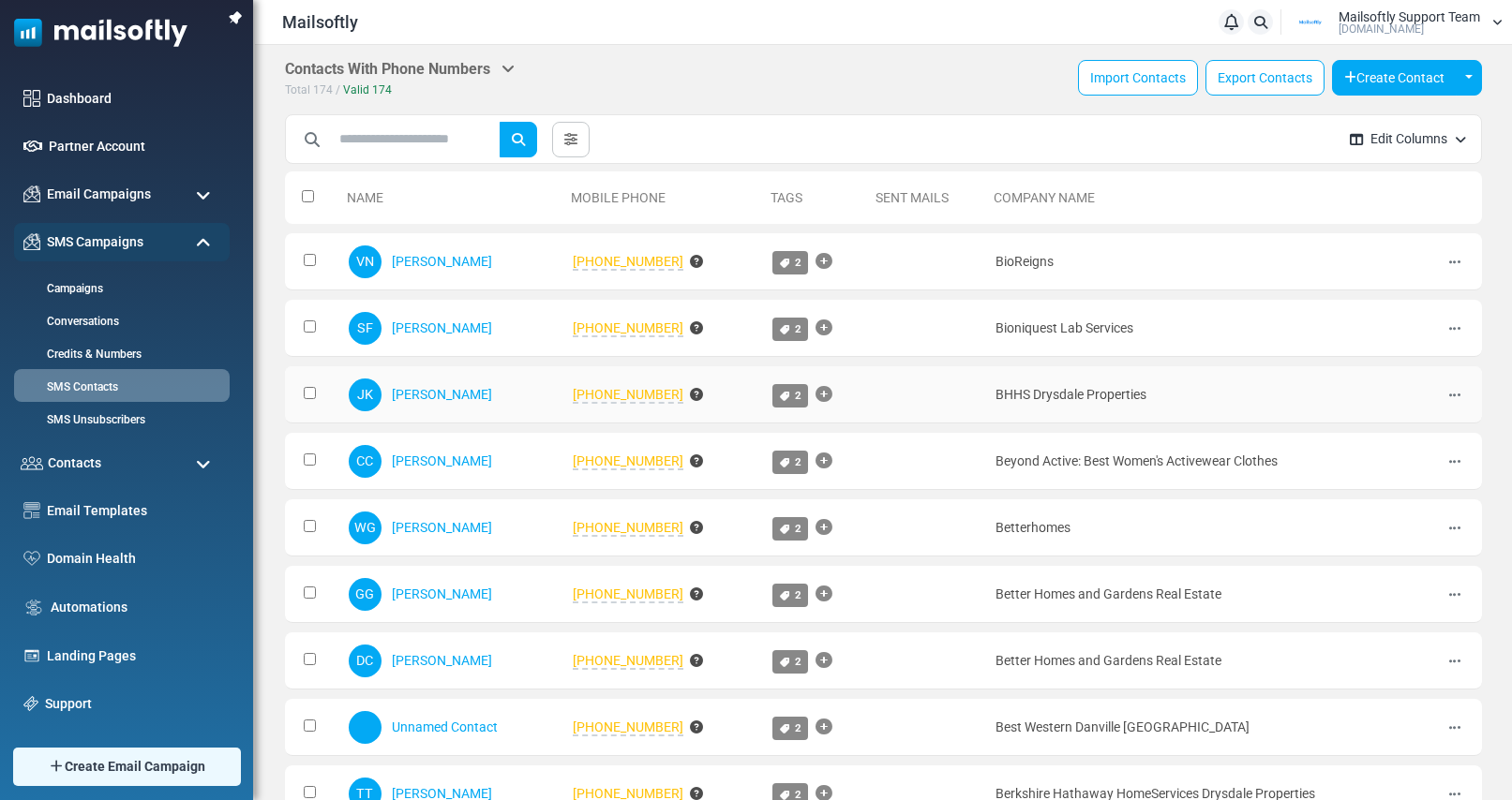
click at [615, 392] on span "925-406-3945" at bounding box center [628, 395] width 110 height 17
click at [690, 394] on icon at bounding box center [696, 394] width 13 height 13
click at [815, 395] on icon at bounding box center [823, 395] width 17 height 1
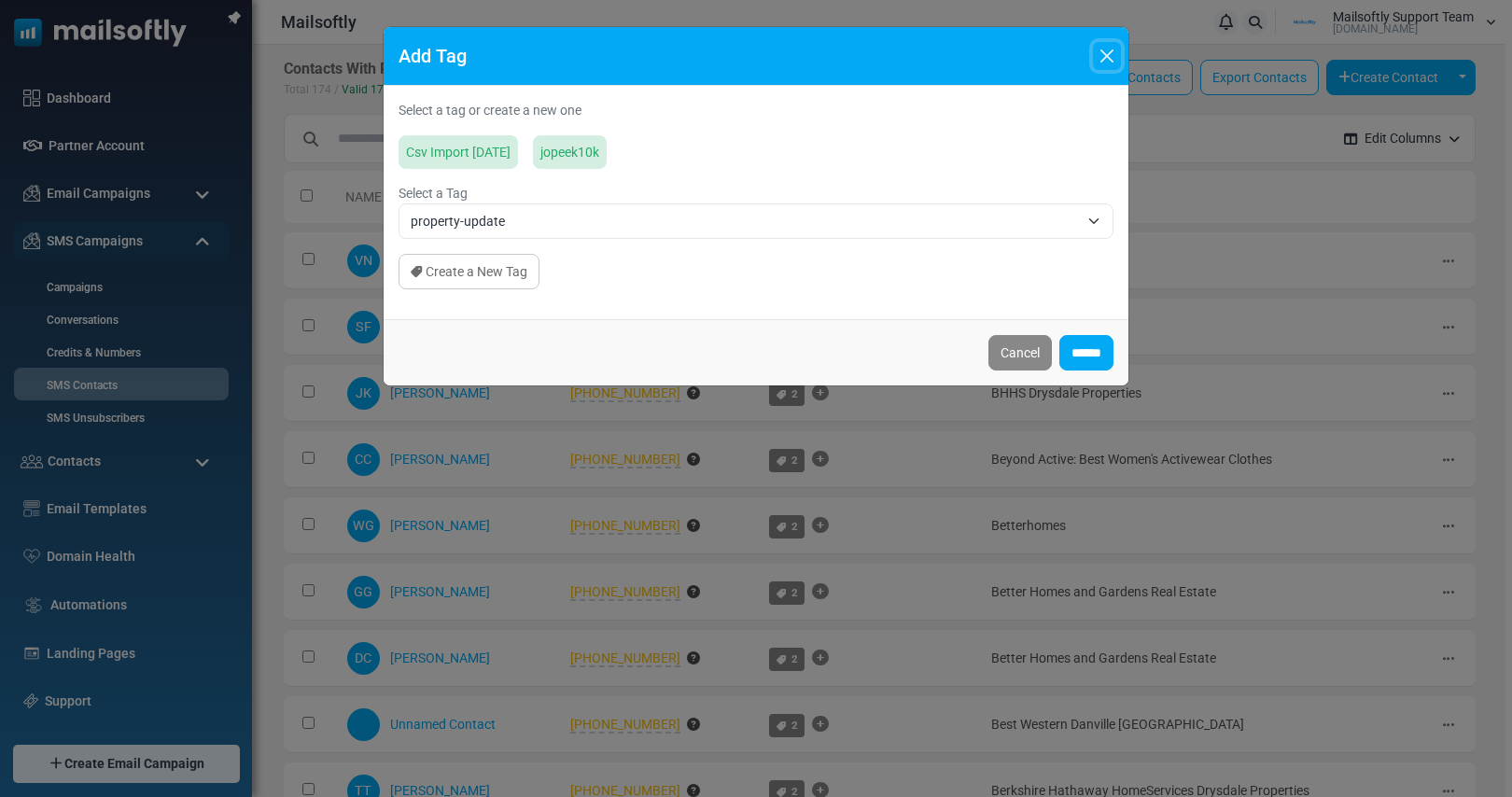
click at [1106, 56] on button "Close" at bounding box center [1106, 56] width 28 height 28
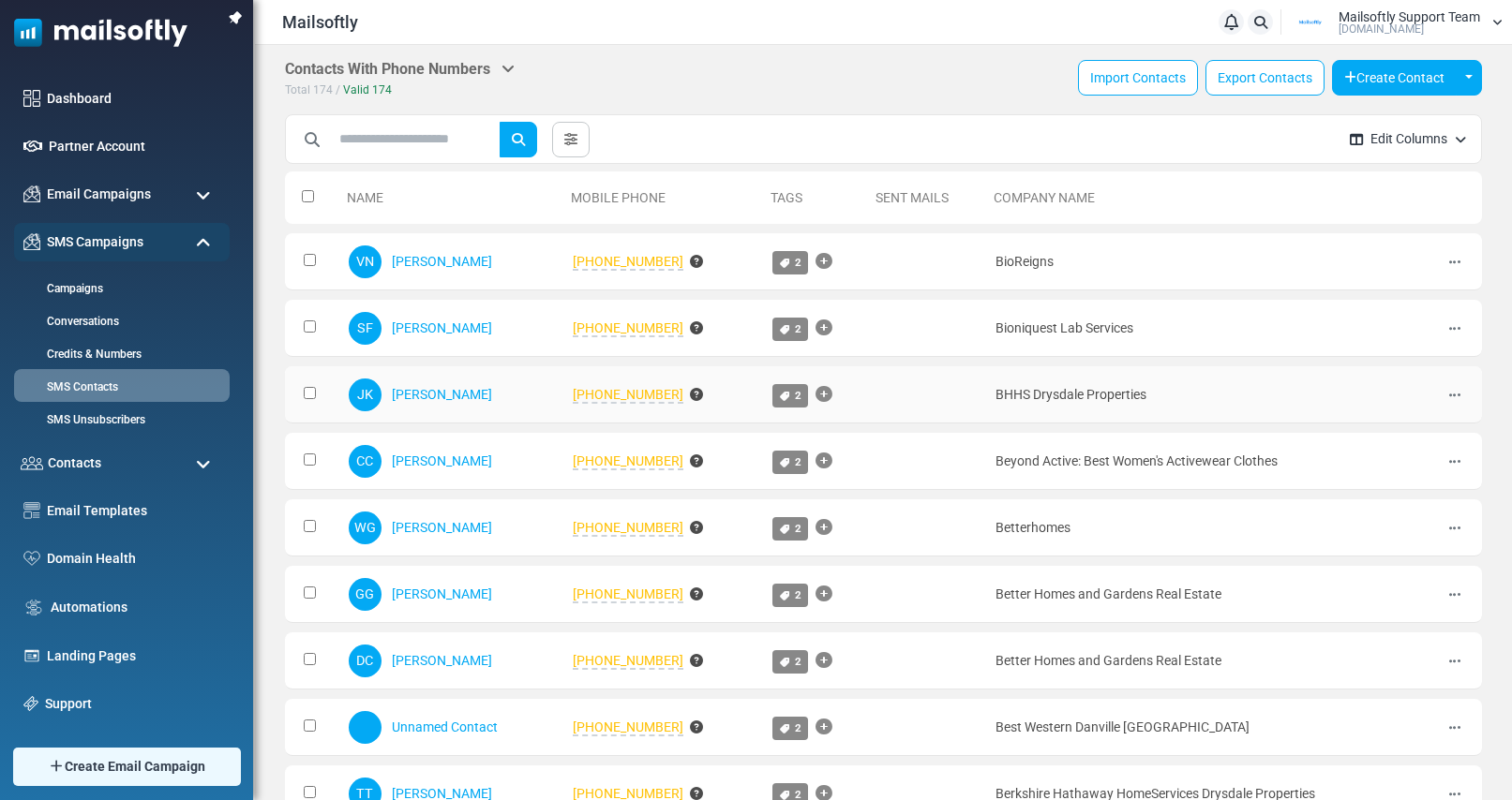
click at [607, 390] on span "925-406-3945" at bounding box center [628, 395] width 110 height 17
click at [625, 265] on span "559-994-1365" at bounding box center [628, 262] width 110 height 17
click at [690, 260] on icon at bounding box center [696, 261] width 13 height 13
click at [690, 263] on icon at bounding box center [696, 261] width 13 height 13
click at [690, 324] on icon at bounding box center [696, 328] width 13 height 13
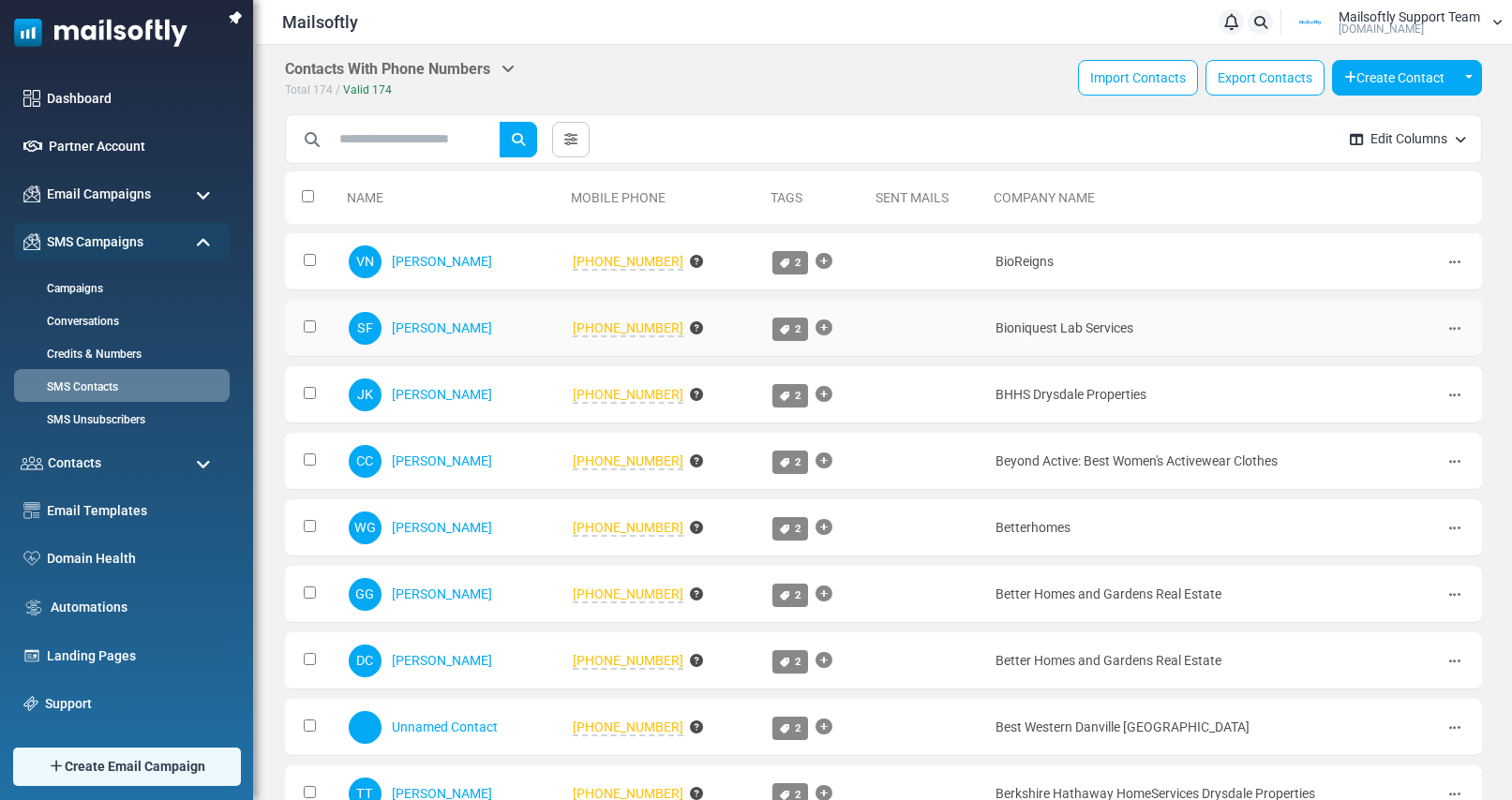
click at [690, 324] on icon at bounding box center [696, 328] width 13 height 13
click at [690, 325] on icon at bounding box center [696, 328] width 13 height 13
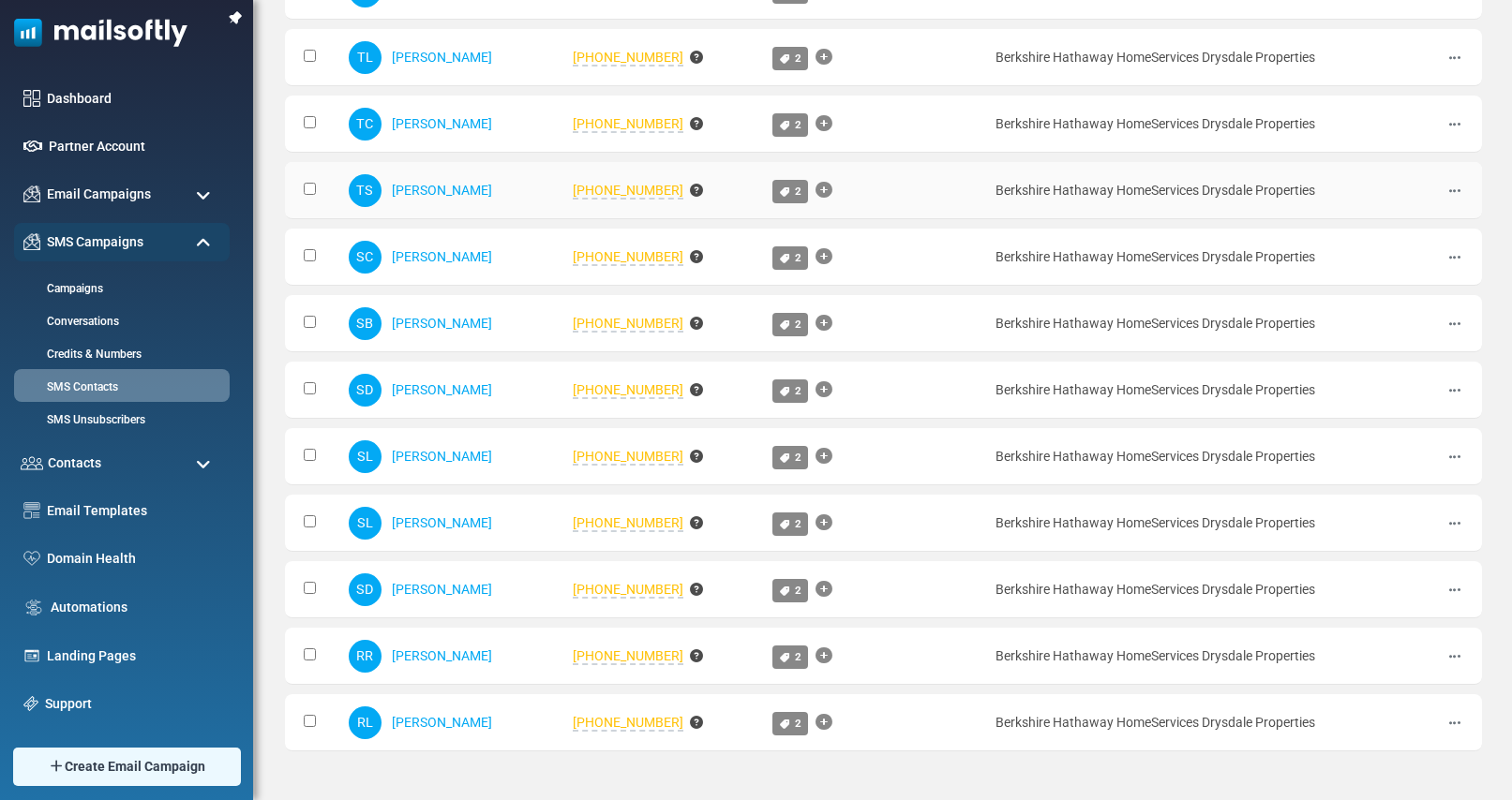
scroll to position [907, 0]
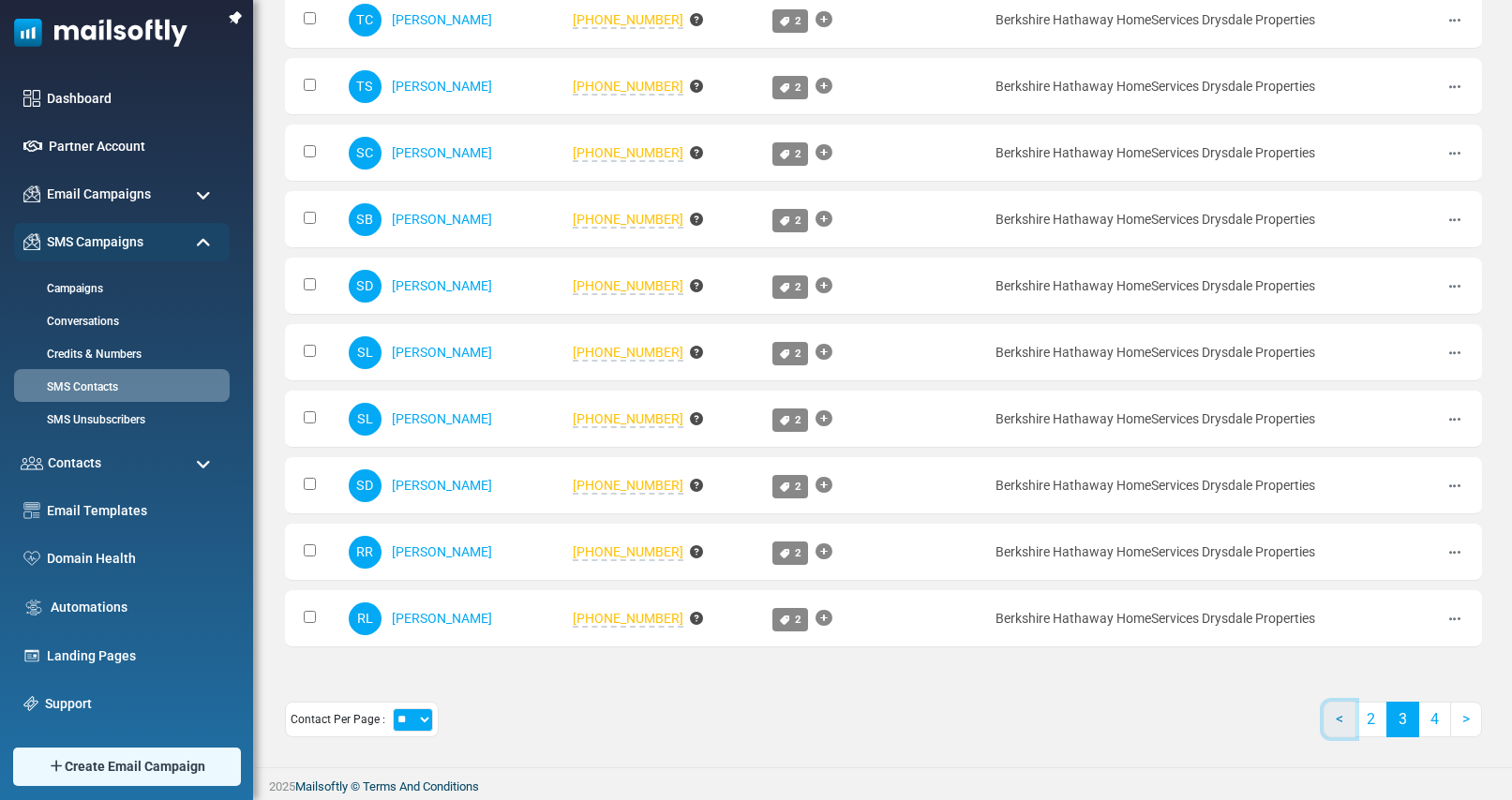
click at [1329, 712] on link "<" at bounding box center [1340, 719] width 32 height 35
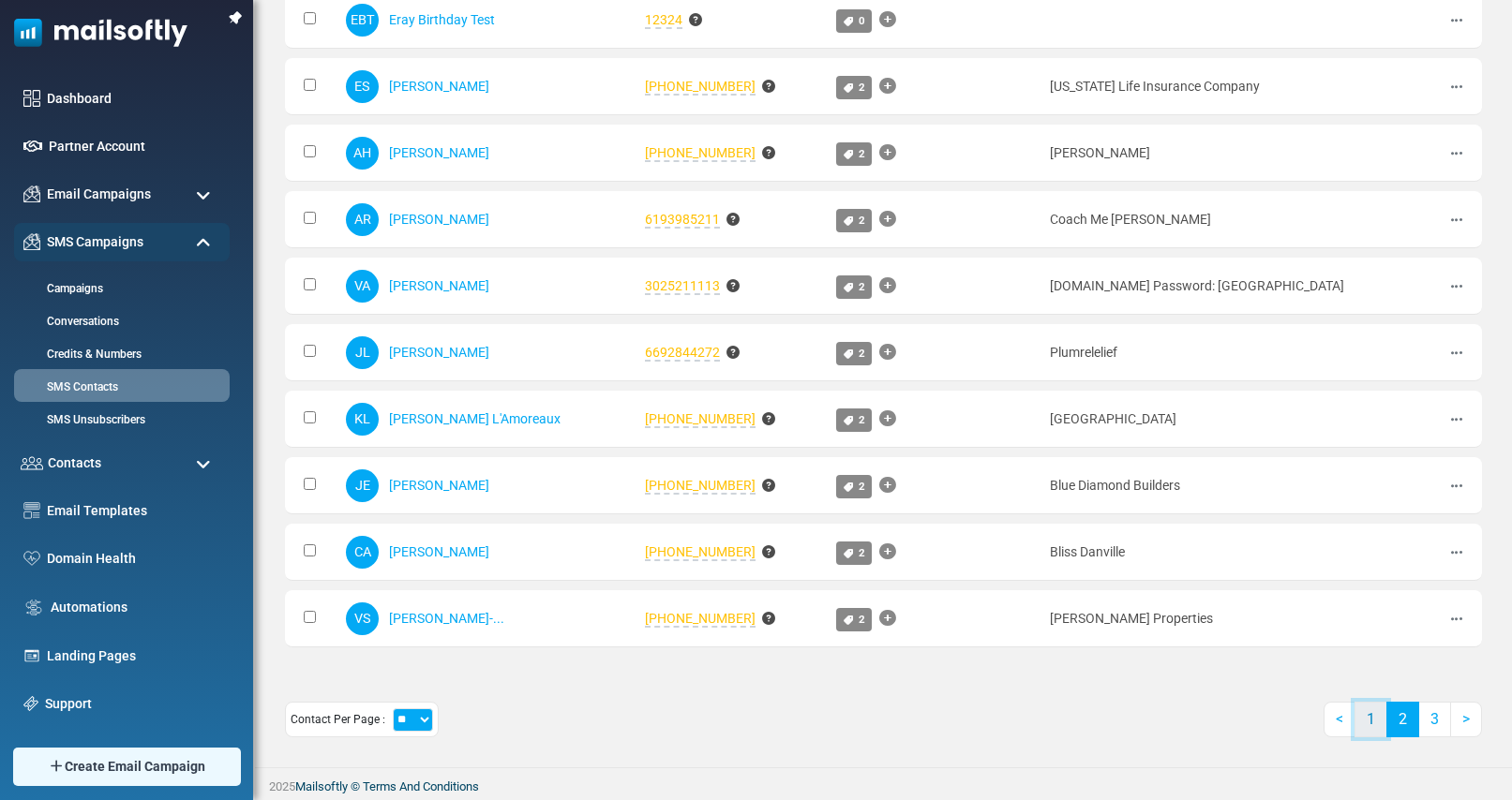
click at [1366, 726] on link "1" at bounding box center [1370, 719] width 32 height 35
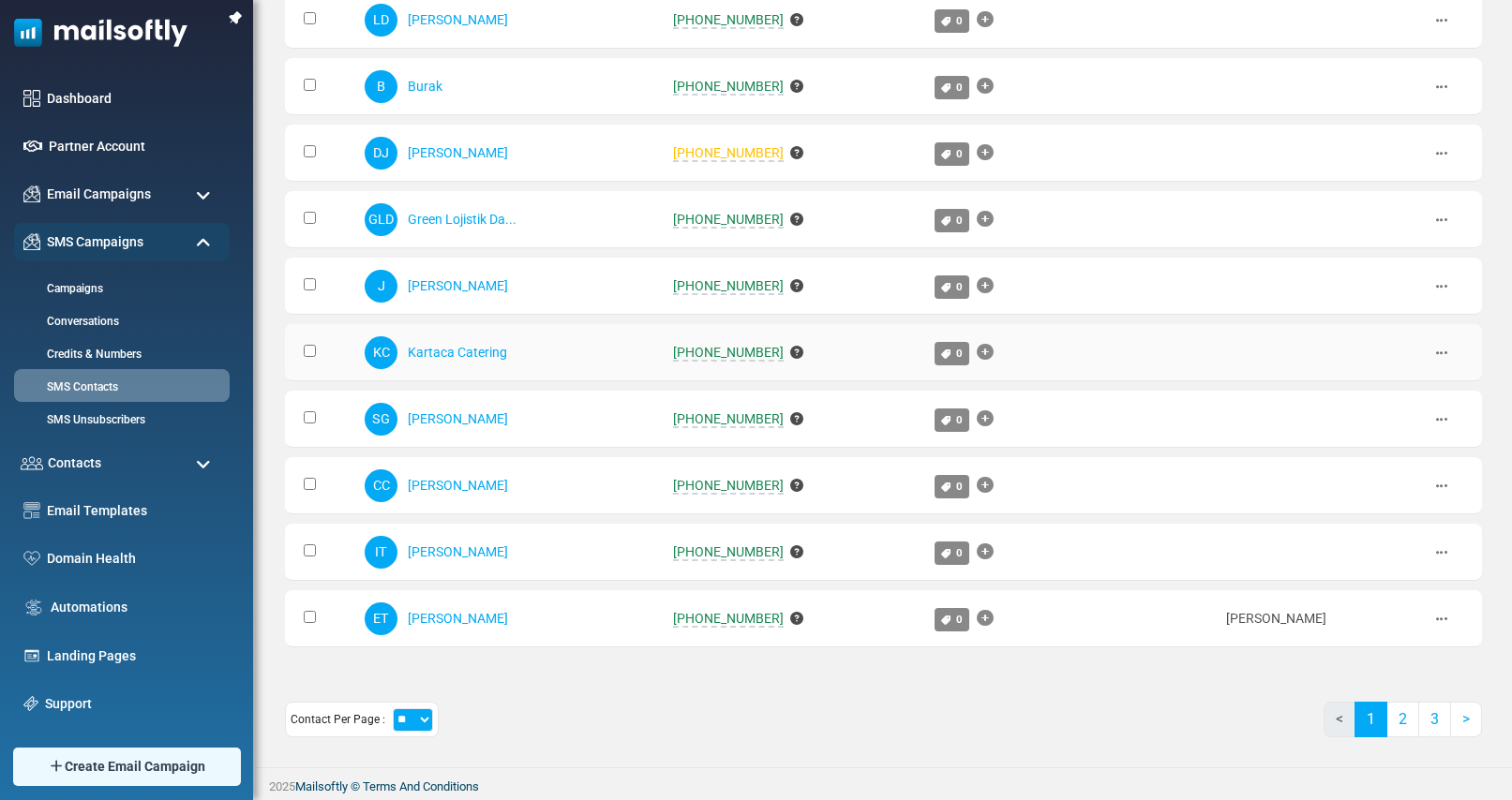
click at [790, 345] on icon at bounding box center [796, 351] width 13 height 13
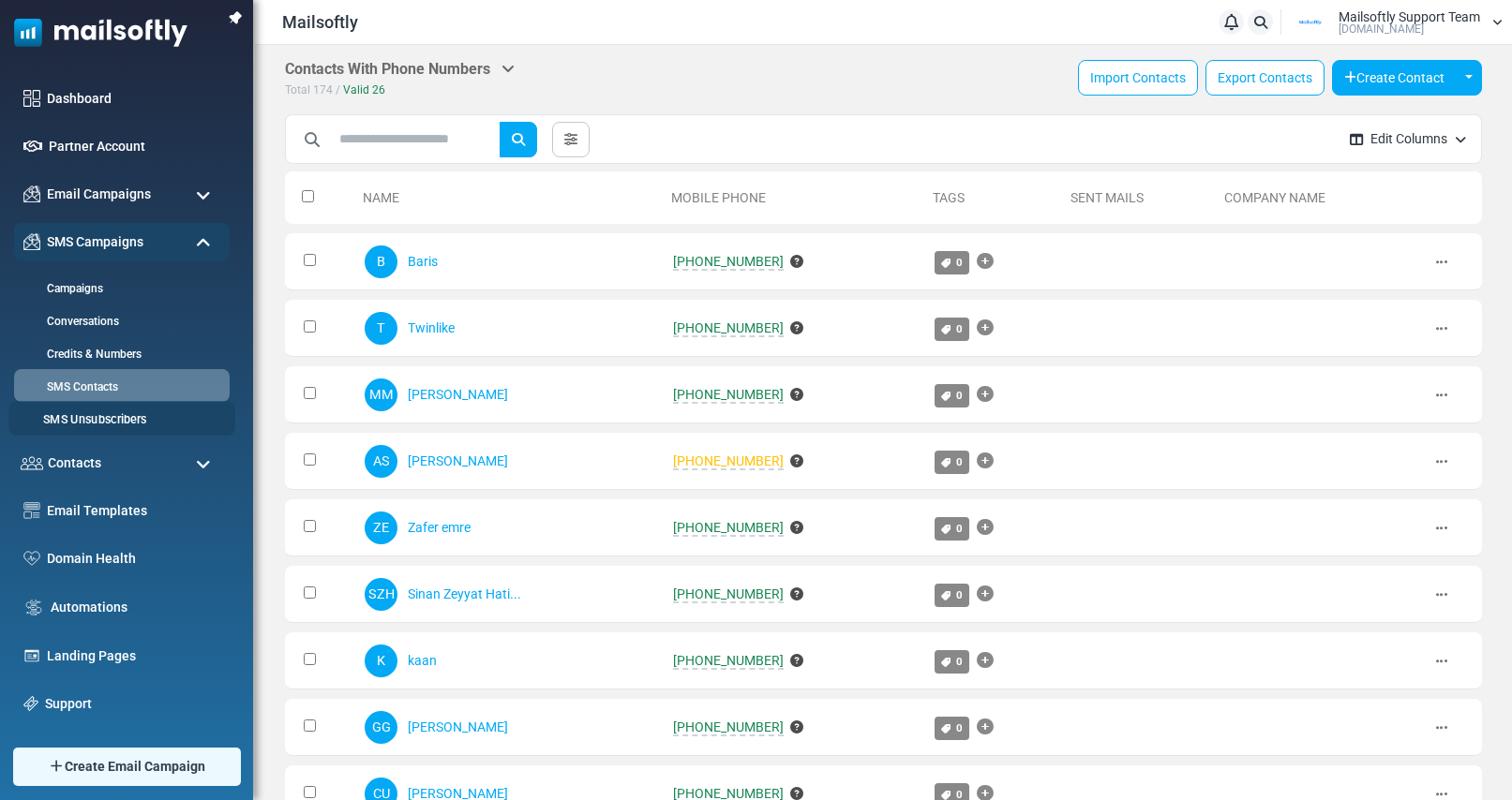
click at [112, 421] on link "SMS Unsubscribers" at bounding box center [119, 420] width 221 height 18
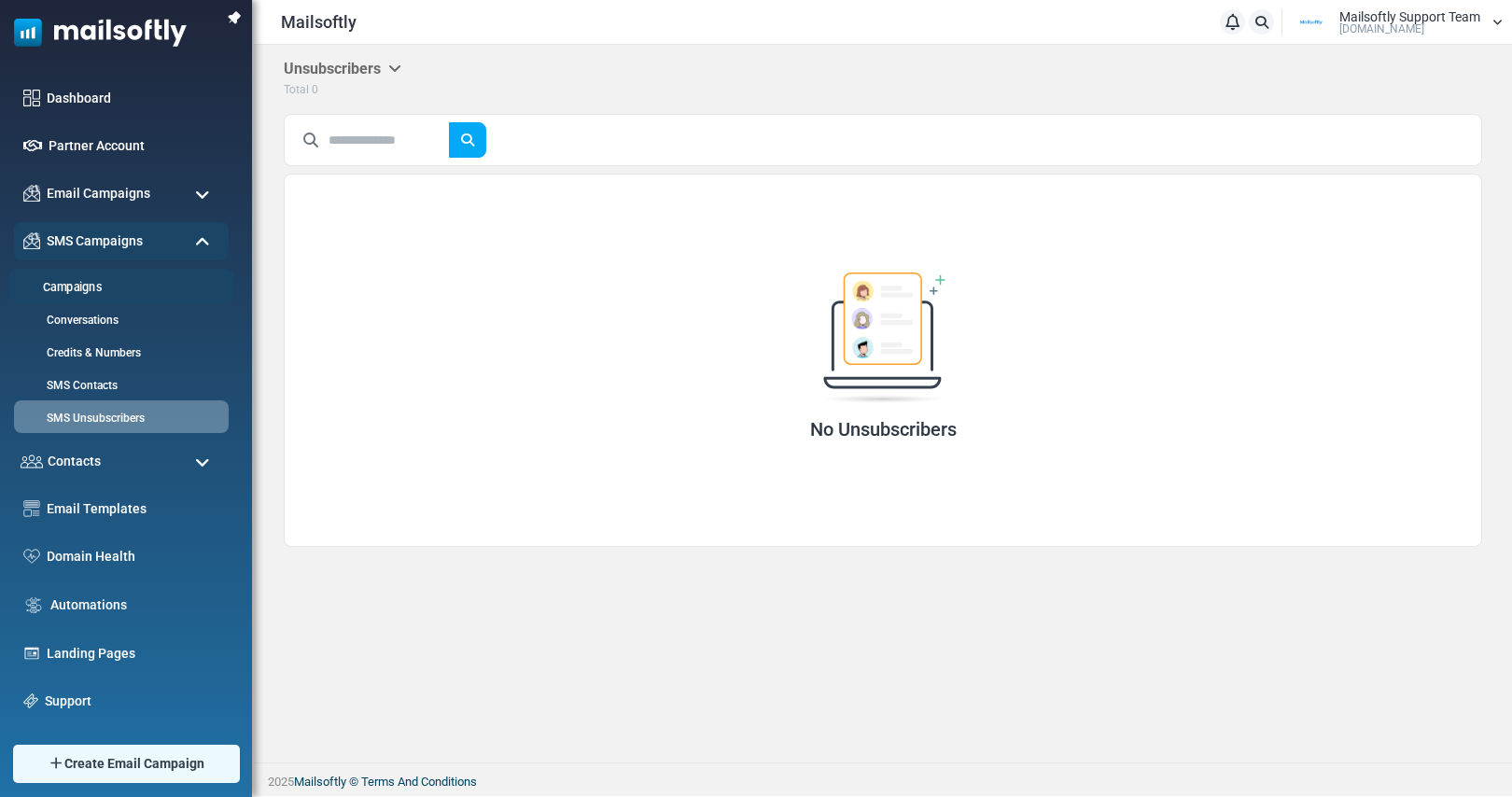
click at [78, 292] on link "Campaigns" at bounding box center [119, 288] width 220 height 18
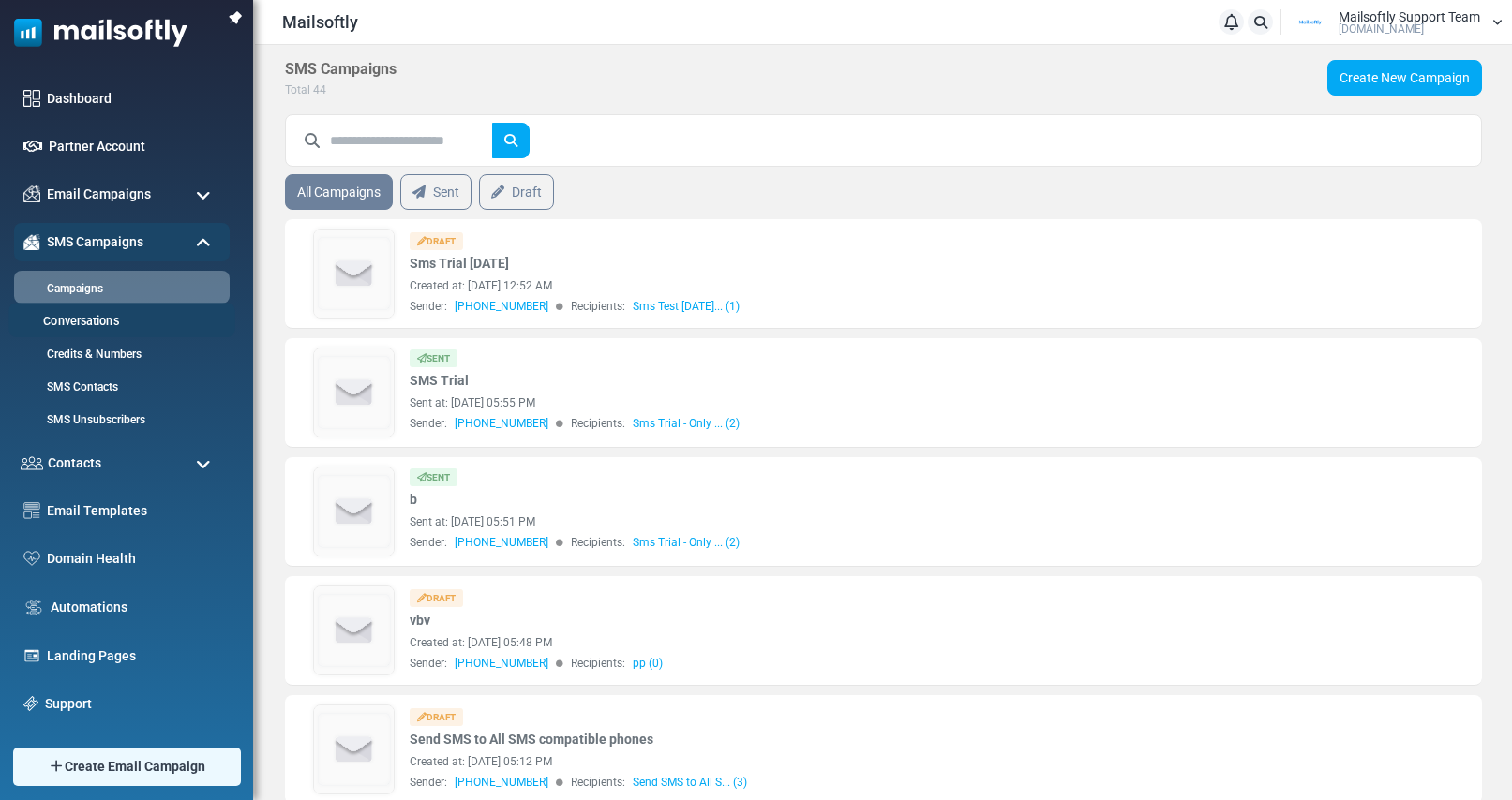
click at [89, 315] on link "Conversations" at bounding box center [119, 322] width 221 height 18
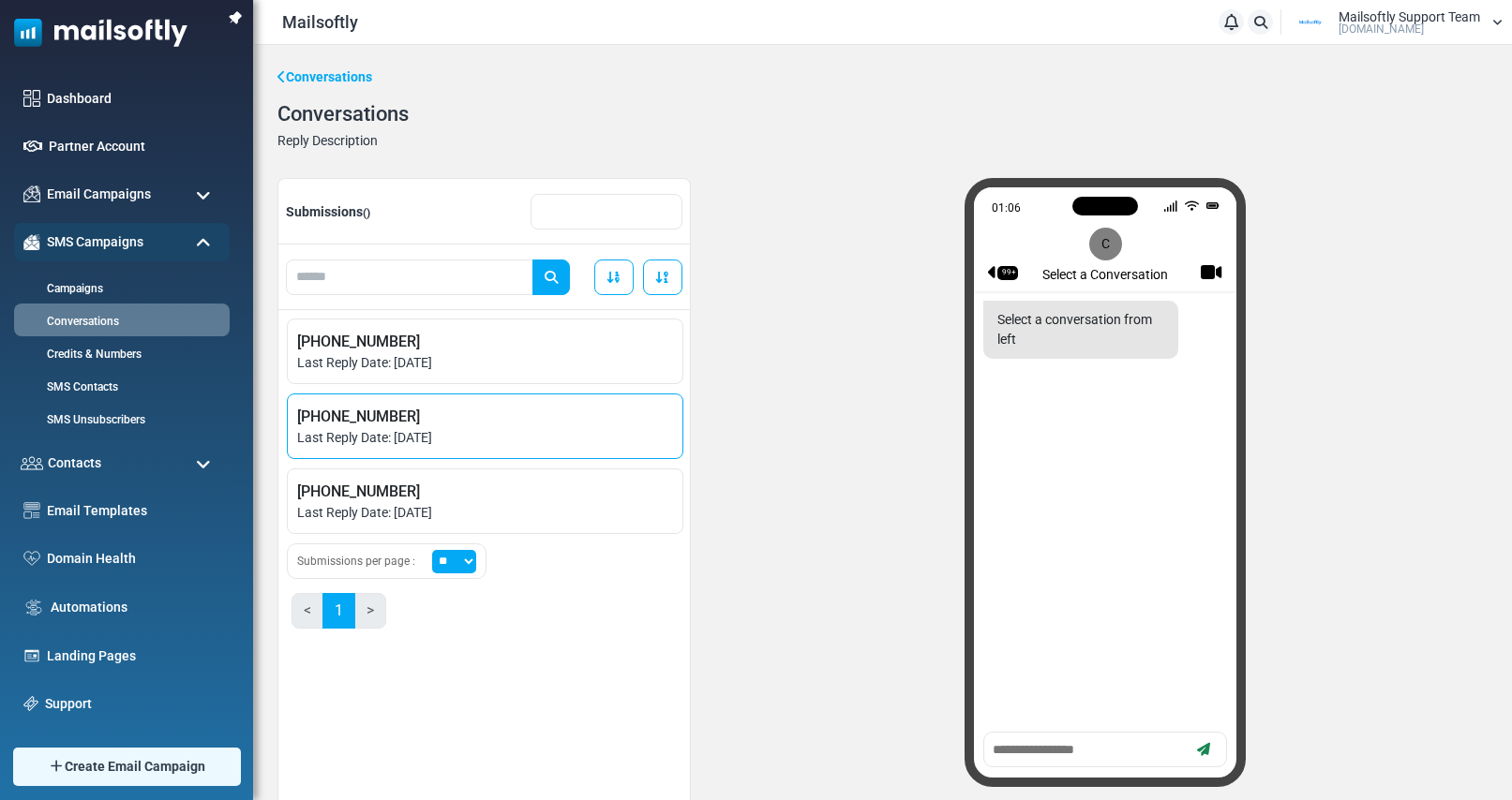
click at [361, 441] on span "Last Reply Date: [DATE]" at bounding box center [485, 438] width 376 height 20
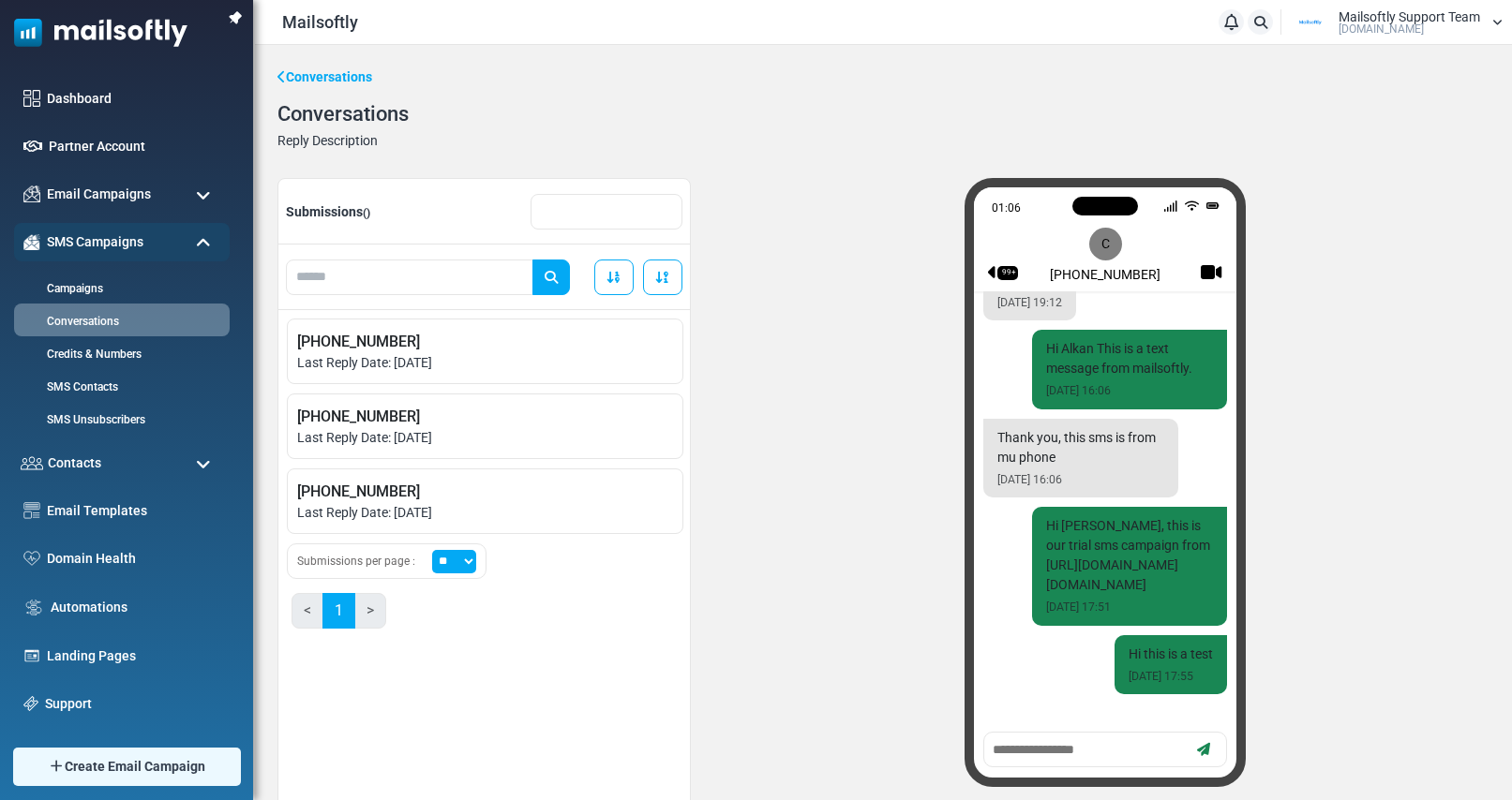
drag, startPoint x: 386, startPoint y: 215, endPoint x: 294, endPoint y: 200, distance: 93.2
click at [294, 200] on div "Submissions ()" at bounding box center [484, 212] width 411 height 66
click at [355, 215] on span "Submissions ()" at bounding box center [328, 212] width 85 height 15
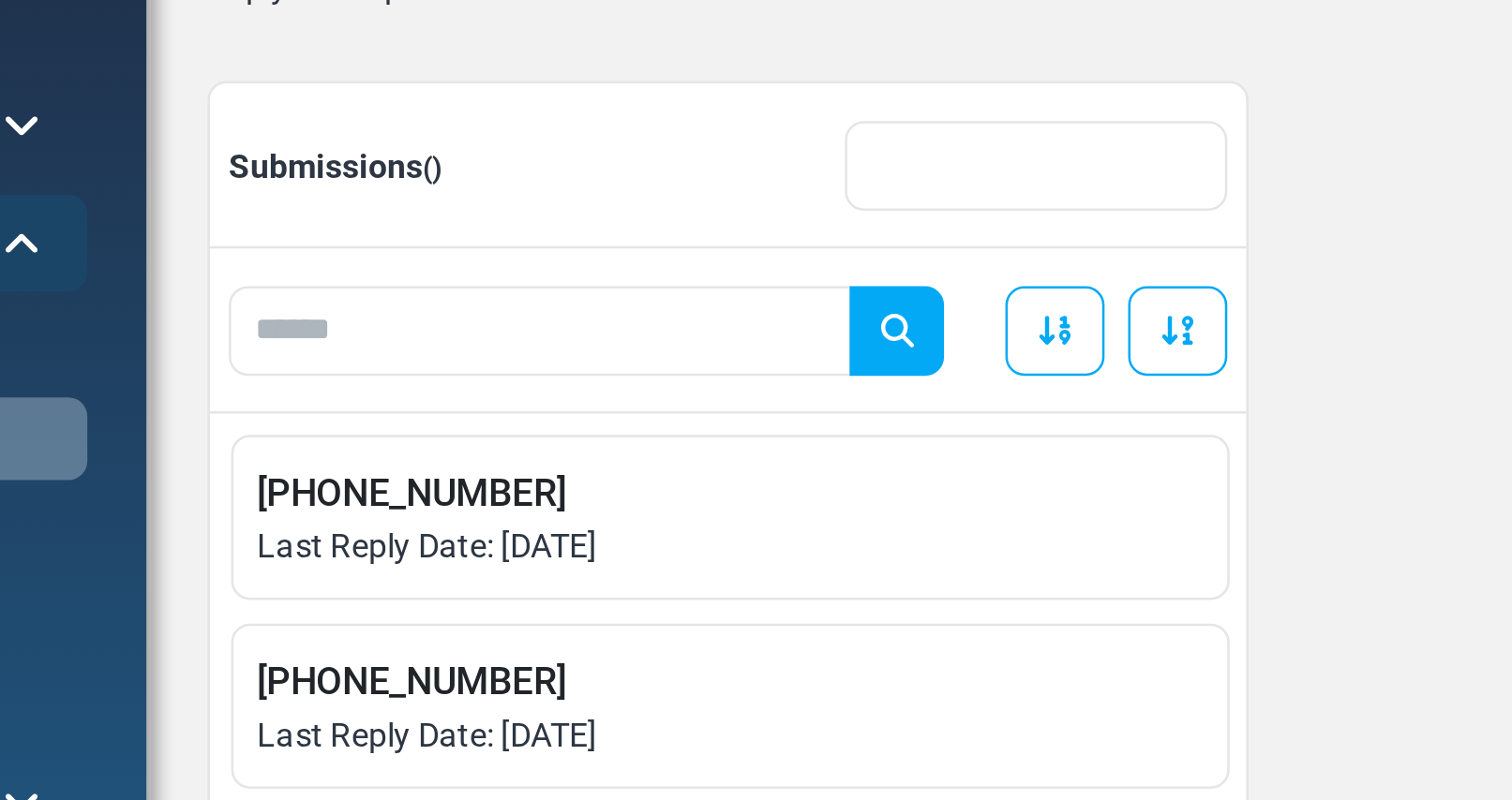
drag, startPoint x: 365, startPoint y: 214, endPoint x: 377, endPoint y: 216, distance: 12.2
click at [377, 216] on div "Submissions ()" at bounding box center [484, 212] width 411 height 66
click at [374, 218] on div "Submissions ()" at bounding box center [484, 212] width 411 height 66
drag, startPoint x: 376, startPoint y: 212, endPoint x: 282, endPoint y: 210, distance: 94.0
click at [282, 210] on div "Submissions ()" at bounding box center [484, 212] width 411 height 66
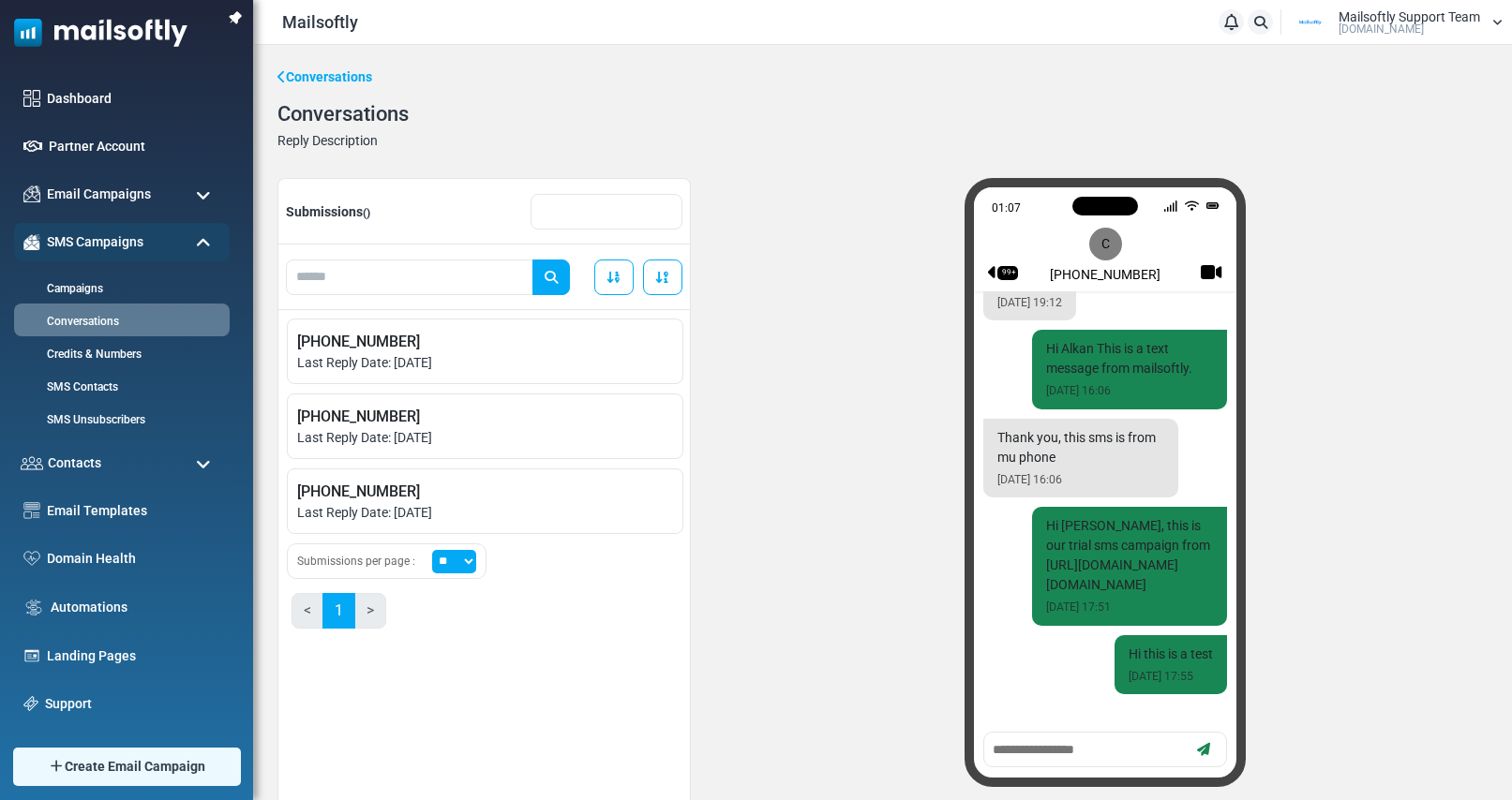
click at [601, 213] on input "text" at bounding box center [606, 212] width 152 height 35
click at [533, 260] on button "submit" at bounding box center [551, 277] width 37 height 35
type input "*"
click at [365, 281] on input "text" at bounding box center [409, 277] width 247 height 35
type input "****"
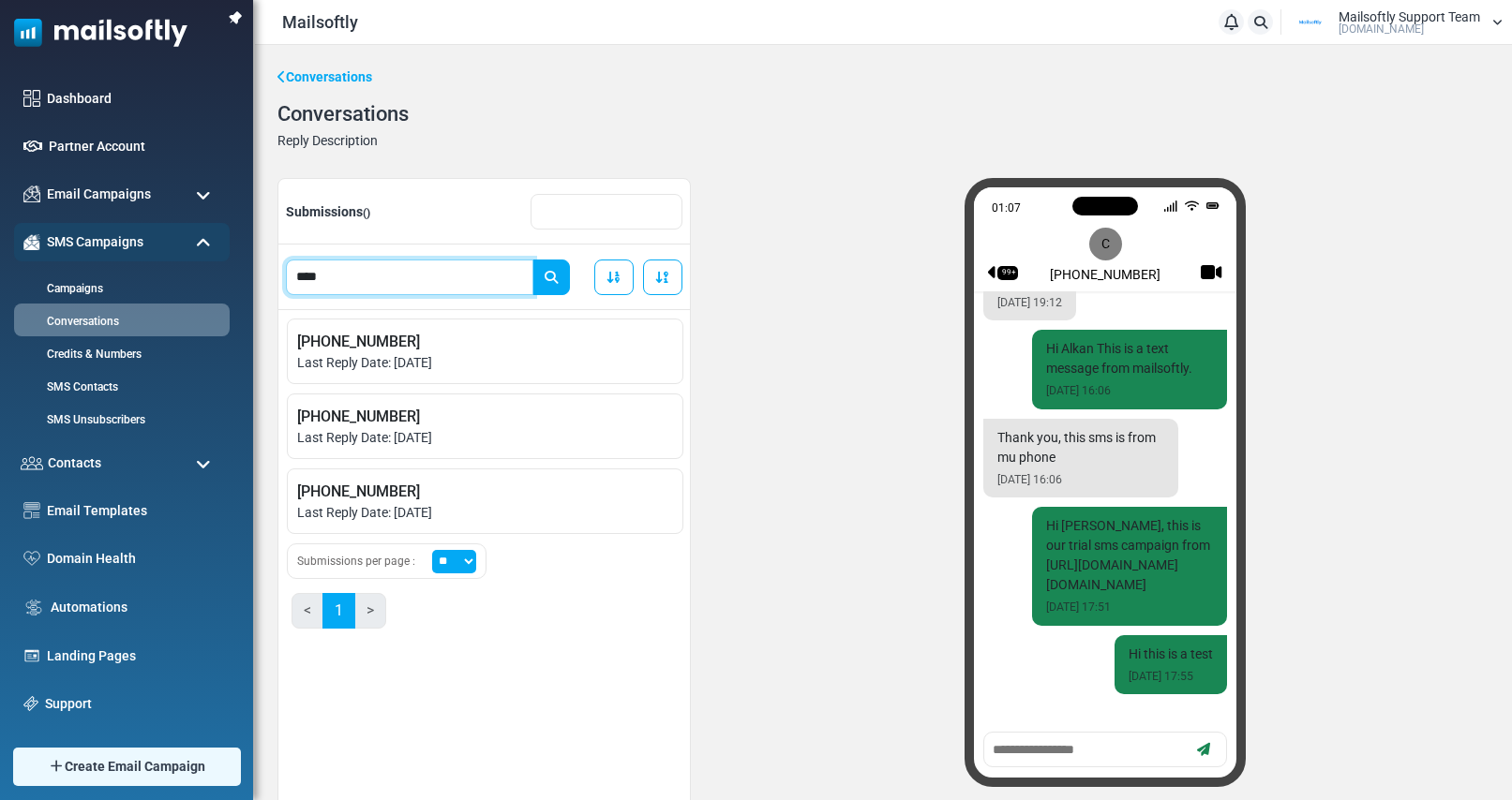
click at [533, 260] on button "submit" at bounding box center [551, 277] width 37 height 35
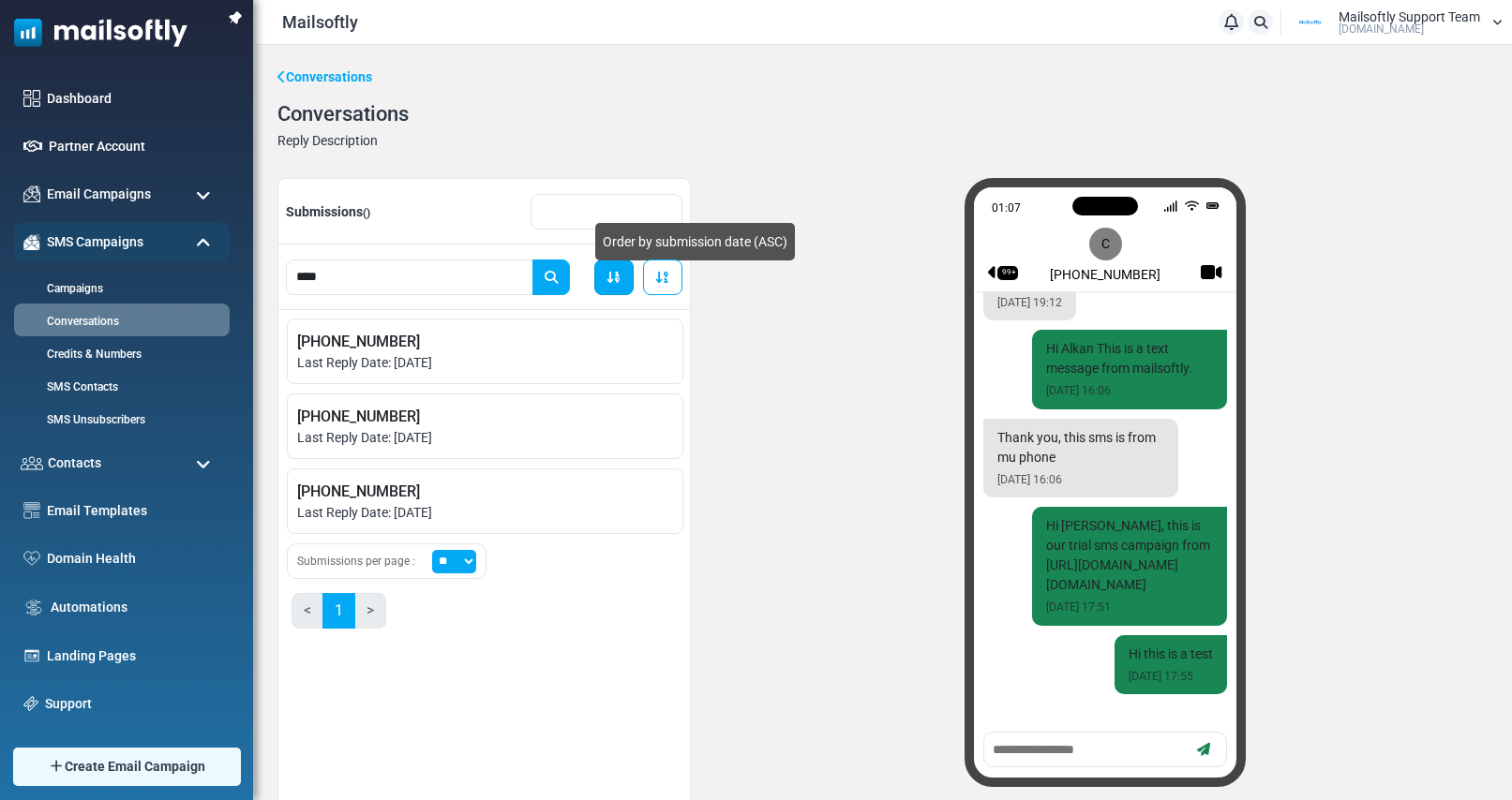
click at [622, 281] on link "Order by submission date (ASC)" at bounding box center [614, 277] width 39 height 35
click at [671, 281] on link "Order by submission date (DESC)" at bounding box center [662, 277] width 39 height 35
click at [665, 284] on link "Order by submission date (DESC)" at bounding box center [662, 277] width 39 height 35
click at [614, 285] on link "Order by submission date (ASC)" at bounding box center [614, 277] width 39 height 35
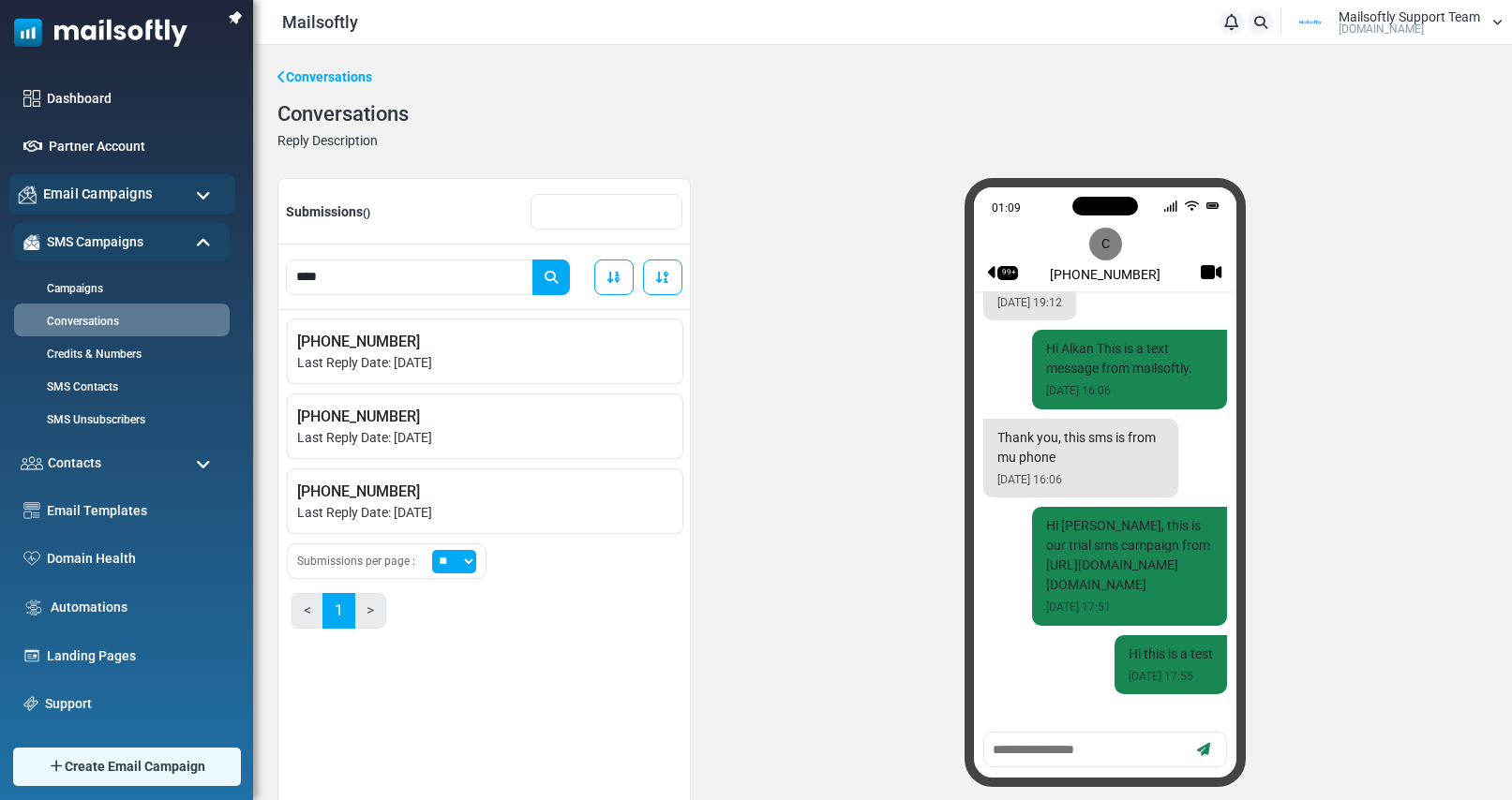
click at [186, 189] on div "Email Campaigns" at bounding box center [122, 194] width 226 height 40
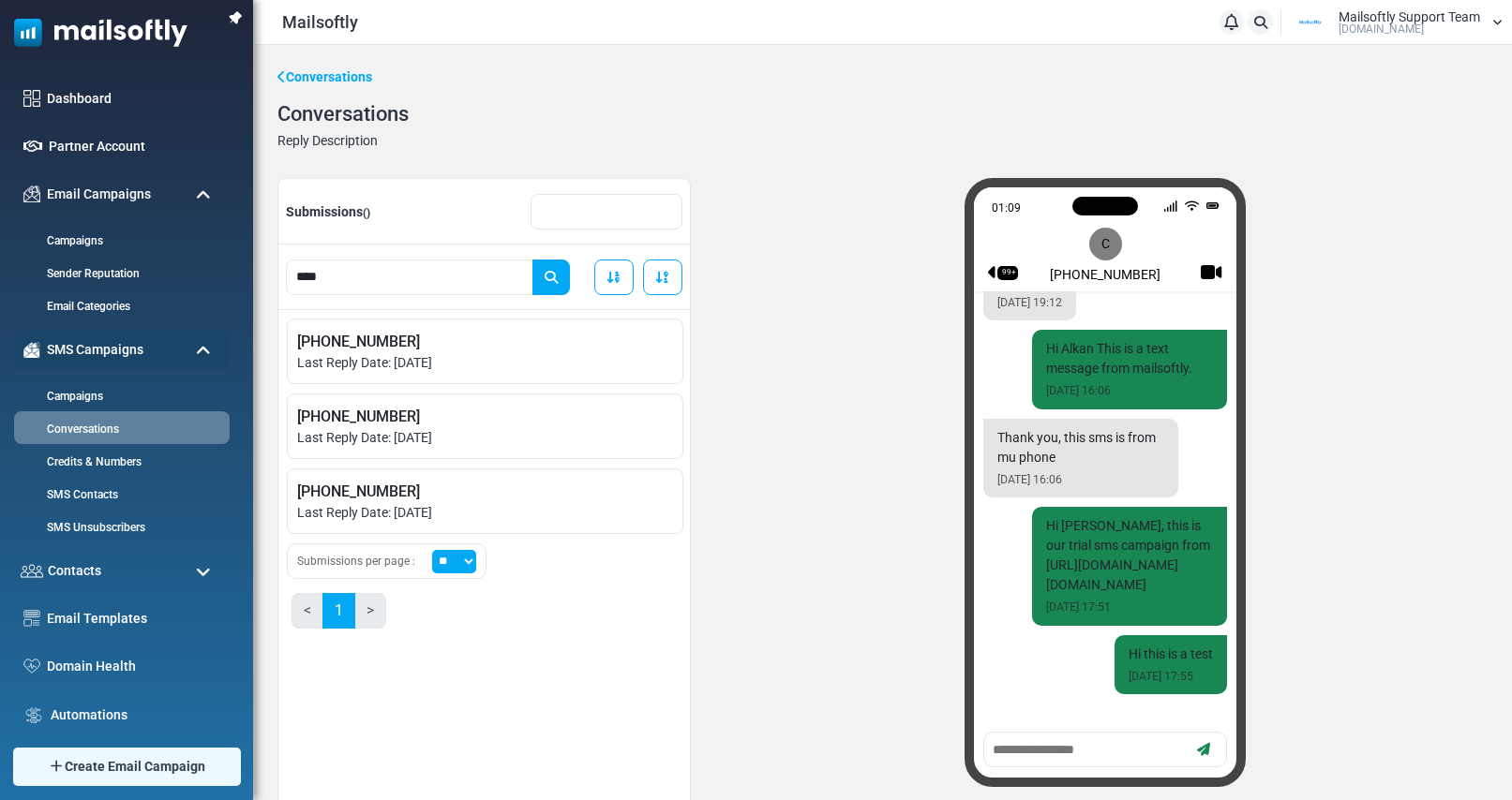
click at [200, 196] on span at bounding box center [203, 195] width 15 height 17
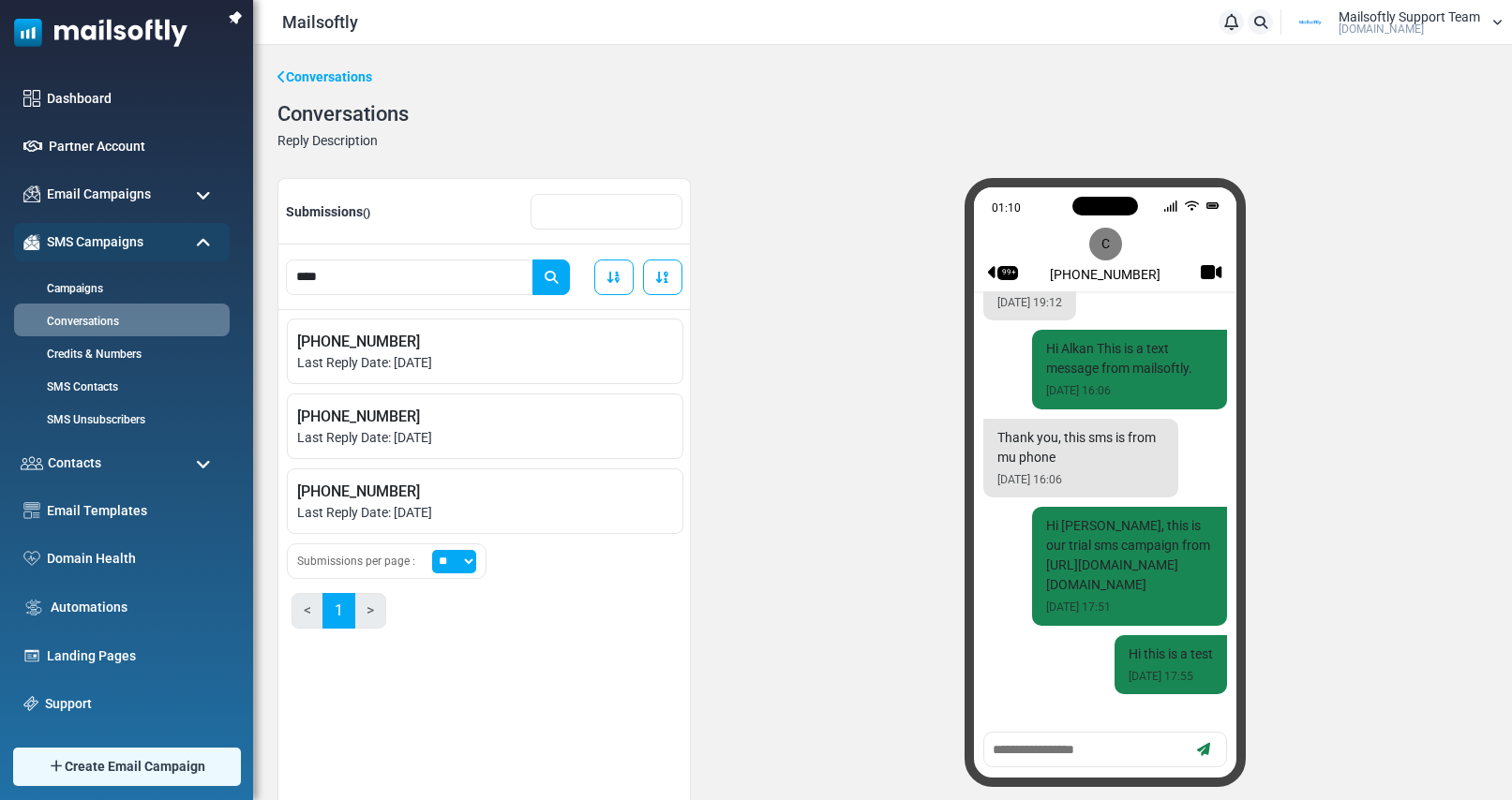
click at [201, 203] on span at bounding box center [203, 195] width 15 height 17
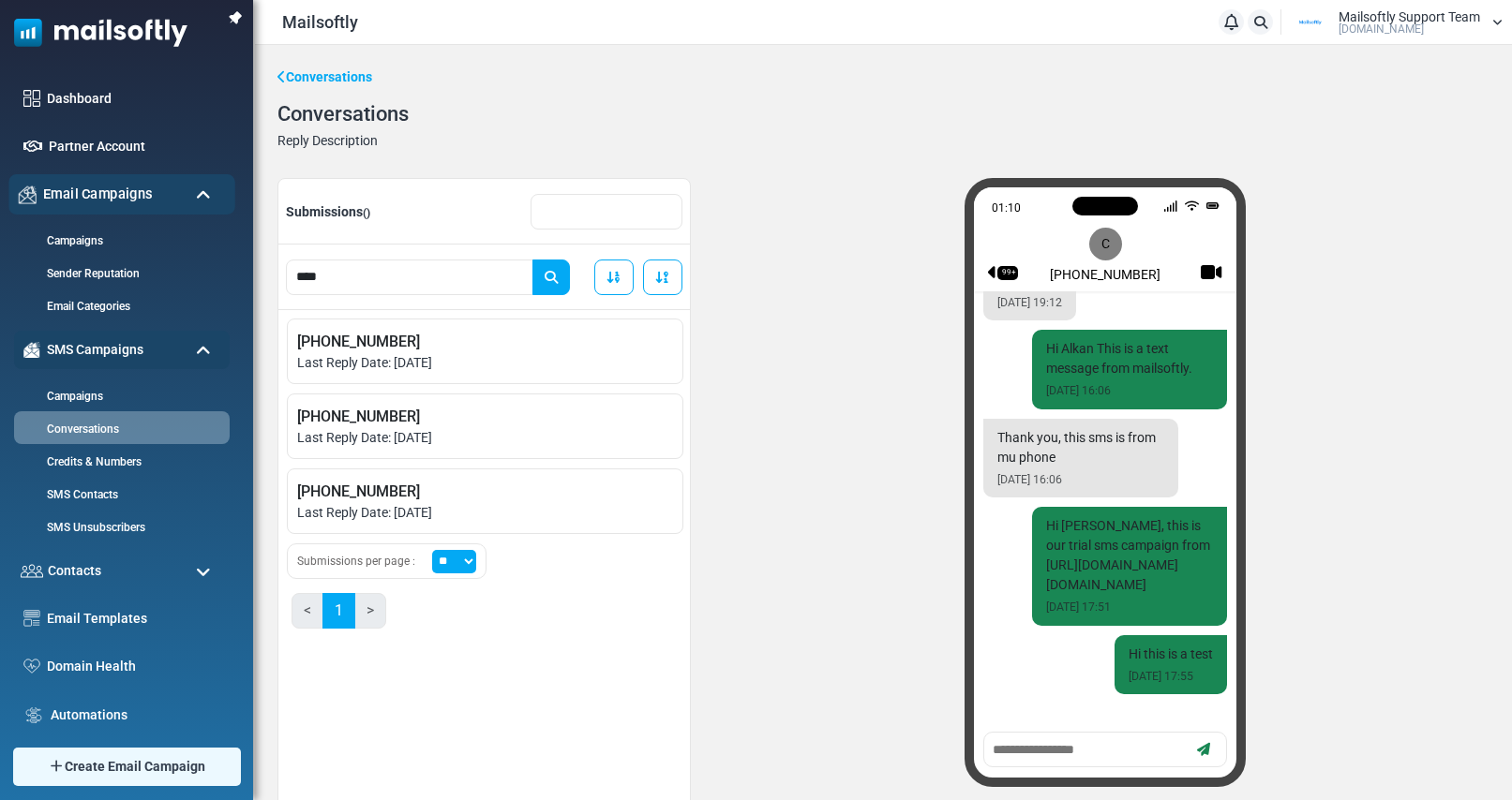
click at [193, 192] on div "Email Campaigns" at bounding box center [122, 194] width 226 height 40
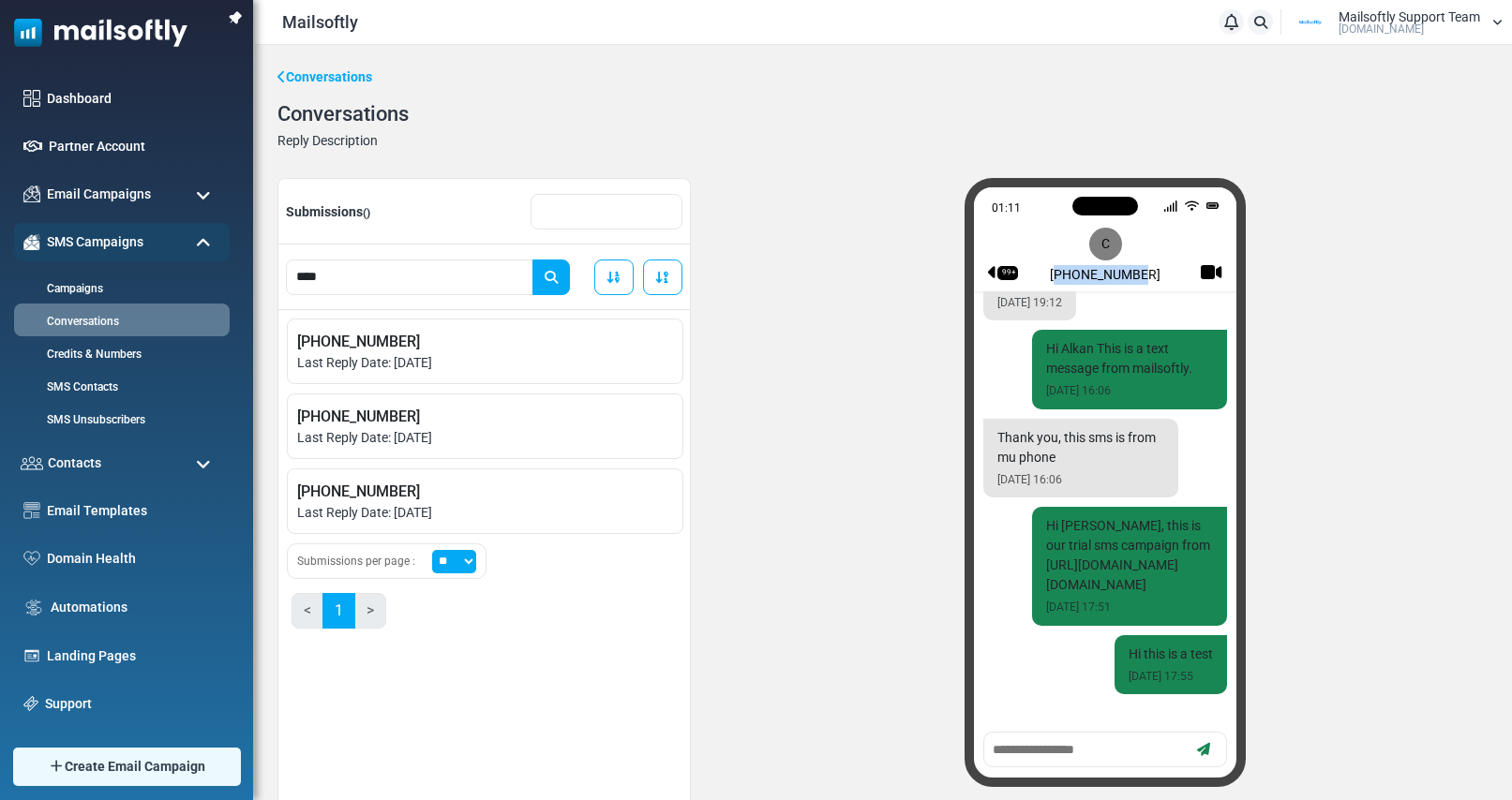
drag, startPoint x: 1066, startPoint y: 275, endPoint x: 1163, endPoint y: 273, distance: 97.0
click at [1163, 273] on div "99+ C +16505578851" at bounding box center [1105, 246] width 234 height 70
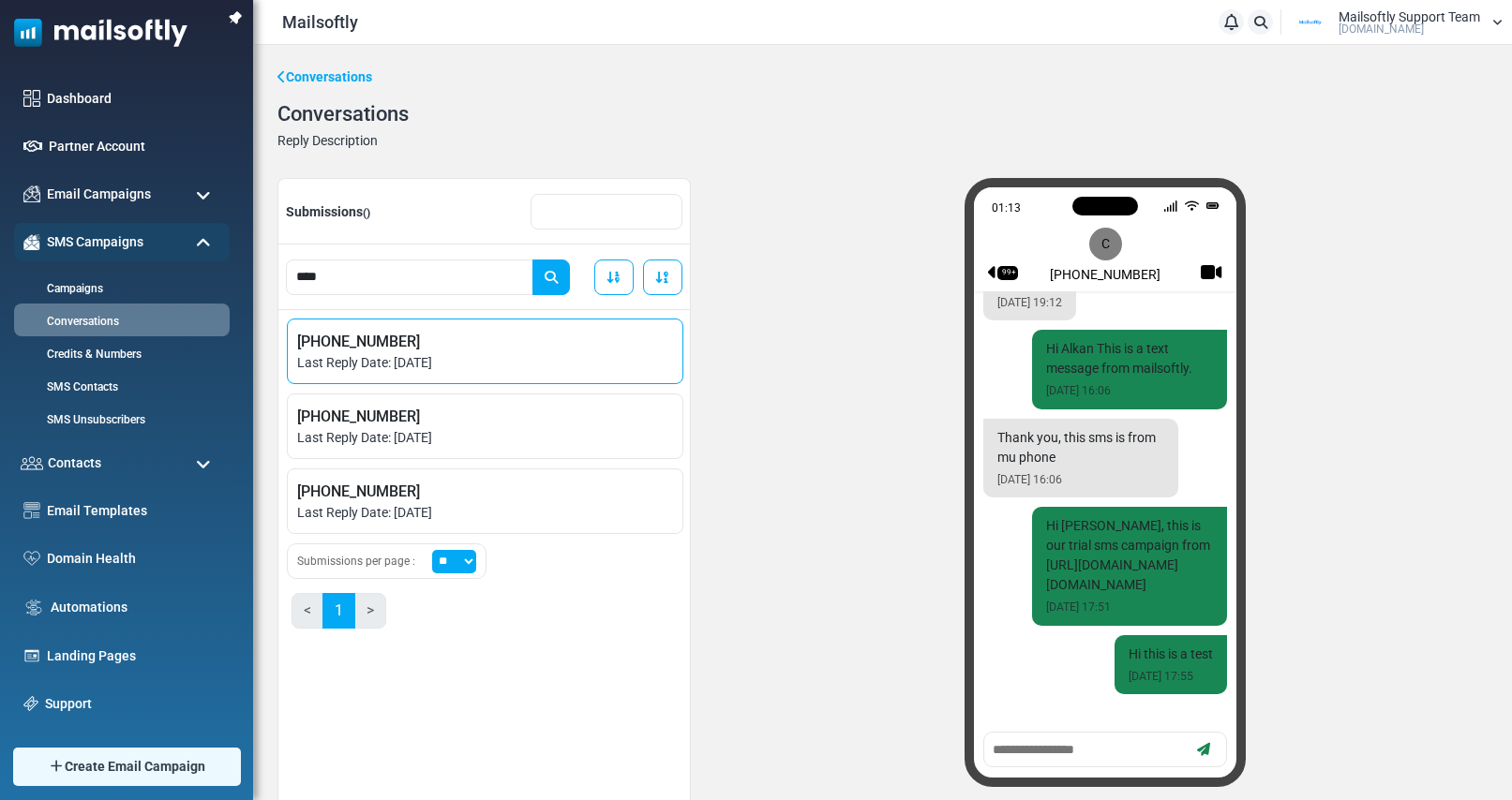
click at [424, 364] on span "Last Reply Date: August 28, 2025" at bounding box center [485, 363] width 376 height 20
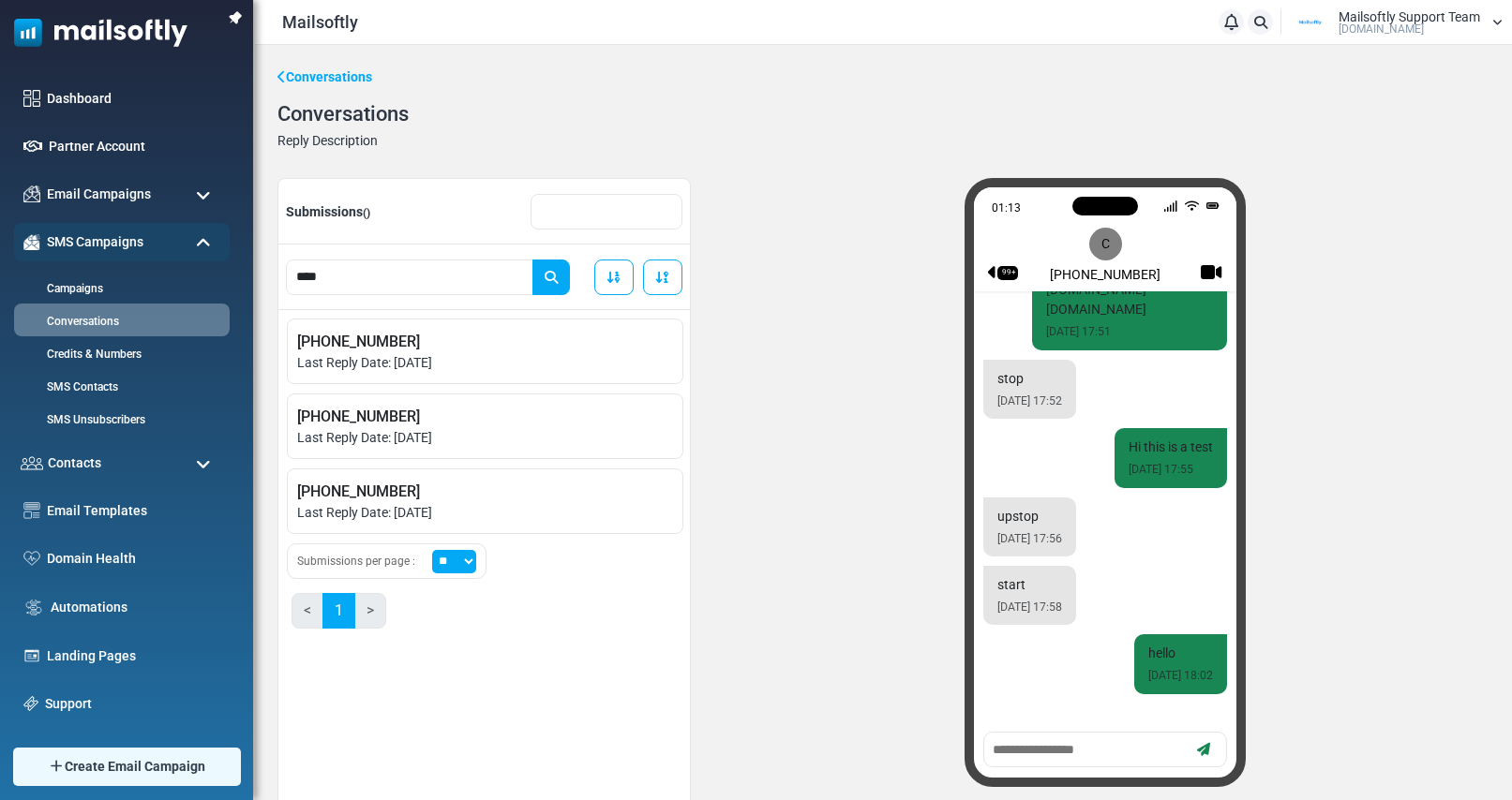
scroll to position [294, 0]
drag, startPoint x: 1111, startPoint y: 446, endPoint x: 1214, endPoint y: 470, distance: 105.8
click at [1214, 470] on div "Hi this is a test 28 Aug 2025 17:55" at bounding box center [1170, 458] width 112 height 59
click at [1173, 464] on small "28 Aug 2025 17:55" at bounding box center [1171, 469] width 85 height 17
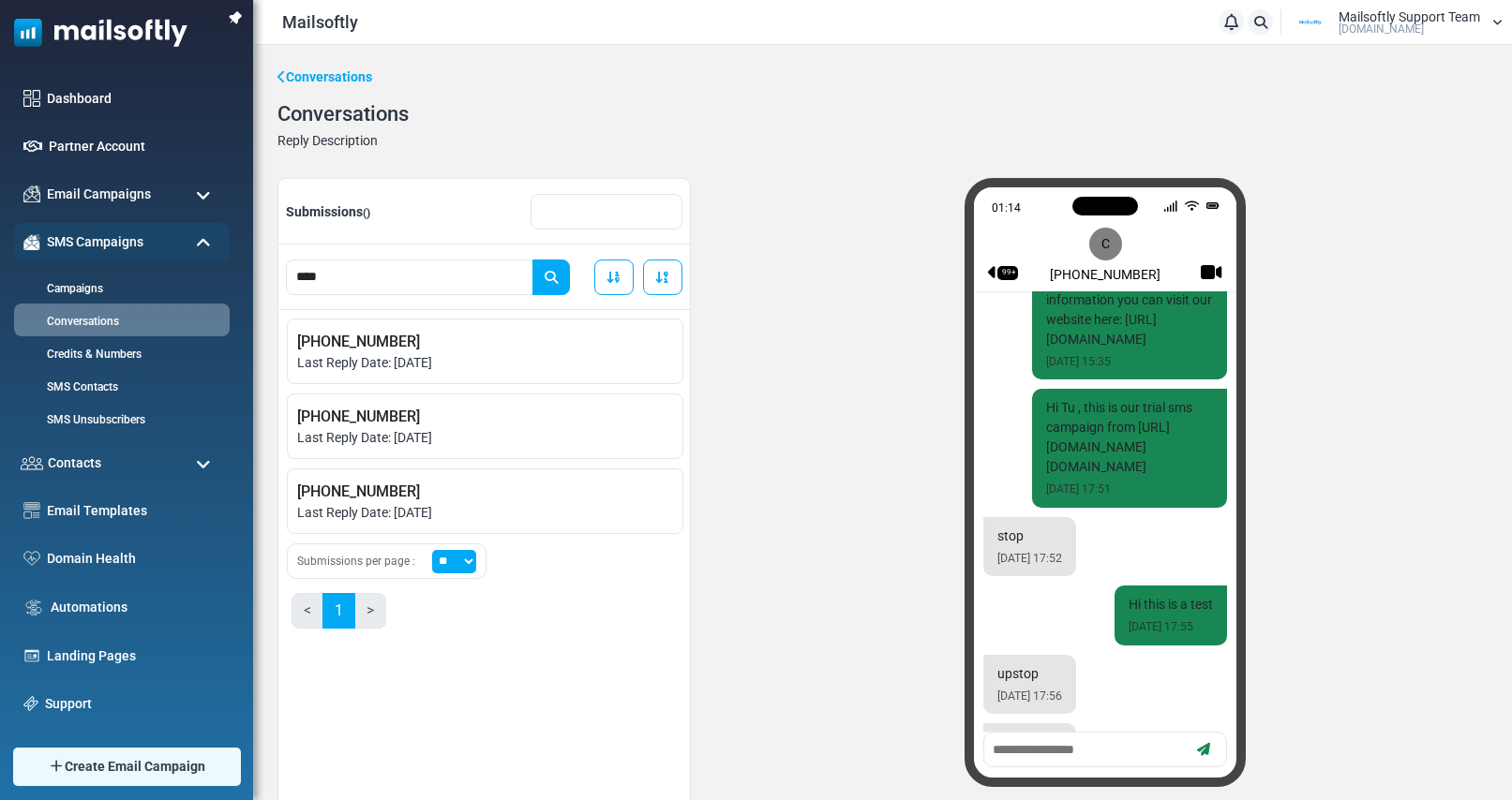
scroll to position [38, 0]
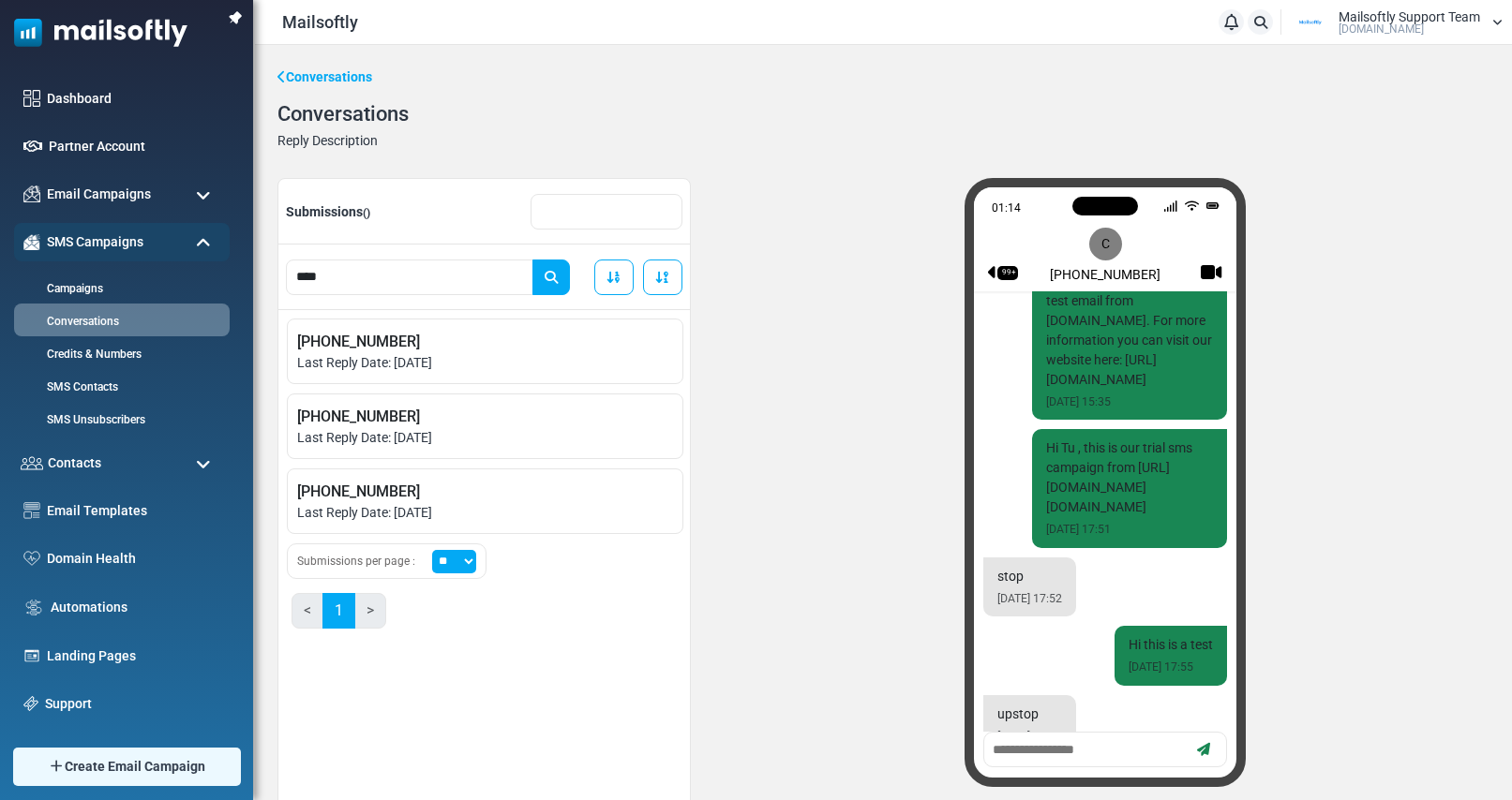
drag, startPoint x: 1046, startPoint y: 451, endPoint x: 1196, endPoint y: 582, distance: 199.2
click at [1196, 547] on div "Hi Tu , this is our trial sms campaign from https://app.mailsoftly.com/sms_mess…" at bounding box center [1129, 488] width 195 height 118
click at [1189, 547] on div "Hi Tu , this is our trial sms campaign from https://app.mailsoftly.com/sms_mess…" at bounding box center [1129, 488] width 195 height 118
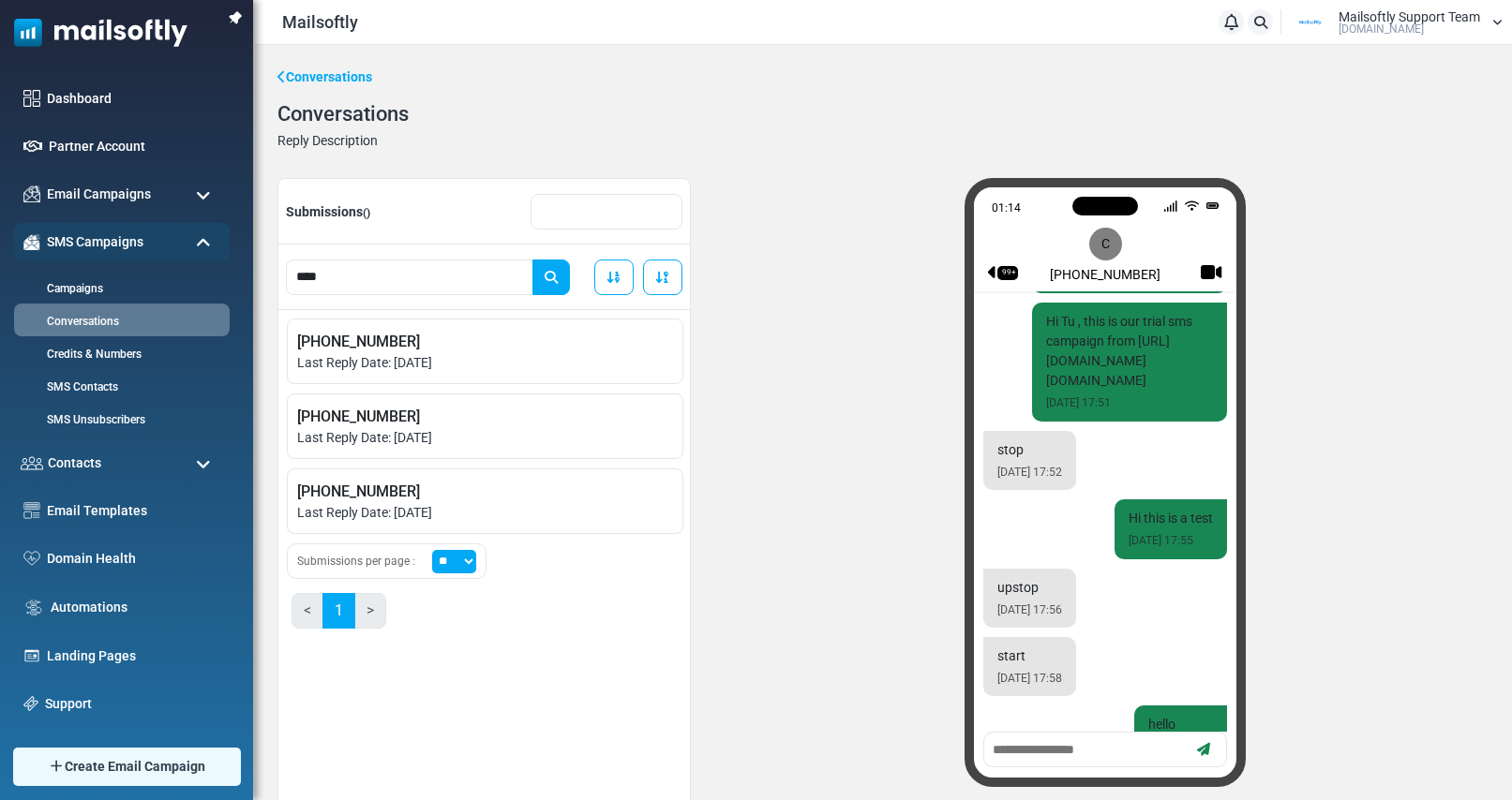
scroll to position [294, 0]
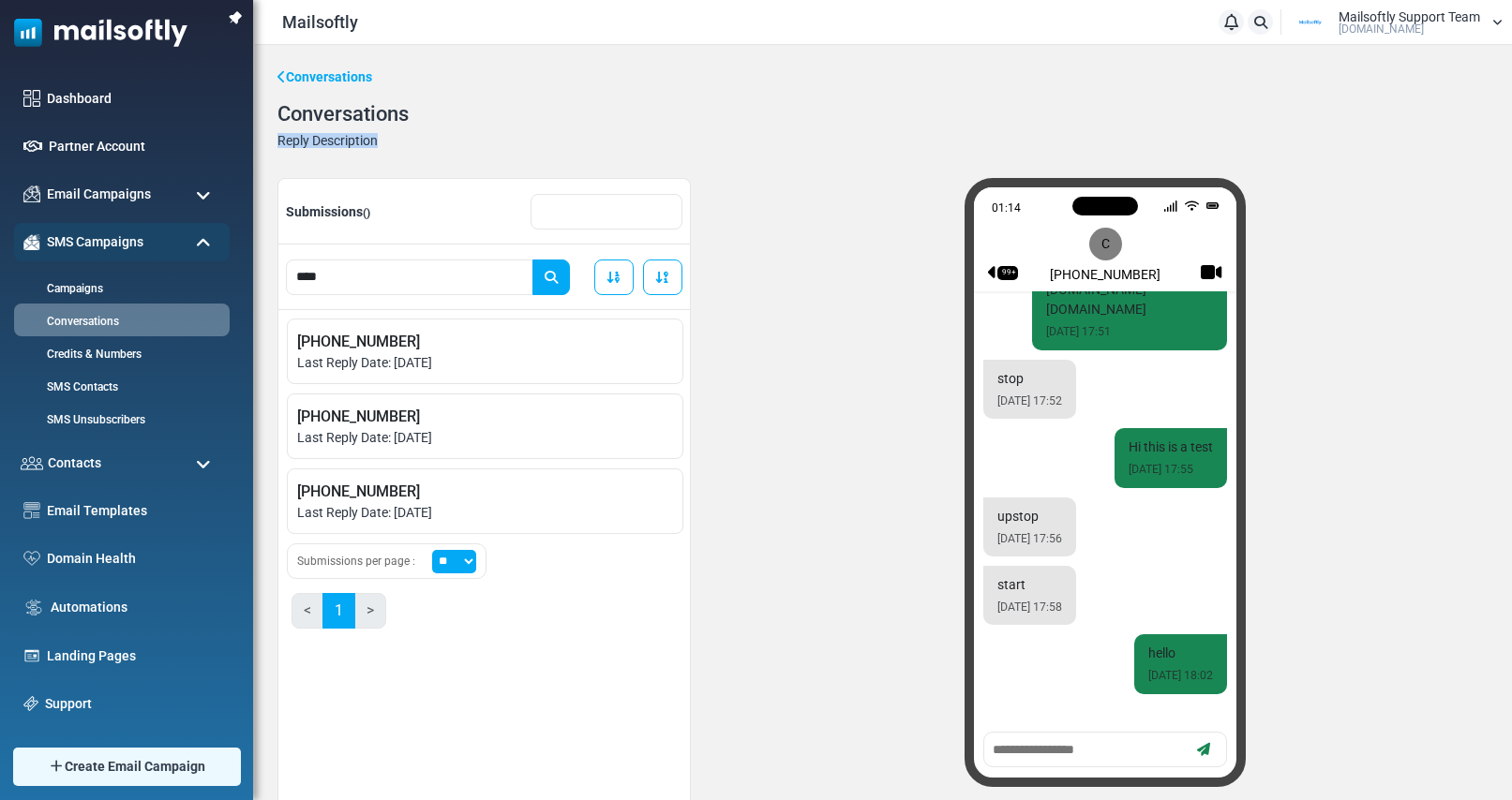
drag, startPoint x: 389, startPoint y: 141, endPoint x: 272, endPoint y: 141, distance: 117.0
click at [272, 140] on div "Conversations Conversations Reply Description Submissions () **** Order by subm…" at bounding box center [883, 447] width 1257 height 804
drag, startPoint x: 360, startPoint y: 561, endPoint x: 287, endPoint y: 561, distance: 73.0
click at [287, 561] on div "Submissions per page : ** ** ***" at bounding box center [386, 561] width 200 height 35
click at [461, 554] on select "** ** ***" at bounding box center [454, 562] width 44 height 24
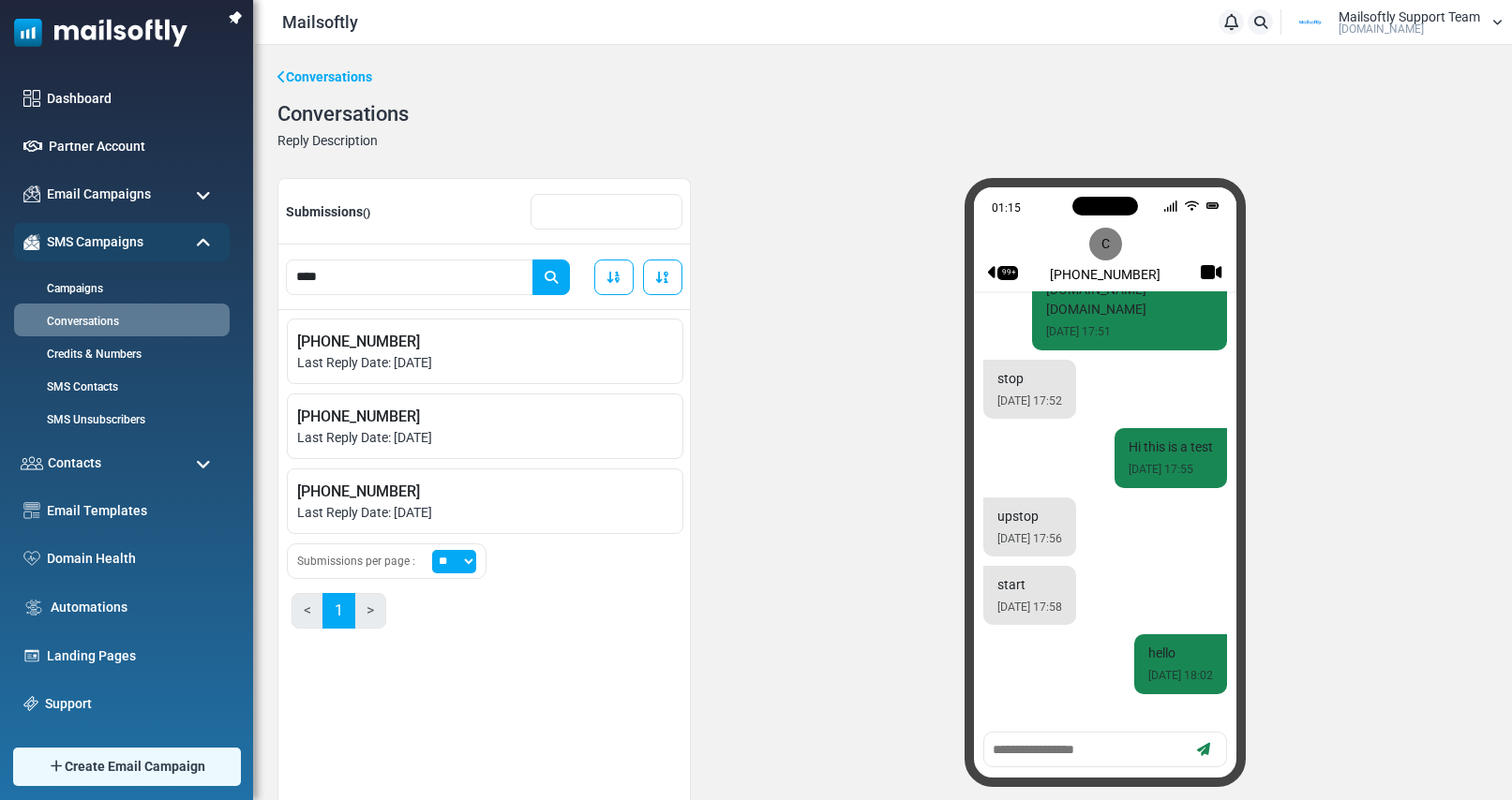
click at [497, 584] on div "Submissions per page : ** ** *** < 1 >" at bounding box center [484, 587] width 397 height 90
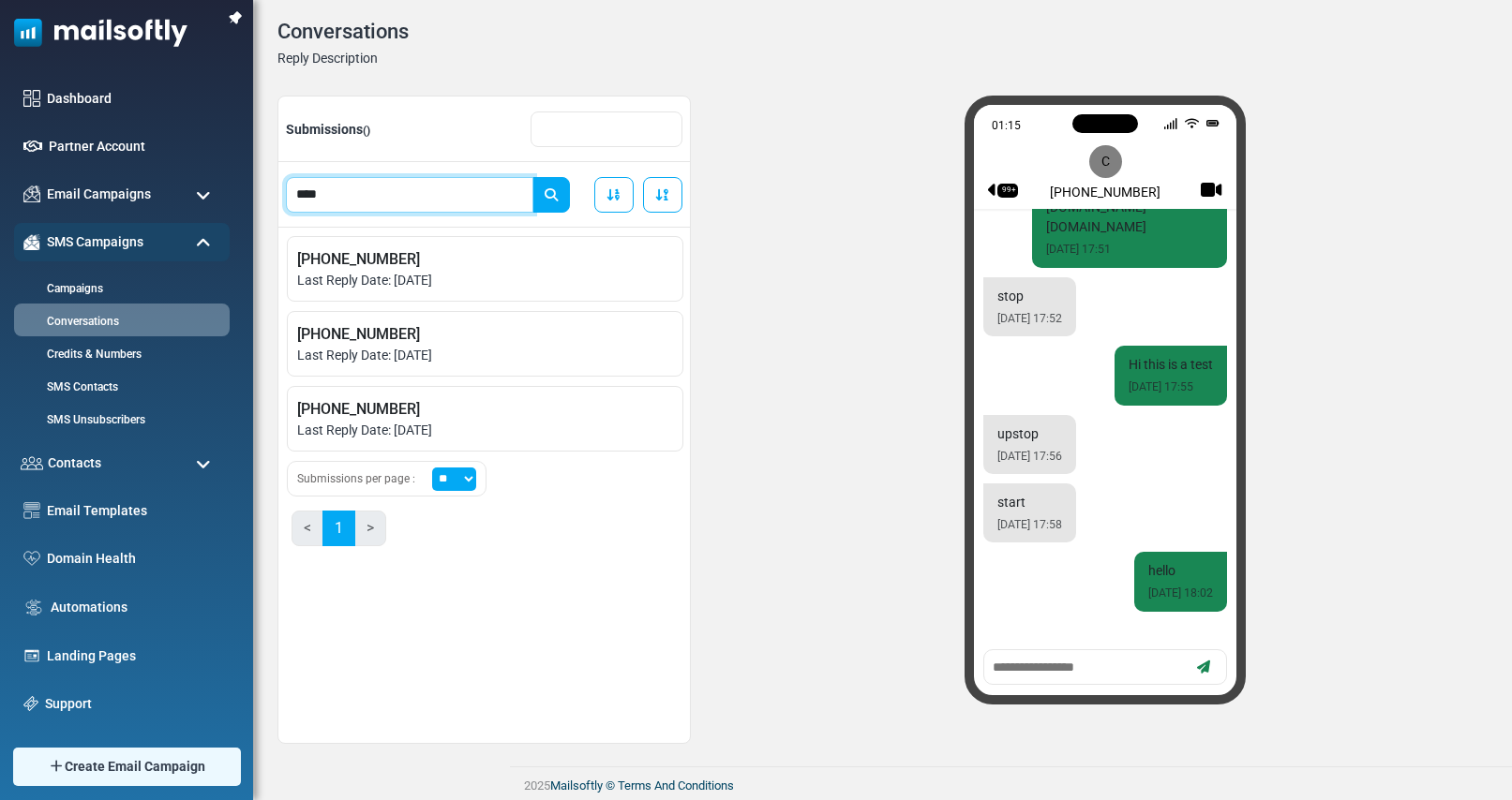
click at [358, 203] on input "****" at bounding box center [409, 195] width 247 height 35
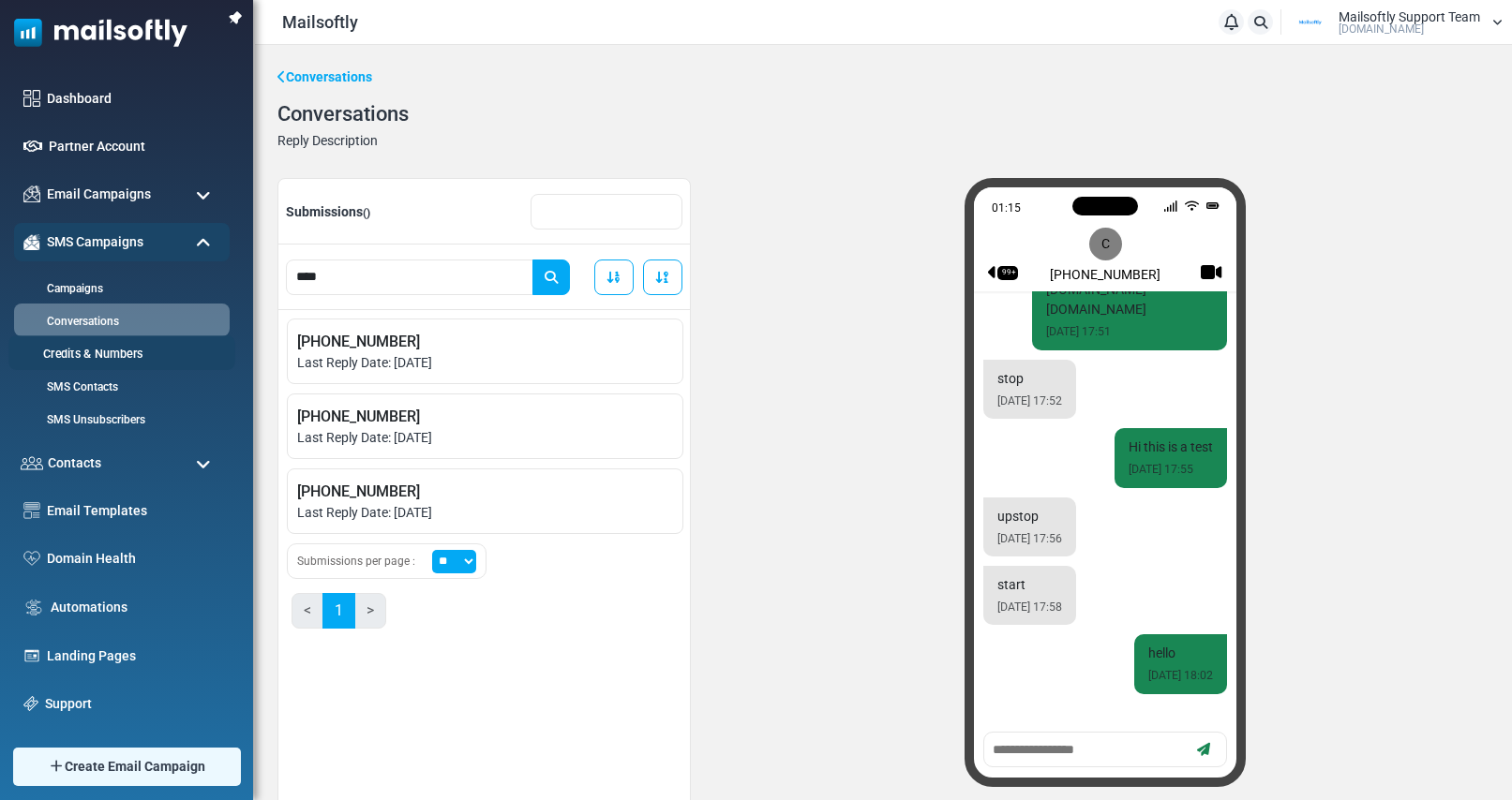
click at [105, 357] on link "Credits & Numbers" at bounding box center [119, 354] width 221 height 18
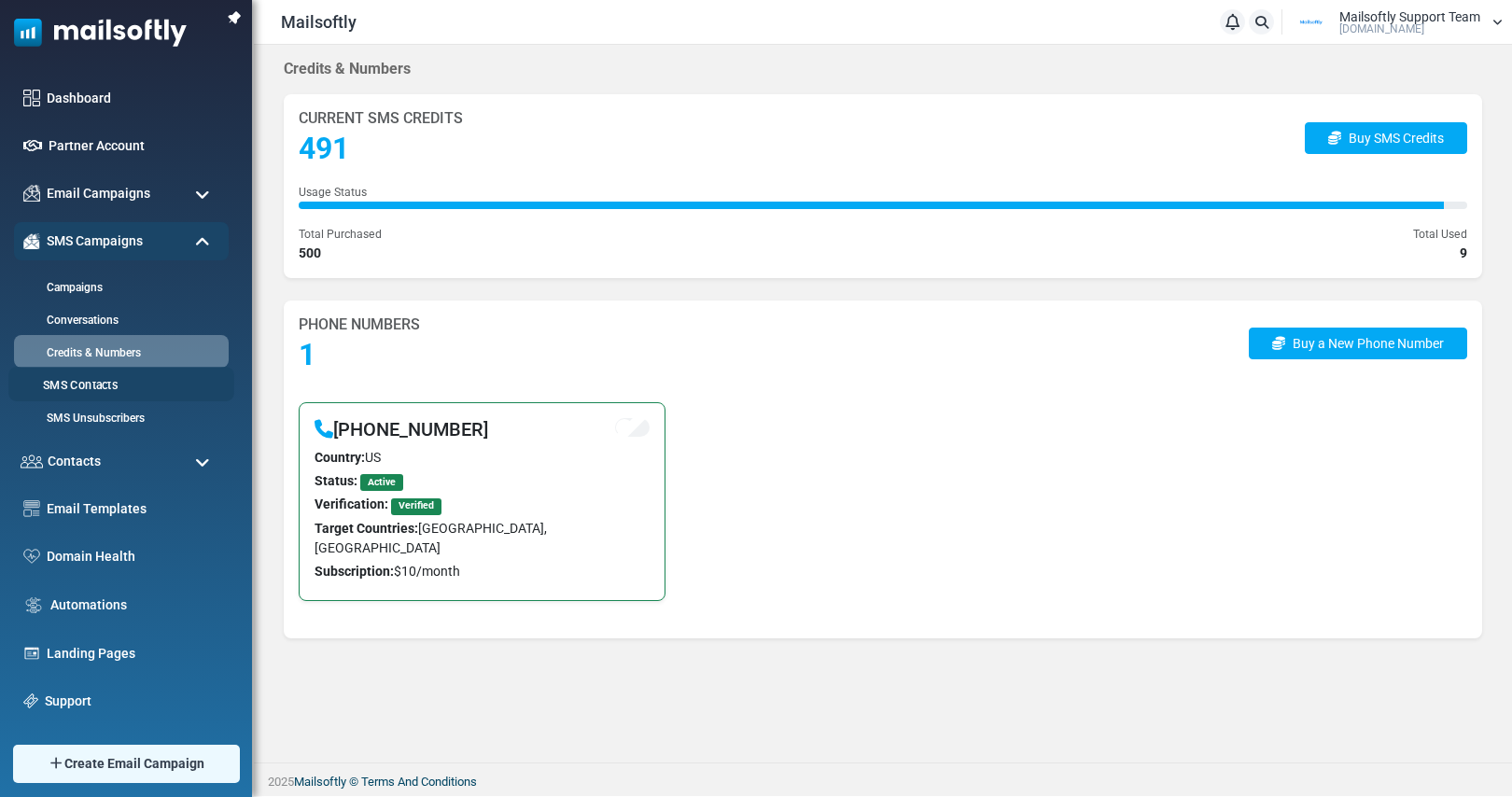
click at [70, 390] on link "SMS Contacts" at bounding box center [119, 386] width 220 height 18
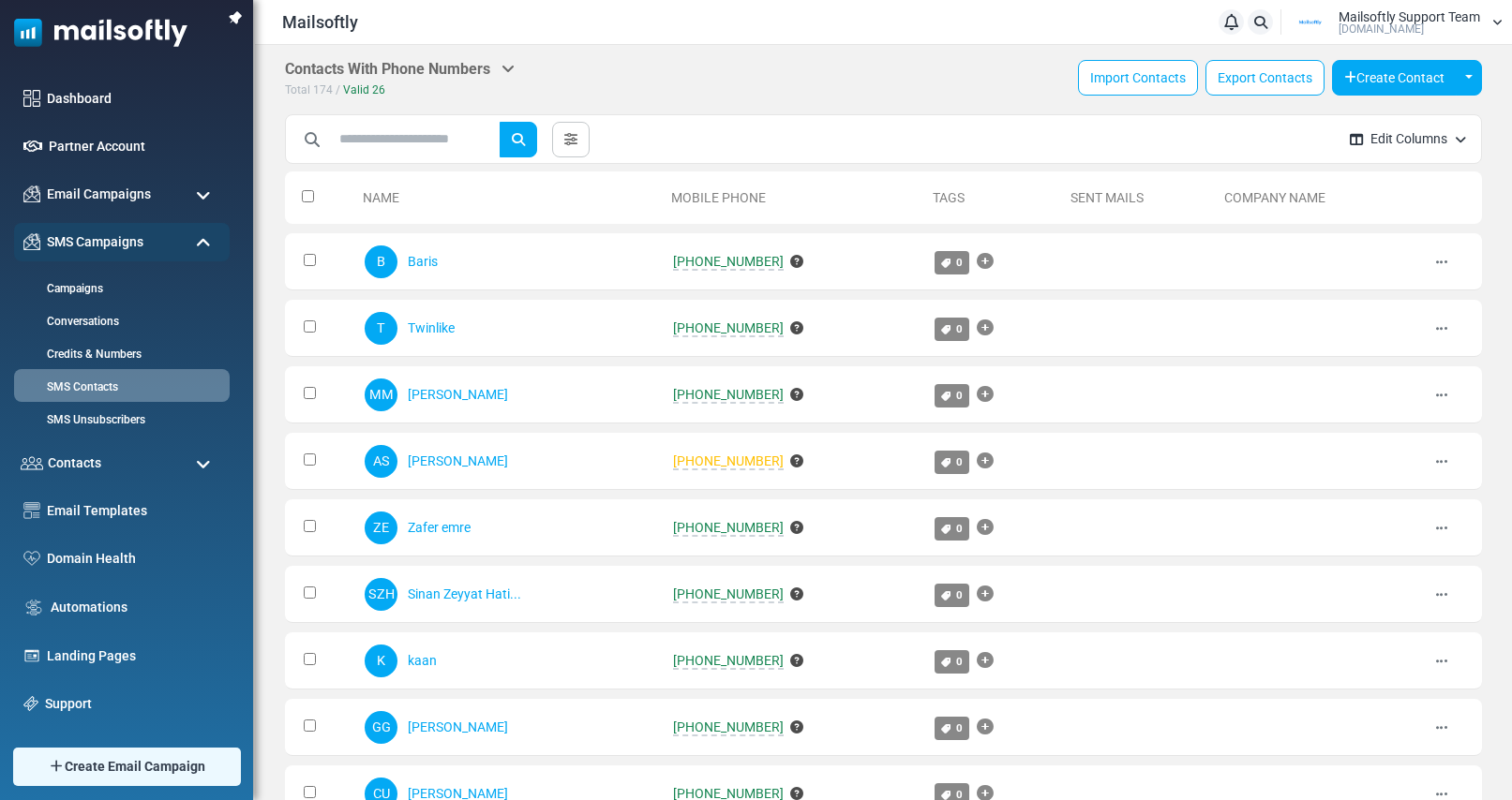
click at [498, 71] on h5 "Contacts With Phone Numbers" at bounding box center [399, 69] width 229 height 18
click at [494, 83] on div "Total 174 / Valid 26" at bounding box center [399, 90] width 229 height 20
click at [505, 67] on icon at bounding box center [507, 68] width 13 height 15
click at [919, 72] on div "Contacts With Phone Numbers Contacts Subscribers Archived Total 174 / Valid 26 …" at bounding box center [883, 80] width 1197 height 39
click at [301, 195] on th at bounding box center [319, 197] width 70 height 52
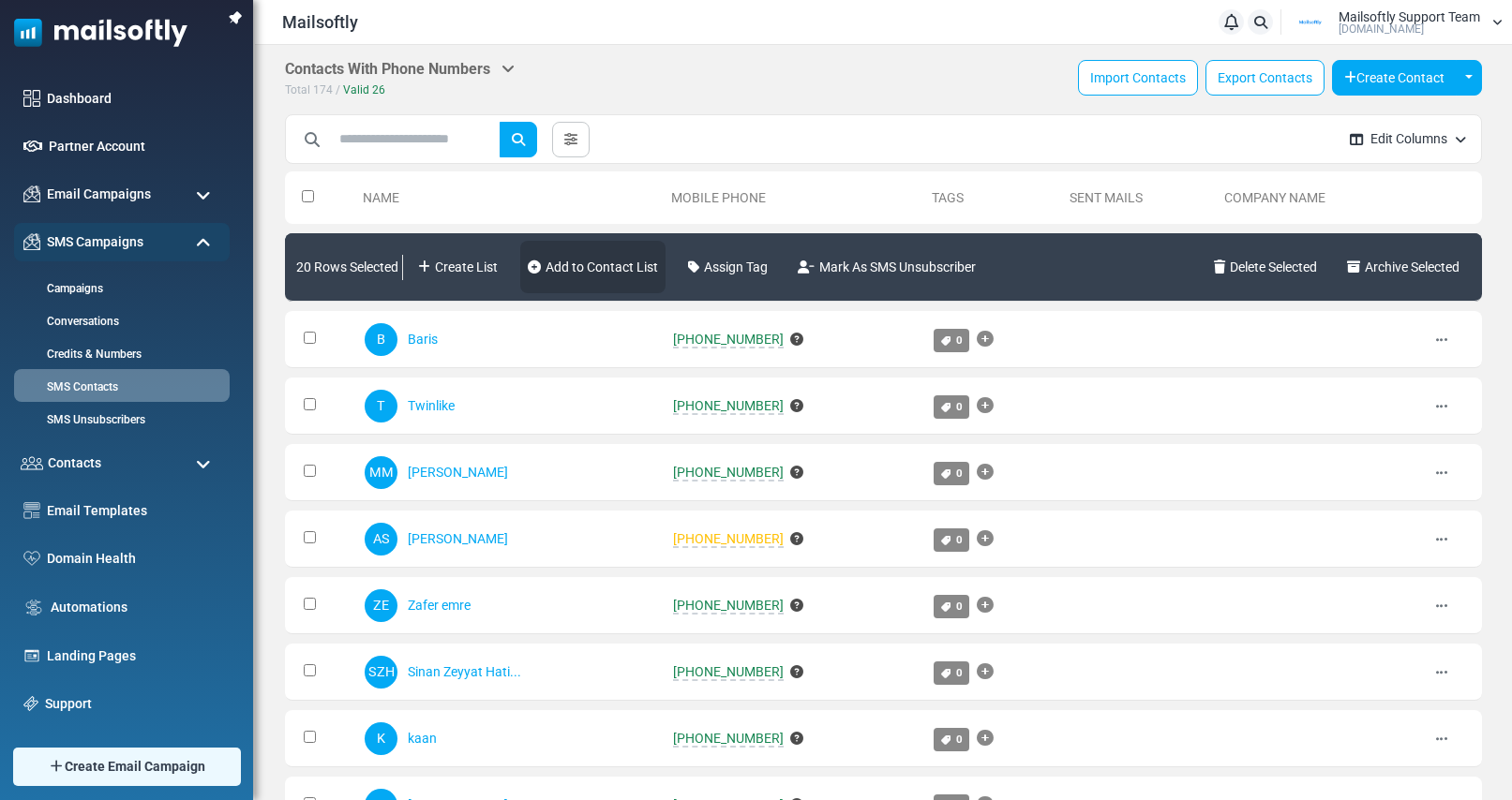
click at [611, 265] on link "Add to Contact List" at bounding box center [594, 267] width 146 height 52
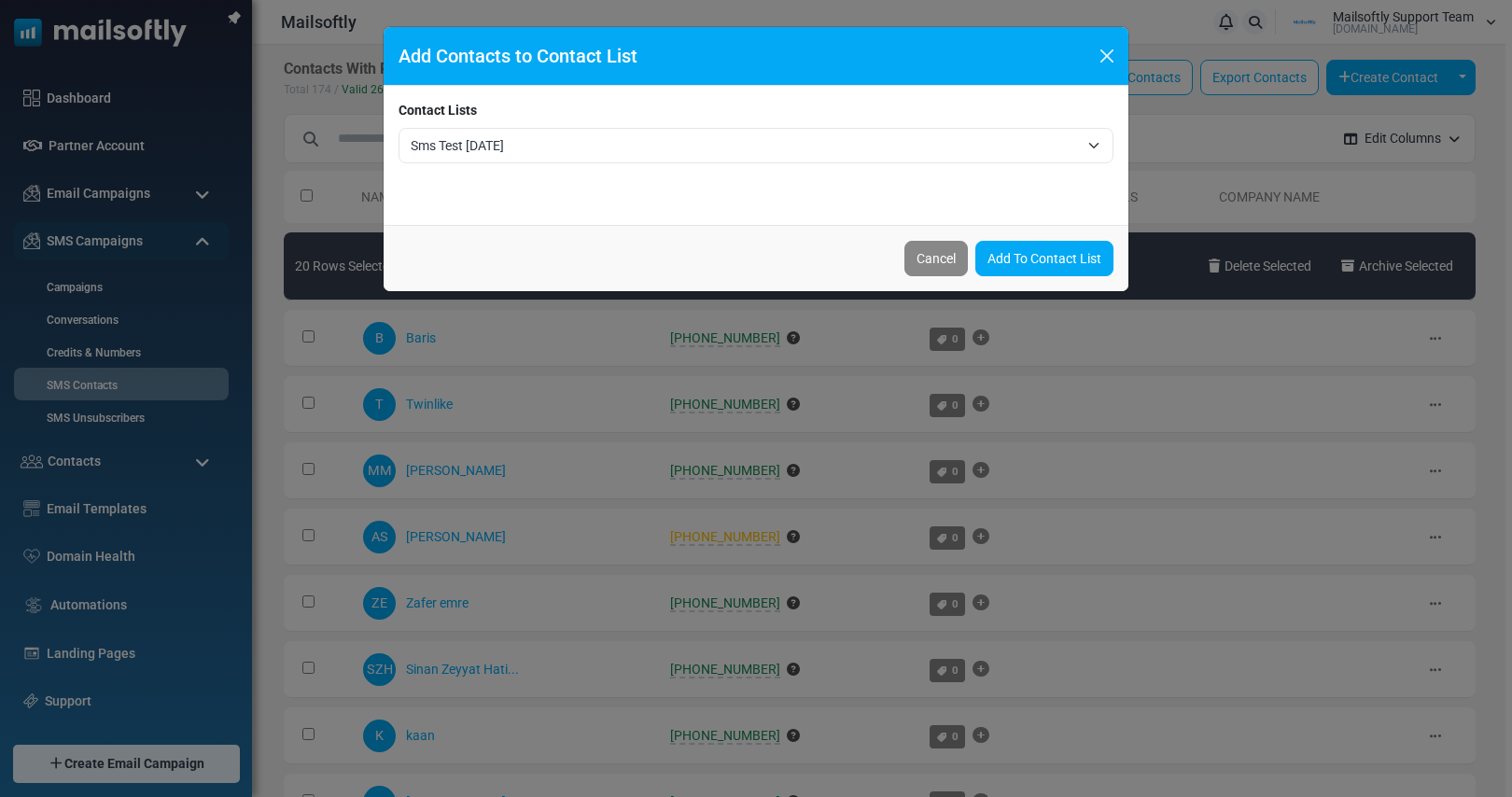
click at [609, 152] on span "Sms Test August 29 1236" at bounding box center [745, 145] width 668 height 23
click at [733, 56] on div "Add Contacts to Contact List" at bounding box center [756, 57] width 745 height 59
click at [1112, 54] on button "Close" at bounding box center [1106, 56] width 28 height 28
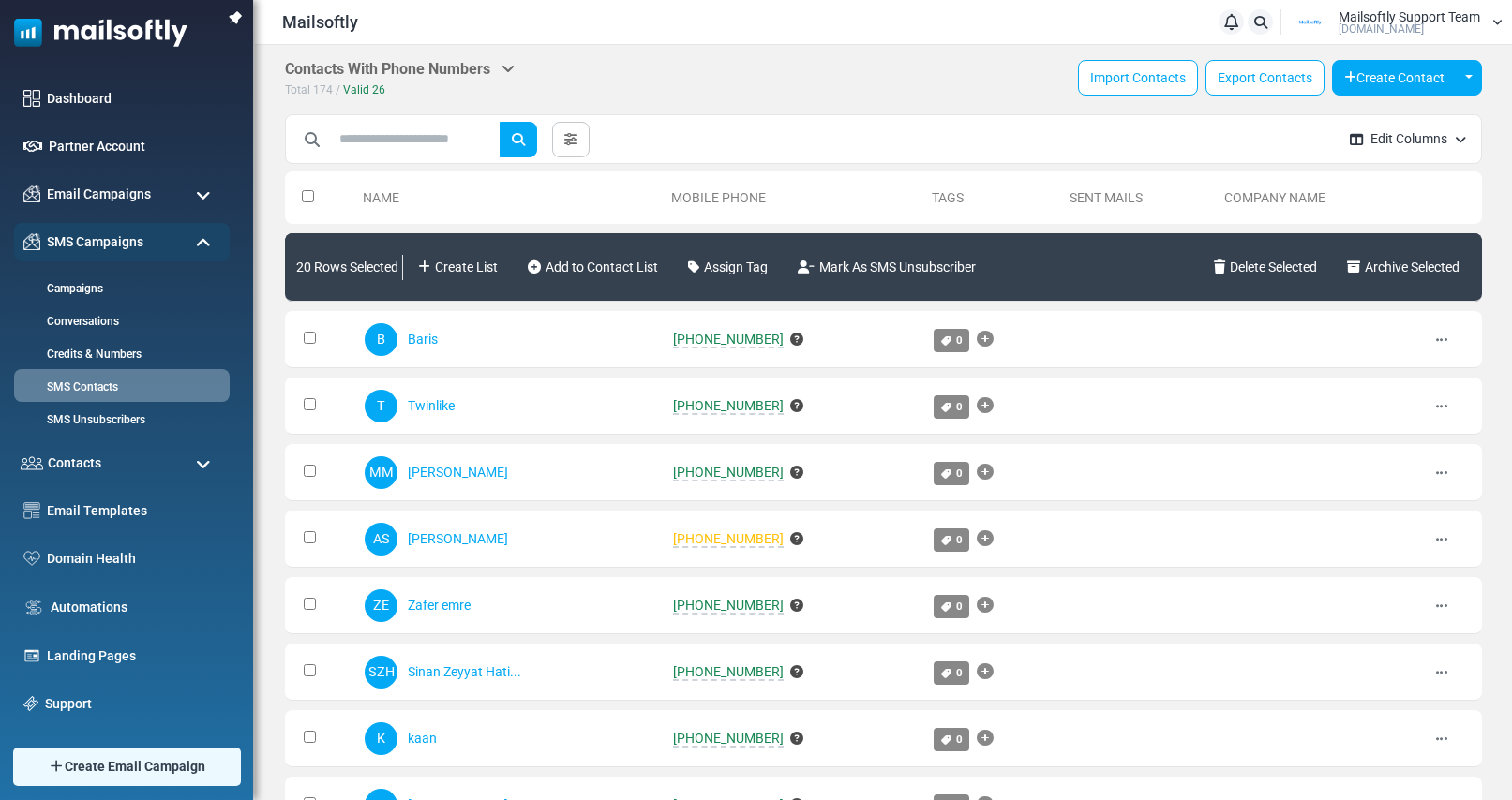
click at [610, 296] on div "Create List Add to Contact List Assign Tag Mark As SMS Unsubscriber Delete Sele…" at bounding box center [938, 267] width 1064 height 60
click at [612, 272] on link "Add to Contact List" at bounding box center [594, 267] width 146 height 52
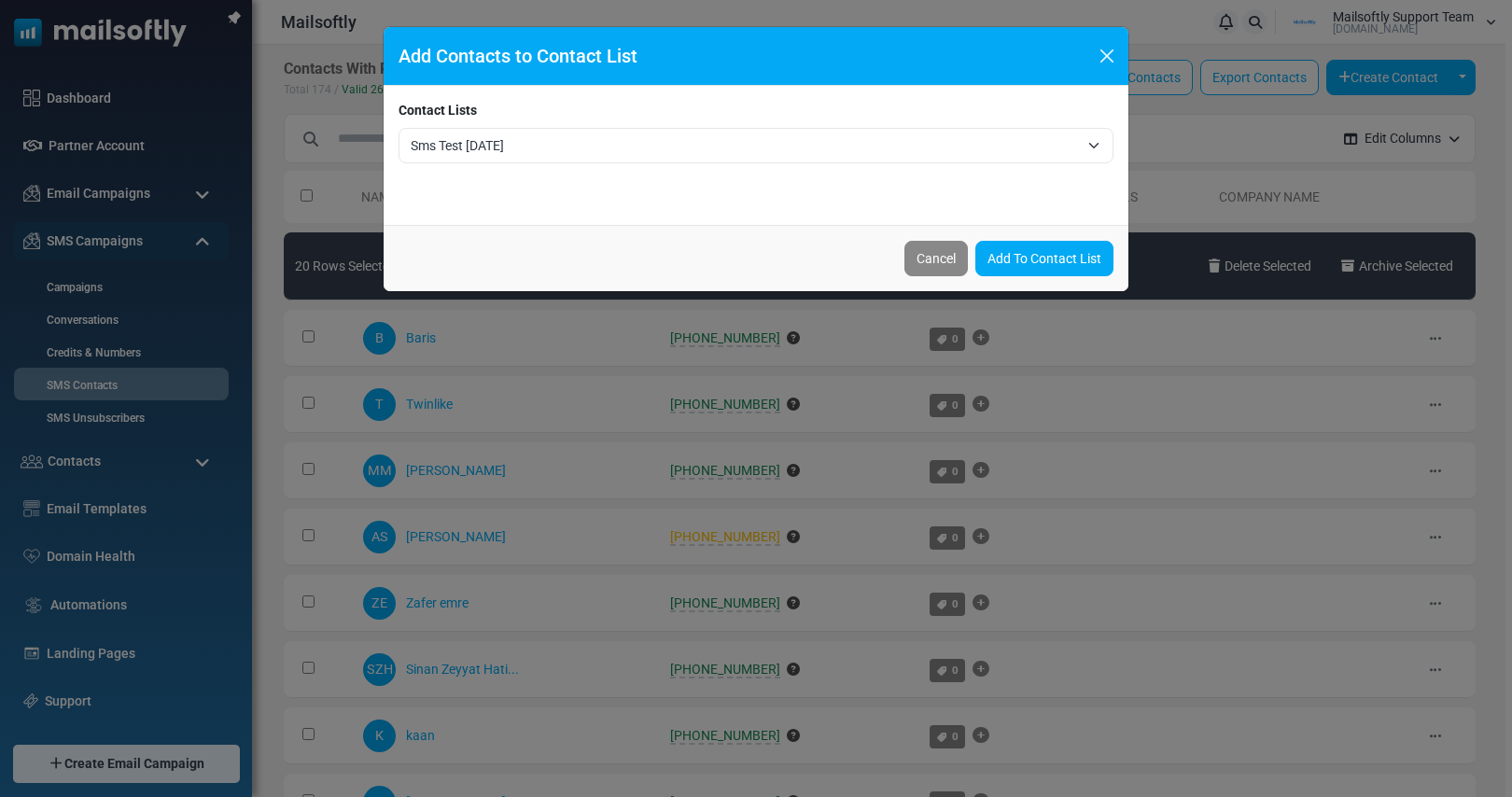
click at [689, 147] on span "Sms Test August 29 1236" at bounding box center [745, 145] width 668 height 23
click at [777, 72] on div "Add Contacts to Contact List" at bounding box center [756, 57] width 745 height 59
click at [1110, 57] on button "Close" at bounding box center [1106, 56] width 28 height 28
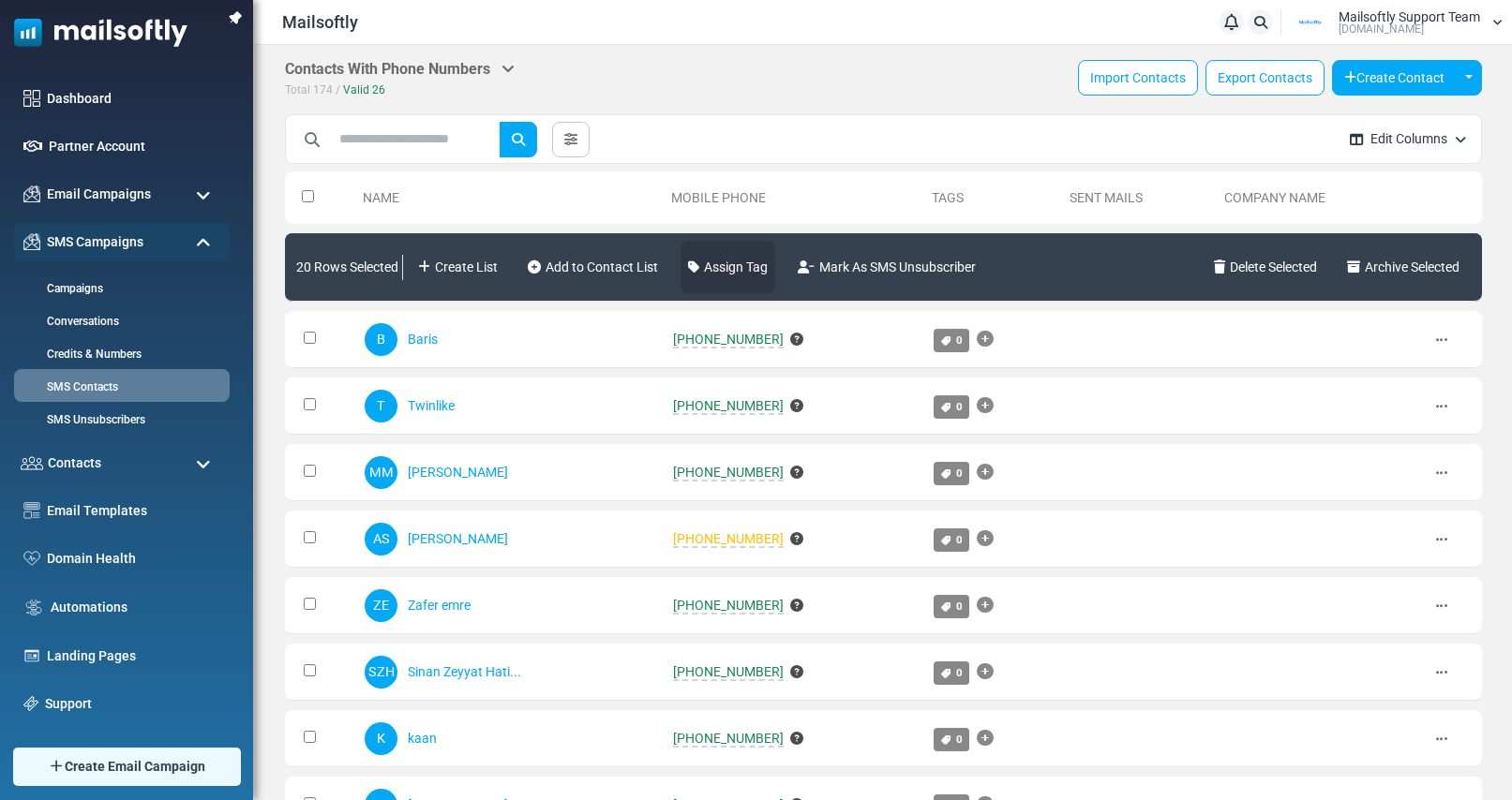
click at [735, 276] on link "Assign Tag" at bounding box center [727, 267] width 94 height 52
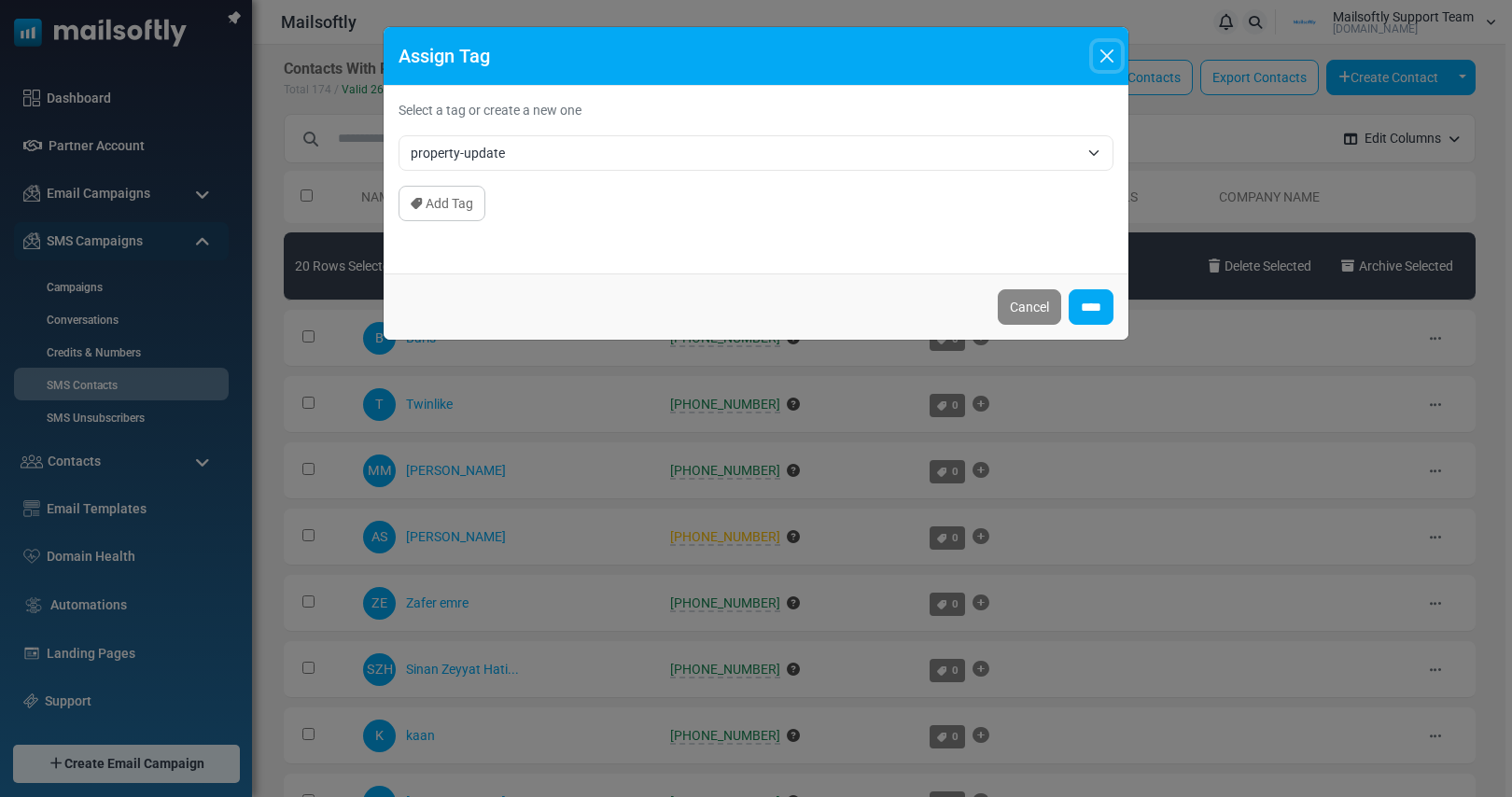
click at [1100, 60] on button "Close" at bounding box center [1106, 56] width 28 height 28
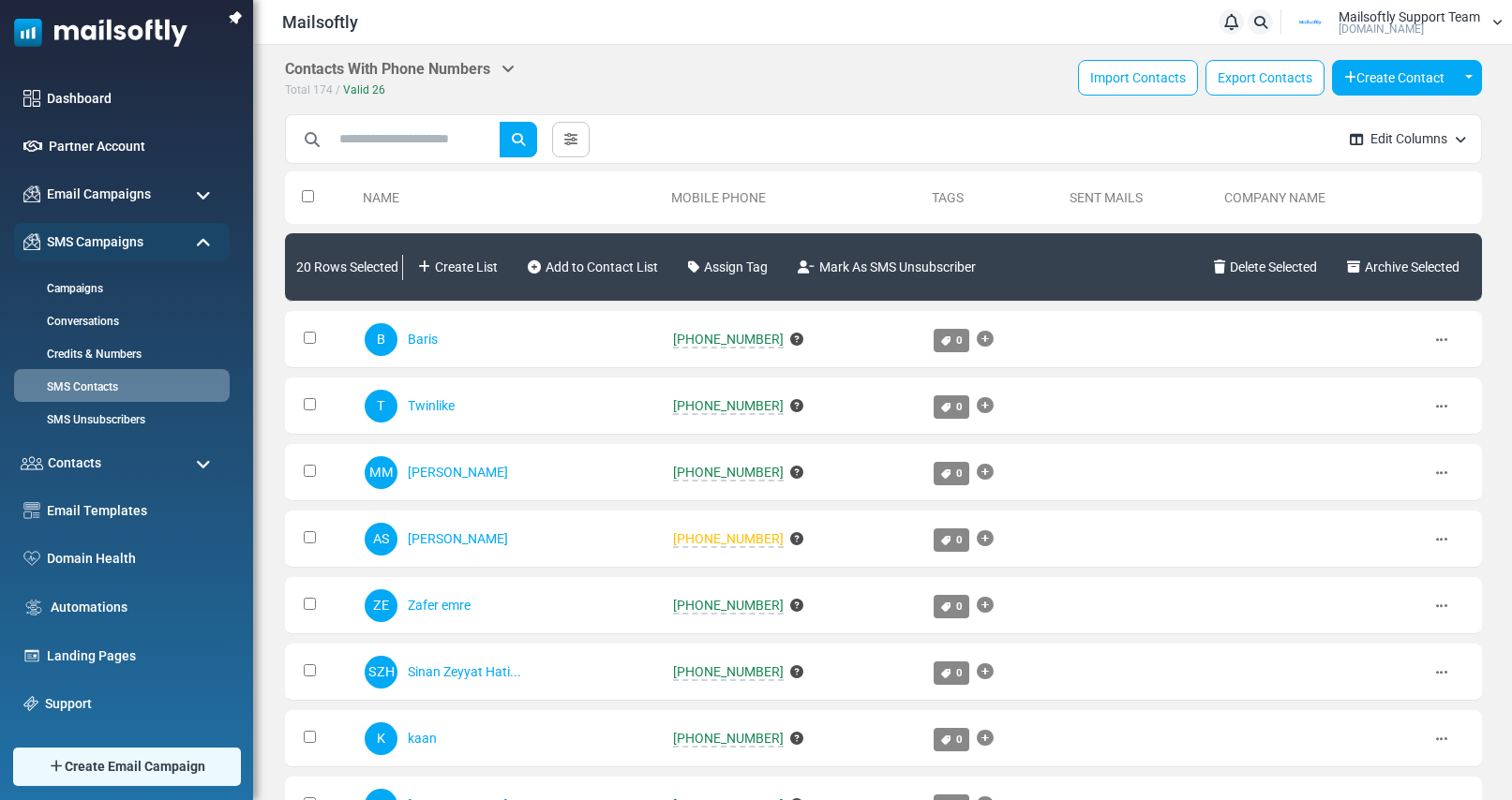
drag, startPoint x: 1057, startPoint y: 196, endPoint x: 1139, endPoint y: 196, distance: 82.0
click at [1139, 196] on th "Sent Mails" at bounding box center [1139, 197] width 155 height 52
drag, startPoint x: 1143, startPoint y: 196, endPoint x: 1078, endPoint y: 196, distance: 65.0
click at [1078, 196] on th "Sent Mails" at bounding box center [1139, 197] width 155 height 52
click at [578, 151] on link at bounding box center [571, 140] width 37 height 35
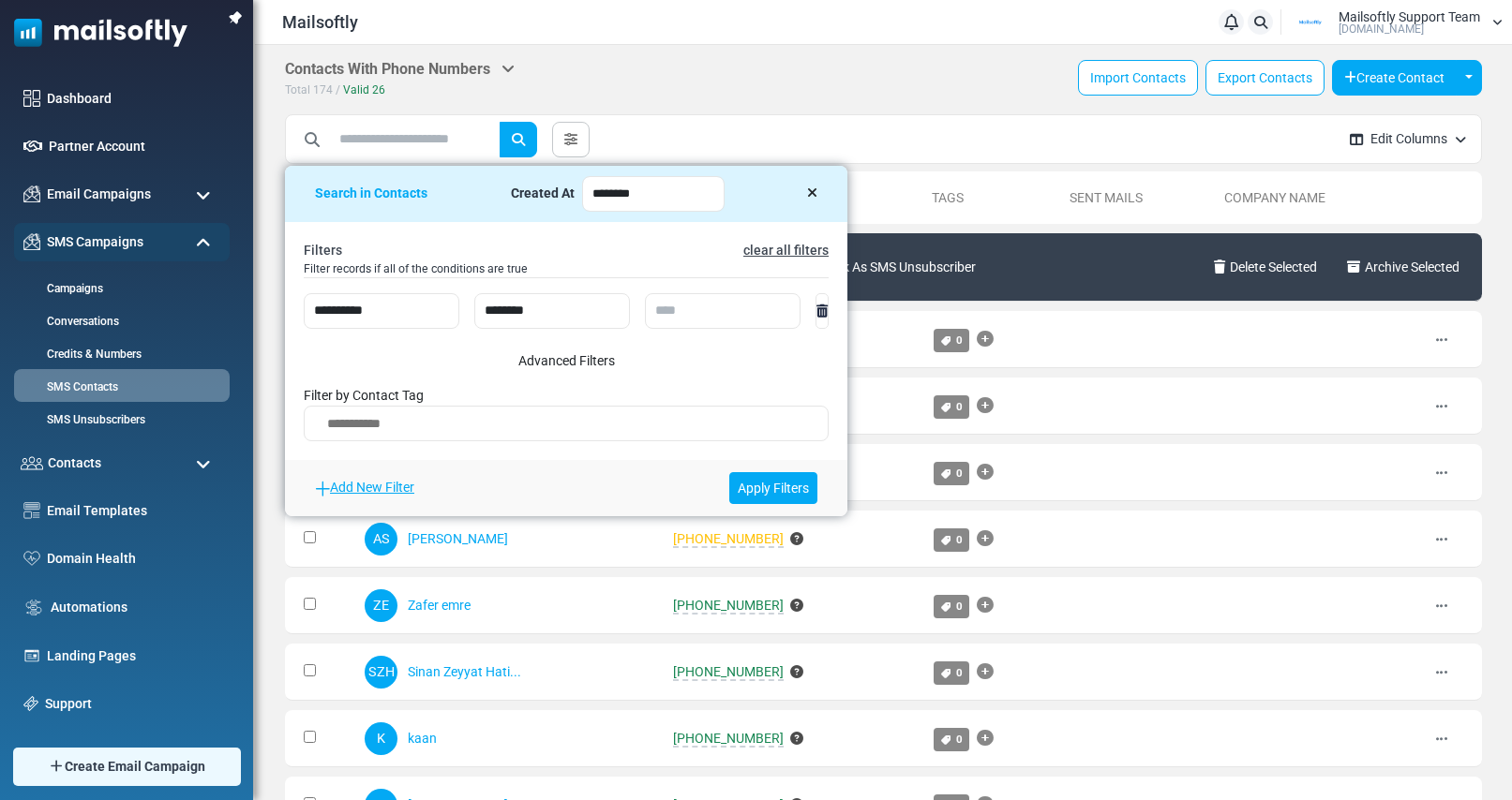
click at [816, 191] on icon at bounding box center [812, 193] width 10 height 13
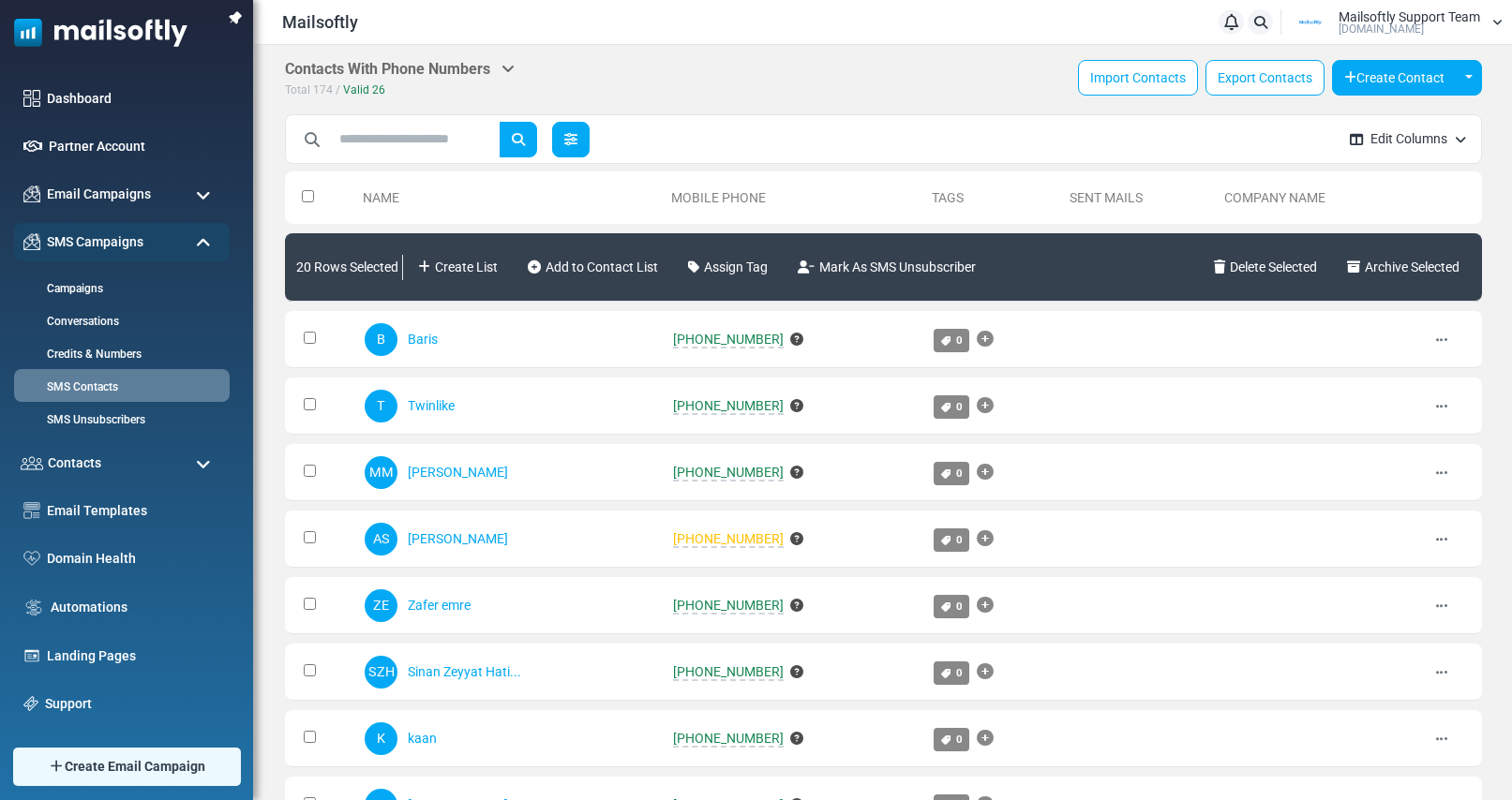
click at [578, 145] on icon at bounding box center [570, 139] width 13 height 13
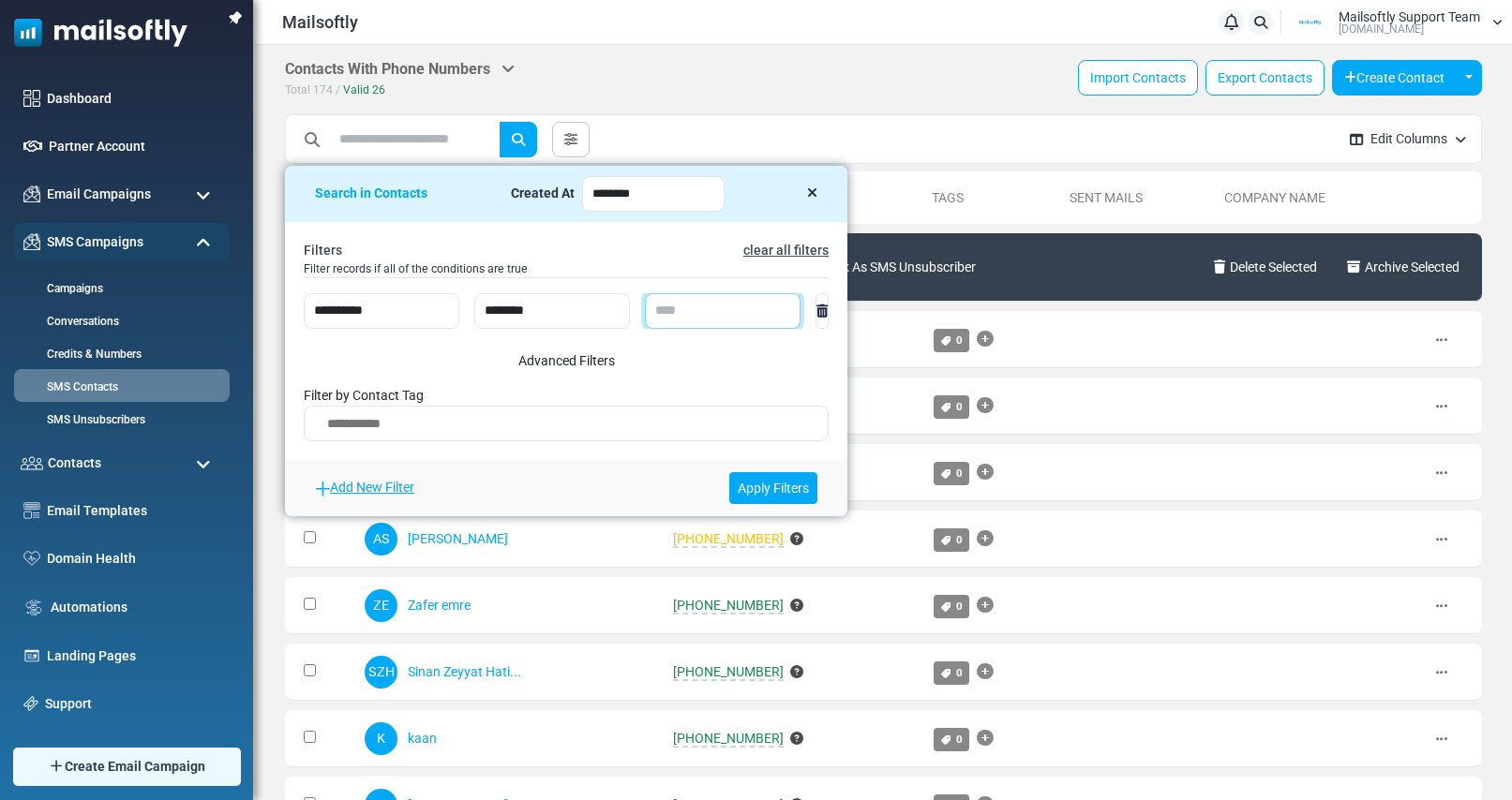
click at [702, 316] on input "text" at bounding box center [723, 311] width 156 height 35
click at [610, 262] on small "Filter records if all of the conditions are true" at bounding box center [566, 270] width 525 height 18
click at [353, 494] on link "Add New Filter" at bounding box center [364, 487] width 99 height 15
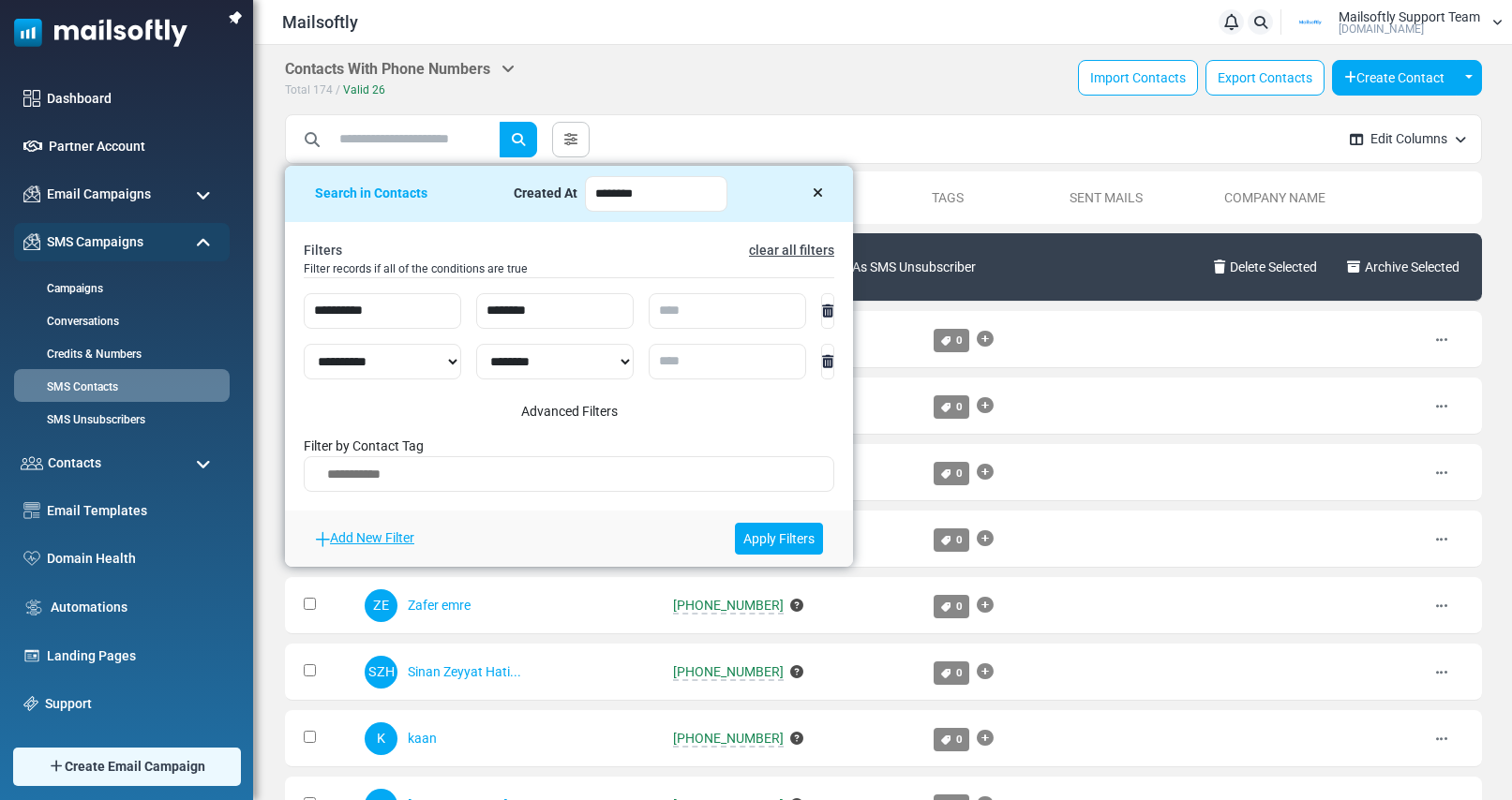
click at [823, 187] on icon at bounding box center [818, 193] width 10 height 13
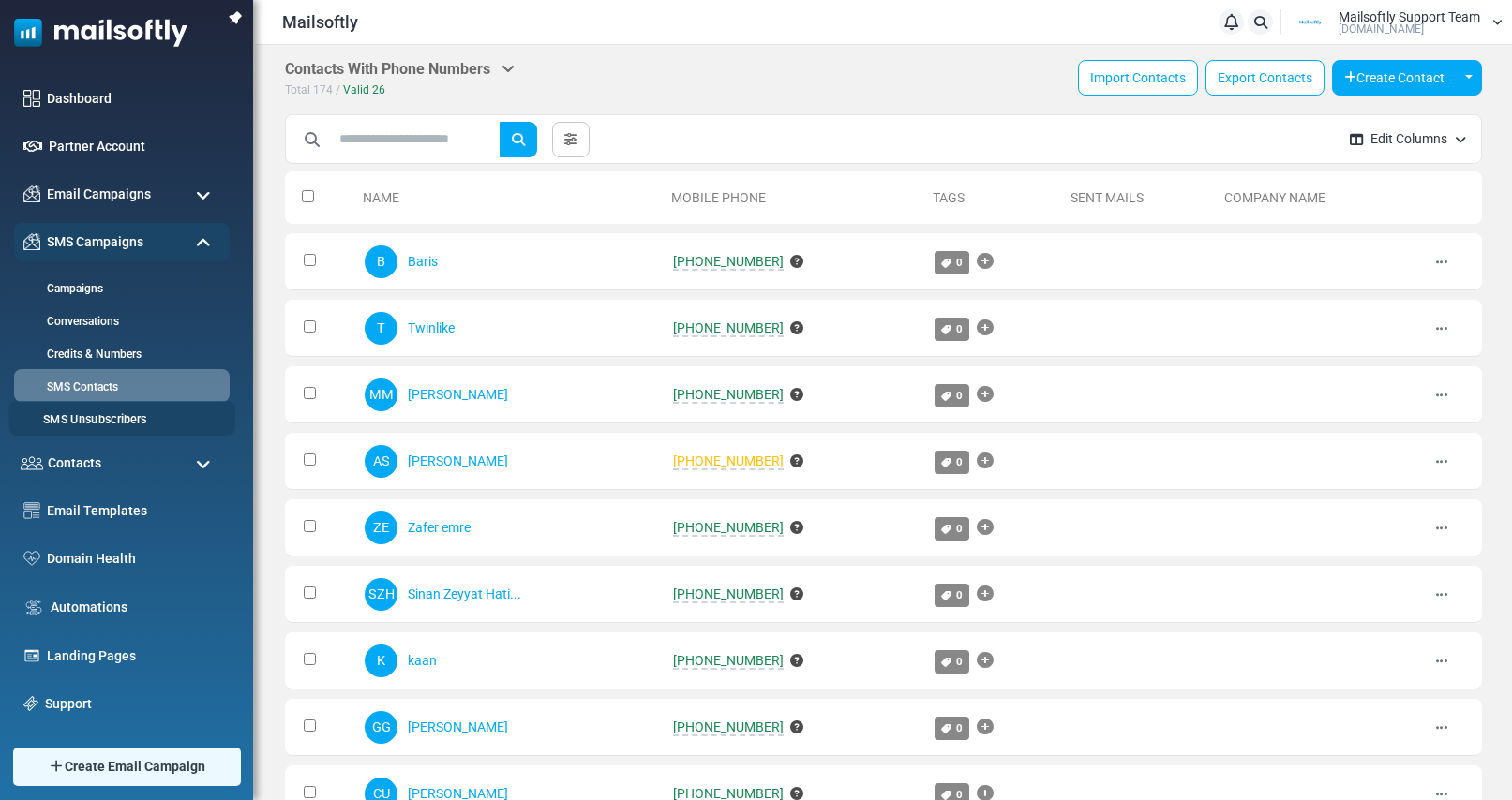
click at [102, 426] on link "SMS Unsubscribers" at bounding box center [119, 420] width 221 height 18
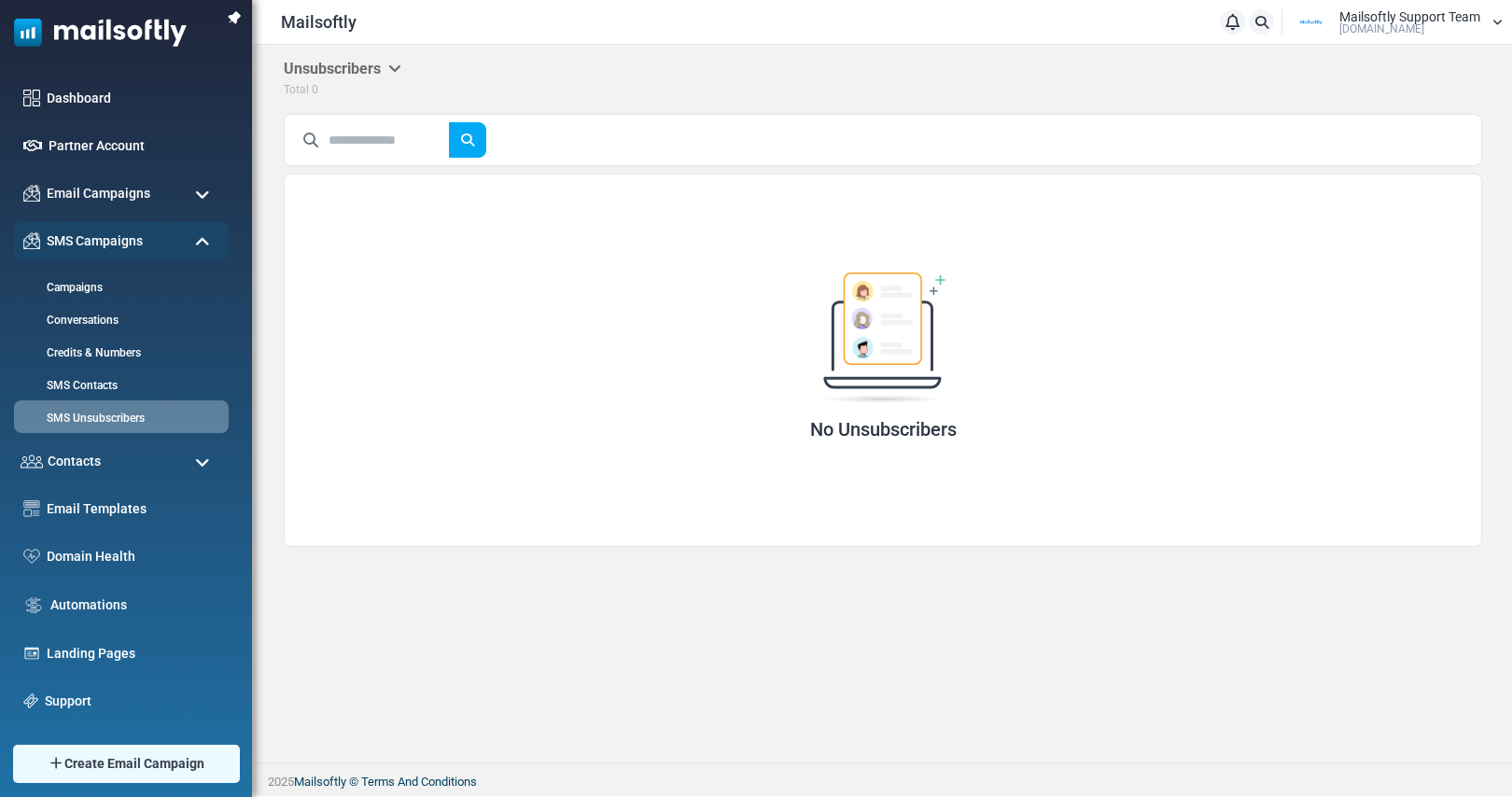
click at [397, 66] on icon at bounding box center [394, 68] width 13 height 15
click at [493, 132] on link "Campaign Unsubscribers" at bounding box center [504, 132] width 173 height 33
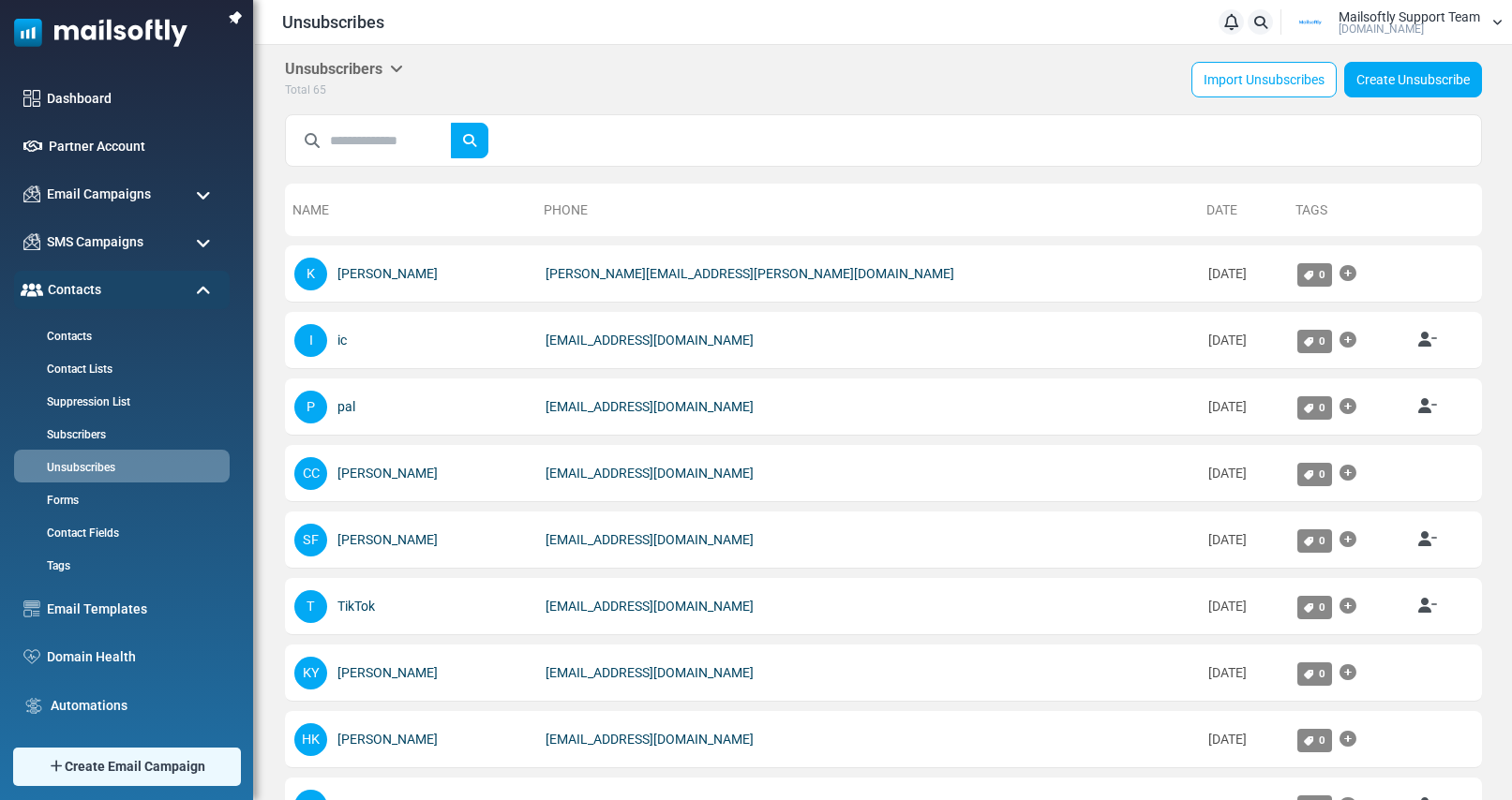
click at [403, 63] on icon at bounding box center [396, 68] width 13 height 15
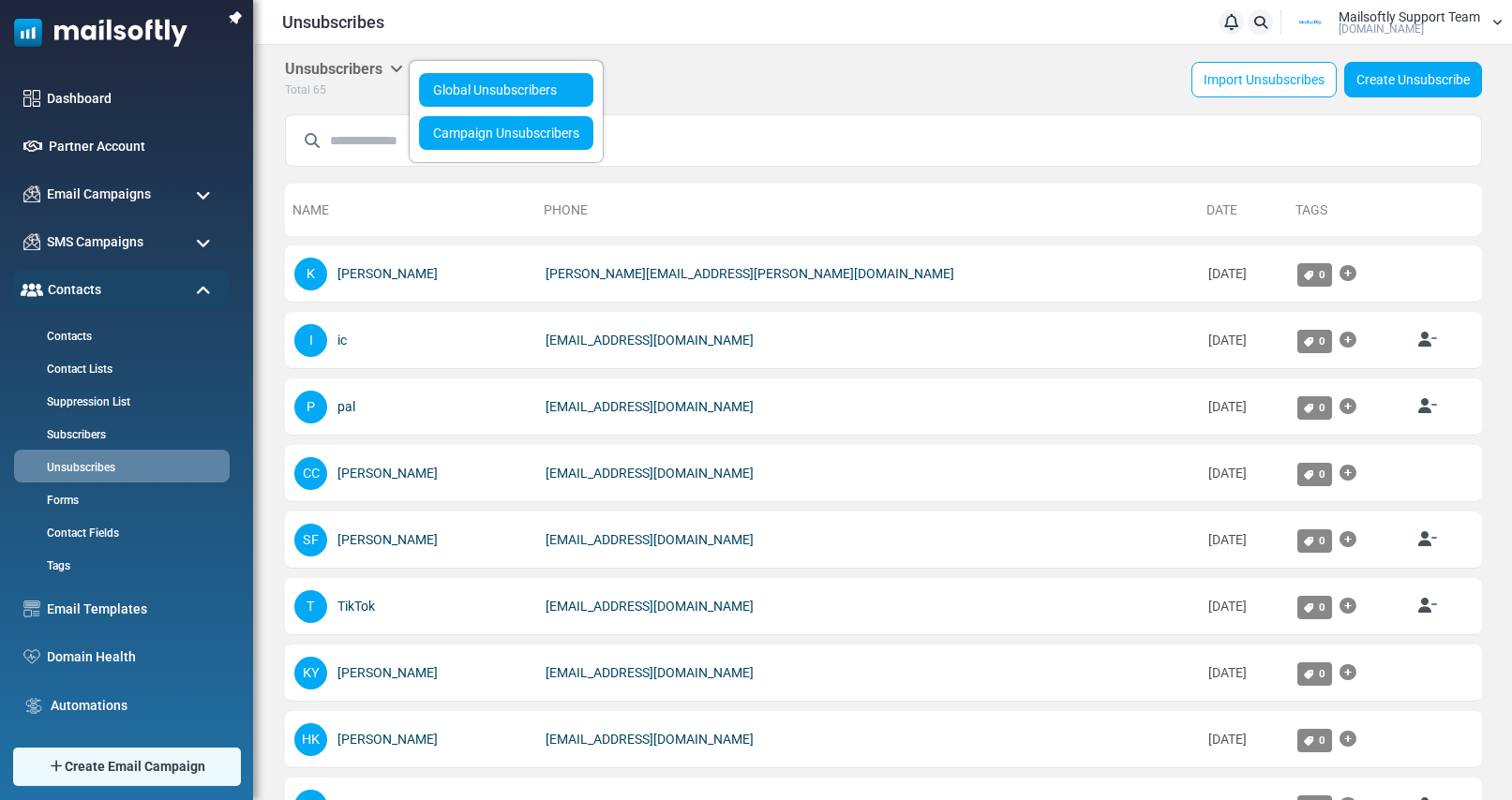
click at [440, 82] on link "Global Unsubscribers" at bounding box center [506, 90] width 174 height 33
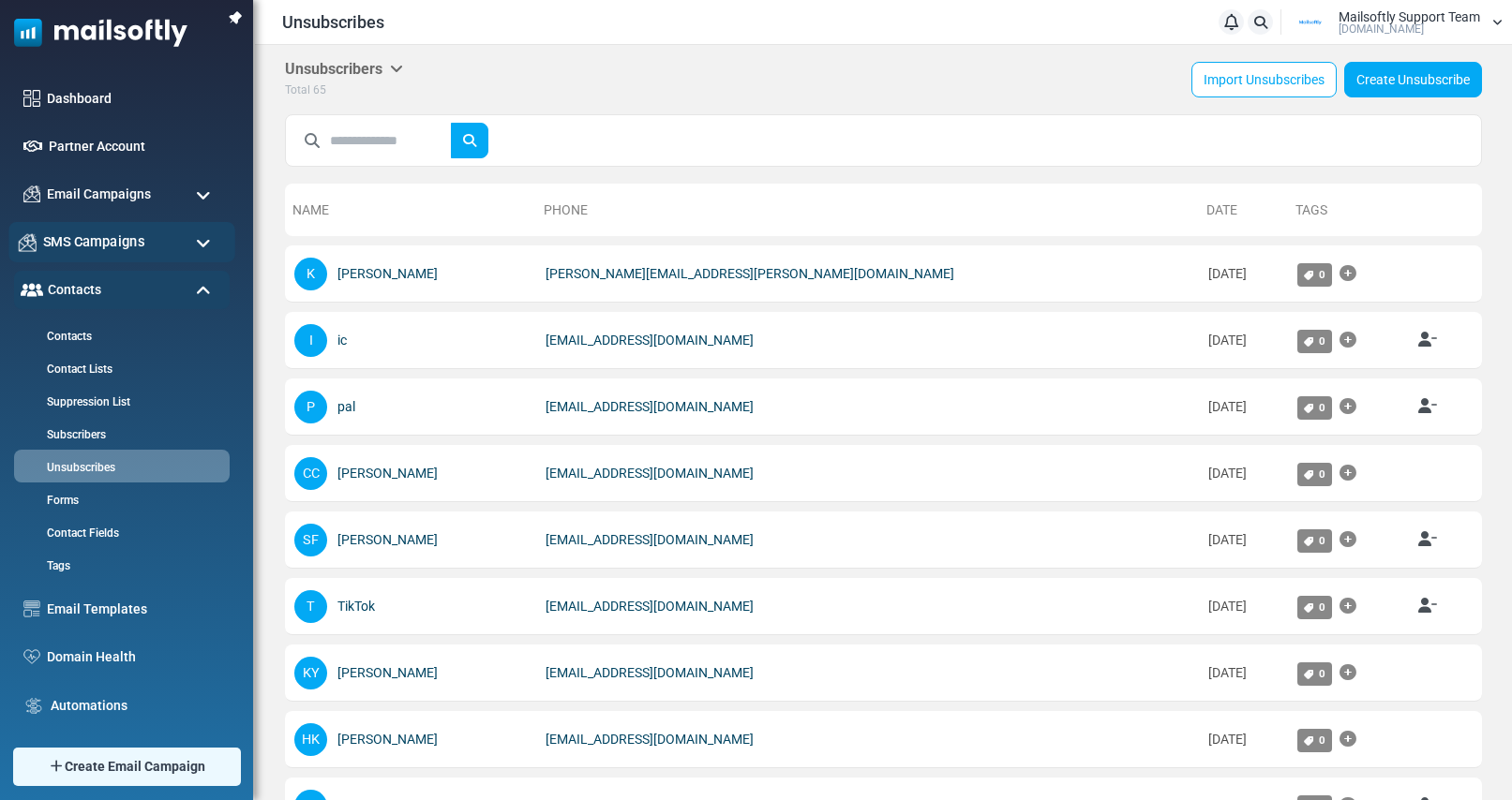
click at [111, 246] on span "SMS Campaigns" at bounding box center [94, 241] width 101 height 21
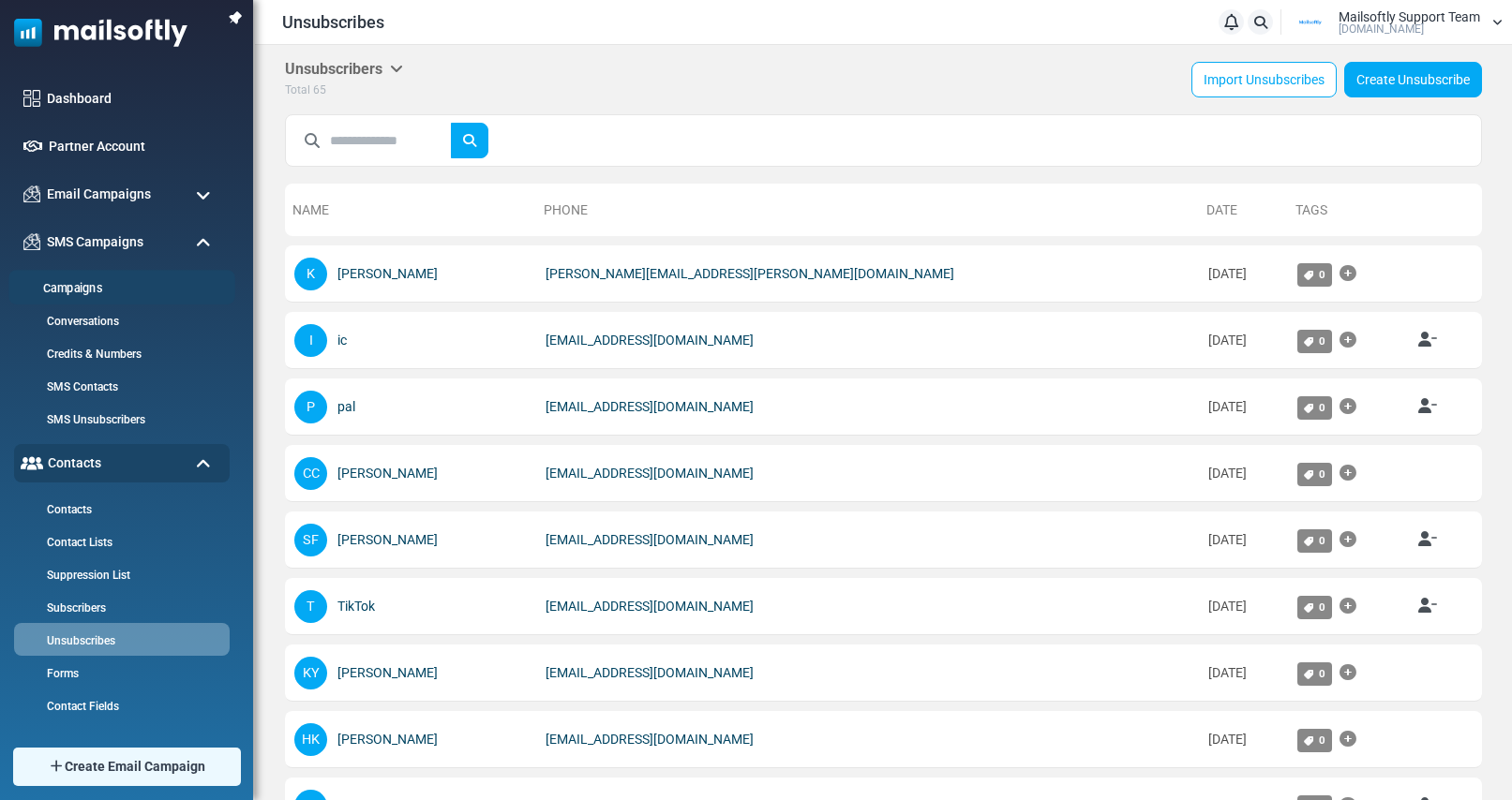
click at [86, 287] on link "Campaigns" at bounding box center [119, 289] width 221 height 18
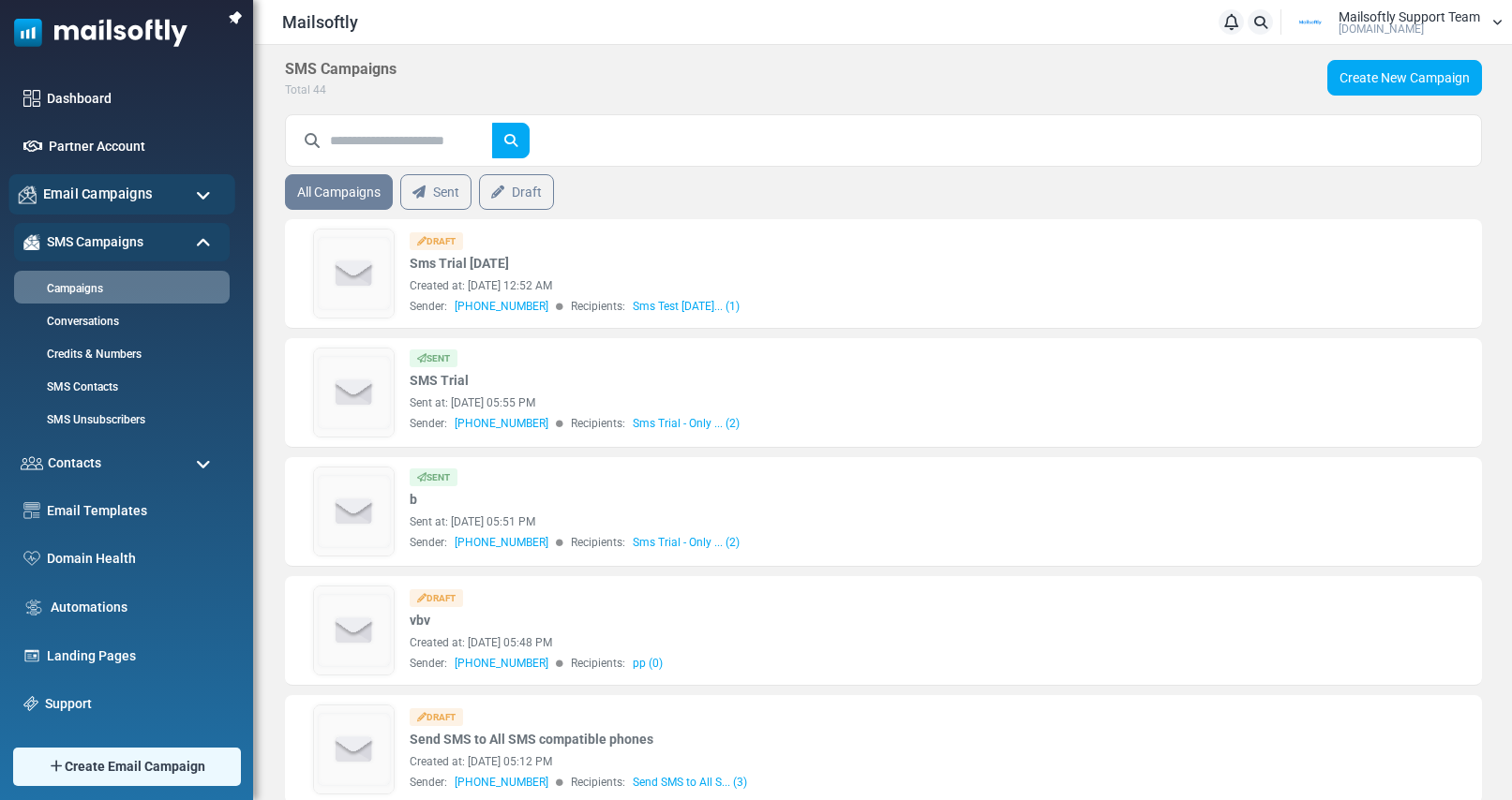
click at [105, 197] on span "Email Campaigns" at bounding box center [97, 194] width 109 height 21
